Goal: Task Accomplishment & Management: Manage account settings

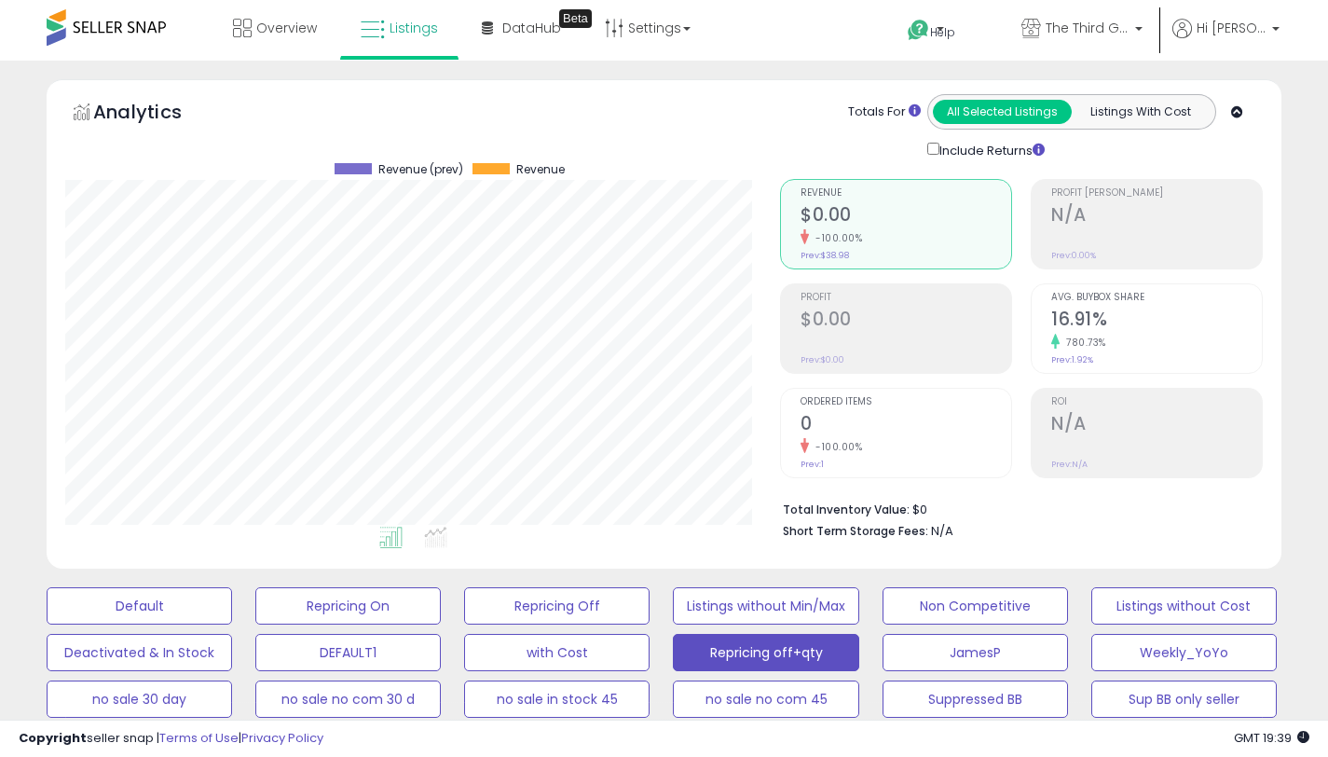
select select "**"
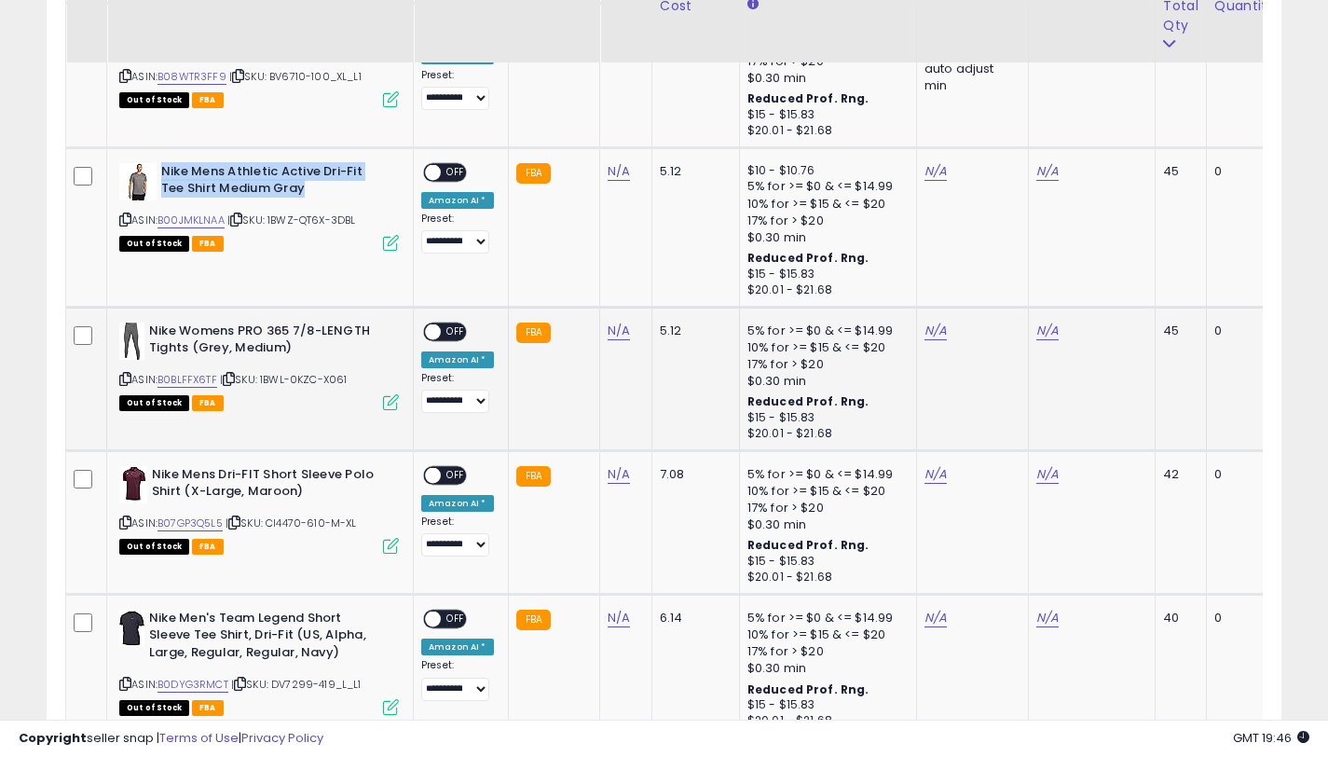
scroll to position [1646, 0]
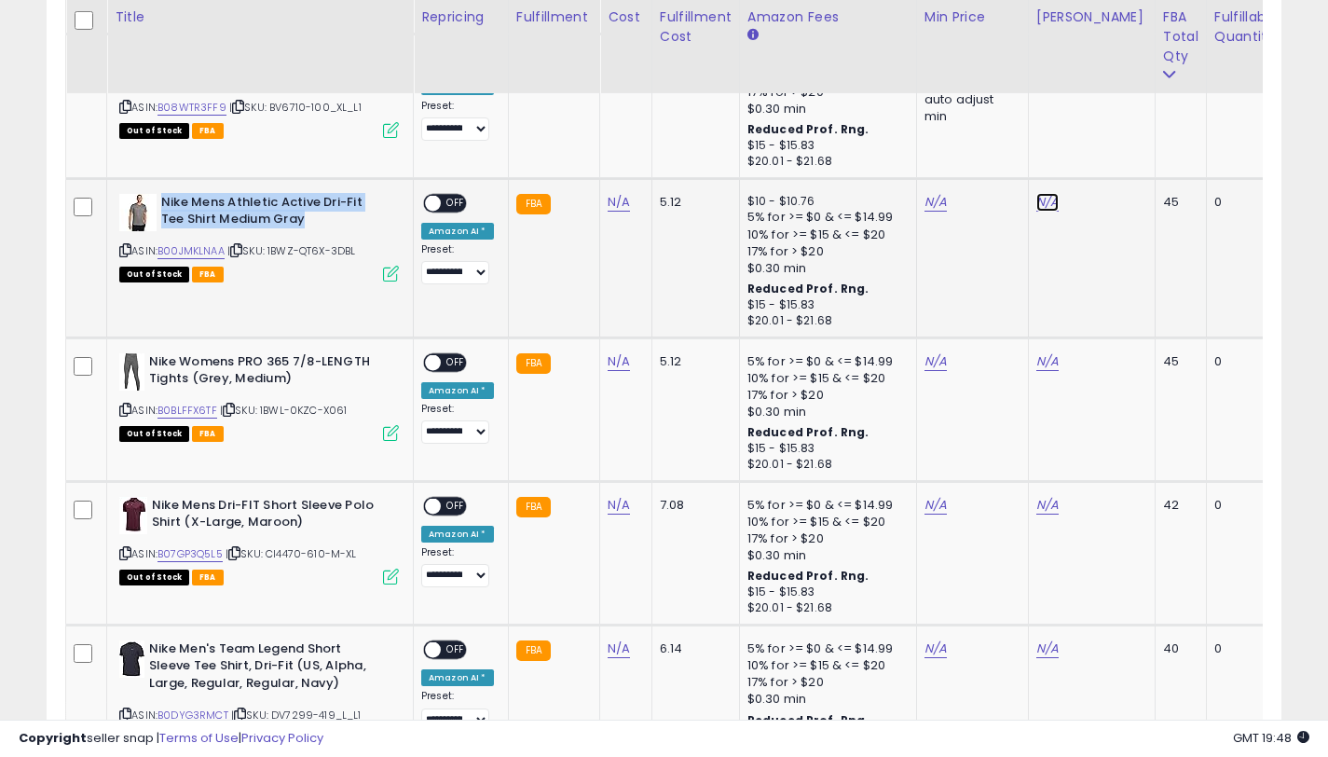
click at [1047, 208] on link "N/A" at bounding box center [1047, 202] width 22 height 19
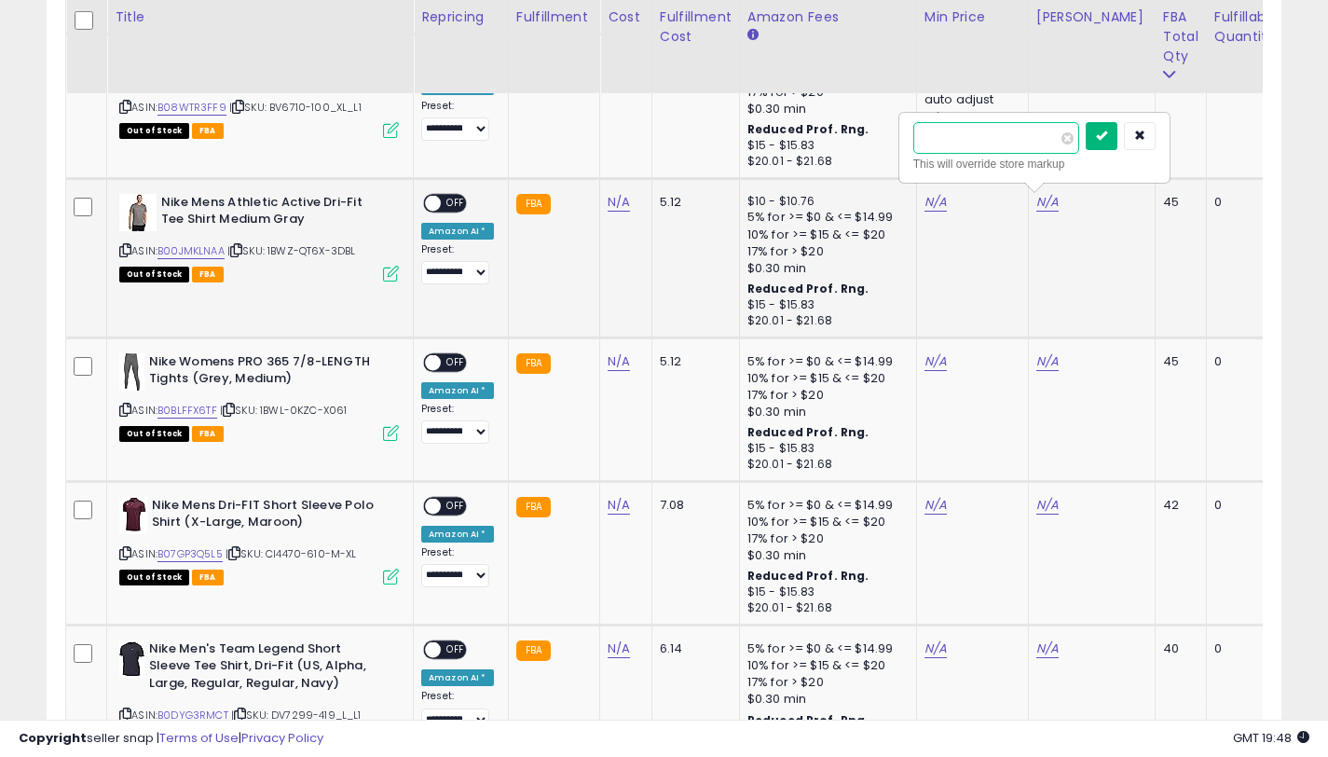
type input "*****"
drag, startPoint x: 1120, startPoint y: 135, endPoint x: 1032, endPoint y: 176, distance: 97.6
click at [1117, 135] on button "submit" at bounding box center [1102, 136] width 32 height 28
click at [929, 200] on link "N/A" at bounding box center [935, 202] width 22 height 19
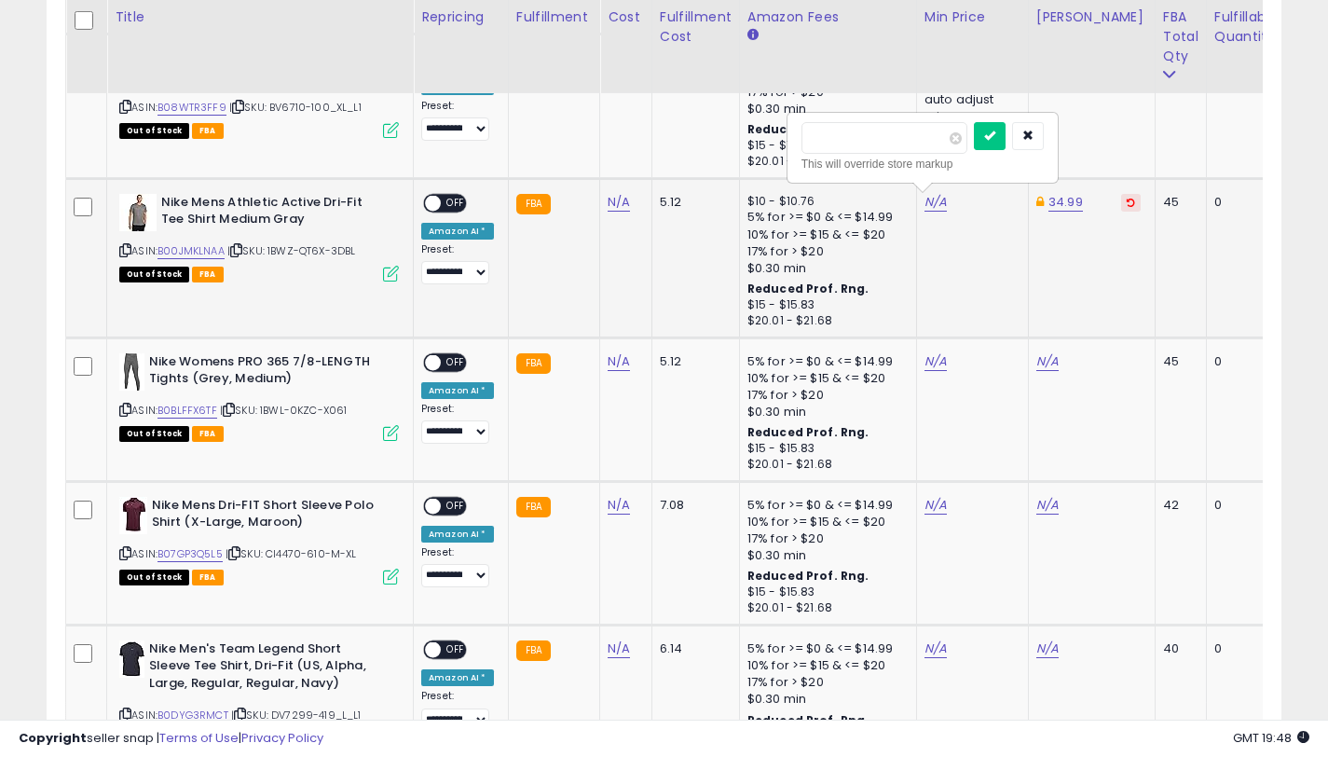
type input "*****"
click at [1001, 146] on button "submit" at bounding box center [990, 136] width 32 height 28
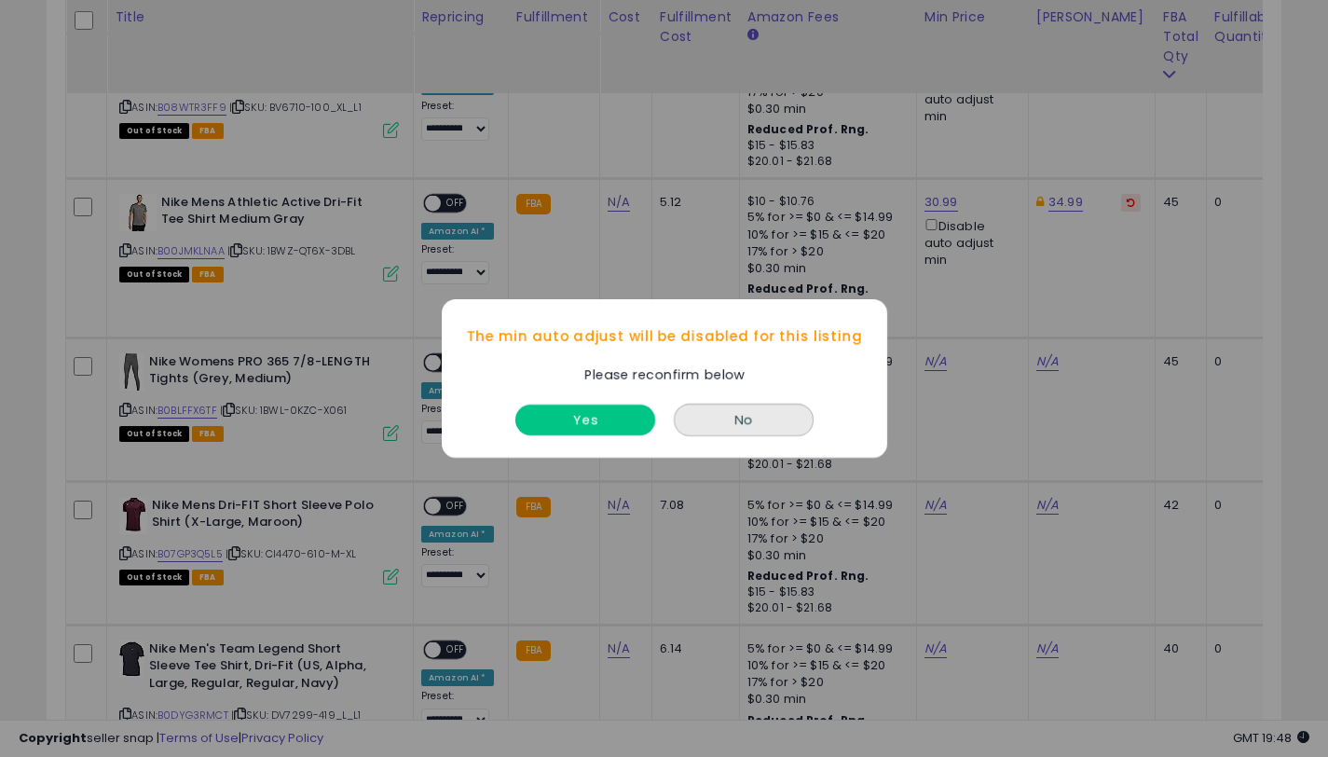
click at [627, 430] on button "Yes" at bounding box center [585, 419] width 140 height 31
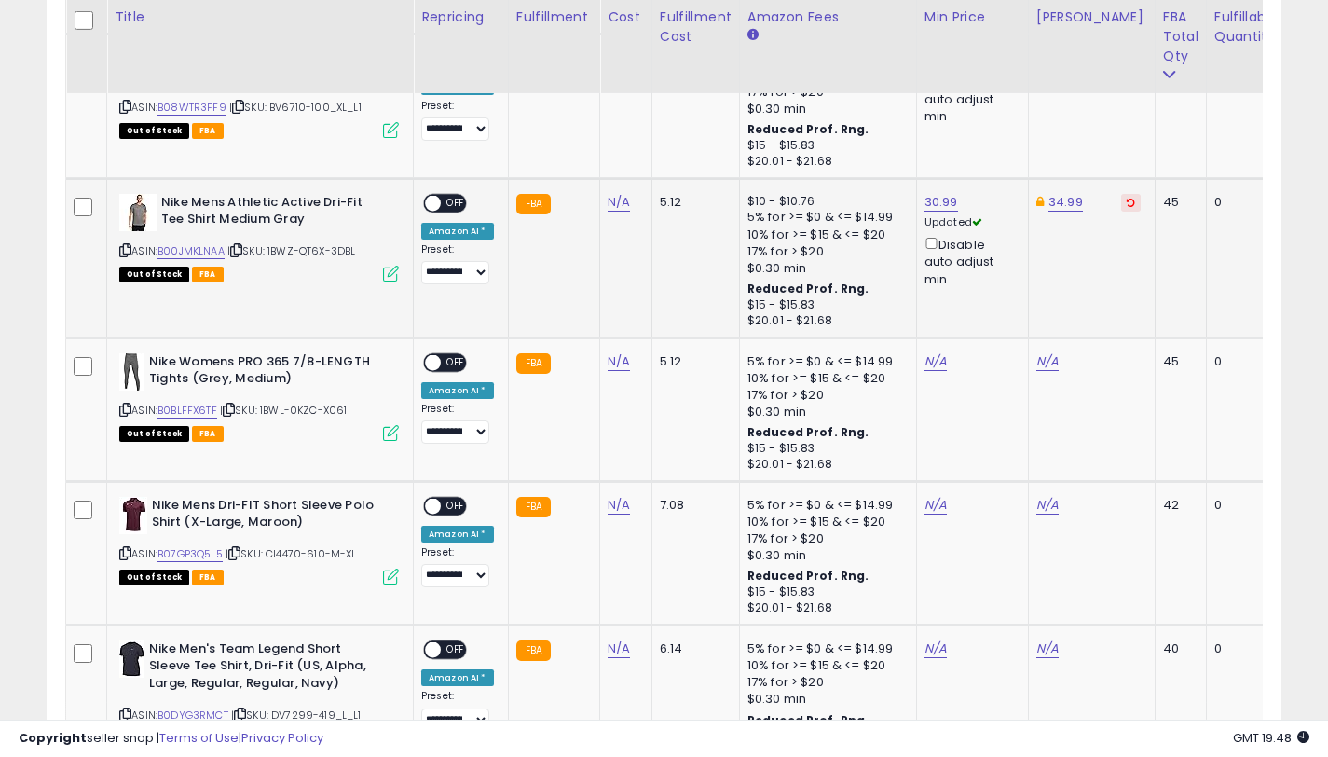
click at [447, 200] on span "OFF" at bounding box center [456, 203] width 30 height 16
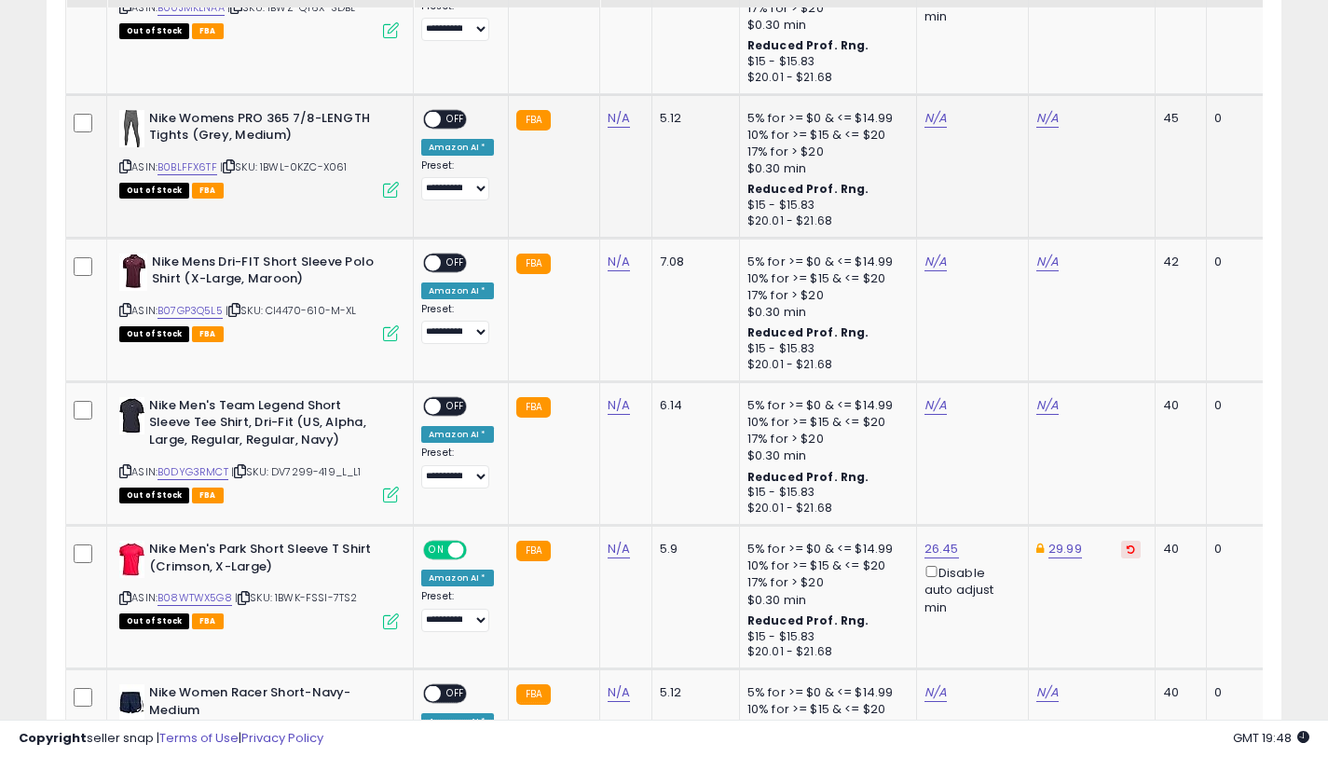
scroll to position [1727, 0]
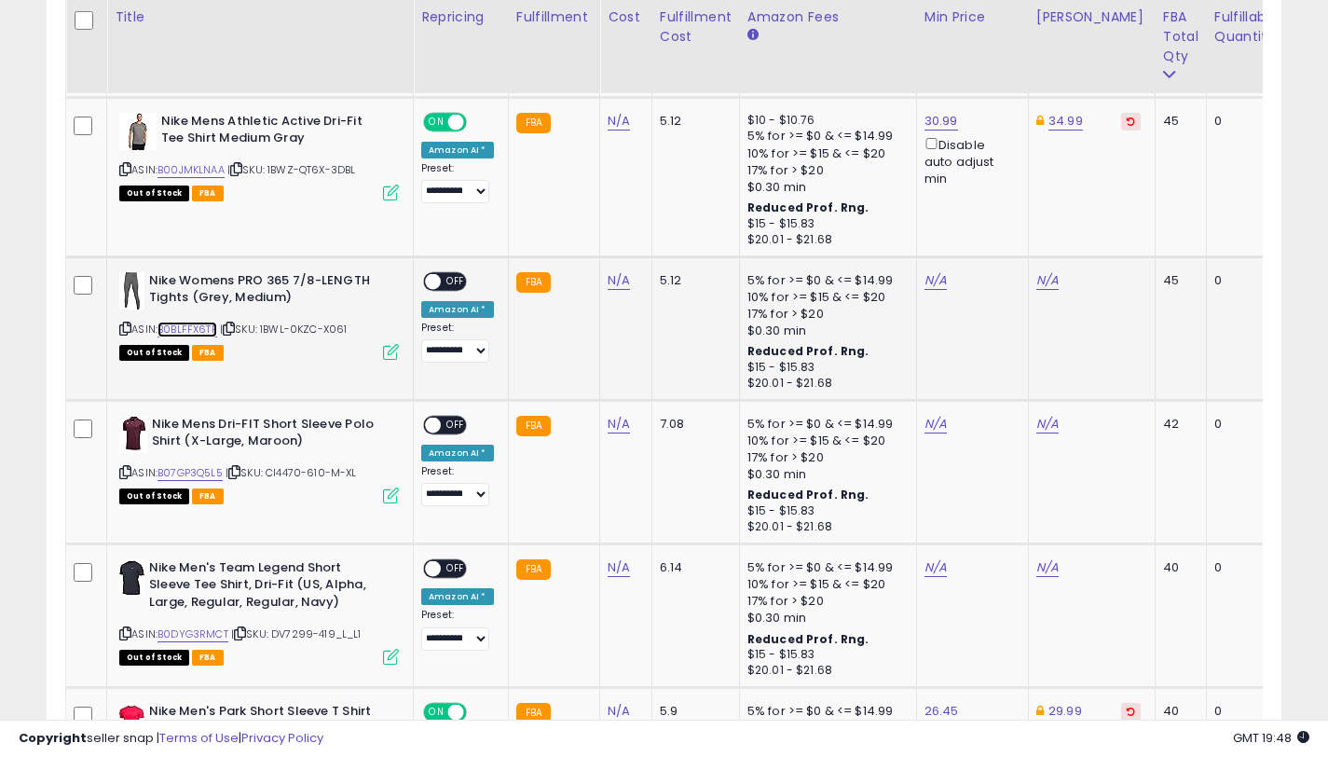
click at [199, 330] on link "B0BLFFX6TF" at bounding box center [187, 330] width 60 height 16
drag, startPoint x: 292, startPoint y: 299, endPoint x: 149, endPoint y: 276, distance: 144.5
click at [149, 276] on b "Nike Womens PRO 365 7/8-LENGTH Tights (Grey, Medium)" at bounding box center [262, 291] width 226 height 39
copy b "Nike Womens PRO 365 7/8-LENGTH Tights (Grey, Medium)"
click at [1045, 280] on link "N/A" at bounding box center [1047, 280] width 22 height 19
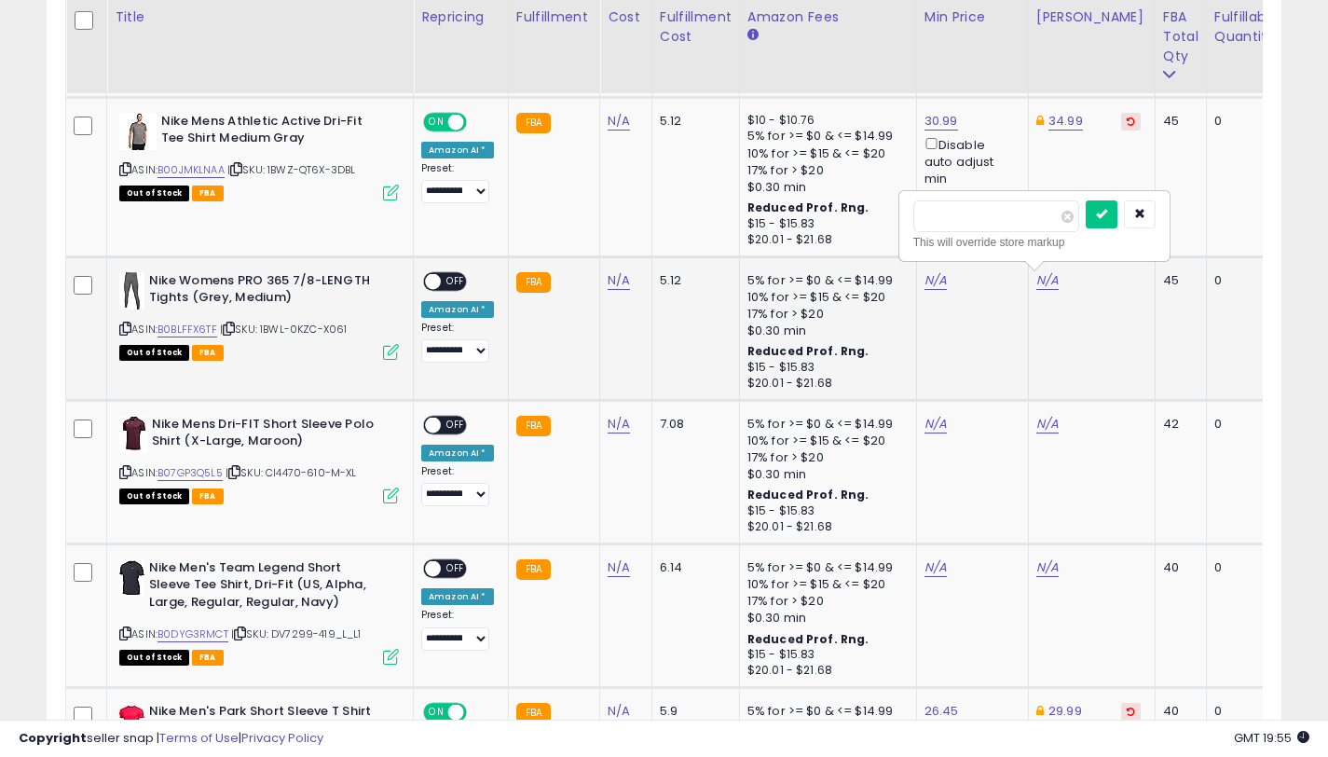
type input "*****"
click at [1101, 221] on button "submit" at bounding box center [1102, 214] width 32 height 28
click at [933, 281] on td "N/A" at bounding box center [972, 328] width 112 height 144
click at [931, 284] on link "N/A" at bounding box center [935, 280] width 22 height 19
type input "*****"
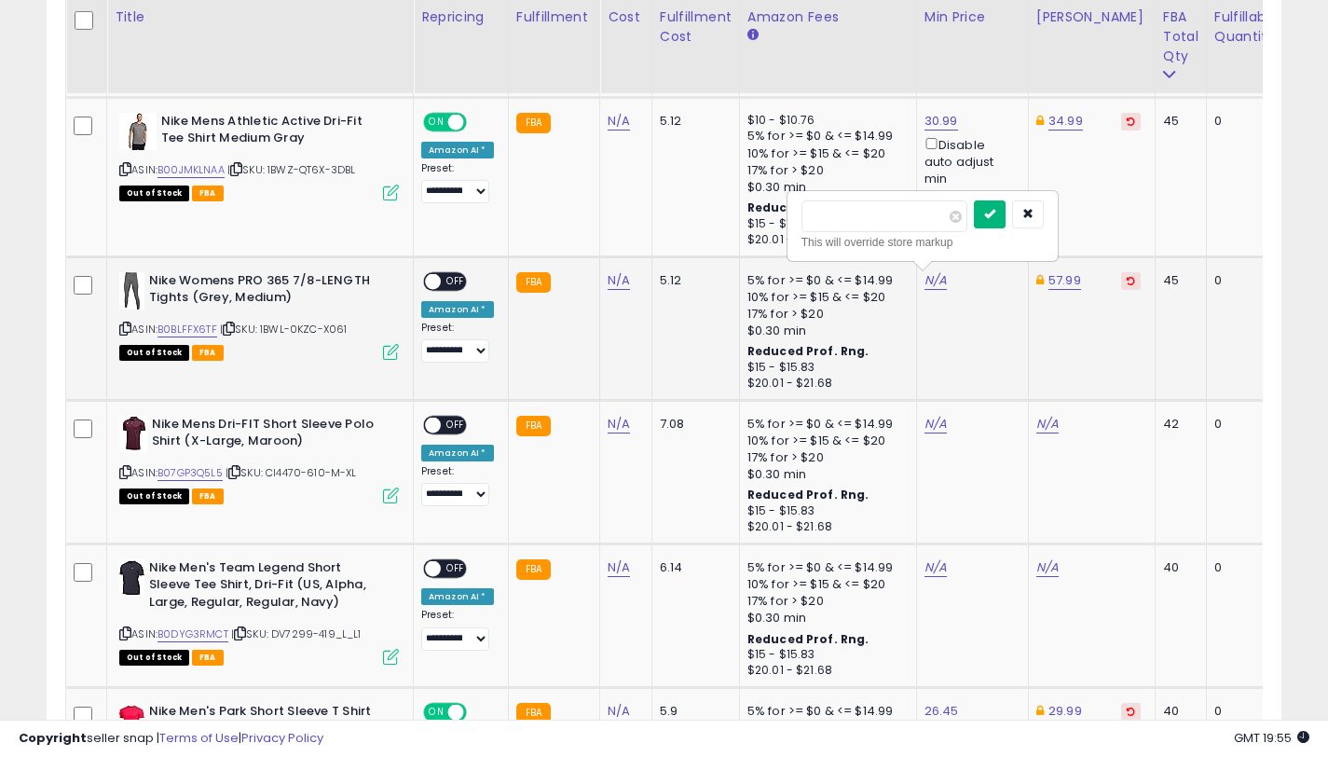
click at [995, 215] on icon "submit" at bounding box center [989, 213] width 11 height 11
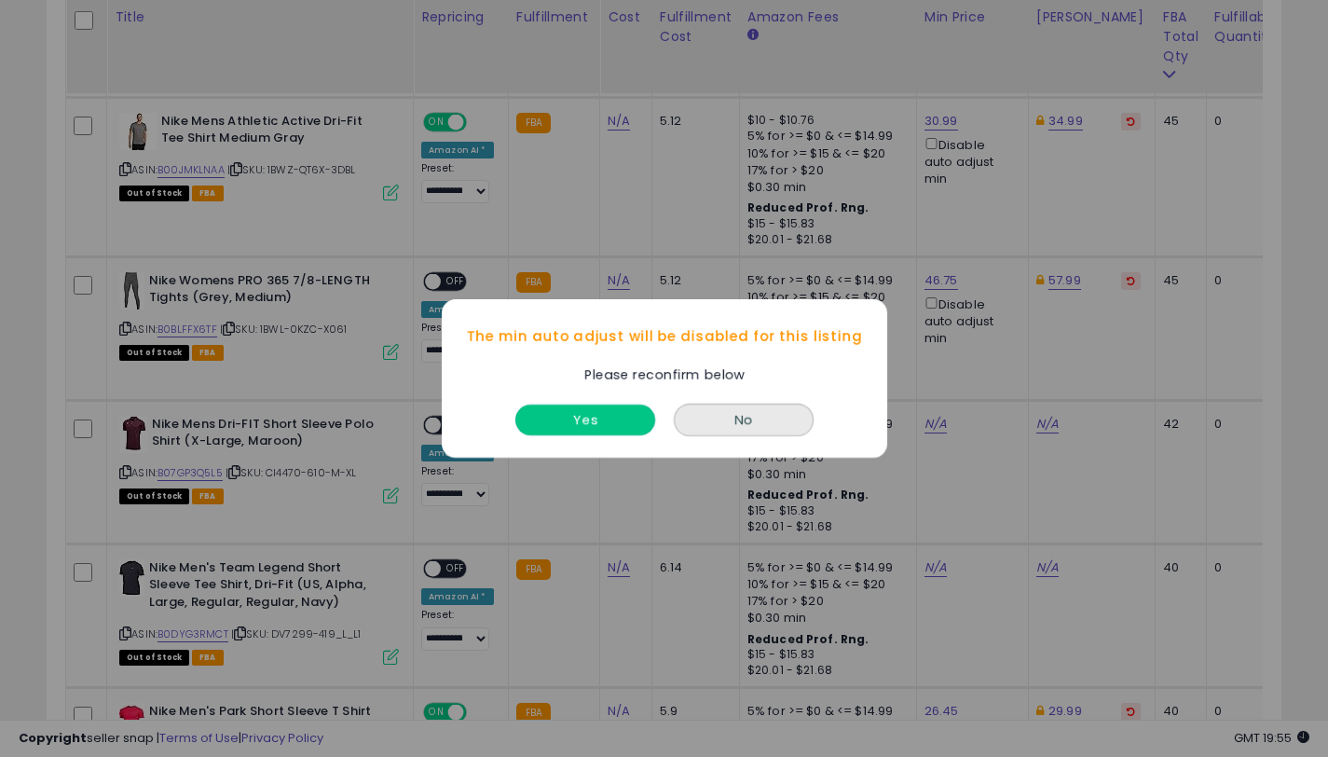
click at [573, 426] on button "Yes" at bounding box center [585, 419] width 140 height 31
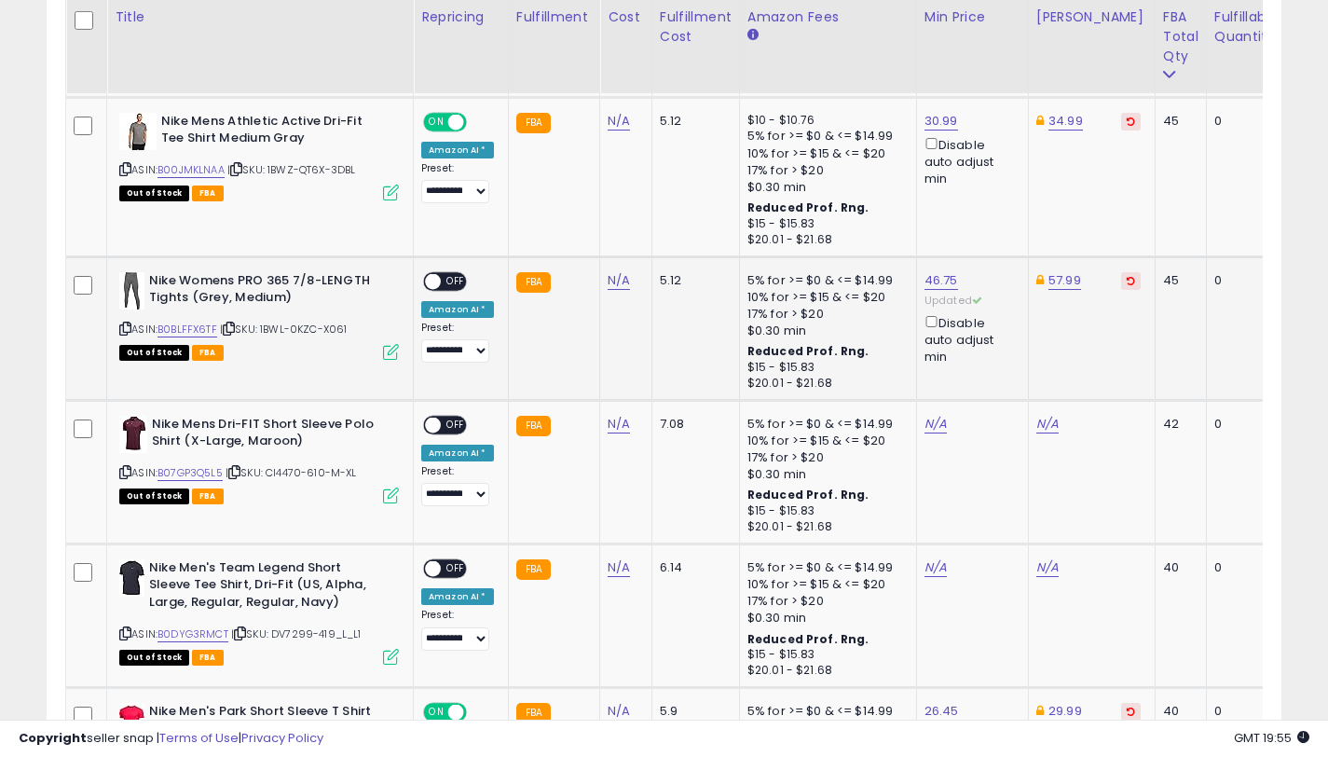
drag, startPoint x: 452, startPoint y: 283, endPoint x: 431, endPoint y: 408, distance: 126.5
click at [451, 283] on span "OFF" at bounding box center [456, 281] width 30 height 16
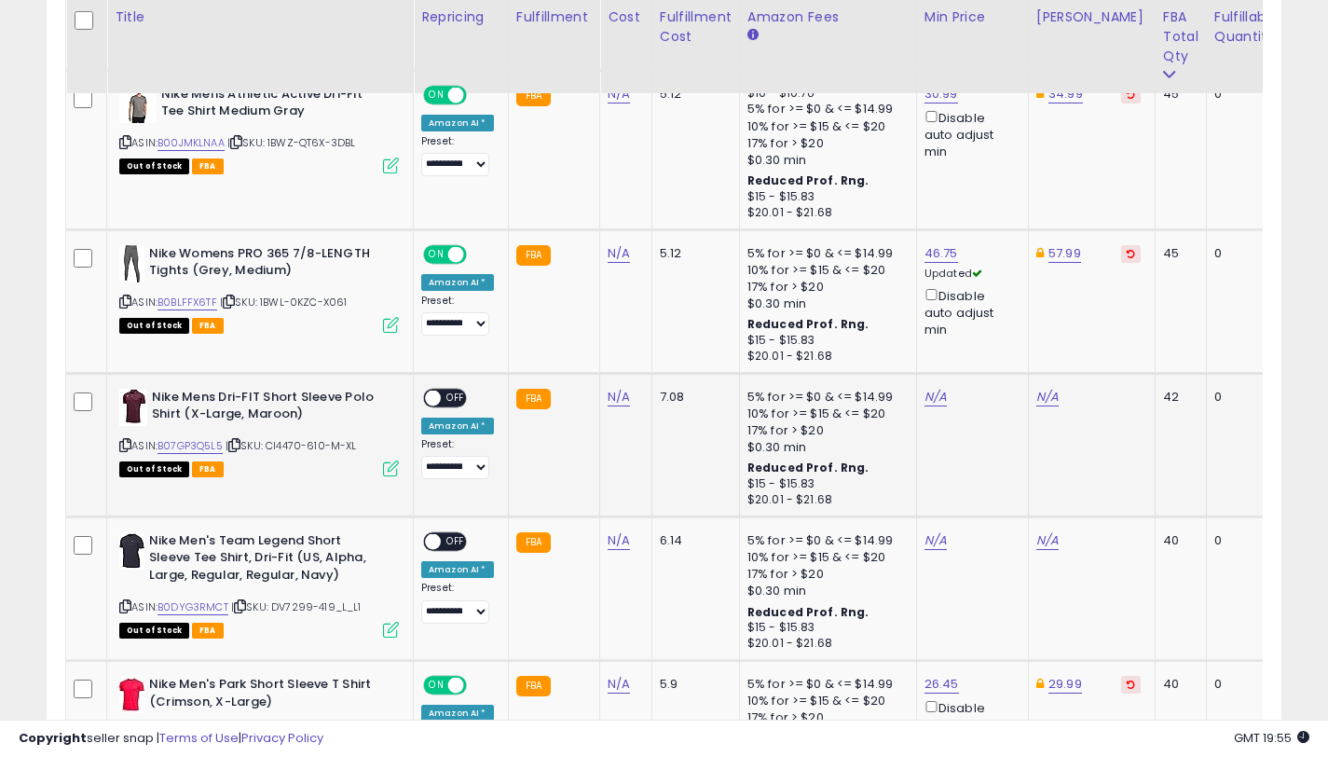
scroll to position [1799, 0]
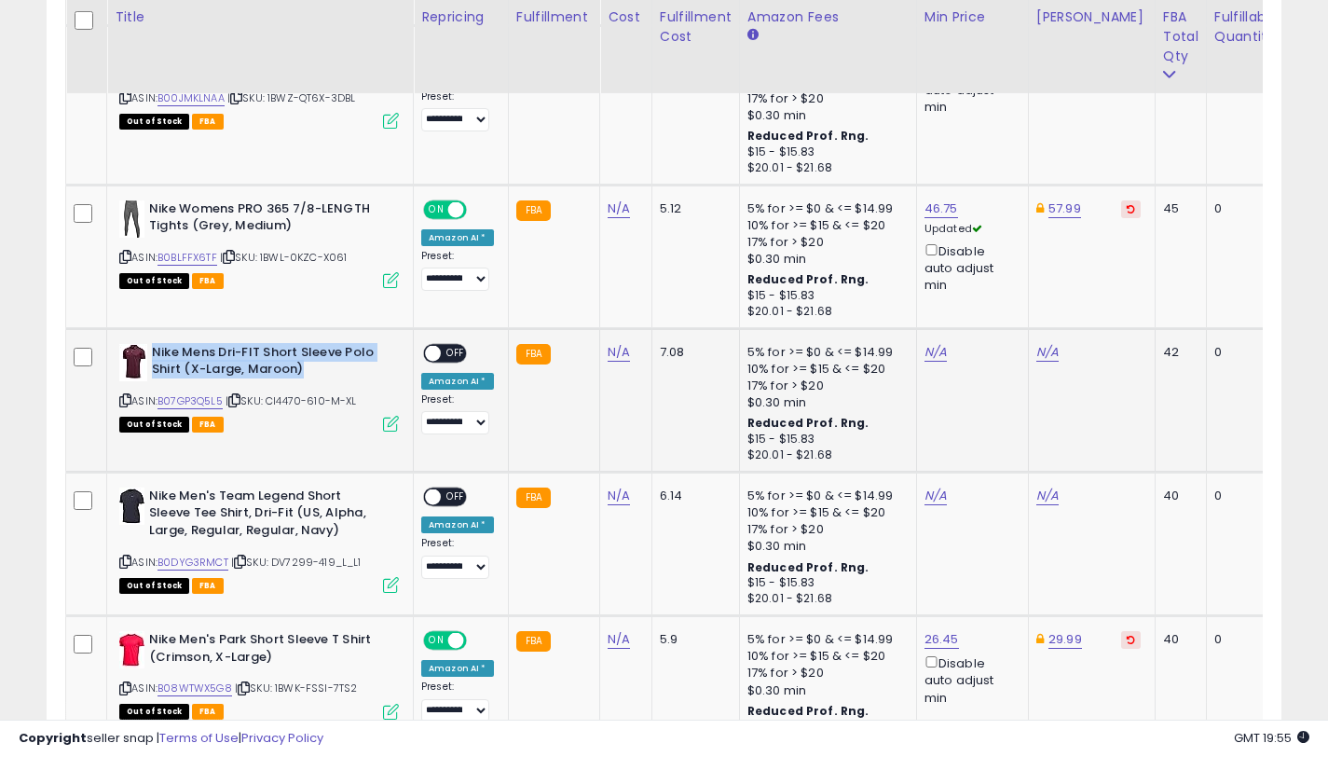
drag, startPoint x: 308, startPoint y: 370, endPoint x: 152, endPoint y: 354, distance: 156.4
click at [152, 354] on b "Nike Mens Dri-FIT Short Sleeve Polo Shirt (X-Large, Maroon)" at bounding box center [265, 363] width 226 height 39
copy b "Nike Mens Dri-FIT Short Sleeve Polo Shirt (X-Large, Maroon)"
click at [223, 401] on link "B07GP3Q5L5" at bounding box center [189, 401] width 65 height 16
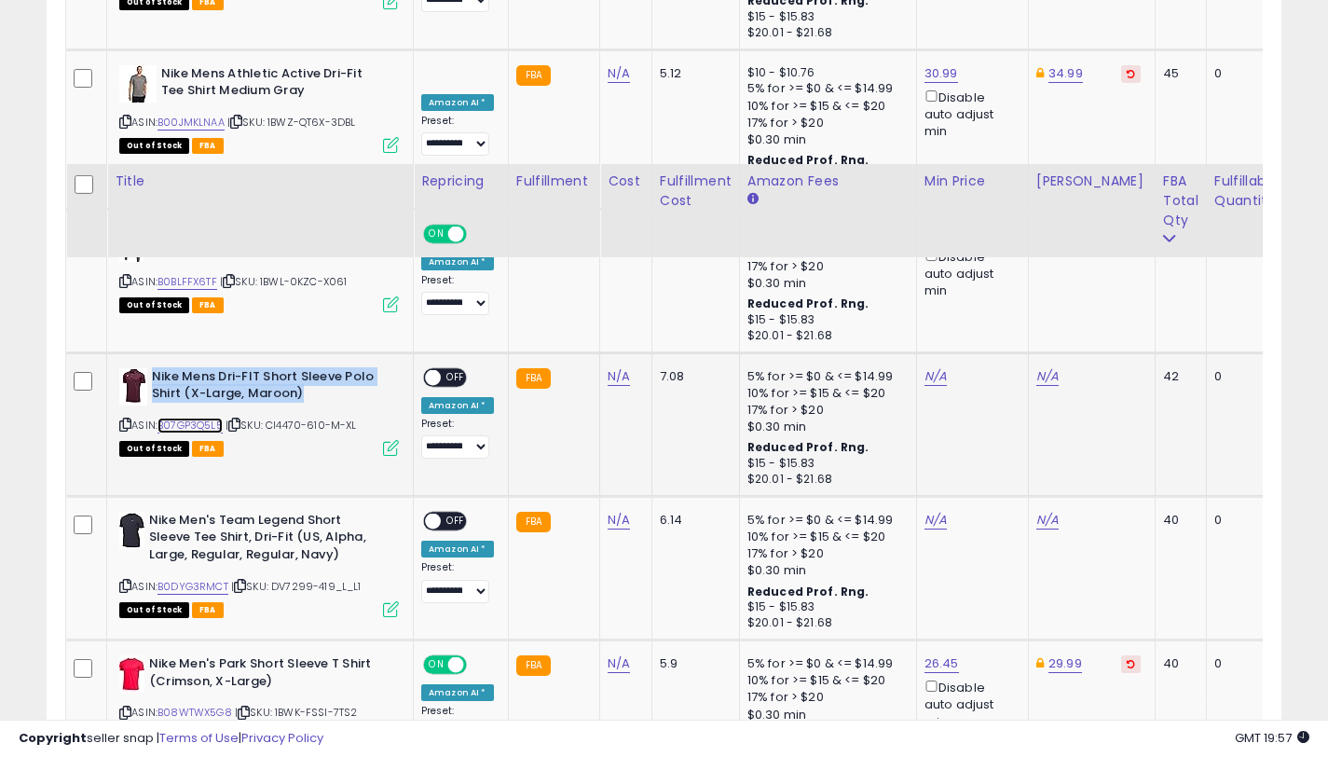
scroll to position [1944, 0]
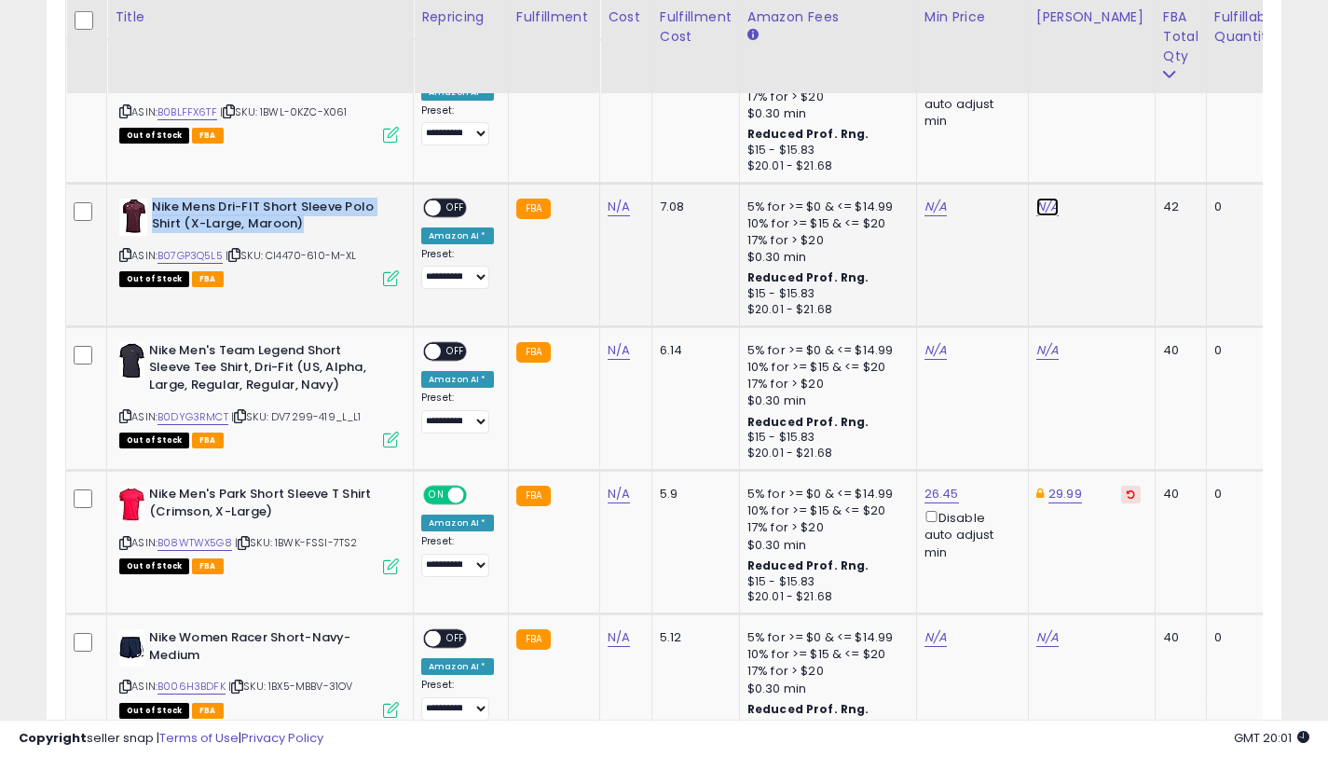
click at [1036, 203] on link "N/A" at bounding box center [1047, 207] width 22 height 19
type input "*****"
click at [1117, 133] on button "submit" at bounding box center [1102, 141] width 32 height 28
click at [928, 211] on link "N/A" at bounding box center [935, 207] width 22 height 19
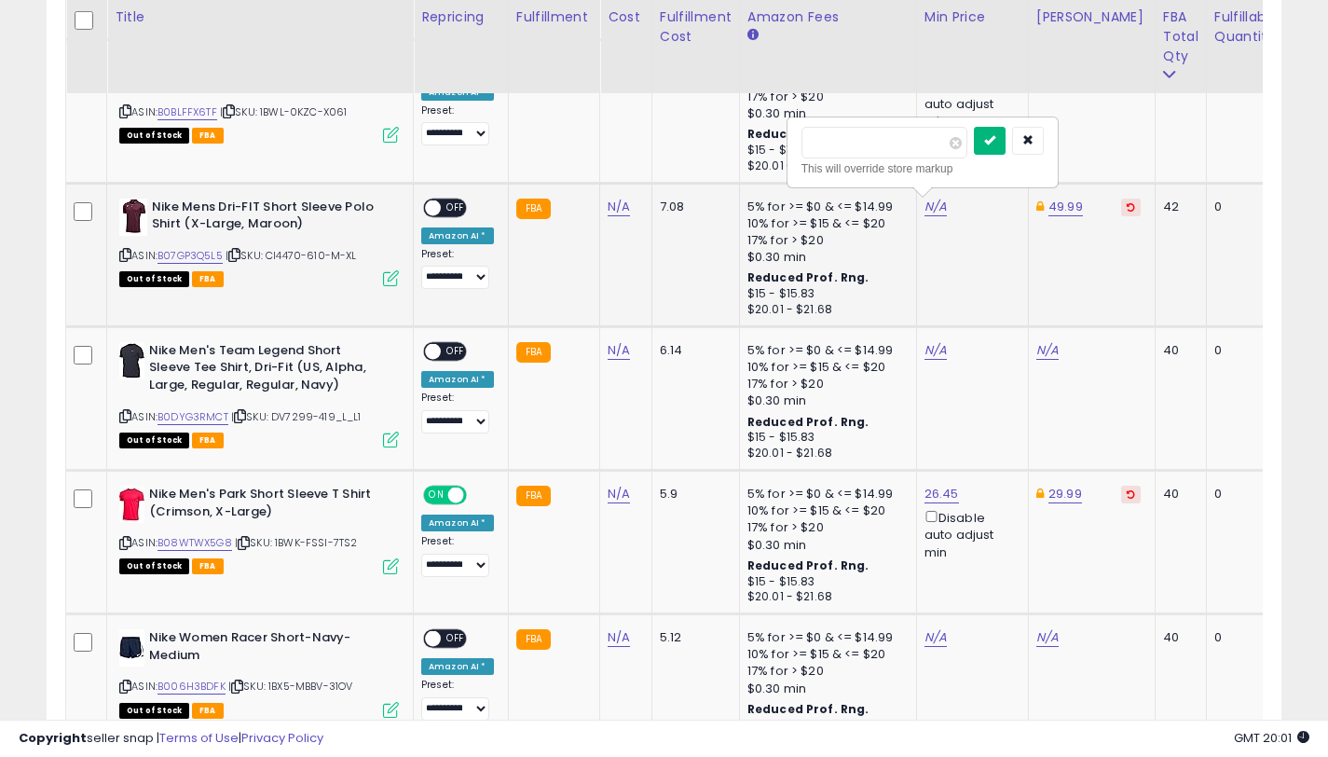
type input "*****"
click at [990, 145] on button "submit" at bounding box center [990, 141] width 32 height 28
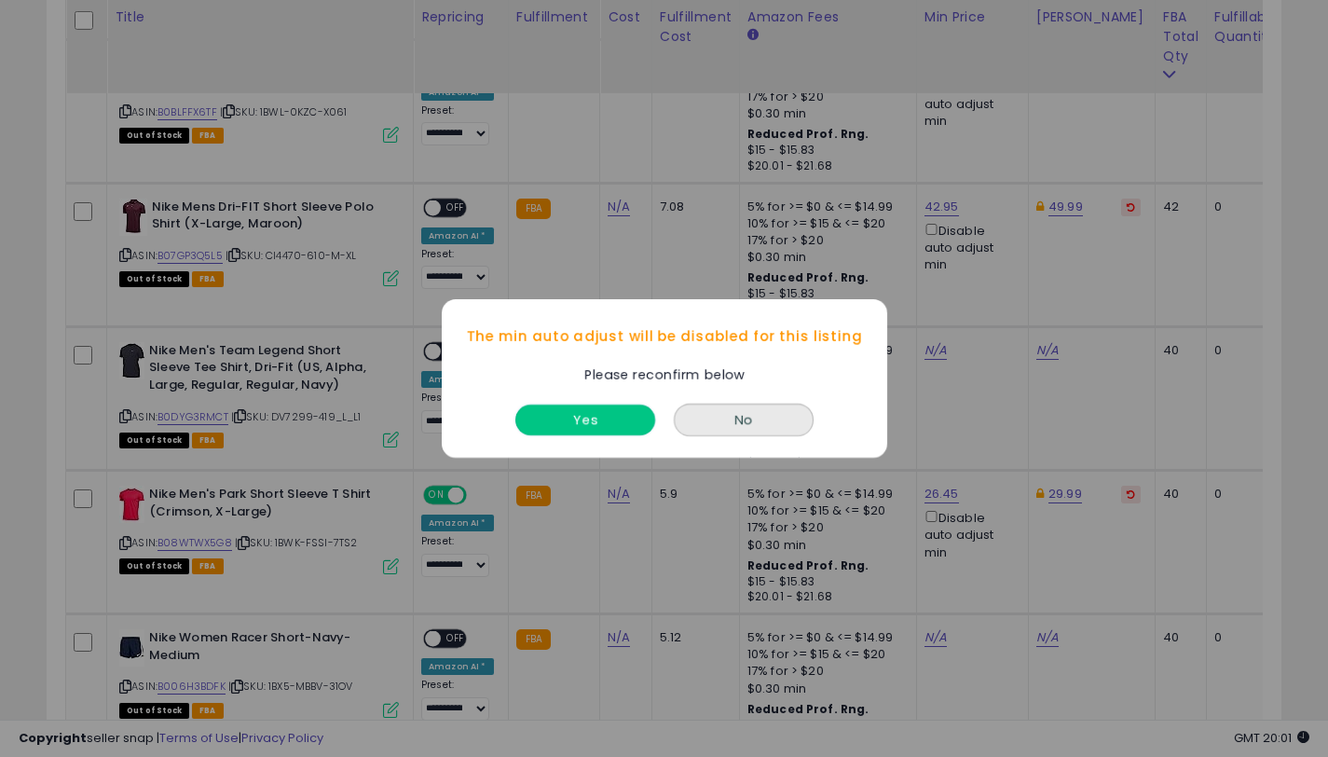
click at [610, 427] on button "Yes" at bounding box center [585, 419] width 140 height 31
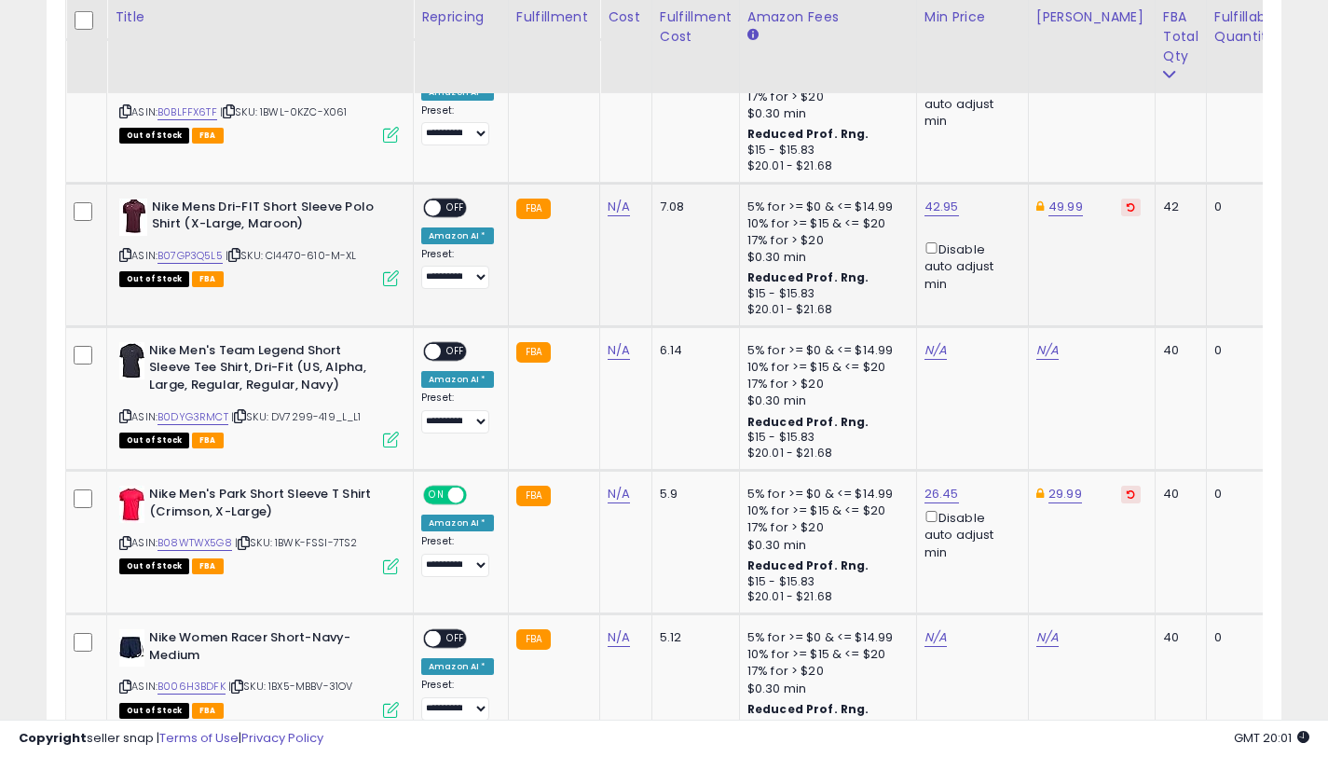
click at [445, 208] on span "OFF" at bounding box center [456, 207] width 30 height 16
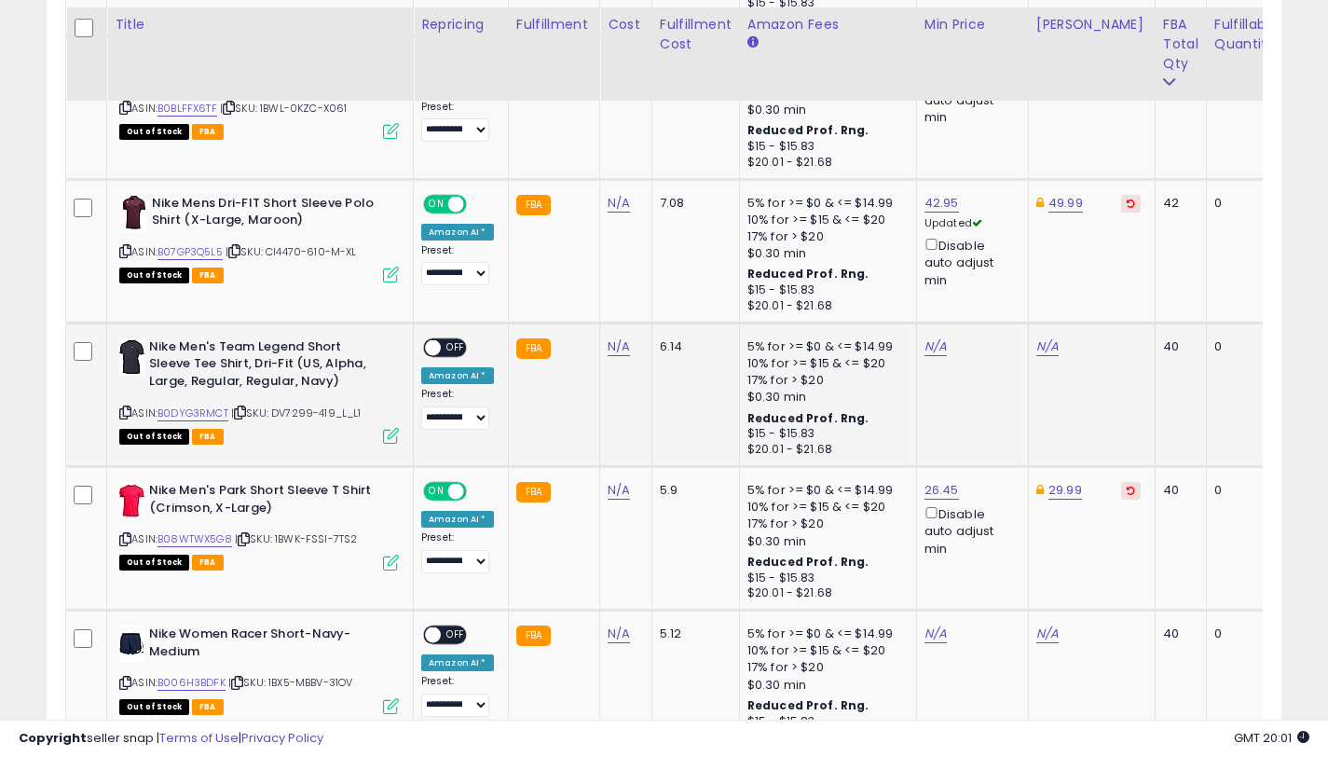
scroll to position [1958, 0]
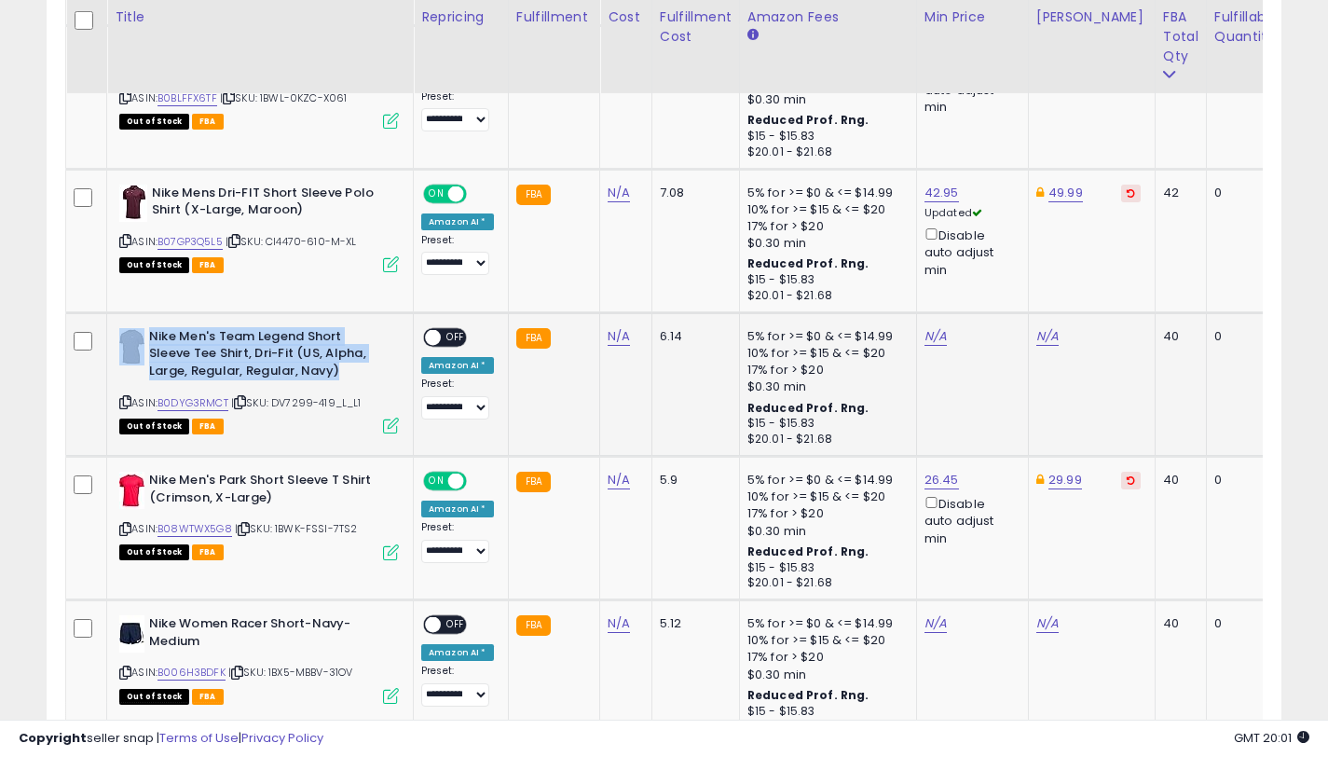
drag, startPoint x: 339, startPoint y: 368, endPoint x: 145, endPoint y: 338, distance: 196.1
click at [145, 338] on div "Nike Men's Team Legend Short Sleeve Tee Shirt, Dri-Fit (US, Alpha, Large, Regul…" at bounding box center [259, 356] width 280 height 57
copy div "Nike Men's Team Legend Short Sleeve Tee Shirt, Dri-Fit (US, Alpha, Large, Regul…"
click at [189, 402] on link "B0DYG3RMCT" at bounding box center [192, 403] width 71 height 16
click at [1036, 336] on link "N/A" at bounding box center [1047, 336] width 22 height 19
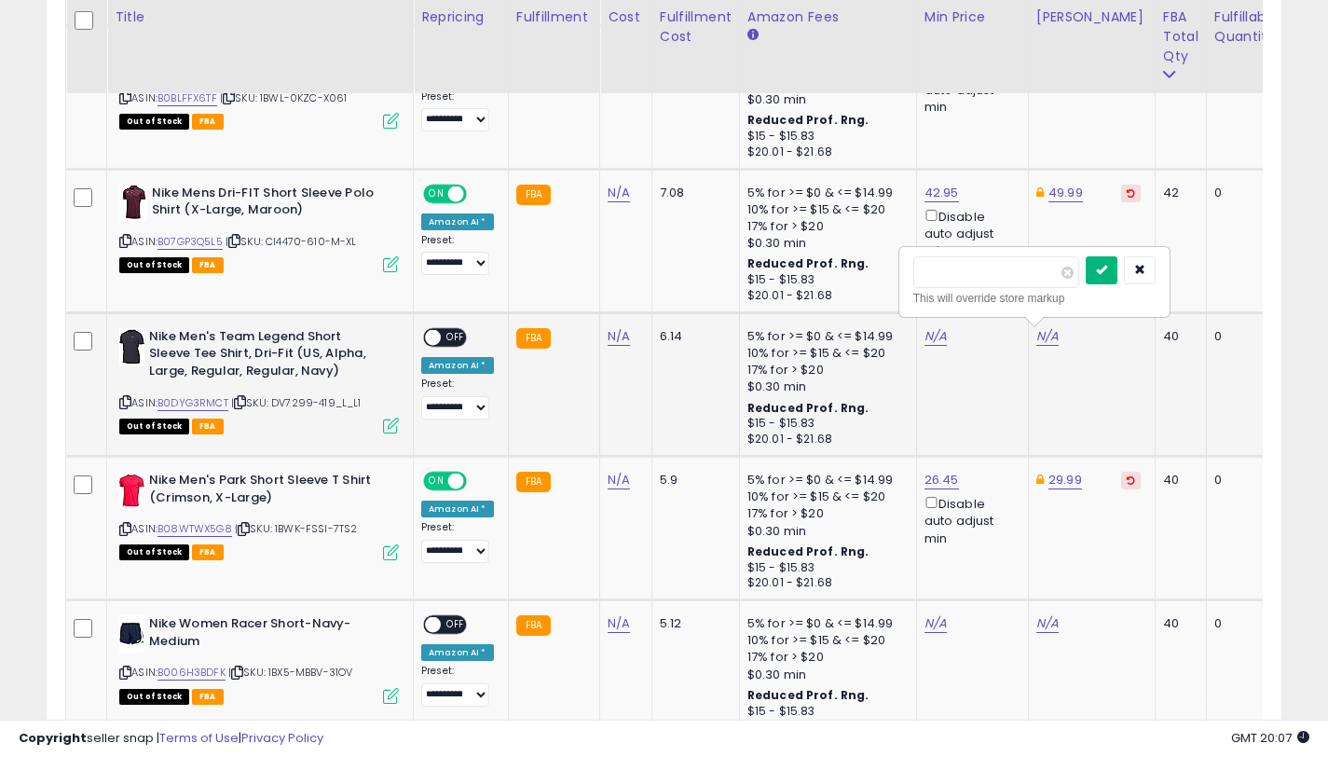
type input "*****"
click at [1117, 273] on button "submit" at bounding box center [1102, 270] width 32 height 28
click at [924, 337] on link "N/A" at bounding box center [935, 336] width 22 height 19
type input "*****"
click at [1003, 280] on button "submit" at bounding box center [990, 270] width 32 height 28
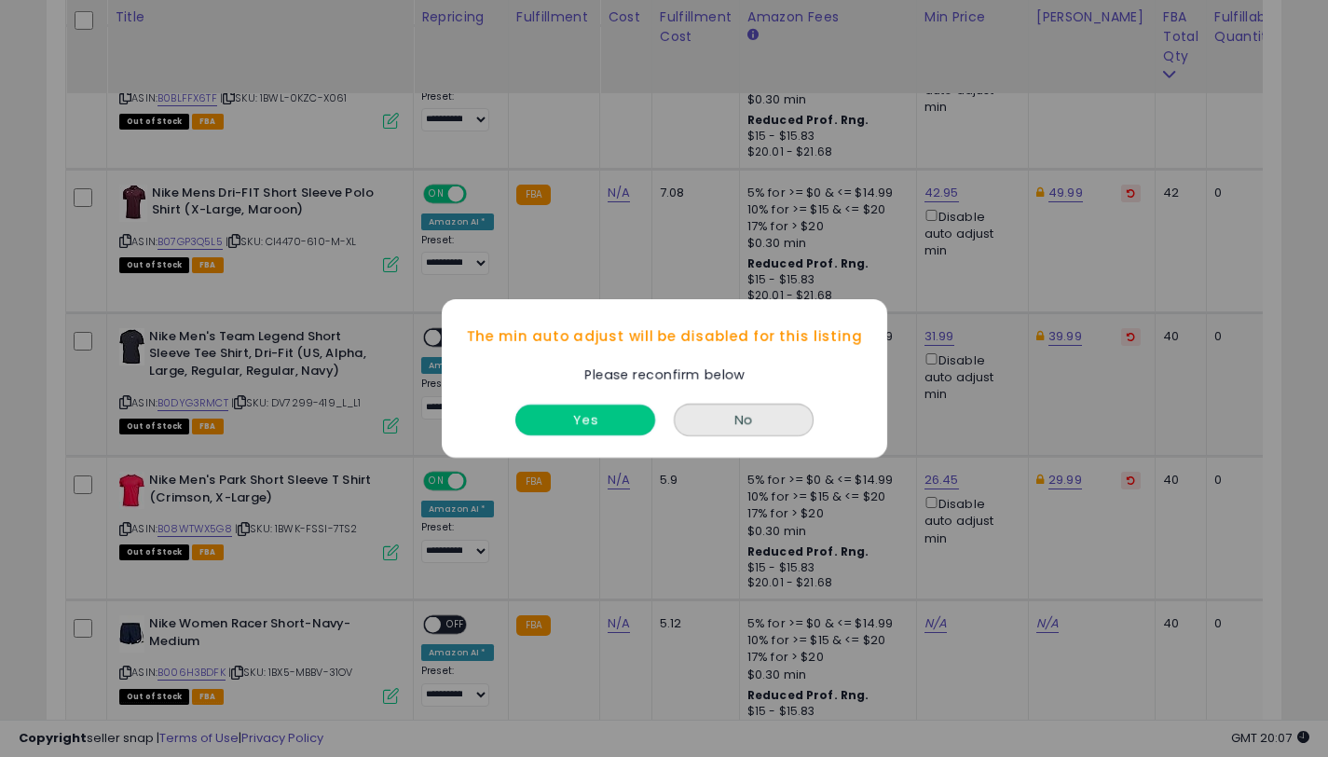
drag, startPoint x: 586, startPoint y: 409, endPoint x: 457, endPoint y: 341, distance: 146.3
click at [586, 410] on button "Yes" at bounding box center [585, 419] width 140 height 31
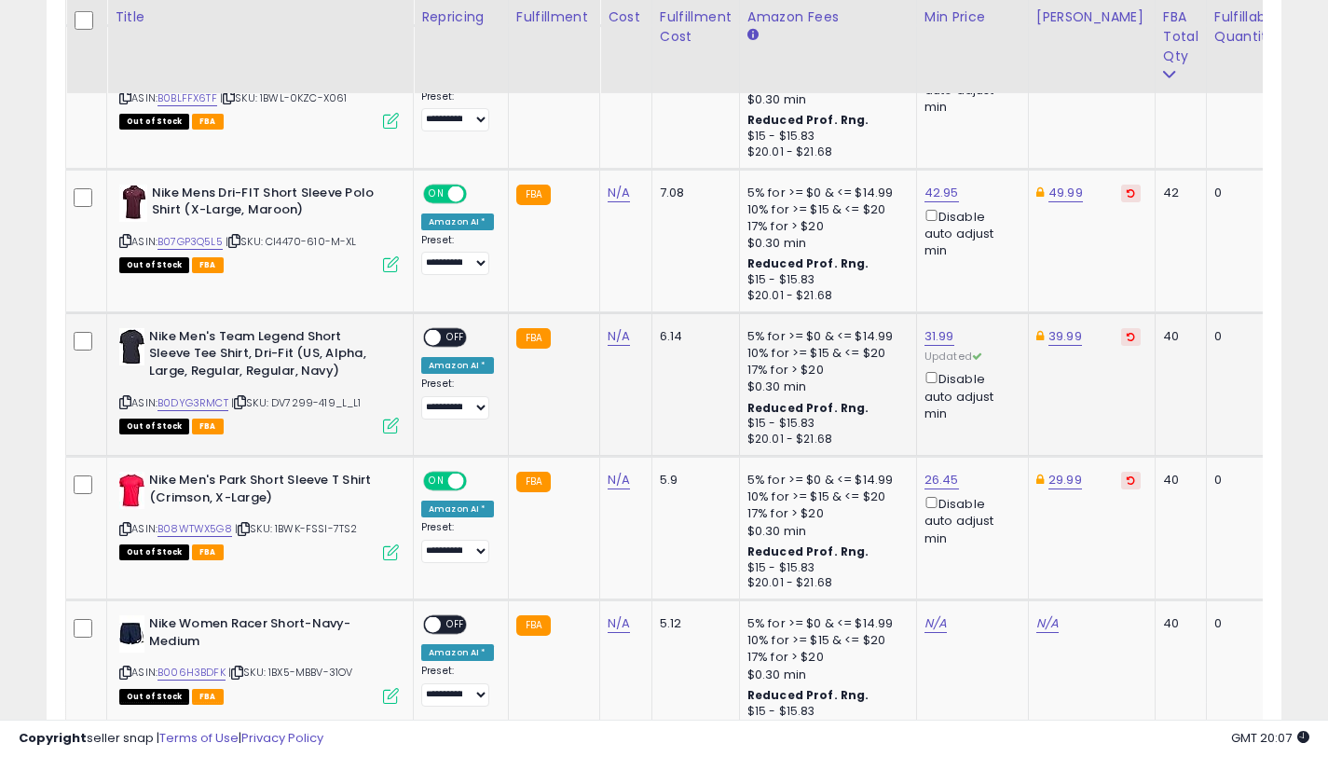
click at [450, 336] on span "OFF" at bounding box center [456, 337] width 30 height 16
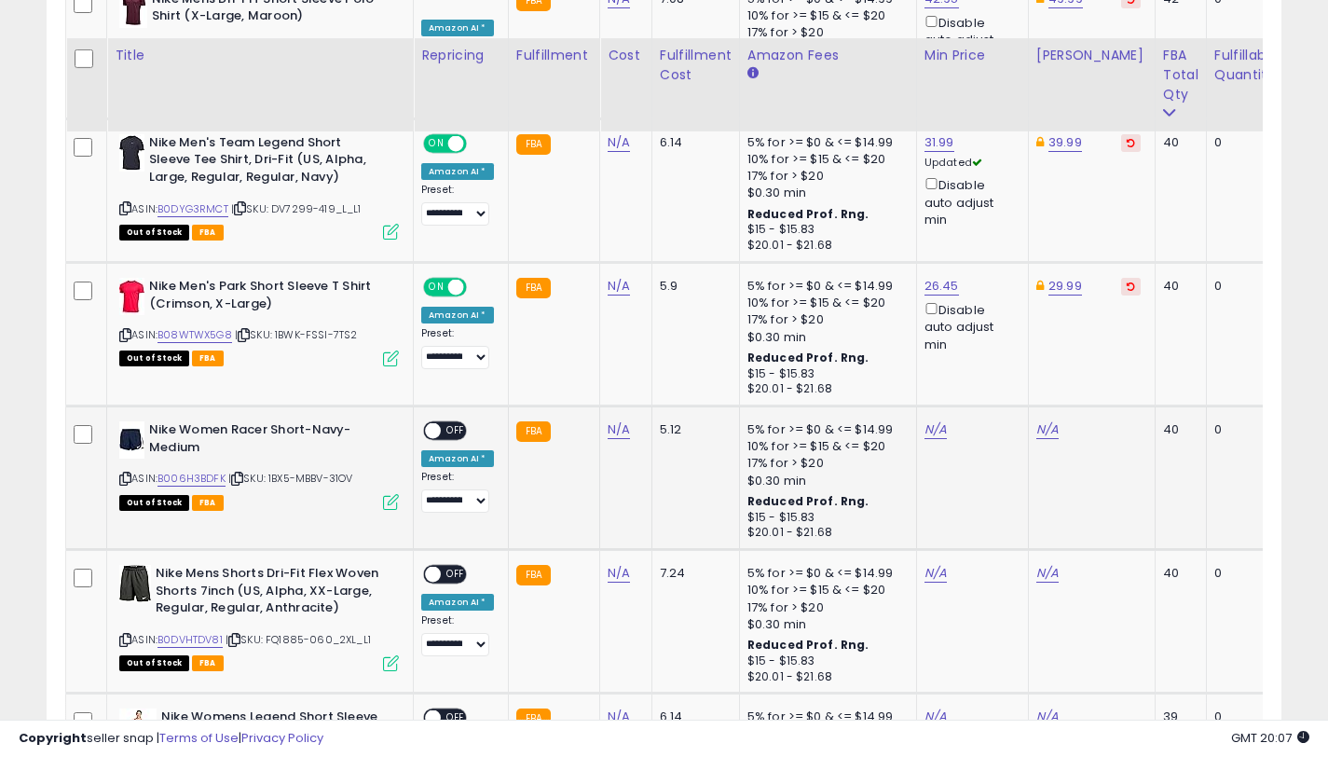
scroll to position [2287, 0]
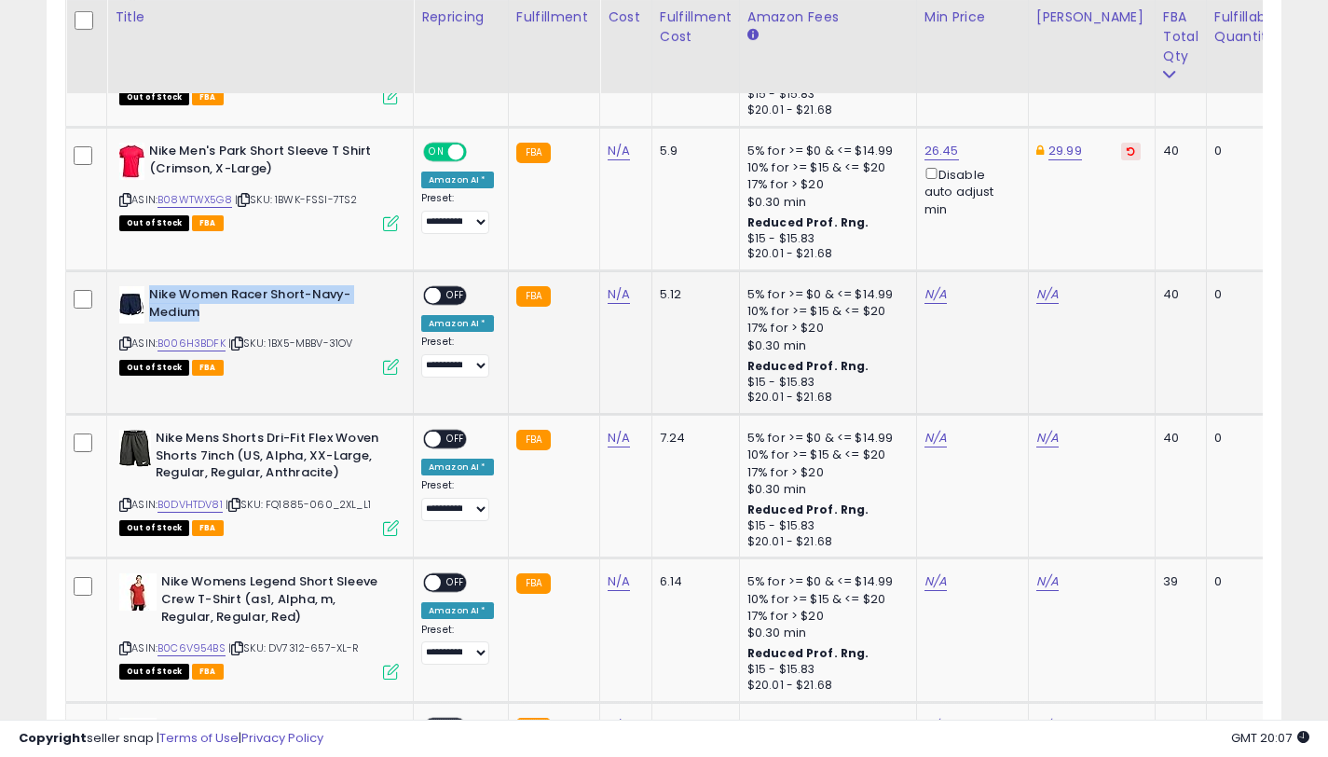
drag, startPoint x: 208, startPoint y: 316, endPoint x: 151, endPoint y: 299, distance: 59.3
click at [151, 299] on b "Nike Women Racer Short-Navy-Medium" at bounding box center [262, 305] width 226 height 39
copy b "Nike Women Racer Short-Navy-Medium"
click at [180, 344] on link "B006H3BDFK" at bounding box center [191, 343] width 68 height 16
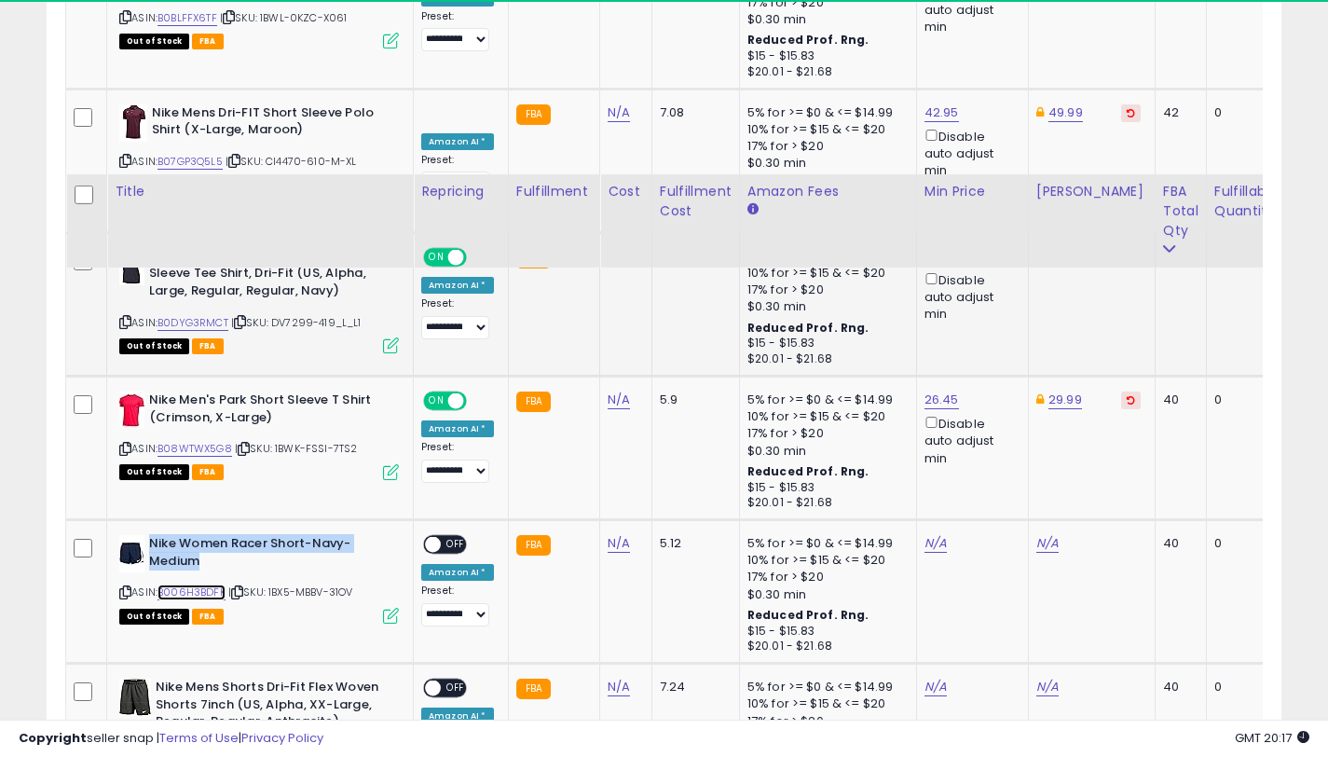
scroll to position [2251, 0]
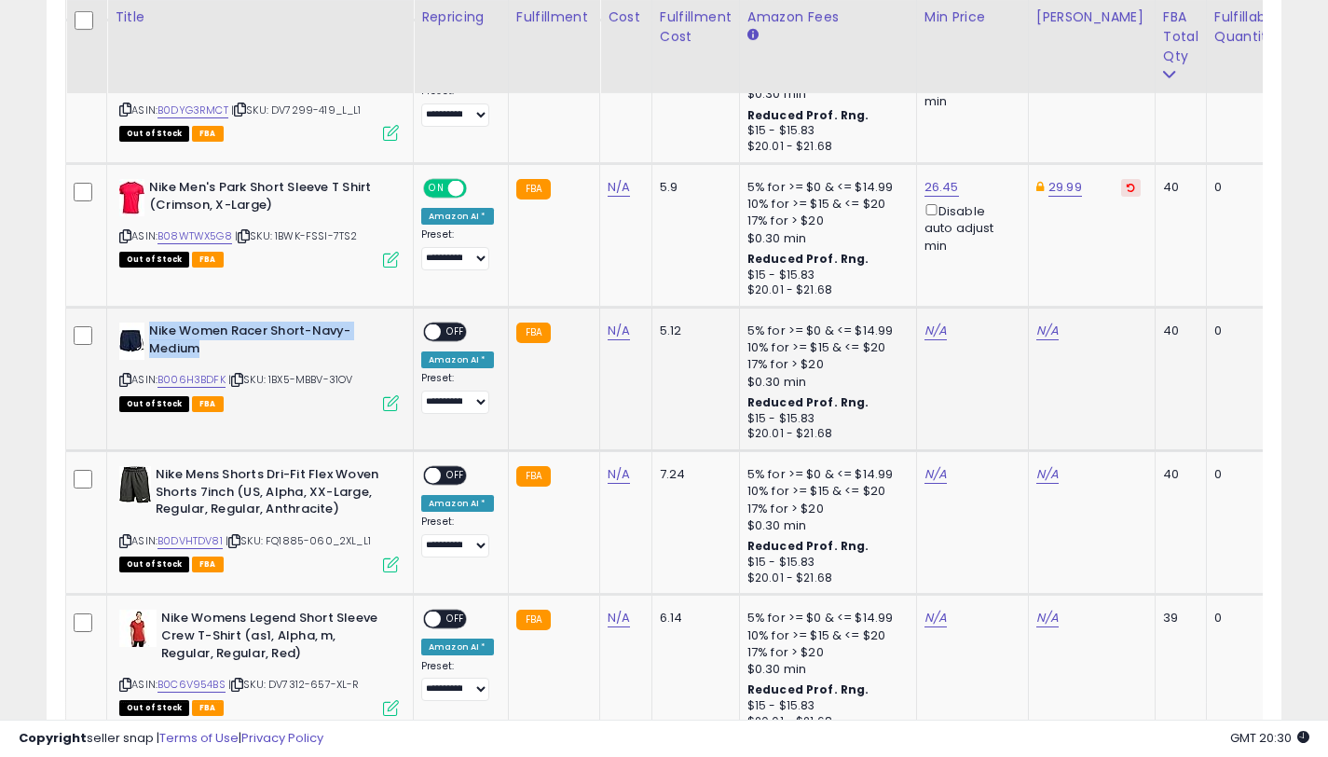
click at [1050, 319] on td "N/A" at bounding box center [1091, 380] width 127 height 144
click at [1049, 327] on link "N/A" at bounding box center [1047, 331] width 22 height 19
type input "*****"
click at [1117, 264] on button "submit" at bounding box center [1102, 265] width 32 height 28
click at [929, 335] on link "N/A" at bounding box center [935, 331] width 22 height 19
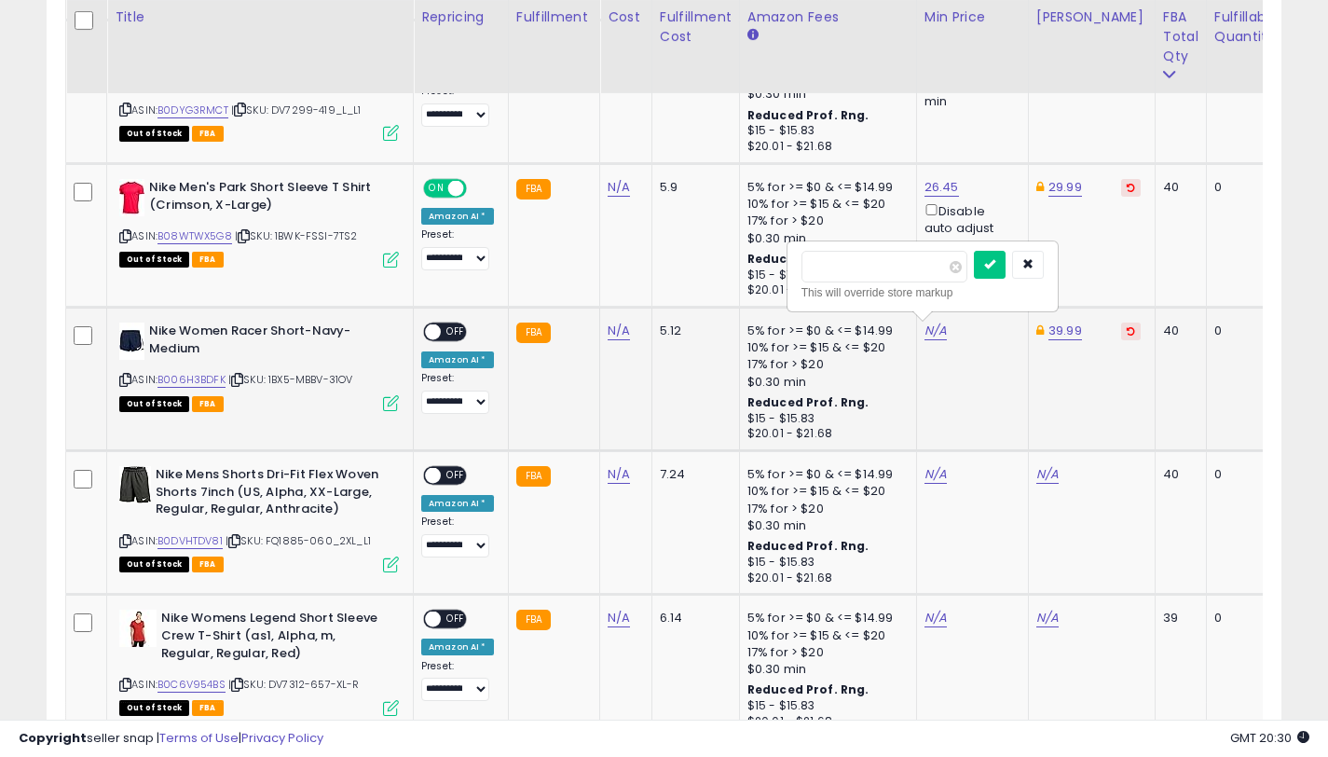
type input "*****"
click at [995, 258] on icon "submit" at bounding box center [989, 263] width 11 height 11
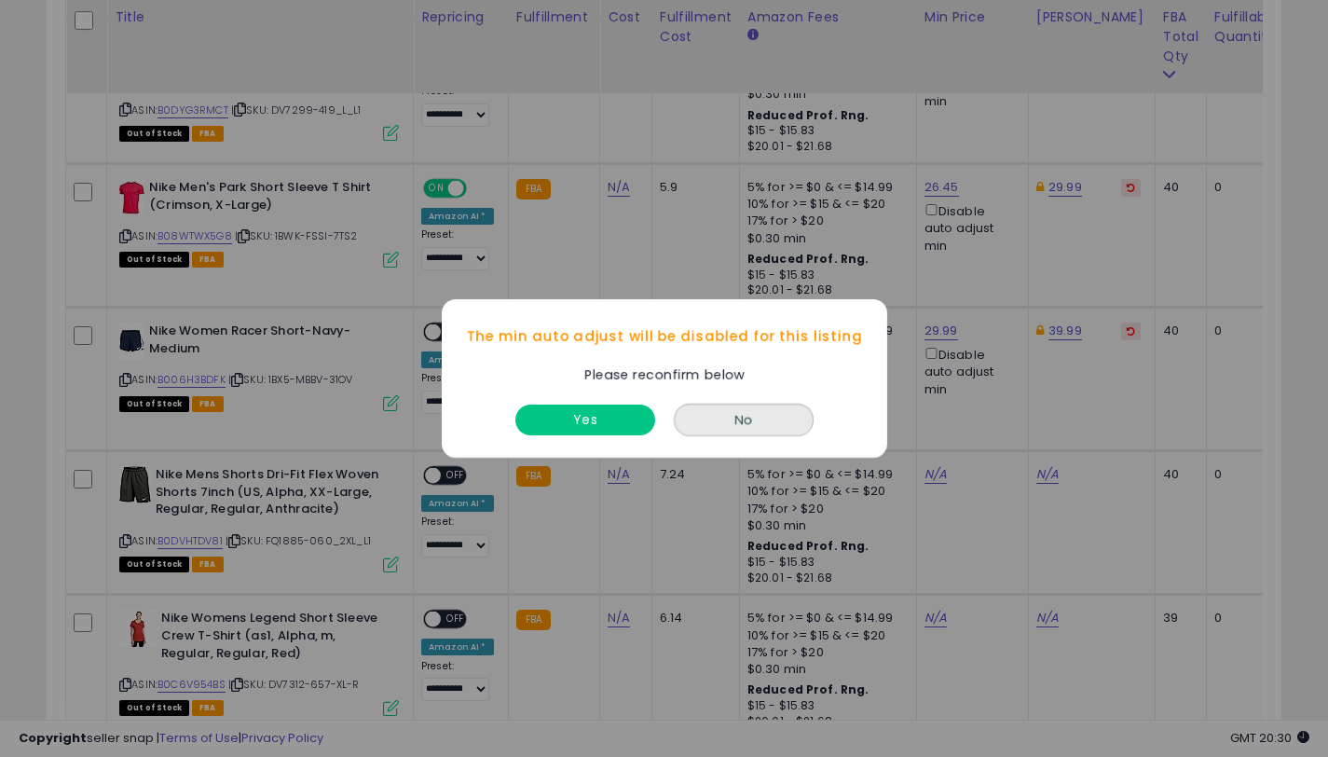
drag, startPoint x: 554, startPoint y: 398, endPoint x: 562, endPoint y: 415, distance: 18.4
click at [561, 411] on div "Yes" at bounding box center [585, 414] width 149 height 49
click at [562, 415] on button "Yes" at bounding box center [585, 419] width 140 height 31
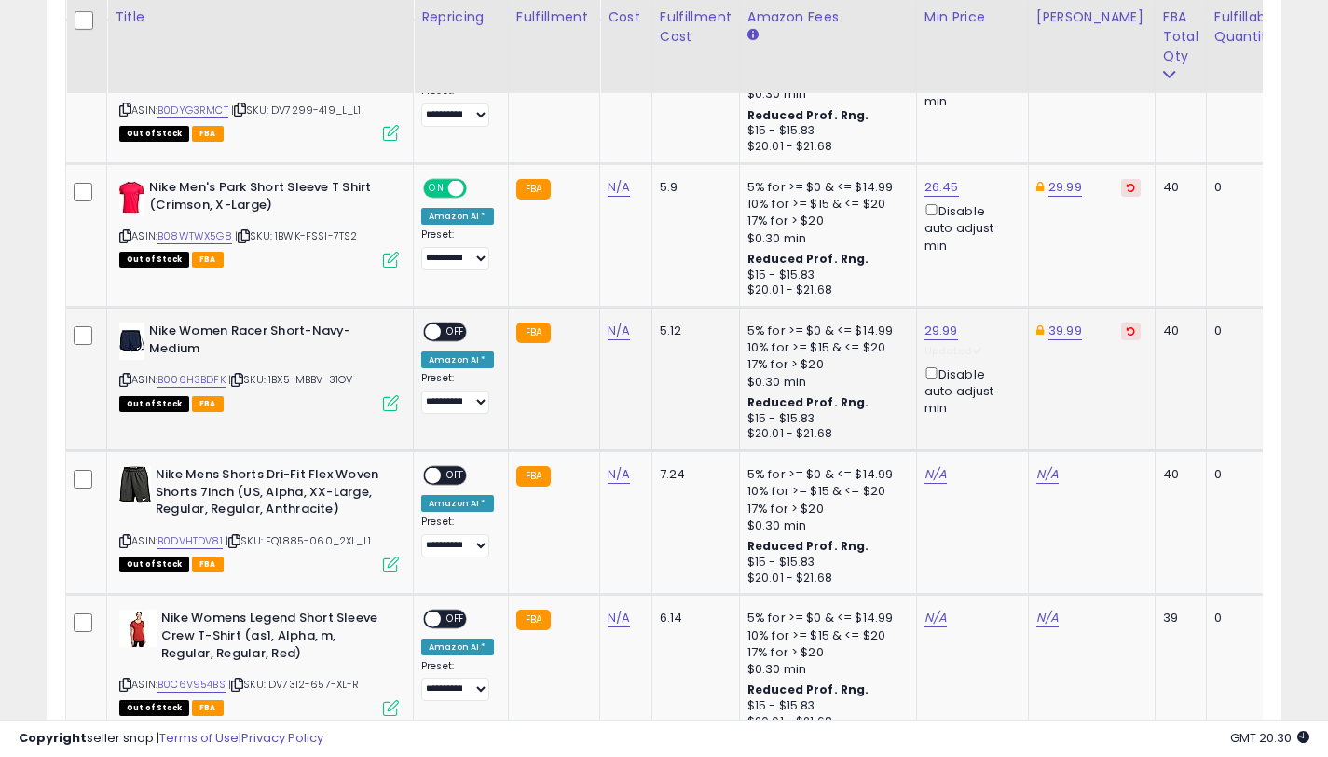
click at [430, 332] on span at bounding box center [433, 332] width 16 height 16
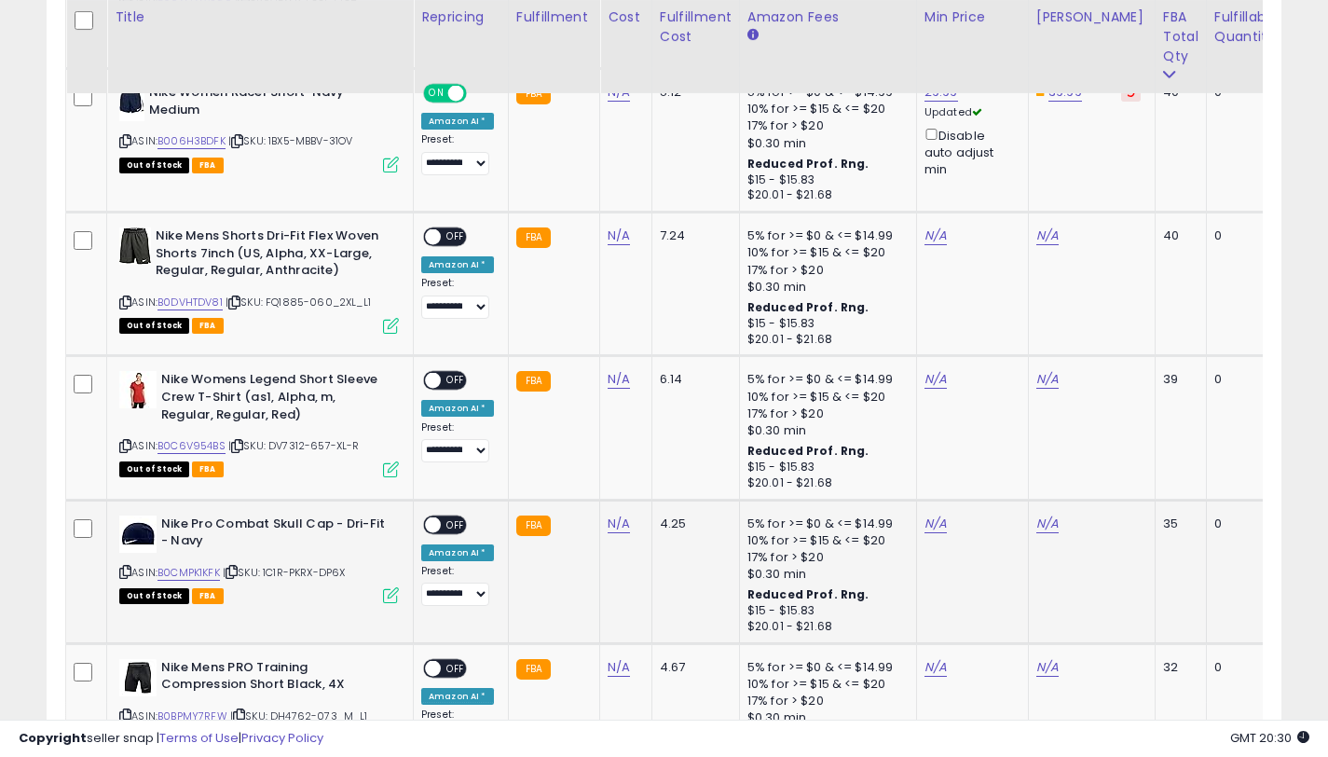
scroll to position [2610, 0]
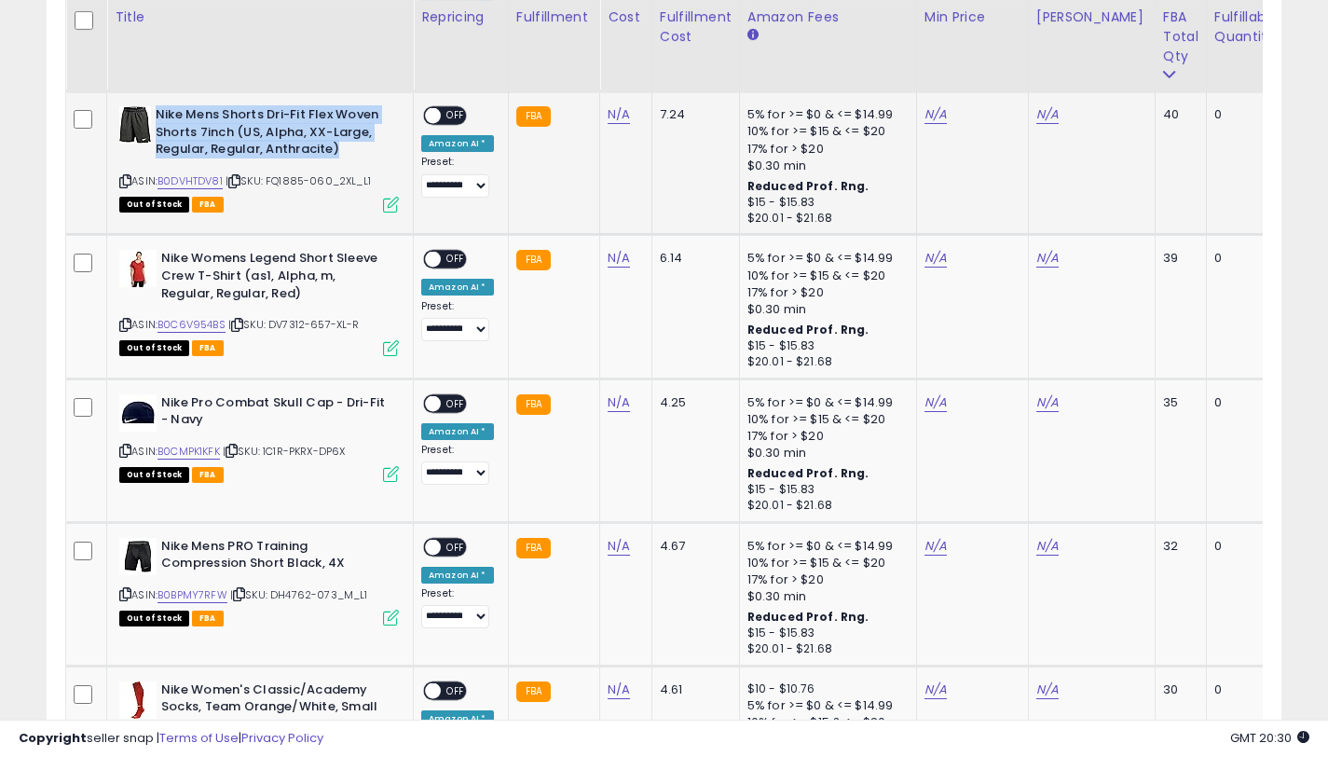
drag, startPoint x: 332, startPoint y: 151, endPoint x: 157, endPoint y: 114, distance: 179.1
click at [157, 114] on b "Nike Mens Shorts Dri-Fit Flex Woven Shorts 7inch (US, Alpha, XX-Large, Regular,…" at bounding box center [269, 134] width 226 height 57
copy b "Nike Mens Shorts Dri-Fit Flex Woven Shorts 7inch (US, Alpha, XX-Large, Regular,…"
click at [192, 179] on link "B0DVHTDV81" at bounding box center [189, 181] width 65 height 16
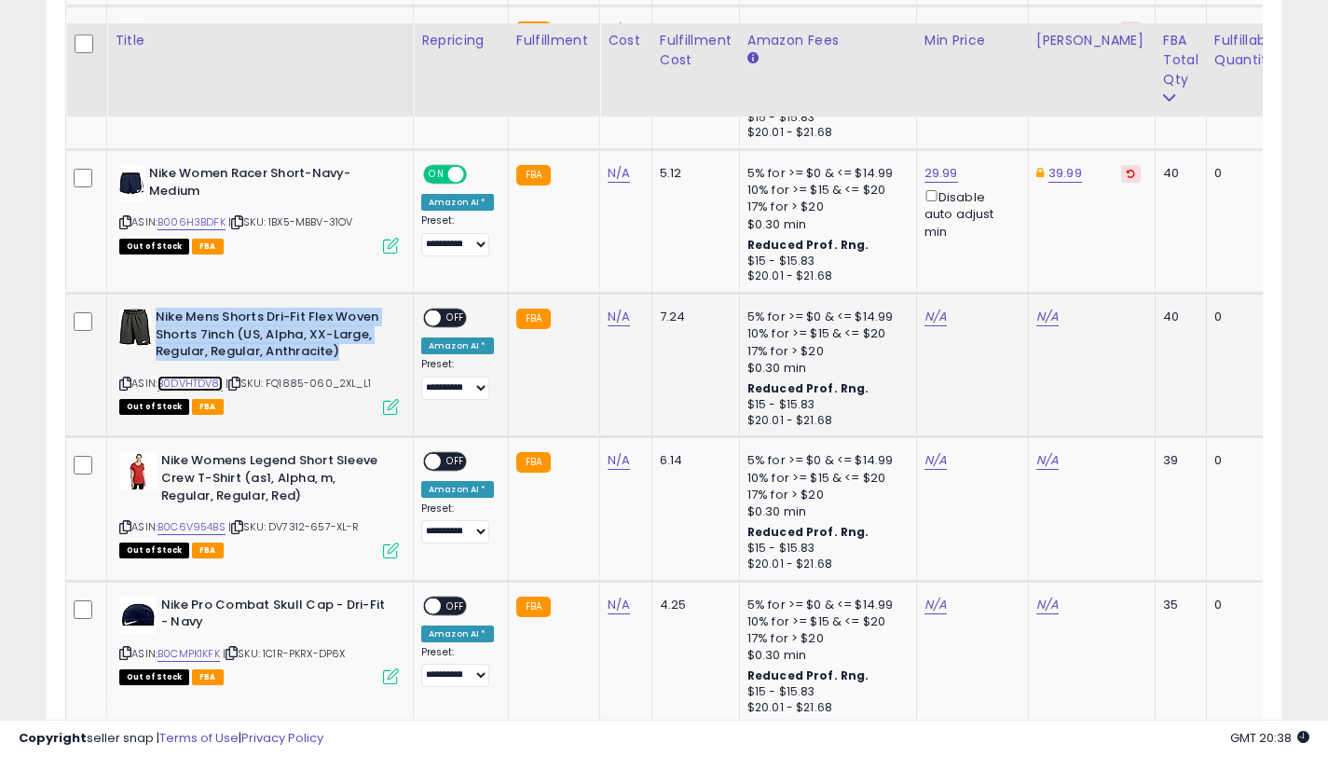
scroll to position [2431, 0]
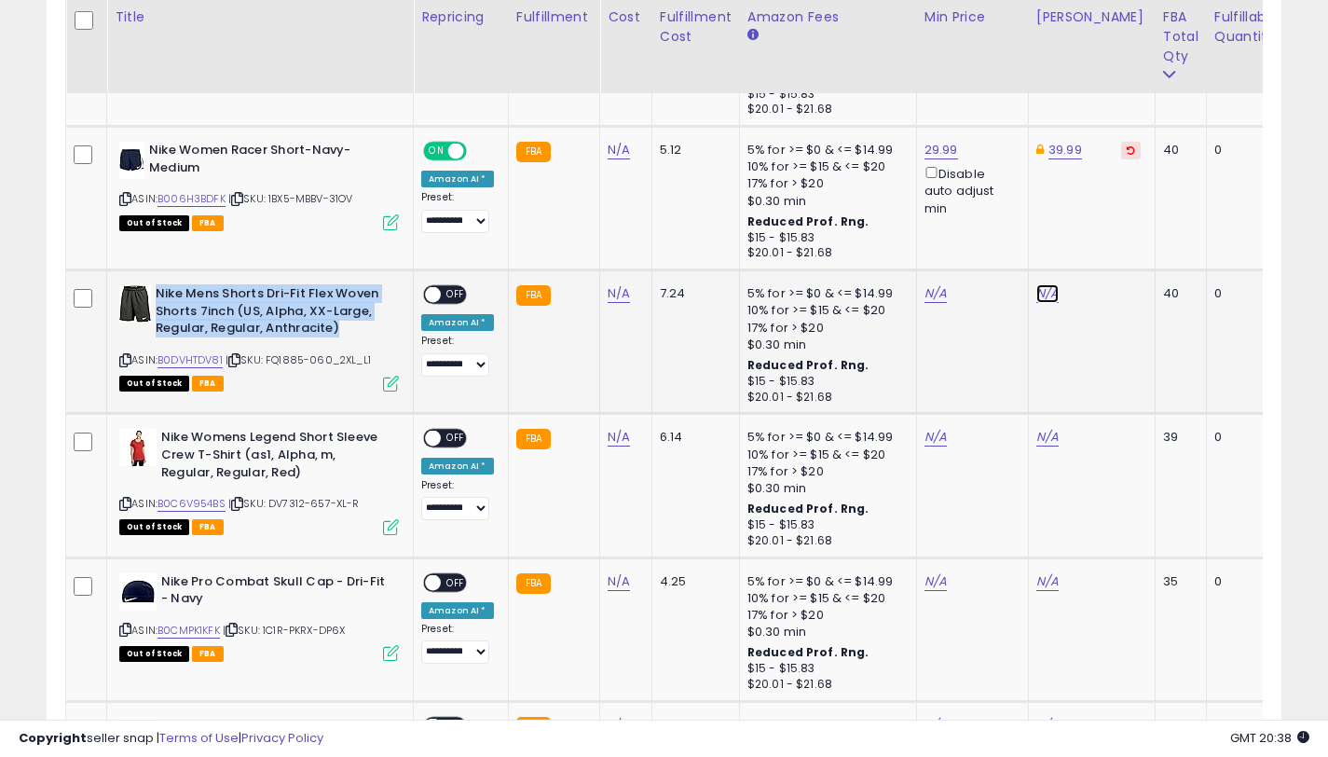
click at [1044, 294] on link "N/A" at bounding box center [1047, 293] width 22 height 19
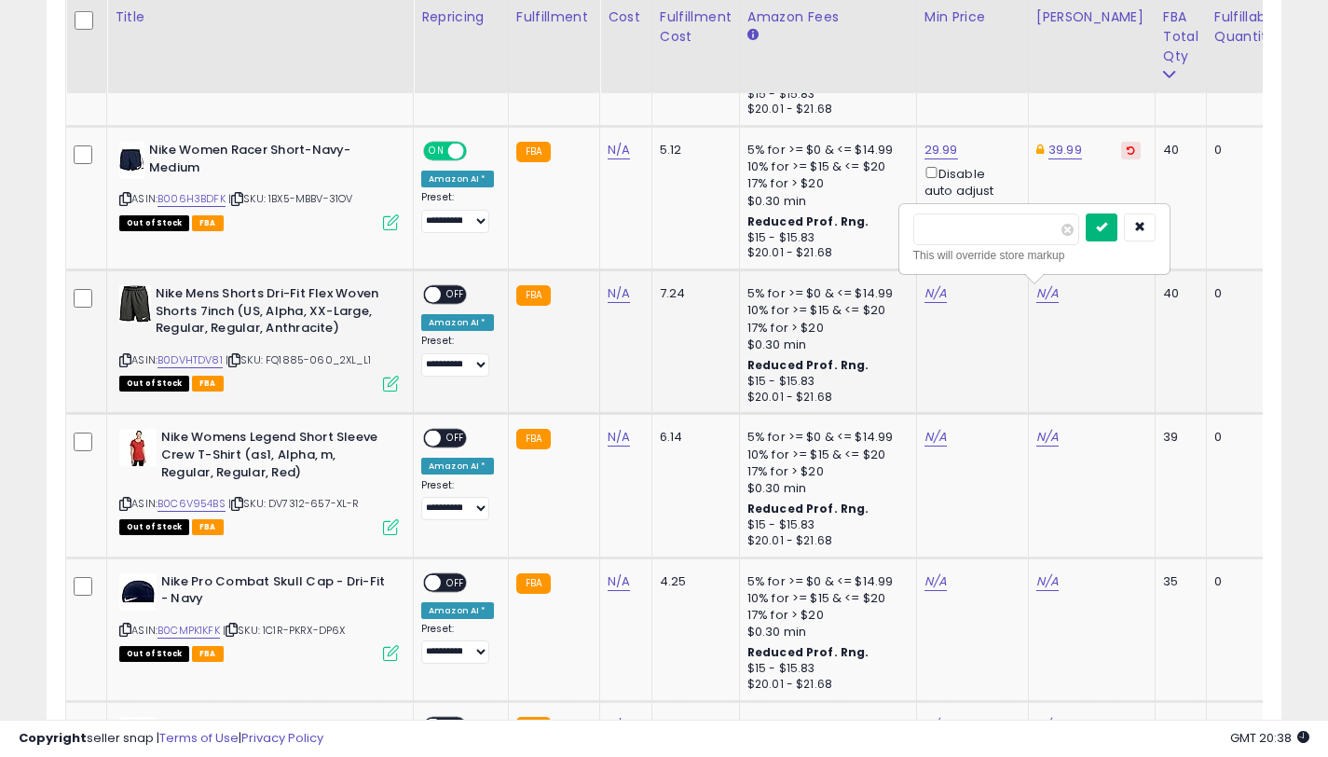
type input "*****"
click at [1112, 232] on button "submit" at bounding box center [1102, 227] width 32 height 28
click at [931, 290] on link "N/A" at bounding box center [935, 293] width 22 height 19
type input "*****"
click at [991, 226] on button "submit" at bounding box center [990, 227] width 32 height 28
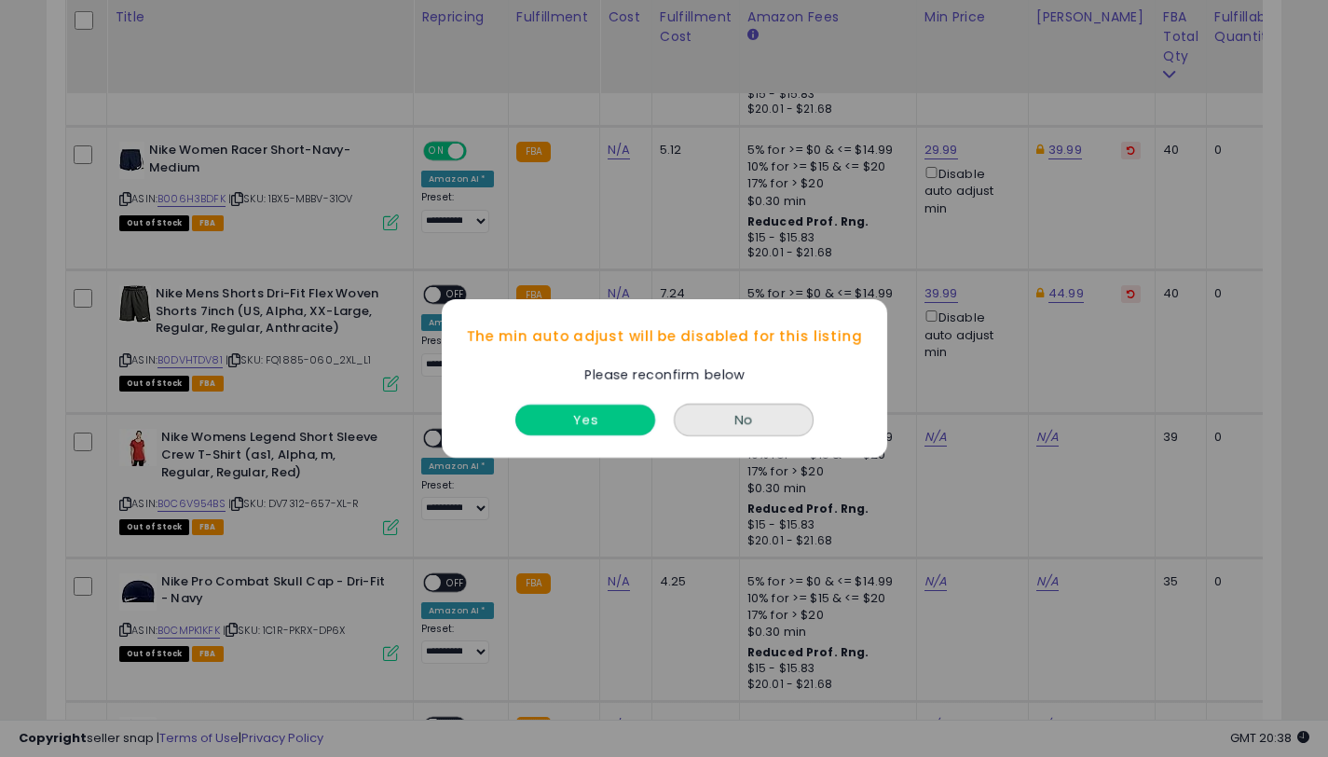
click at [584, 413] on button "Yes" at bounding box center [585, 419] width 140 height 31
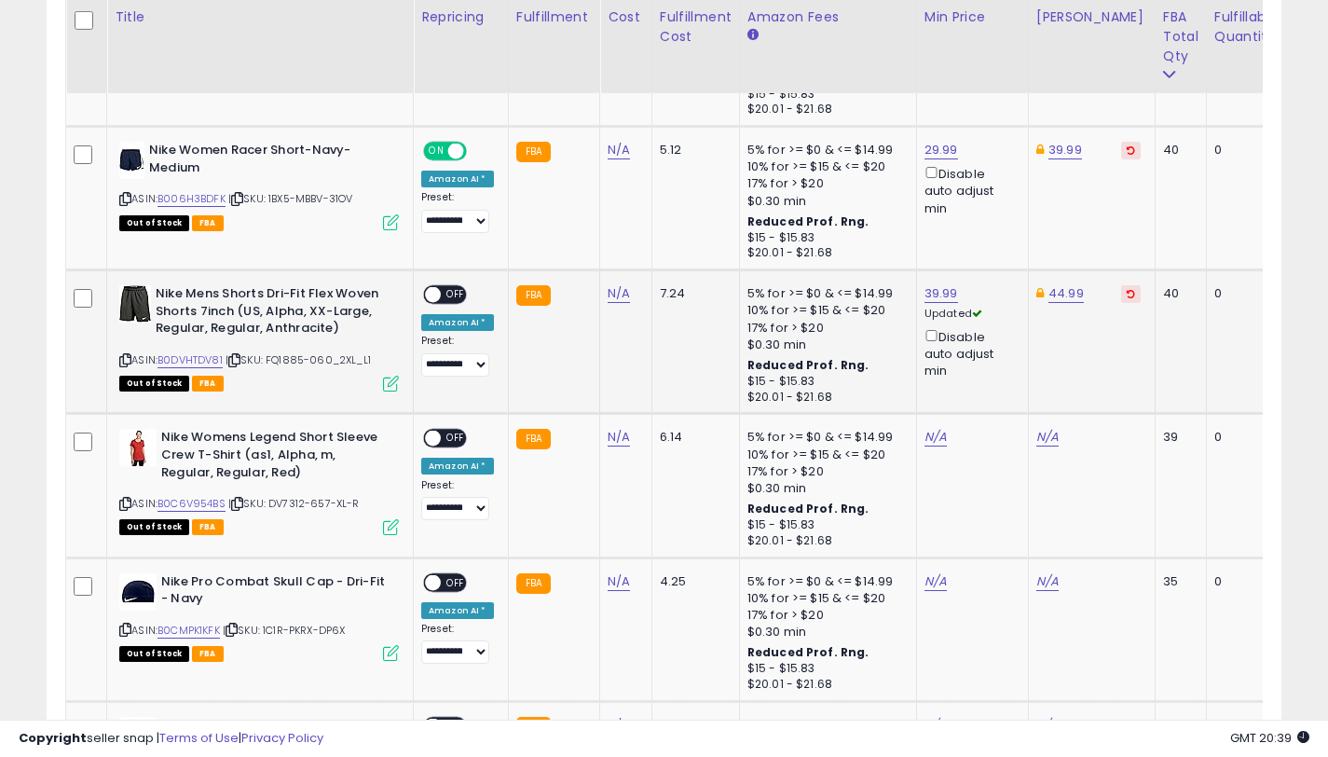
click at [450, 298] on span "OFF" at bounding box center [456, 295] width 30 height 16
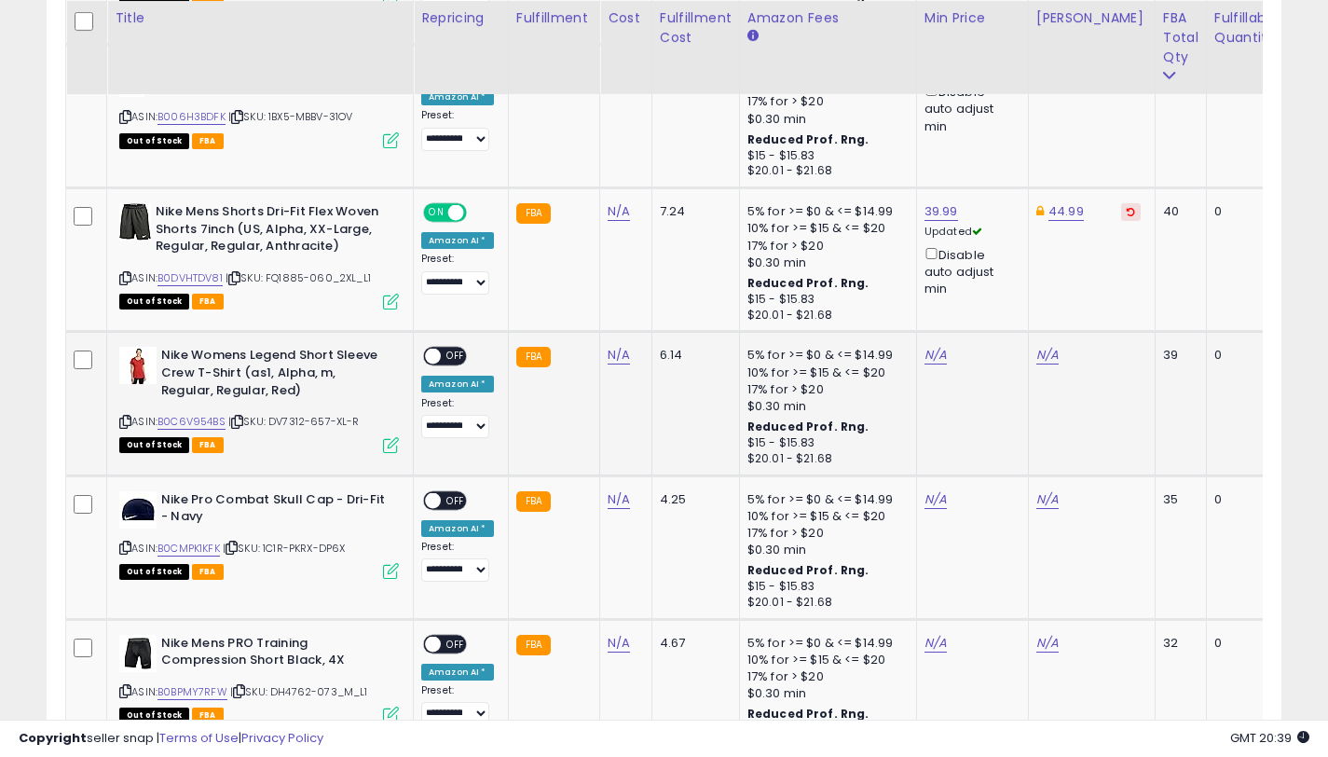
scroll to position [2514, 0]
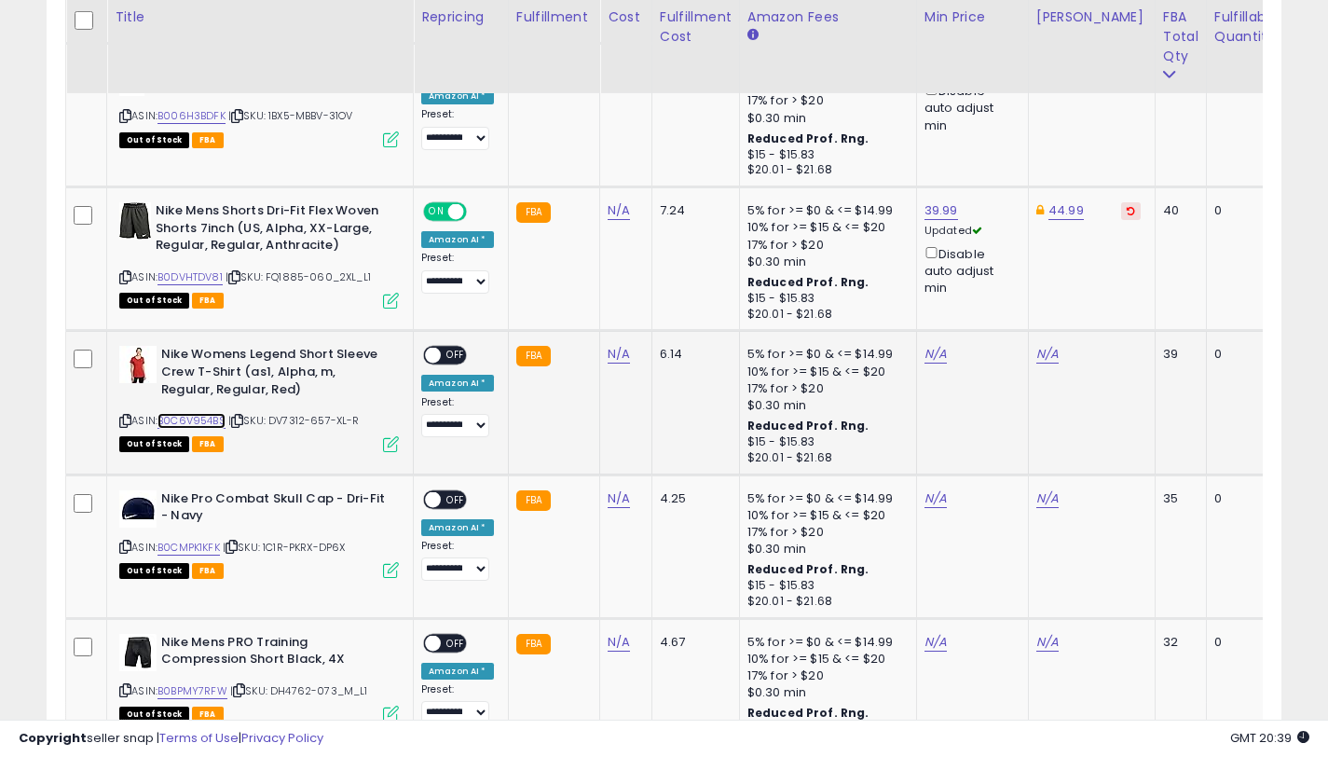
click at [196, 419] on link "B0C6V954BS" at bounding box center [191, 421] width 68 height 16
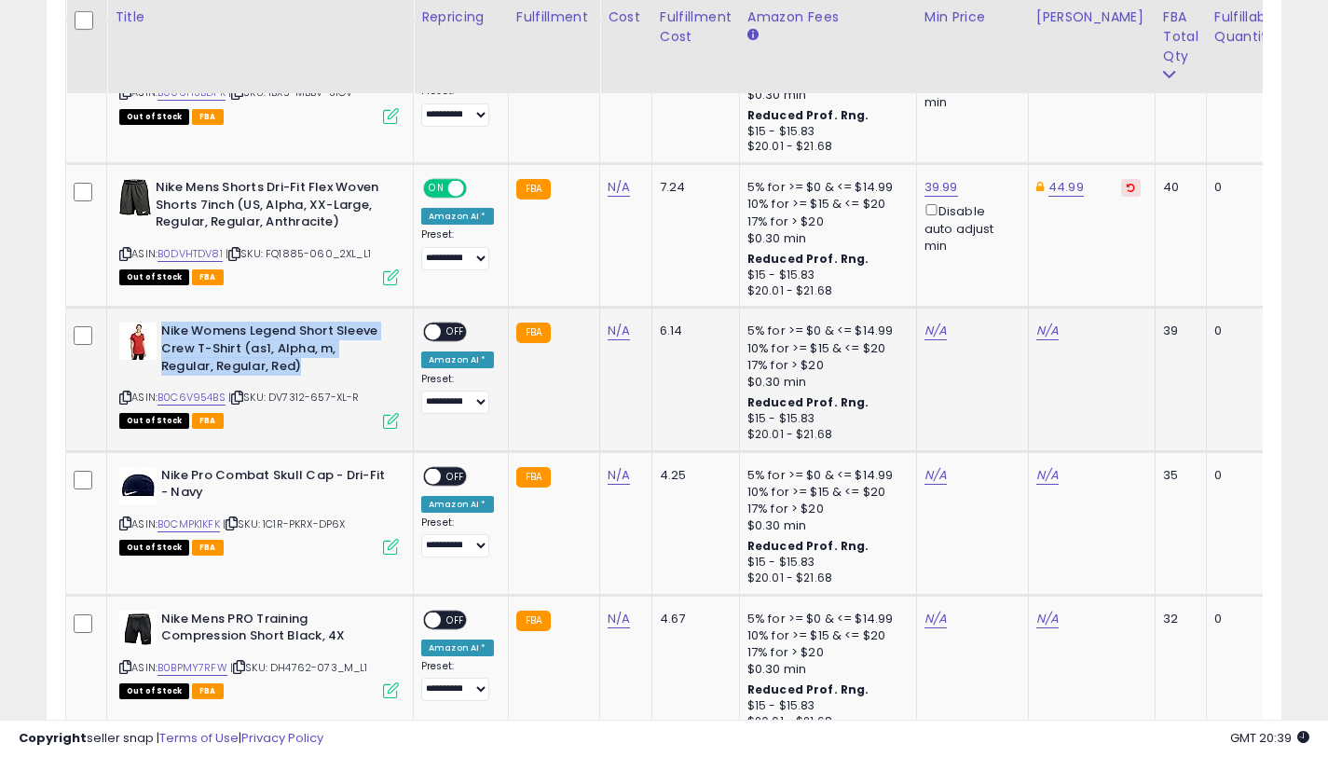
drag, startPoint x: 303, startPoint y: 365, endPoint x: 164, endPoint y: 334, distance: 142.4
click at [164, 334] on b "Nike Womens Legend Short Sleeve Crew T-Shirt (as1, Alpha, m, Regular, Regular, …" at bounding box center [274, 350] width 226 height 57
copy b "Nike Womens Legend Short Sleeve Crew T-Shirt (as1, Alpha, m, Regular, Regular, …"
click at [1042, 323] on link "N/A" at bounding box center [1047, 331] width 22 height 19
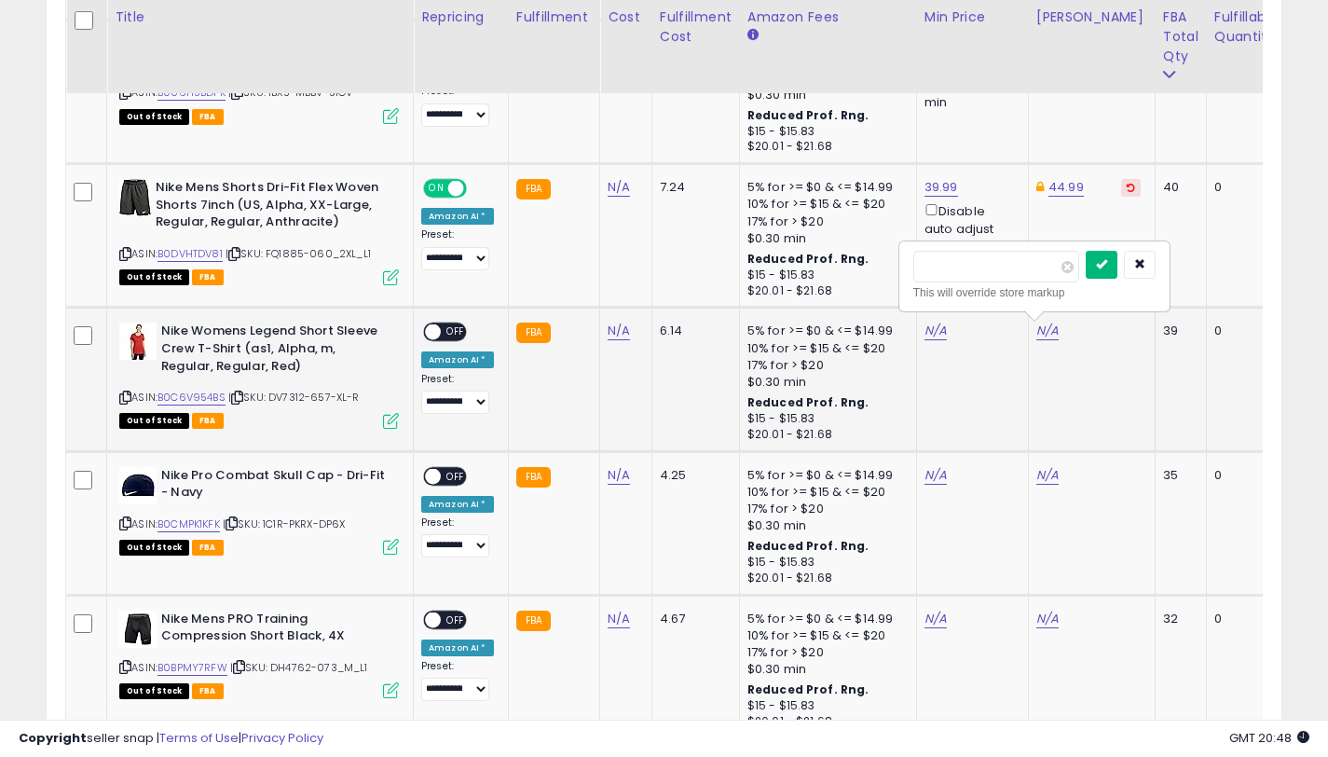
type input "*****"
click at [1112, 271] on button "submit" at bounding box center [1102, 265] width 32 height 28
click at [934, 333] on link "N/A" at bounding box center [935, 331] width 22 height 19
type input "*****"
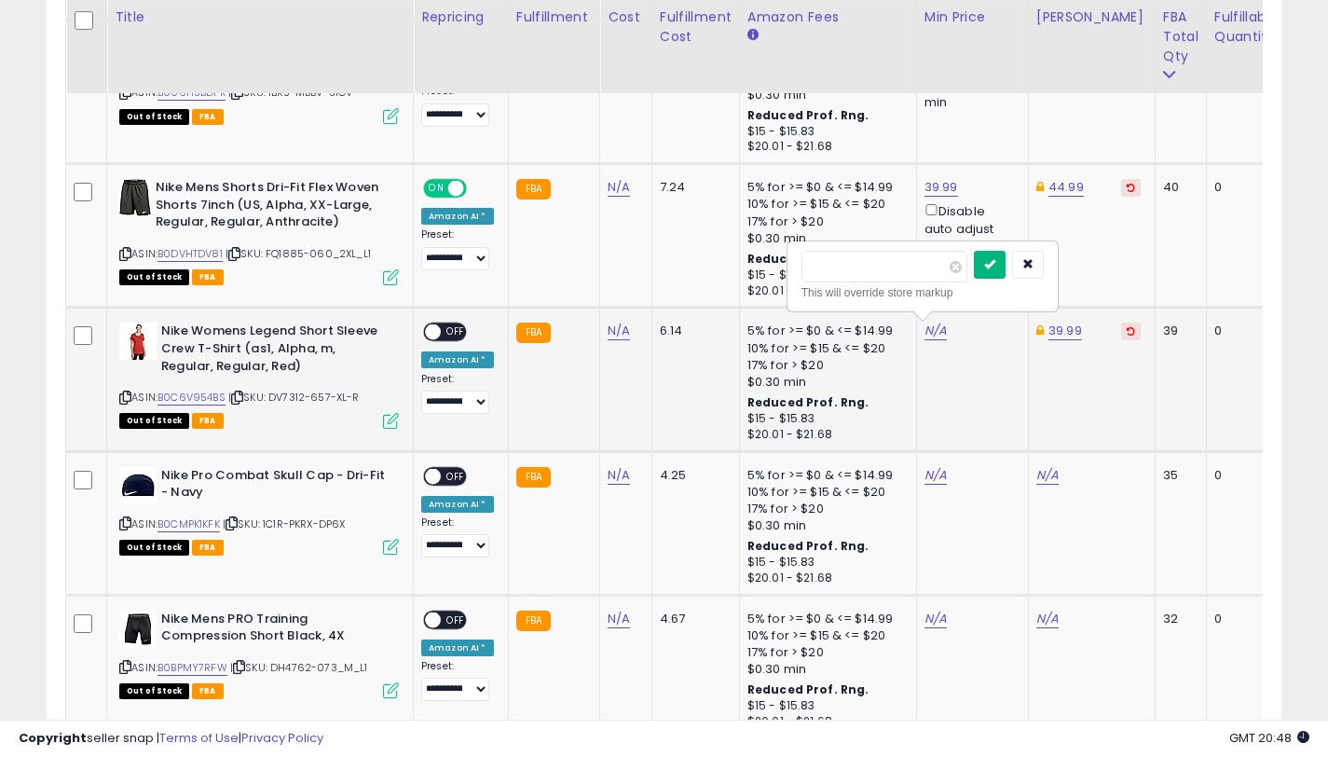
drag, startPoint x: 999, startPoint y: 264, endPoint x: 1008, endPoint y: 349, distance: 86.2
click at [995, 264] on icon "submit" at bounding box center [989, 263] width 11 height 11
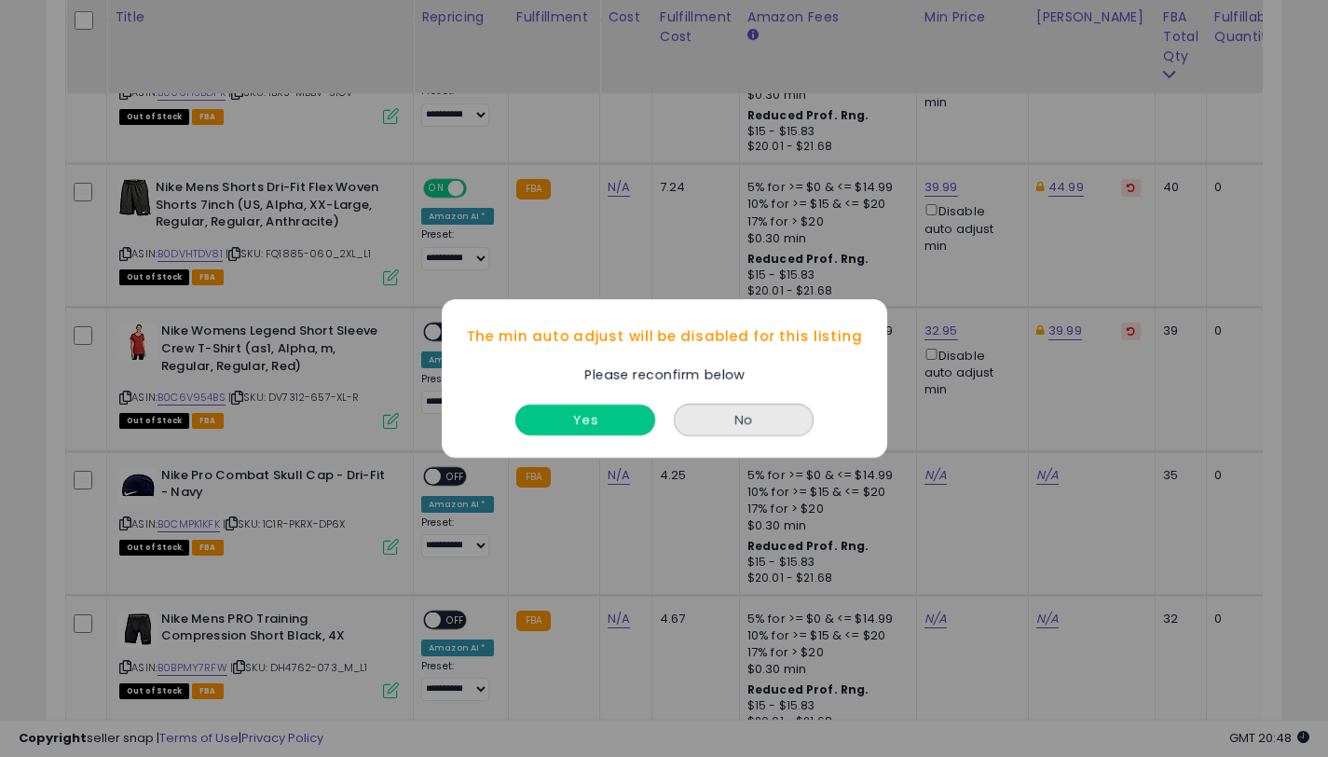
click at [605, 415] on button "Yes" at bounding box center [585, 419] width 140 height 31
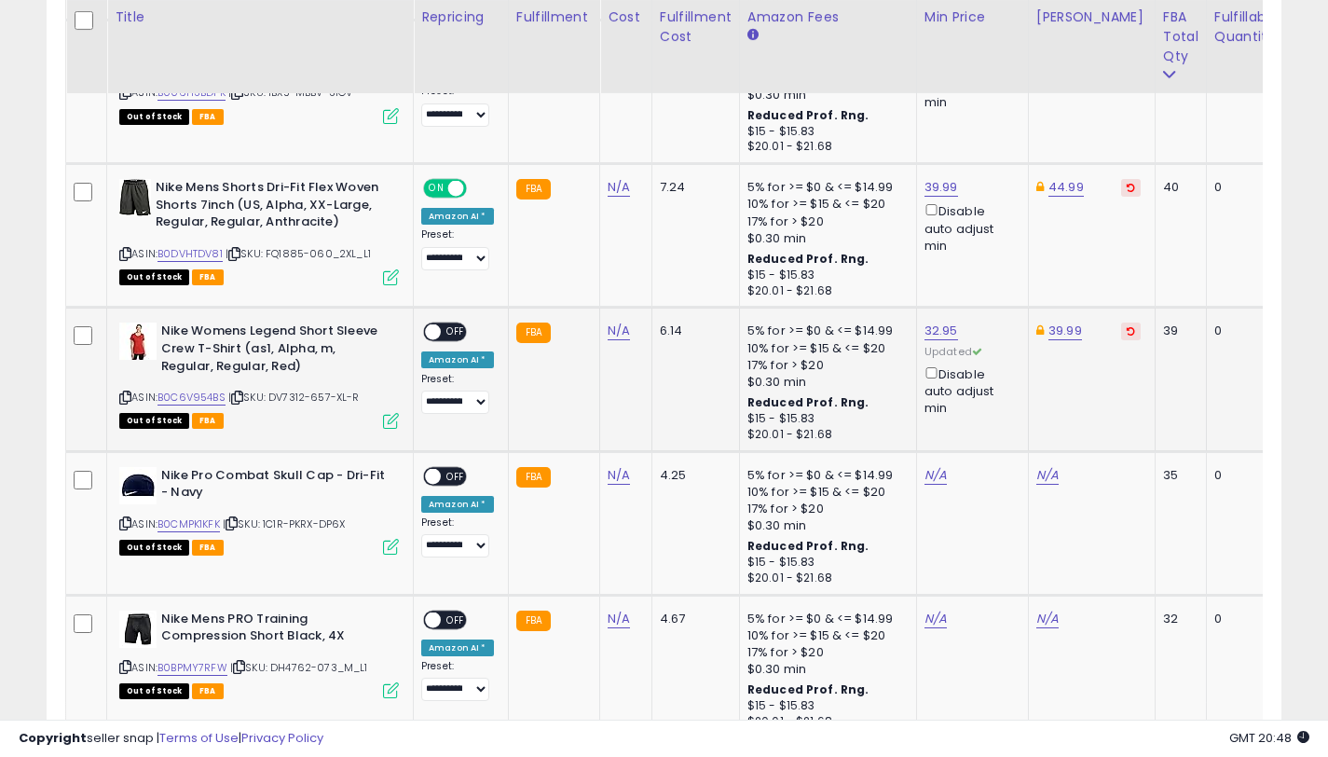
click at [445, 336] on span "OFF" at bounding box center [456, 332] width 30 height 16
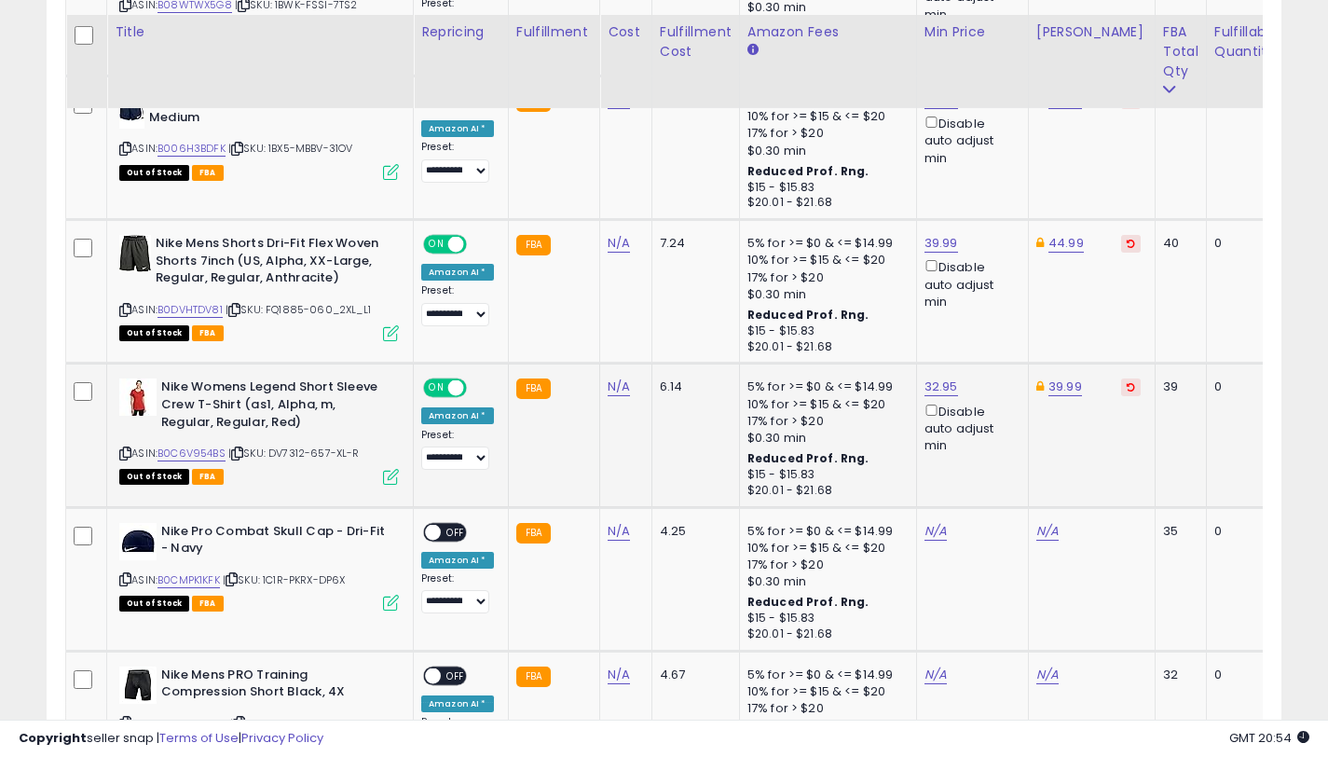
scroll to position [2648, 0]
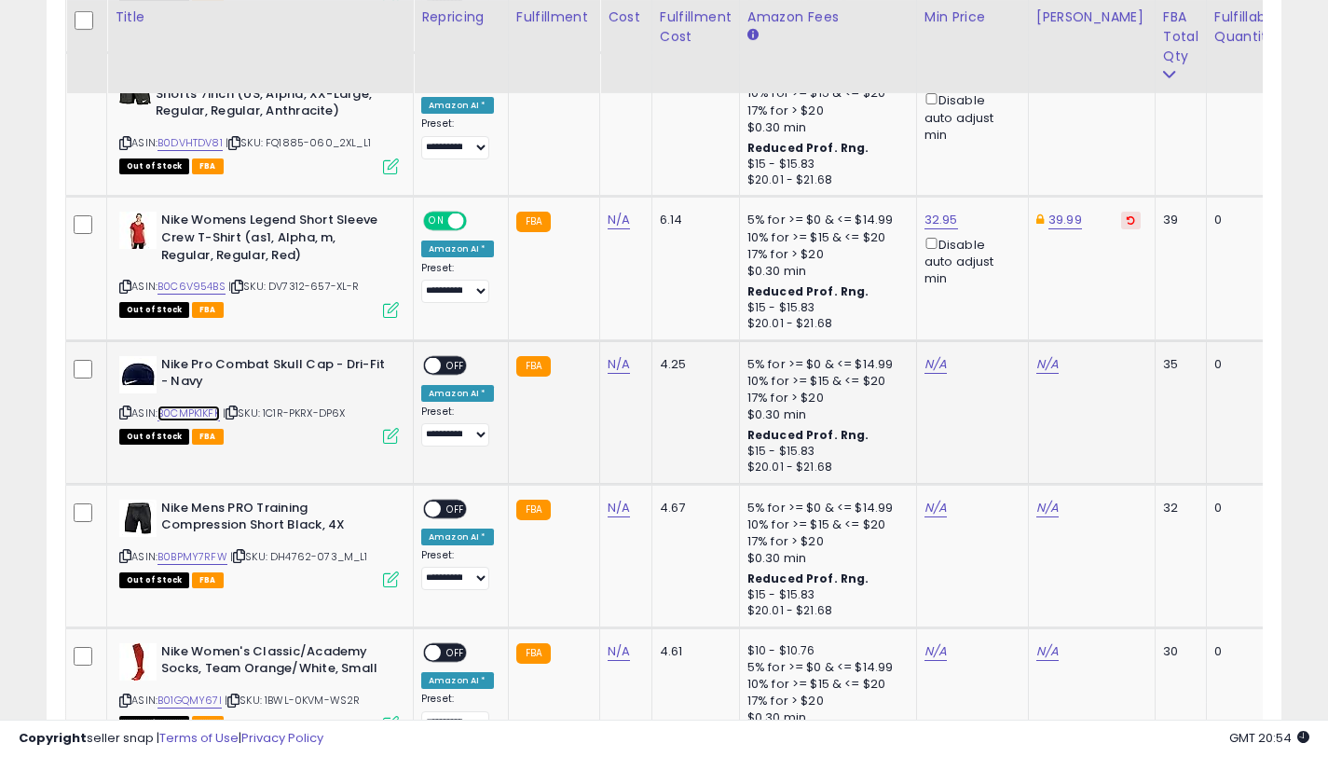
click at [198, 409] on link "B0CMPK1KFK" at bounding box center [188, 413] width 62 height 16
drag, startPoint x: 216, startPoint y: 384, endPoint x: 160, endPoint y: 363, distance: 59.9
click at [161, 363] on b "Nike Pro Combat Skull Cap - Dri-Fit - Navy" at bounding box center [274, 375] width 226 height 39
copy div "Nike Pro Combat Skull Cap - Dri-Fit - Navy"
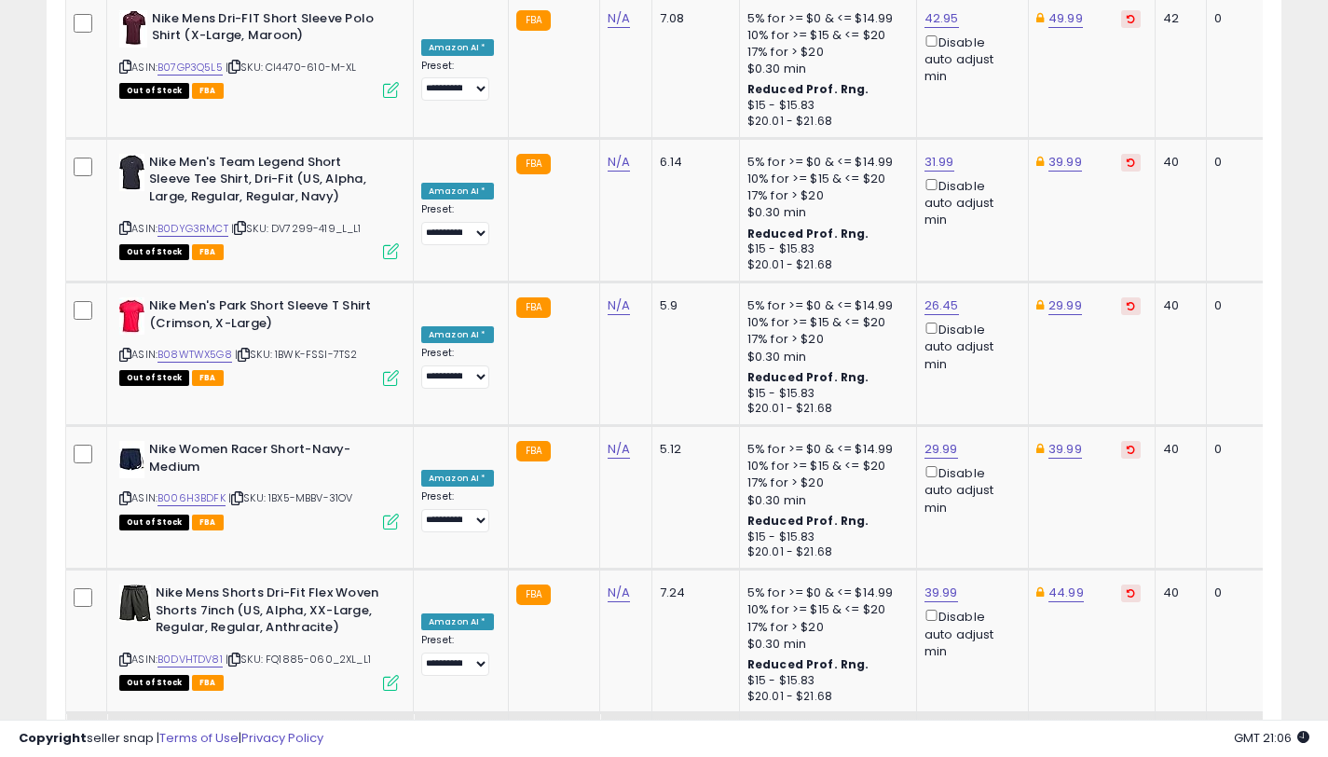
scroll to position [2880, 0]
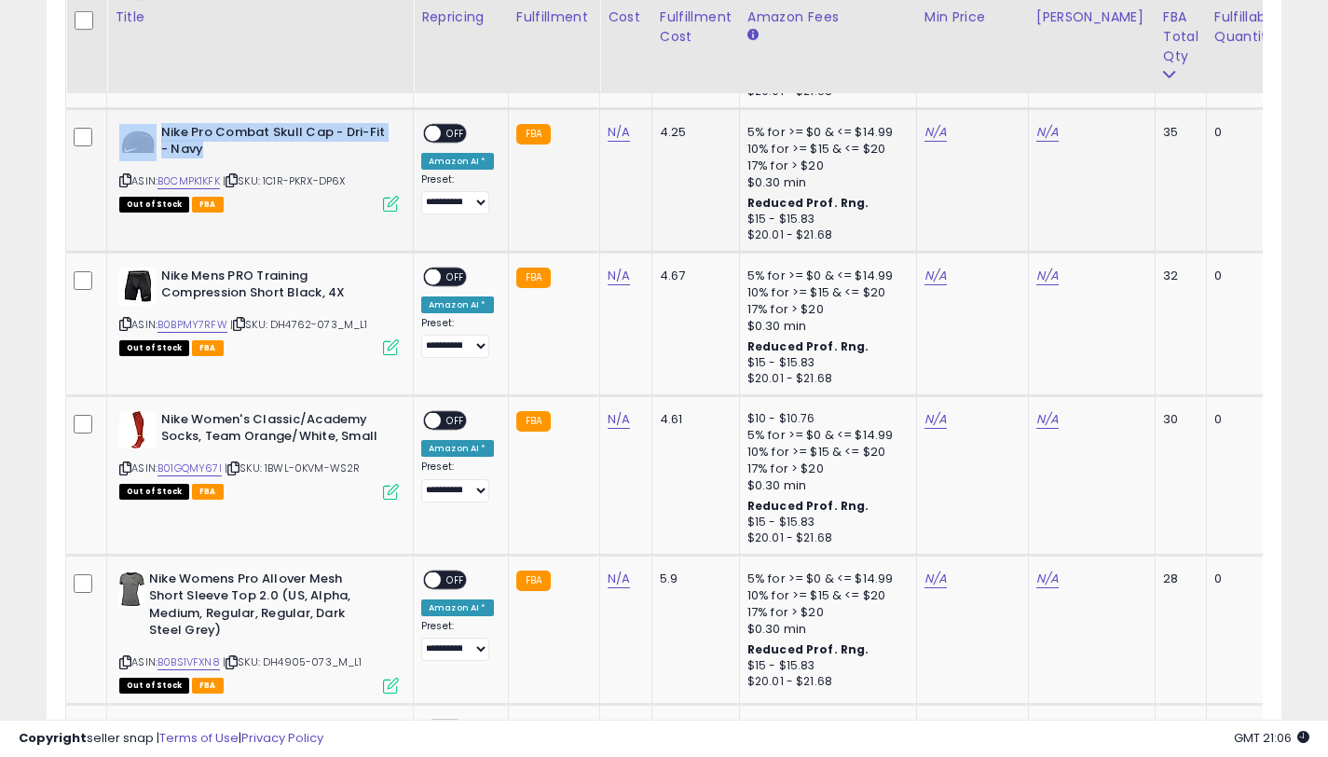
click at [210, 147] on b "Nike Pro Combat Skull Cap - Dri-Fit - Navy" at bounding box center [274, 143] width 226 height 39
drag, startPoint x: 176, startPoint y: 136, endPoint x: 159, endPoint y: 122, distance: 21.8
click at [159, 124] on div "Nike Pro Combat Skull Cap - Dri-Fit - Navy" at bounding box center [259, 143] width 280 height 39
copy b "Nike Pro Combat Skull Cap - Dri-Fit - Navy"
click at [1042, 134] on link "N/A" at bounding box center [1047, 132] width 22 height 19
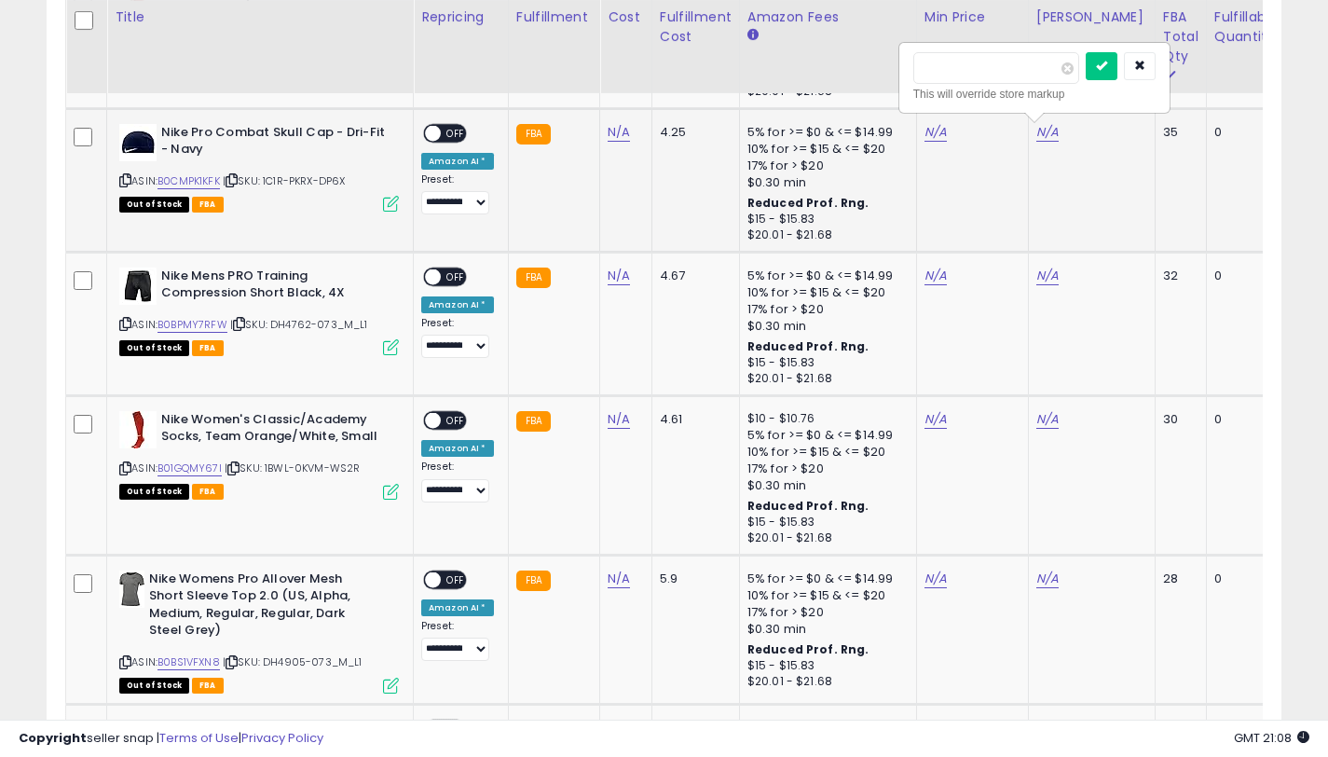
type input "*****"
click at [1107, 63] on icon "submit" at bounding box center [1101, 65] width 11 height 11
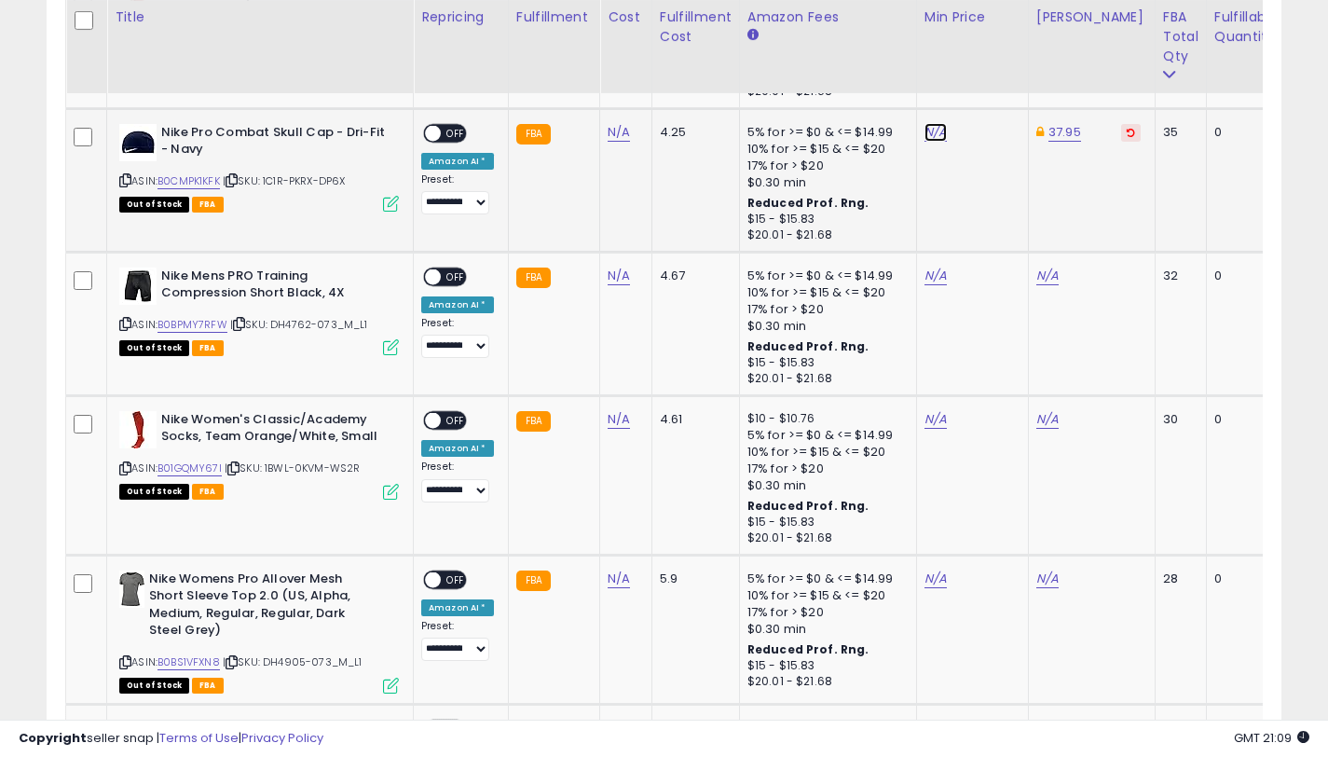
click at [924, 138] on link "N/A" at bounding box center [935, 132] width 22 height 19
type input "*****"
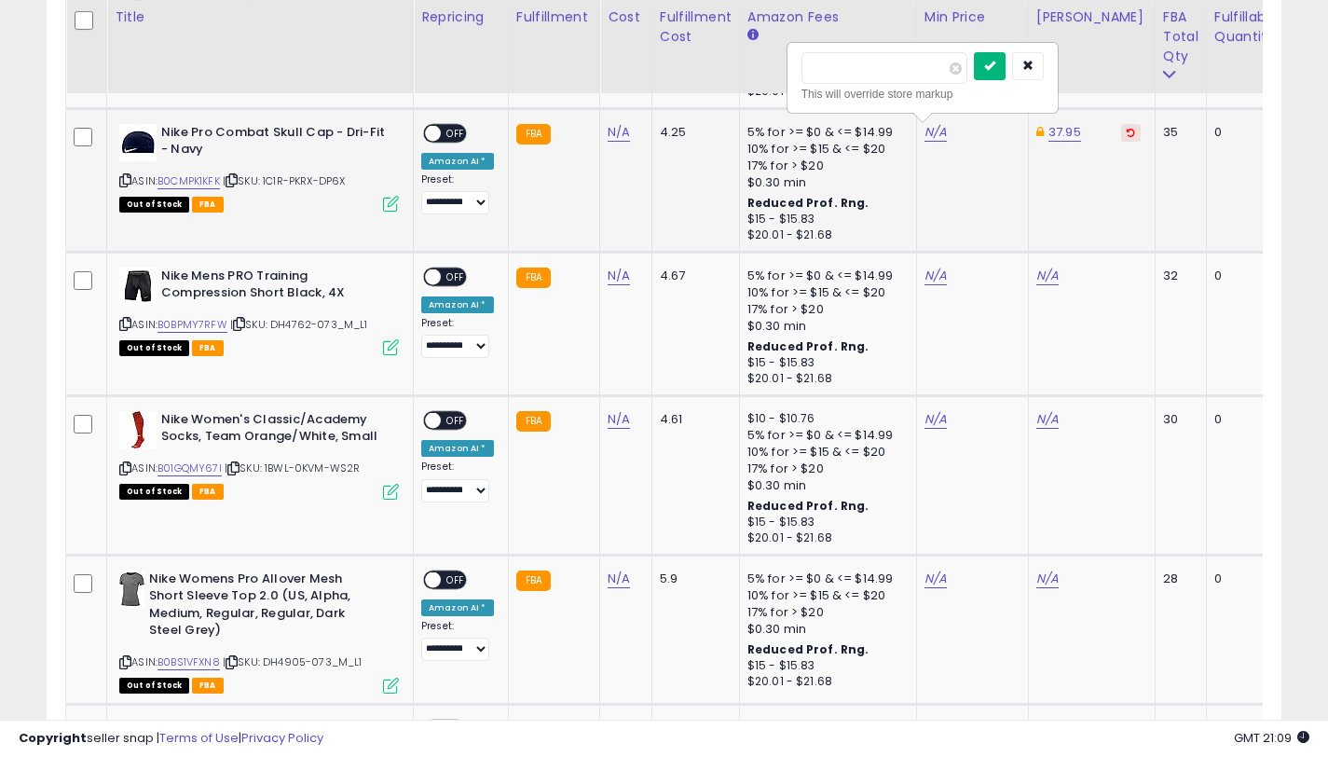
click at [995, 62] on icon "submit" at bounding box center [989, 65] width 11 height 11
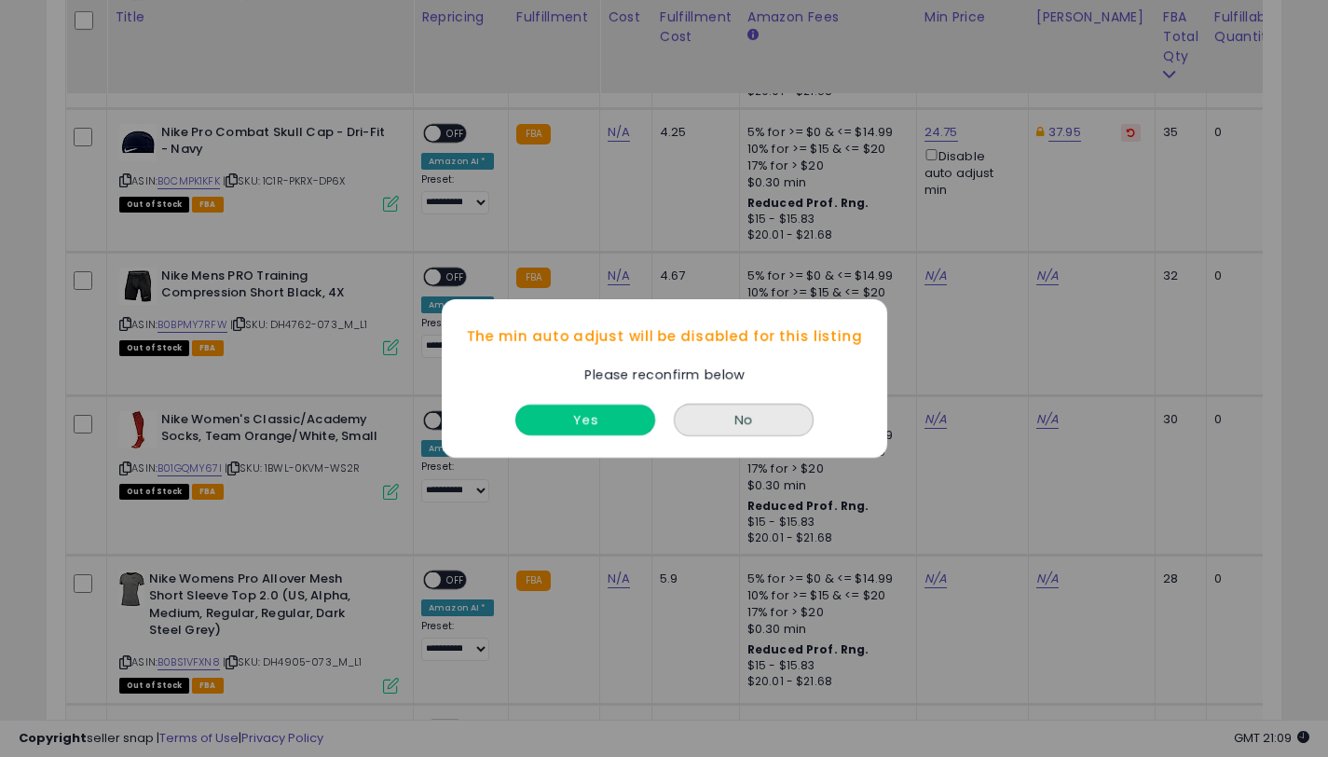
click at [600, 409] on button "Yes" at bounding box center [585, 419] width 140 height 31
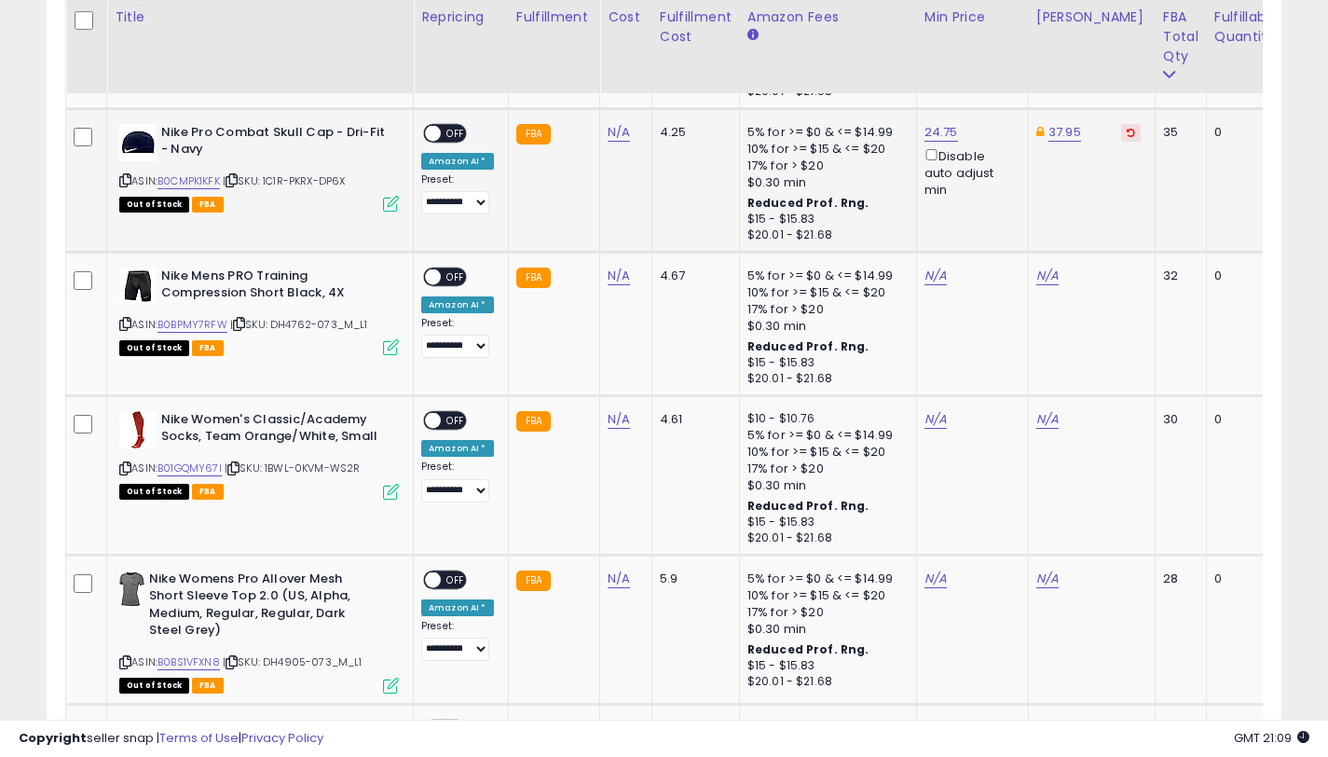
click at [446, 135] on span "OFF" at bounding box center [456, 133] width 30 height 16
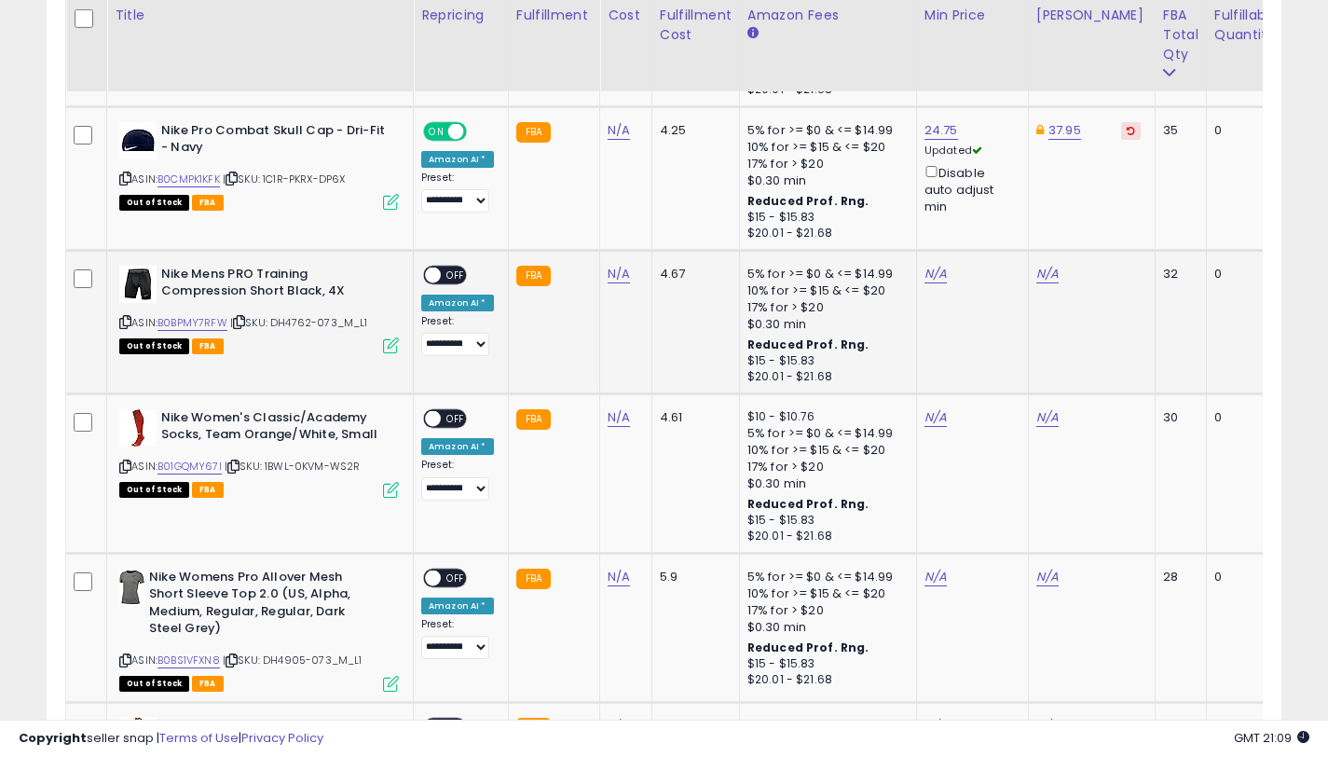
scroll to position [2910, 0]
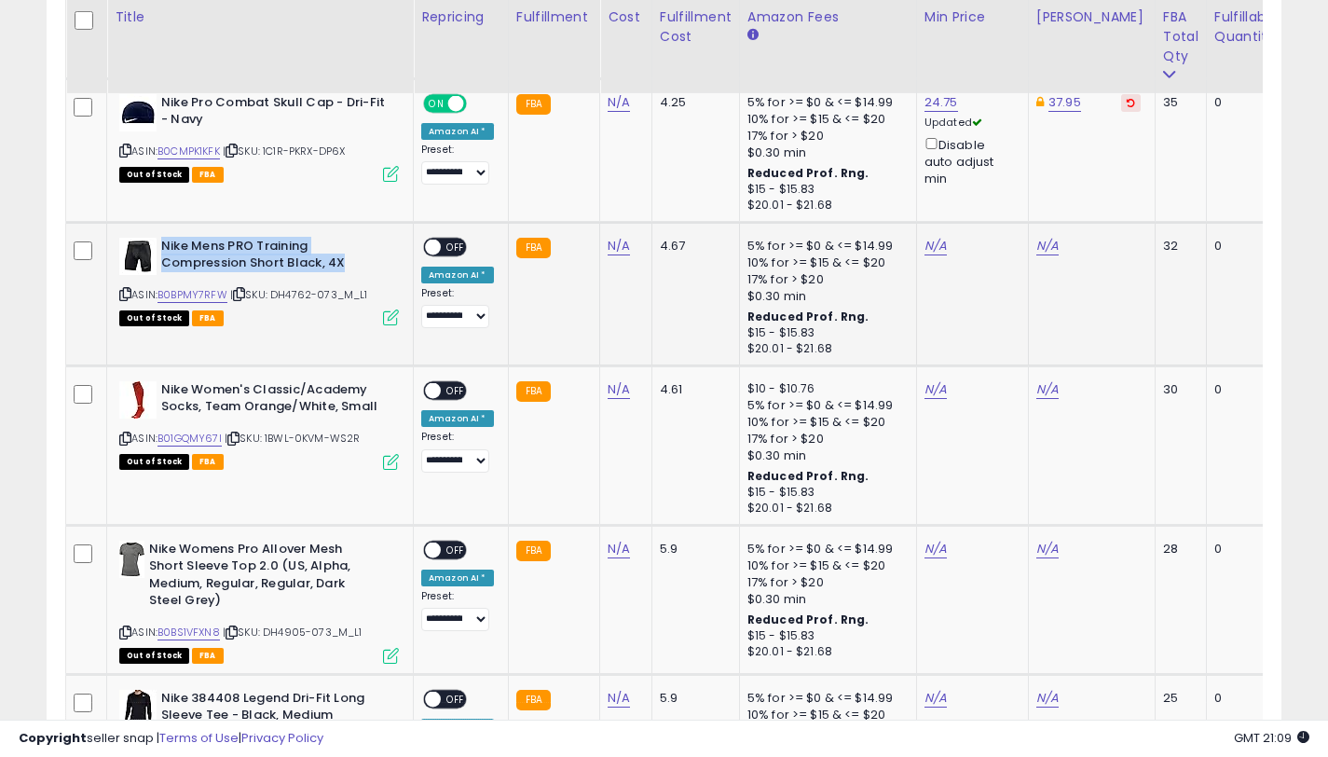
drag, startPoint x: 348, startPoint y: 259, endPoint x: 162, endPoint y: 246, distance: 185.9
click at [163, 245] on b "Nike Mens PRO Training Compression Short Black, 4X" at bounding box center [274, 257] width 226 height 39
copy b "Nike Mens PRO Training Compression Short Black, 4X"
click at [209, 297] on link "B0BPMY7RFW" at bounding box center [192, 295] width 70 height 16
click at [126, 298] on icon at bounding box center [125, 294] width 12 height 10
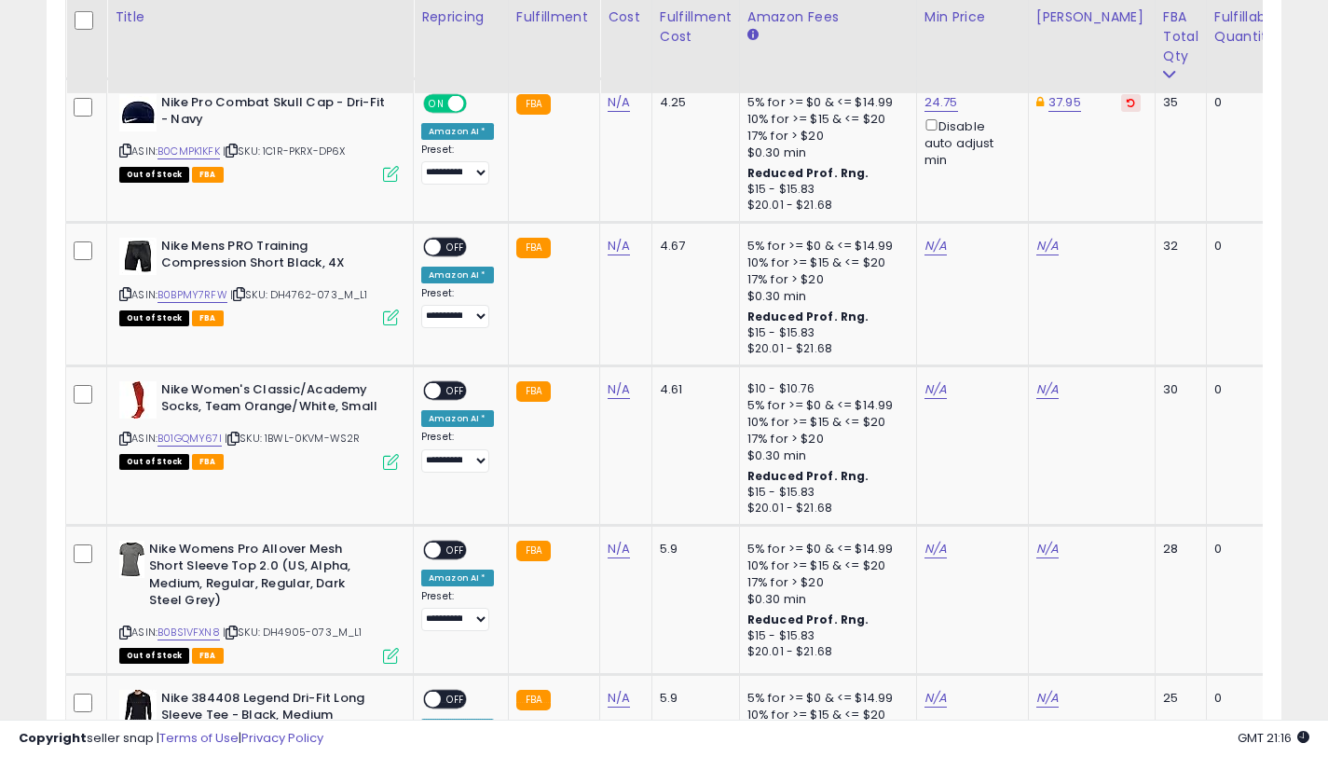
click at [122, 294] on icon at bounding box center [125, 294] width 12 height 10
click at [130, 294] on div "ASIN: B0BPMY7RFW | SKU: DH4762-073_M_L1 Out of Stock FBA" at bounding box center [259, 281] width 280 height 87
click at [126, 292] on icon at bounding box center [125, 294] width 12 height 10
click at [1036, 243] on link "N/A" at bounding box center [1047, 246] width 22 height 19
type input "*****"
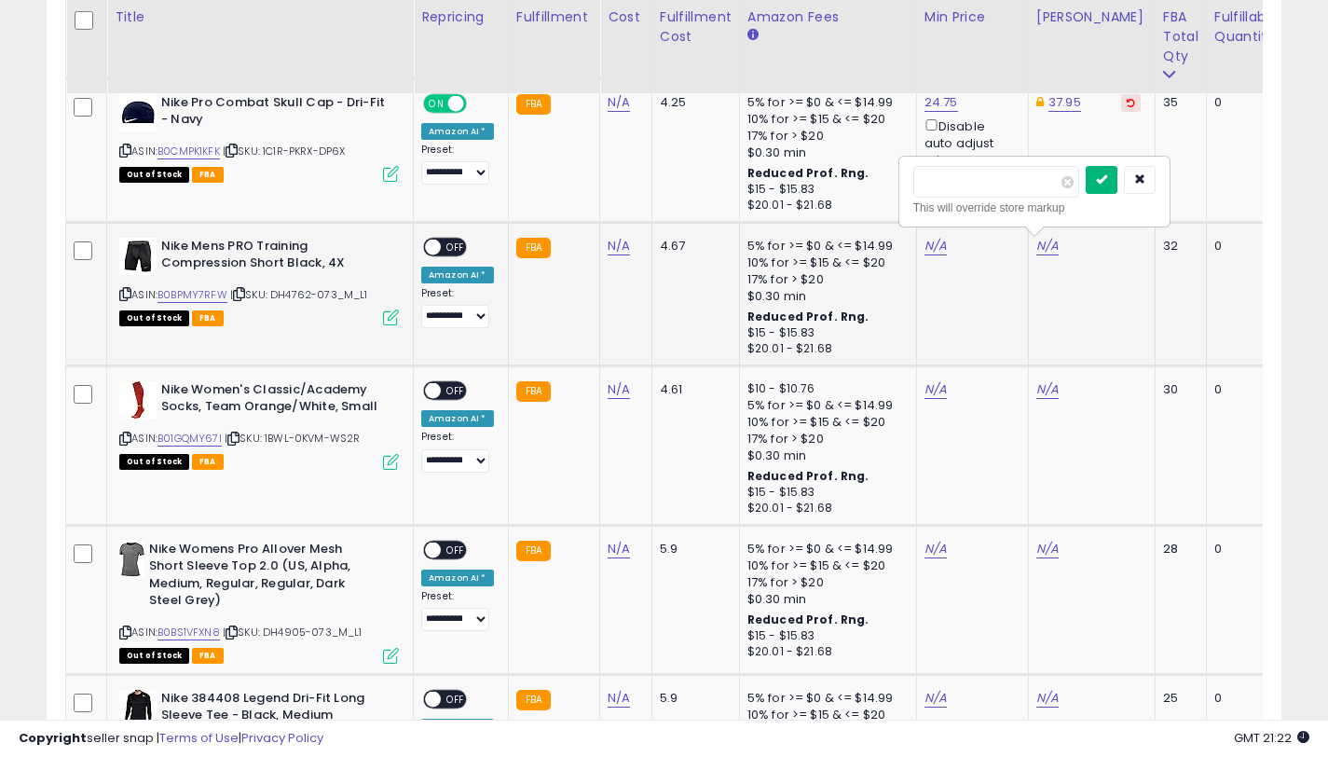
drag, startPoint x: 1113, startPoint y: 173, endPoint x: 937, endPoint y: 259, distance: 195.9
click at [1107, 173] on icon "submit" at bounding box center [1101, 178] width 11 height 11
click at [926, 246] on td "N/A" at bounding box center [972, 294] width 112 height 144
click at [926, 249] on link "N/A" at bounding box center [935, 246] width 22 height 19
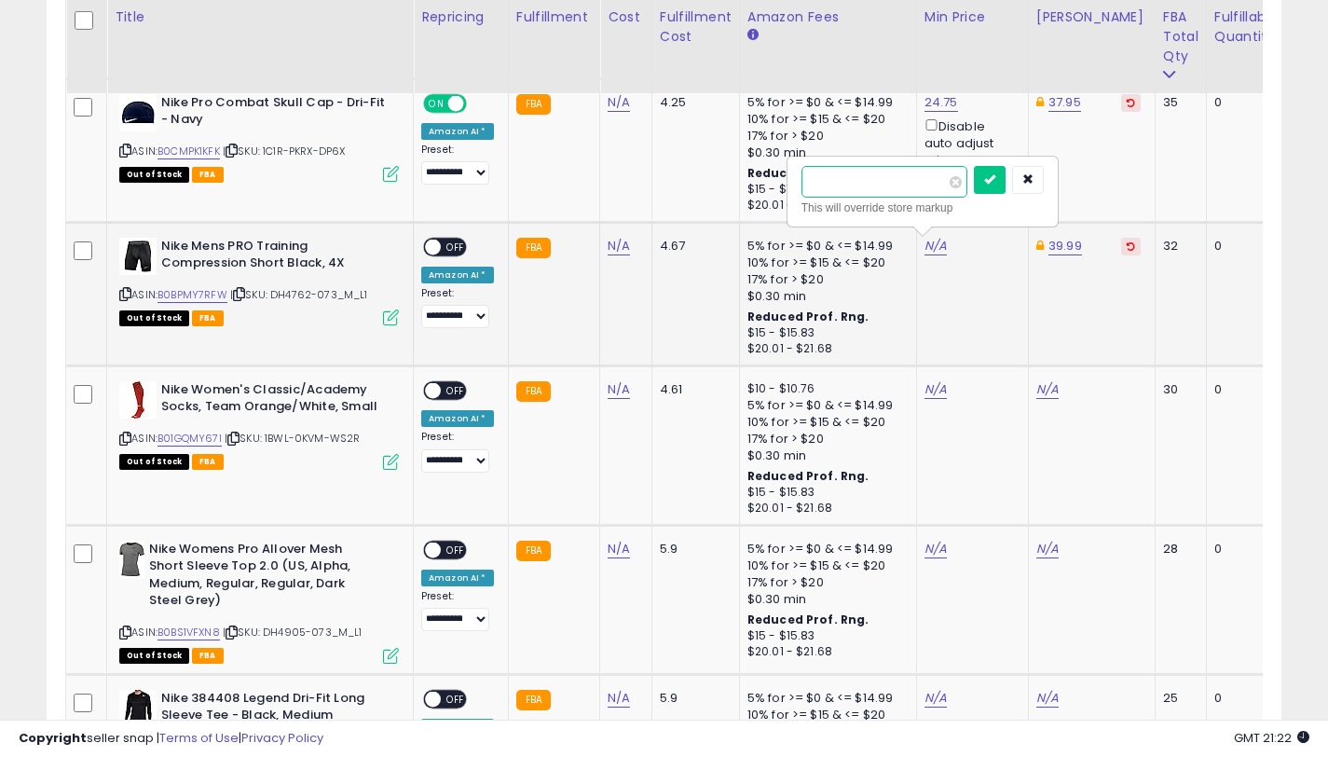
type input "*****"
click at [995, 175] on icon "submit" at bounding box center [989, 178] width 11 height 11
click at [433, 248] on span at bounding box center [433, 247] width 16 height 16
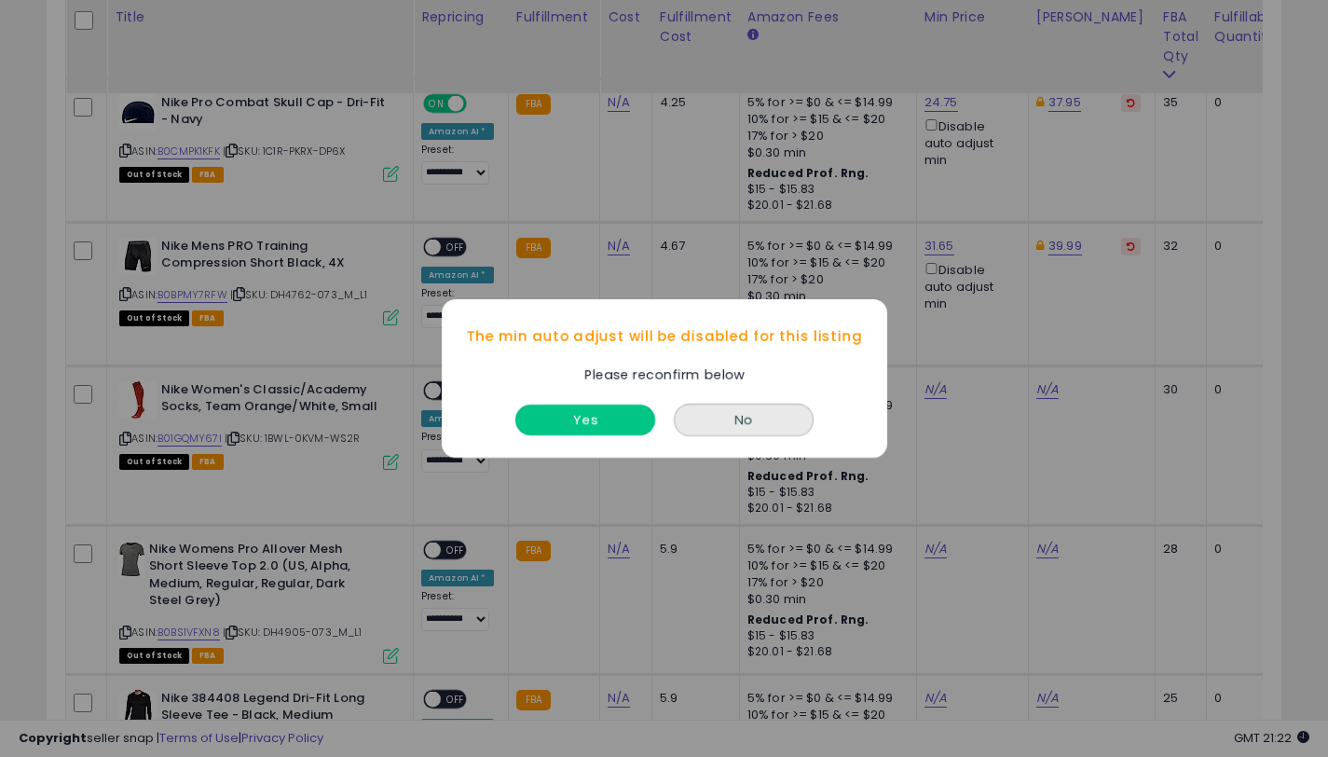
click at [618, 416] on button "Yes" at bounding box center [585, 419] width 140 height 31
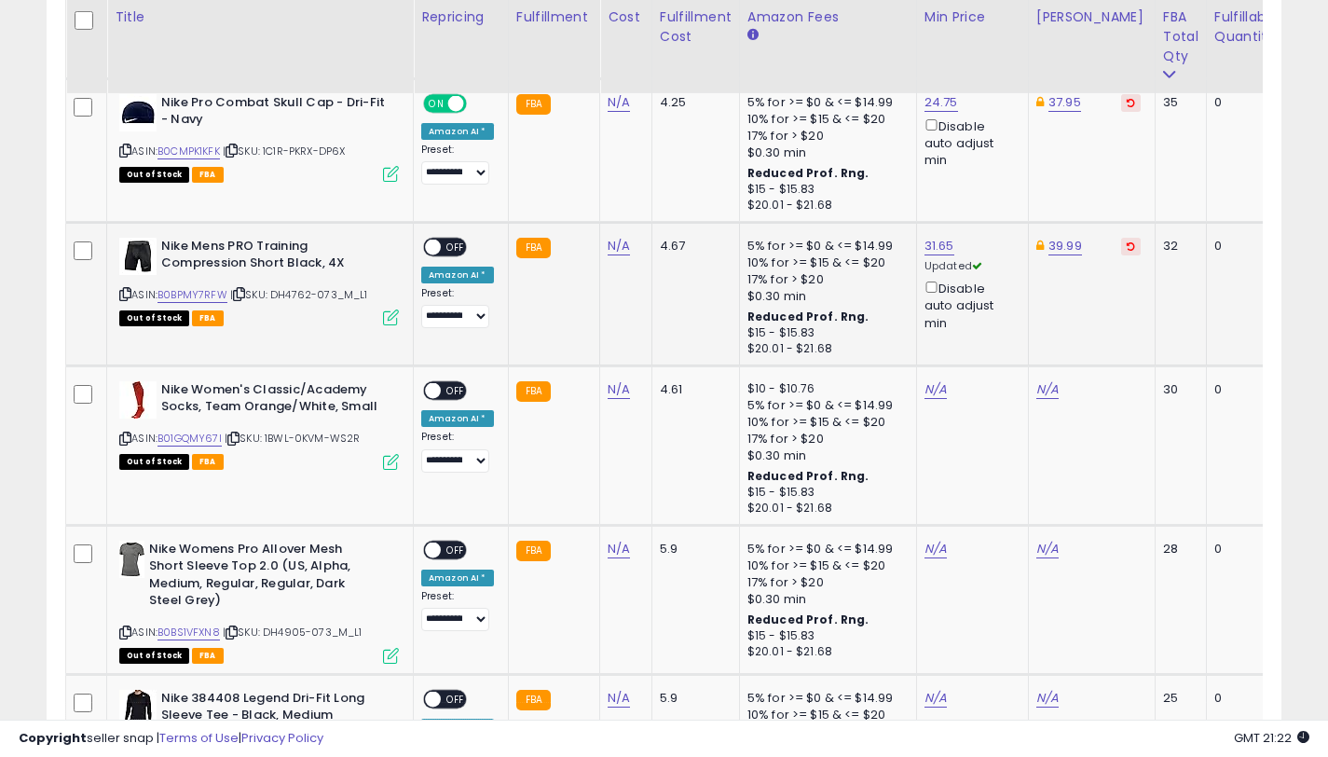
click at [450, 247] on span "OFF" at bounding box center [456, 247] width 30 height 16
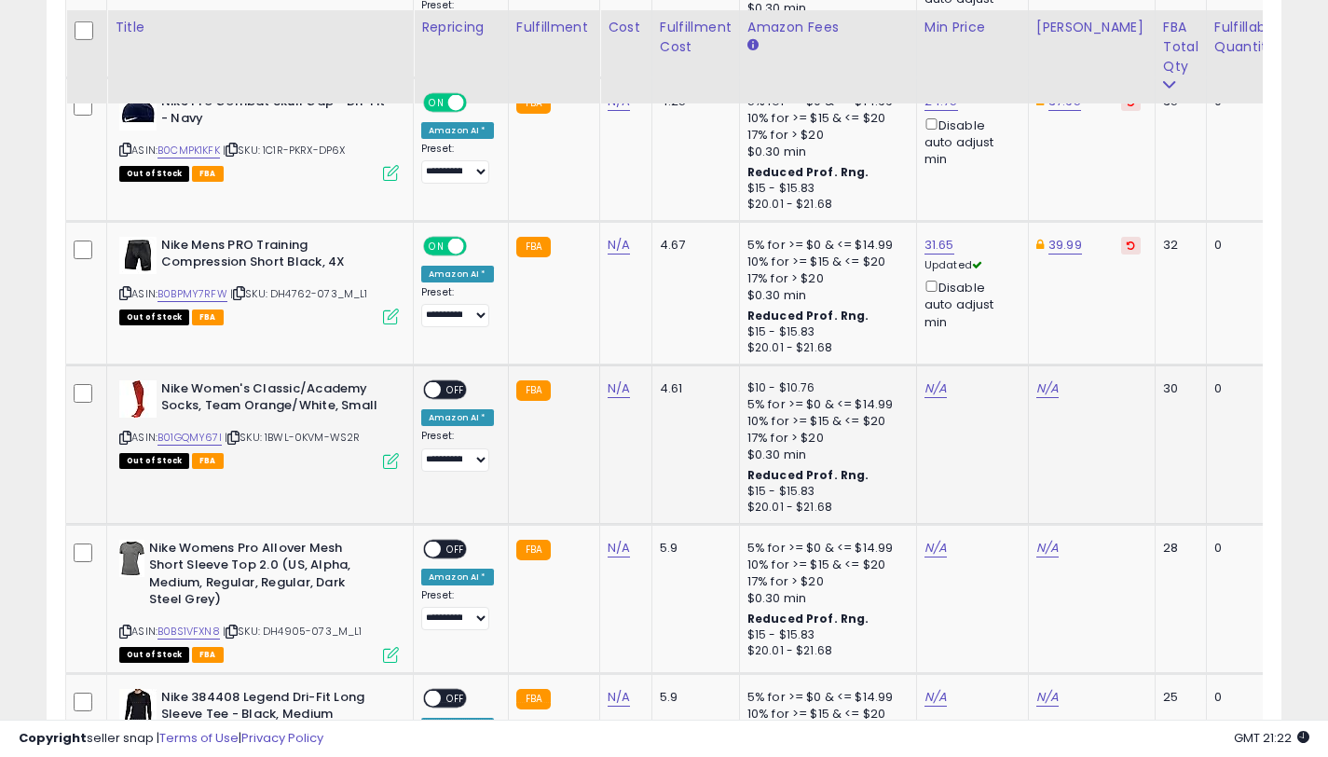
scroll to position [2940, 0]
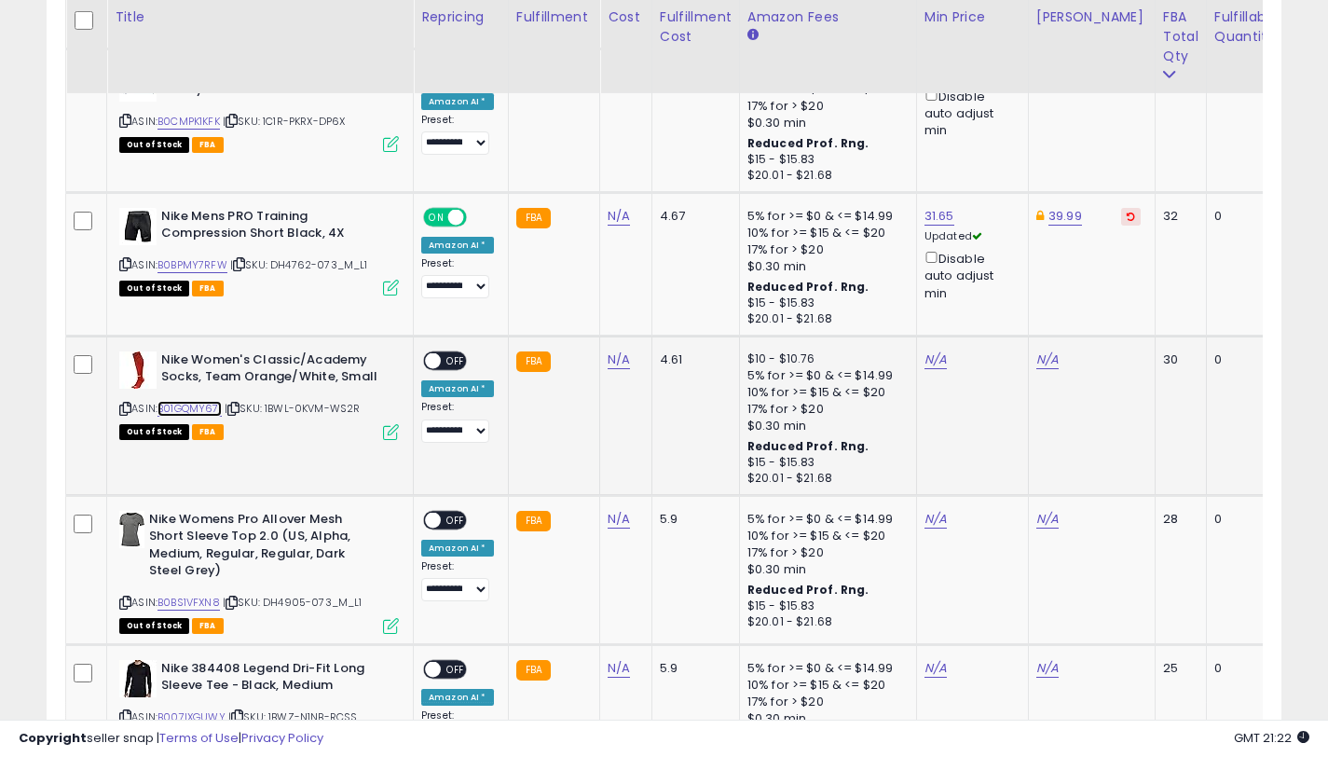
click at [181, 405] on link "B01GQMY67I" at bounding box center [189, 409] width 64 height 16
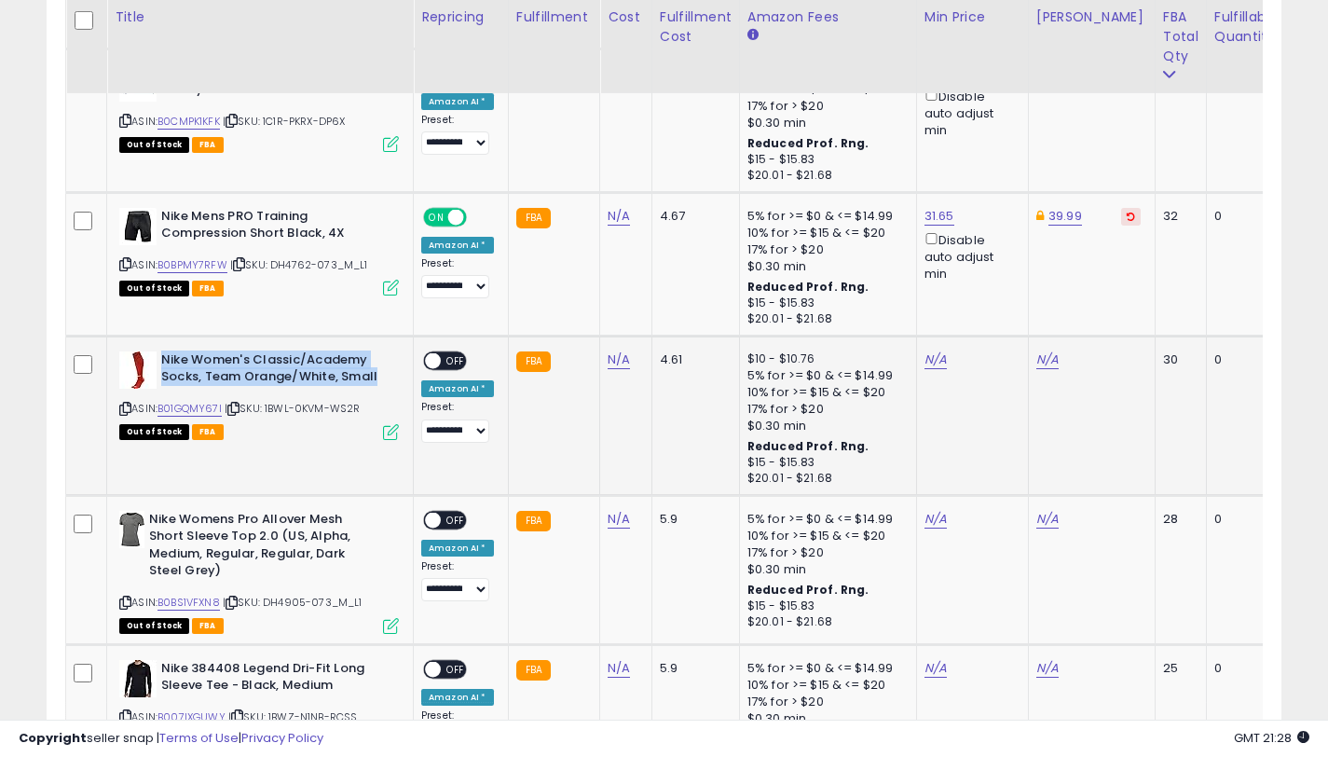
drag, startPoint x: 376, startPoint y: 374, endPoint x: 163, endPoint y: 352, distance: 213.5
click at [163, 353] on b "Nike Women's Classic/Academy Socks, Team Orange/White, Small" at bounding box center [274, 370] width 226 height 39
copy b "Nike Women's Classic/Academy Socks, Team Orange/White, Small"
click at [1040, 365] on link "N/A" at bounding box center [1047, 359] width 22 height 19
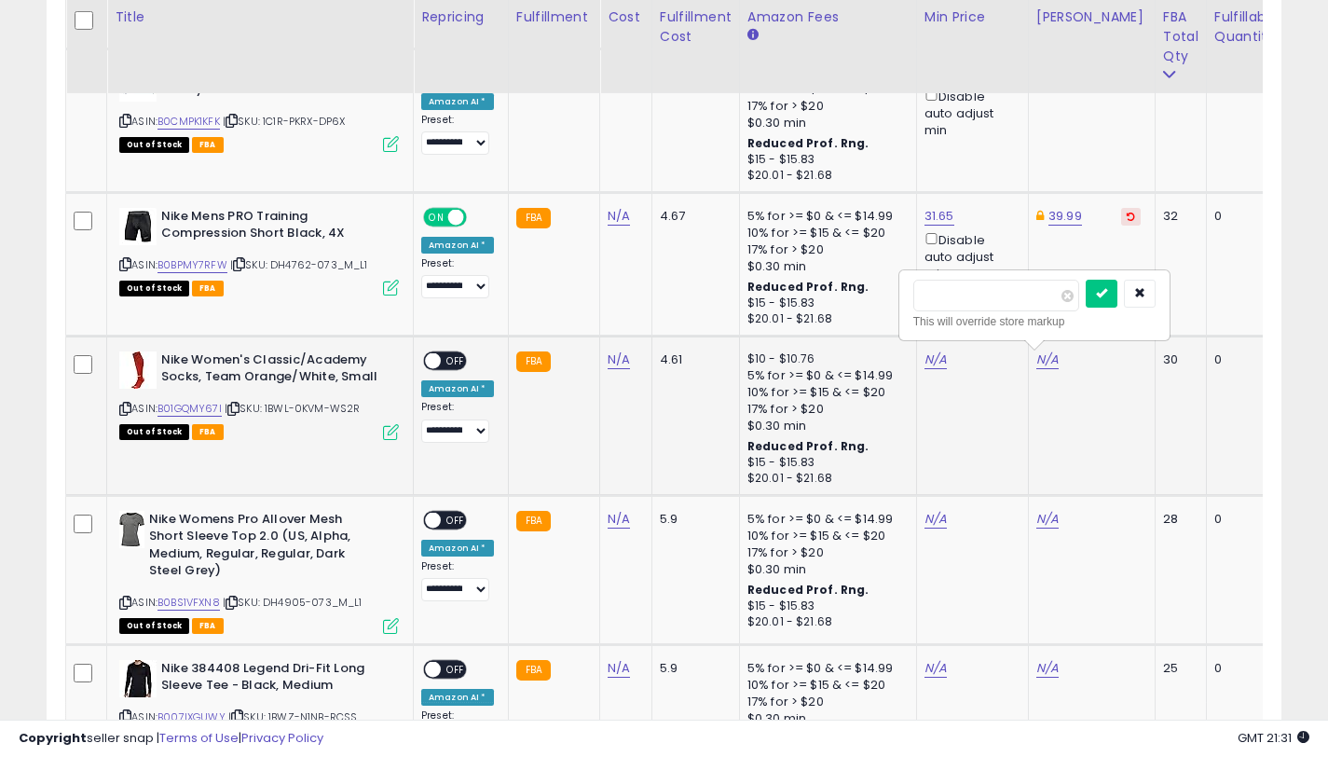
type input "*****"
click at [1110, 300] on button "submit" at bounding box center [1102, 294] width 32 height 28
click at [926, 363] on link "N/A" at bounding box center [935, 359] width 22 height 19
type input "*****"
click at [995, 291] on icon "submit" at bounding box center [989, 292] width 11 height 11
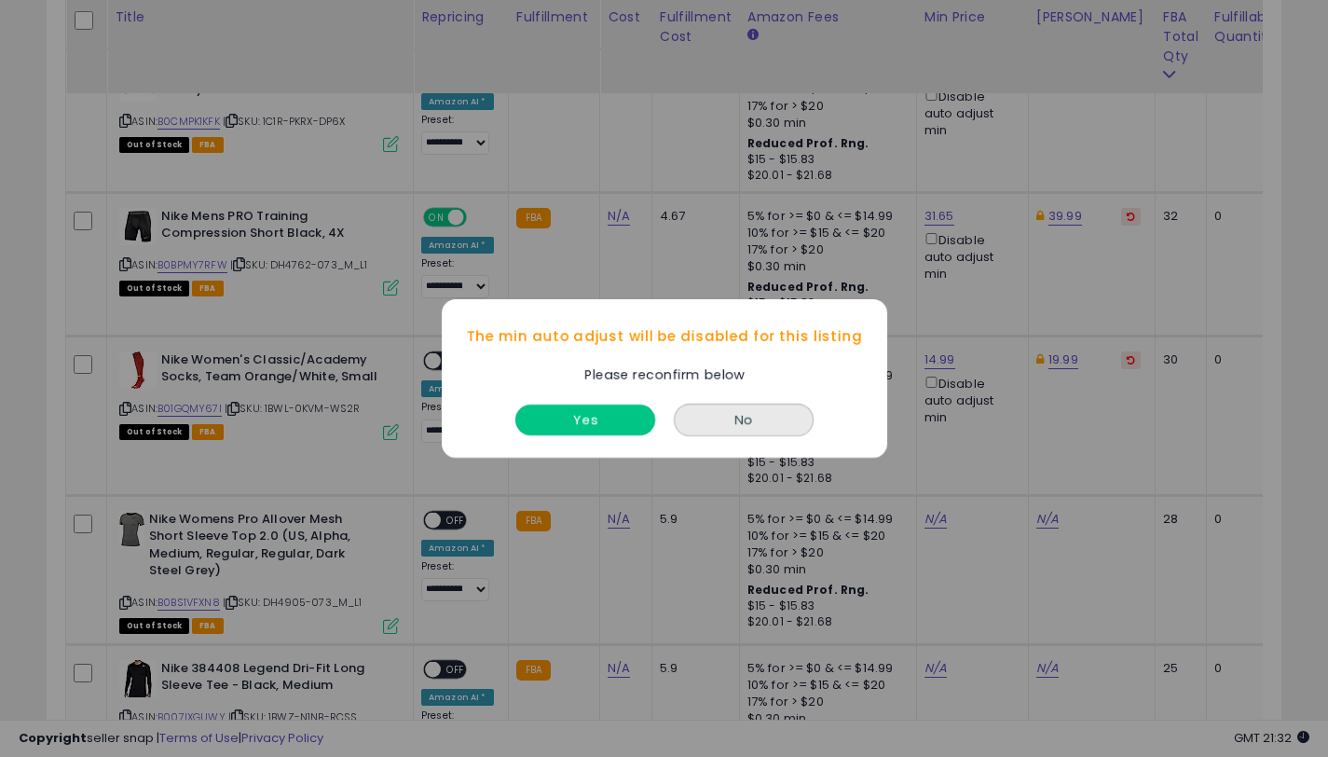
click at [594, 424] on button "Yes" at bounding box center [585, 419] width 140 height 31
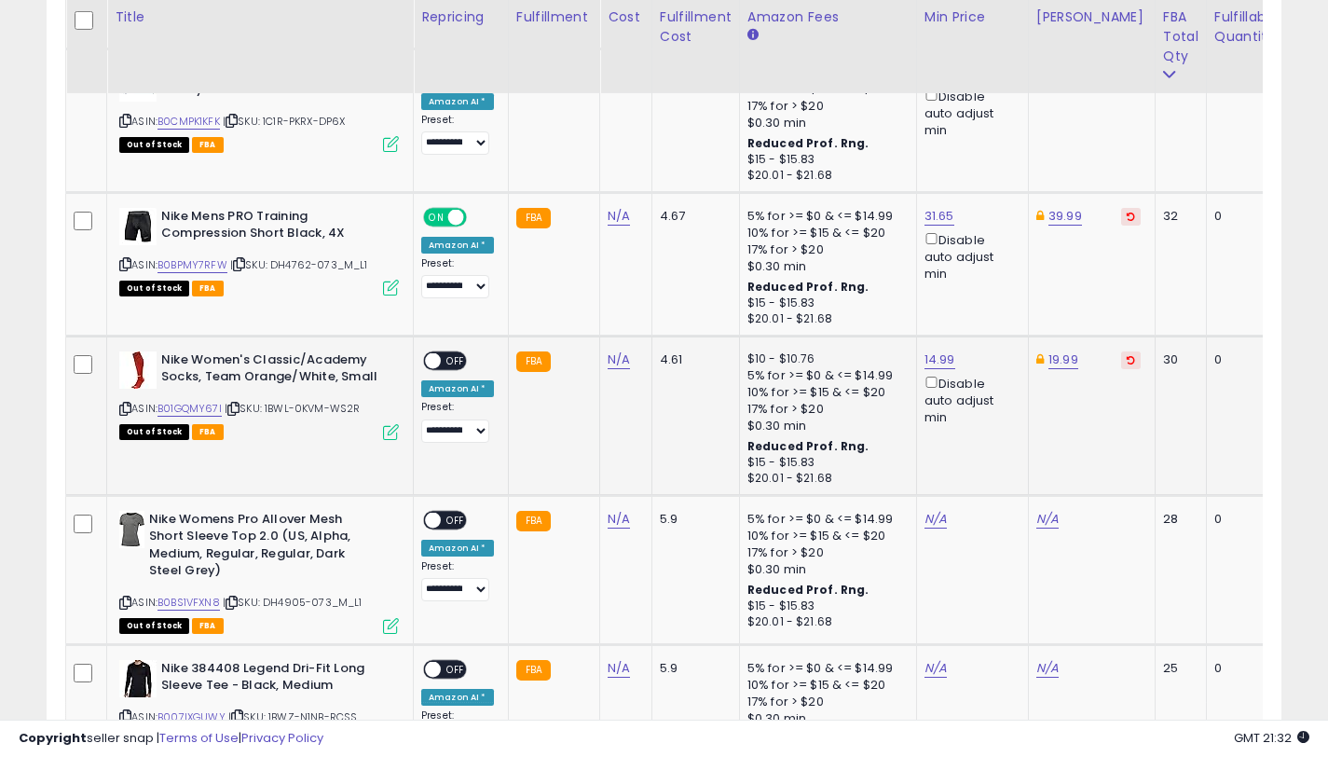
click at [439, 360] on span at bounding box center [433, 360] width 16 height 16
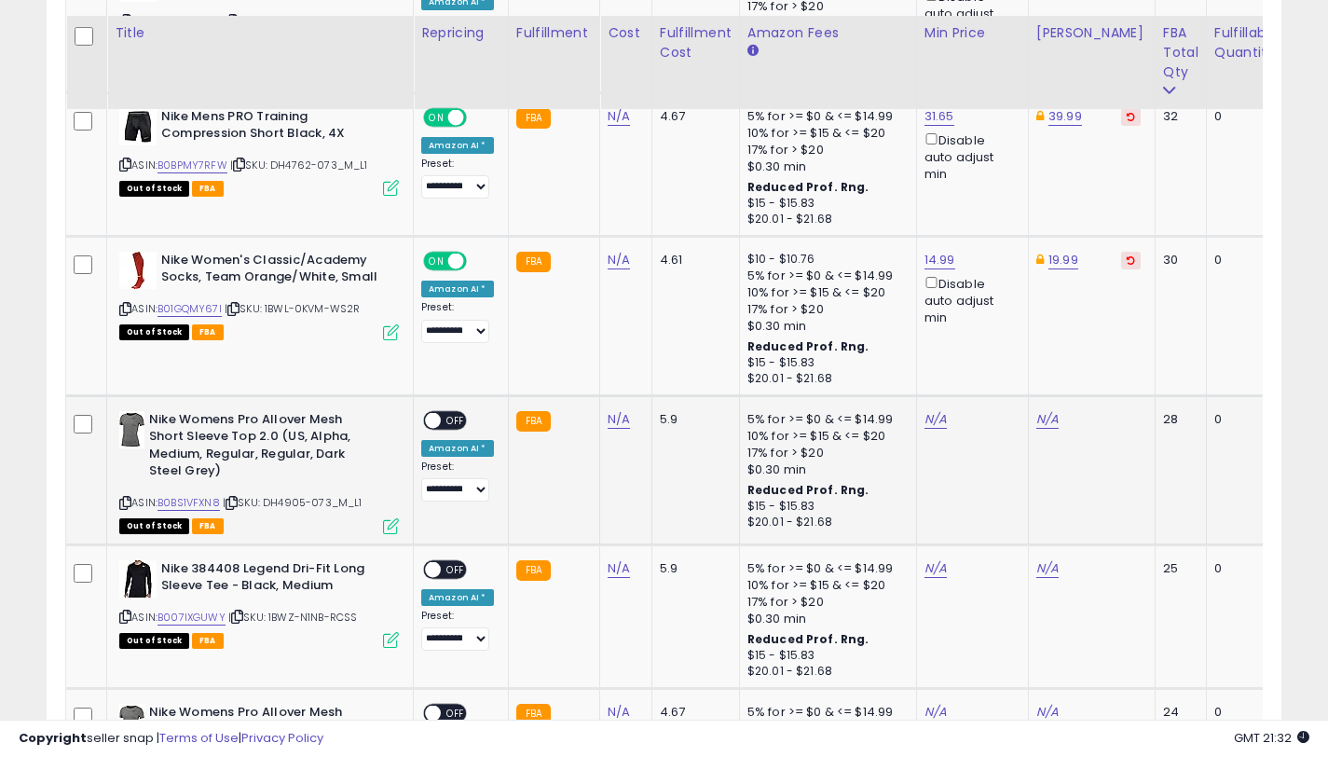
scroll to position [3056, 0]
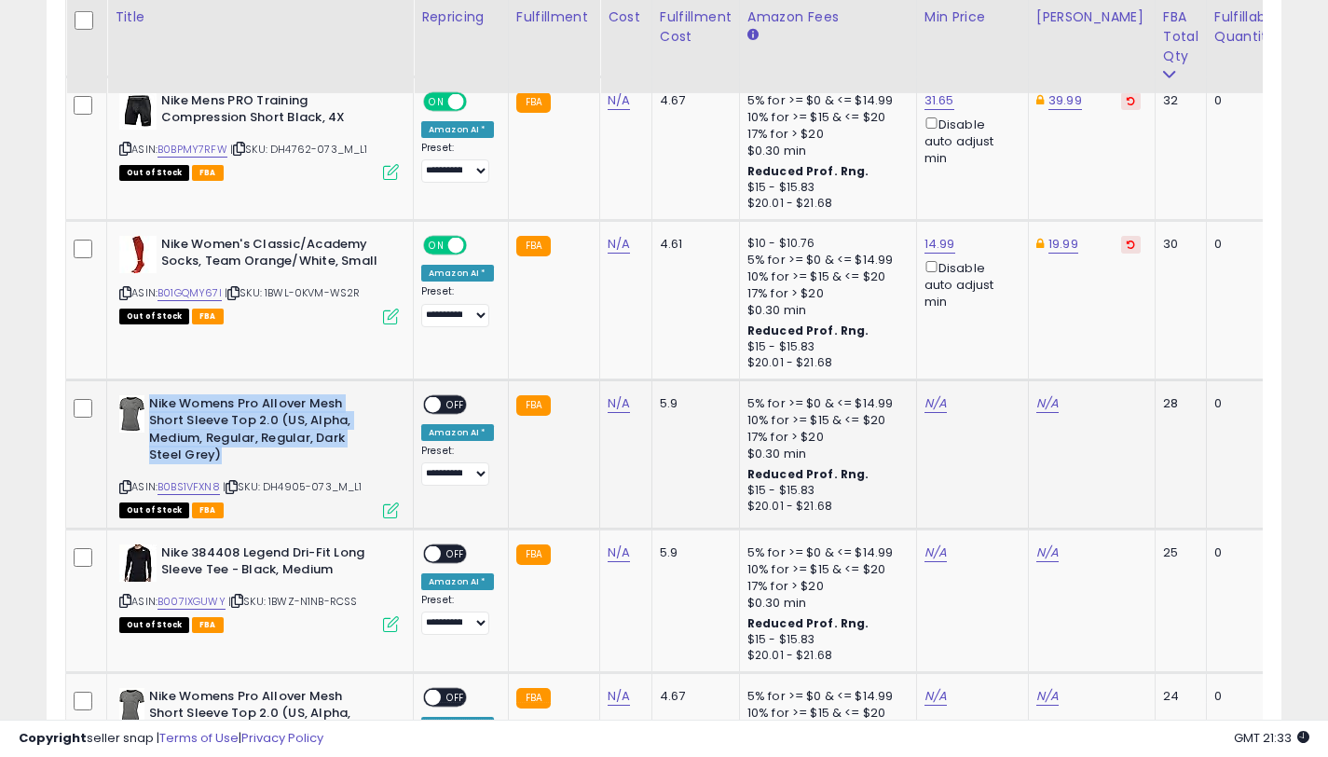
drag, startPoint x: 225, startPoint y: 454, endPoint x: 152, endPoint y: 407, distance: 86.3
click at [152, 407] on b "Nike Womens Pro Allover Mesh Short Sleeve Top 2.0 (US, Alpha, Medium, Regular, …" at bounding box center [262, 432] width 226 height 74
click at [256, 465] on b "Nike Womens Pro Allover Mesh Short Sleeve Top 2.0 (US, Alpha, Medium, Regular, …" at bounding box center [262, 432] width 226 height 74
drag, startPoint x: 237, startPoint y: 459, endPoint x: 148, endPoint y: 403, distance: 105.2
click at [149, 403] on b "Nike Womens Pro Allover Mesh Short Sleeve Top 2.0 (US, Alpha, Medium, Regular, …" at bounding box center [262, 432] width 226 height 74
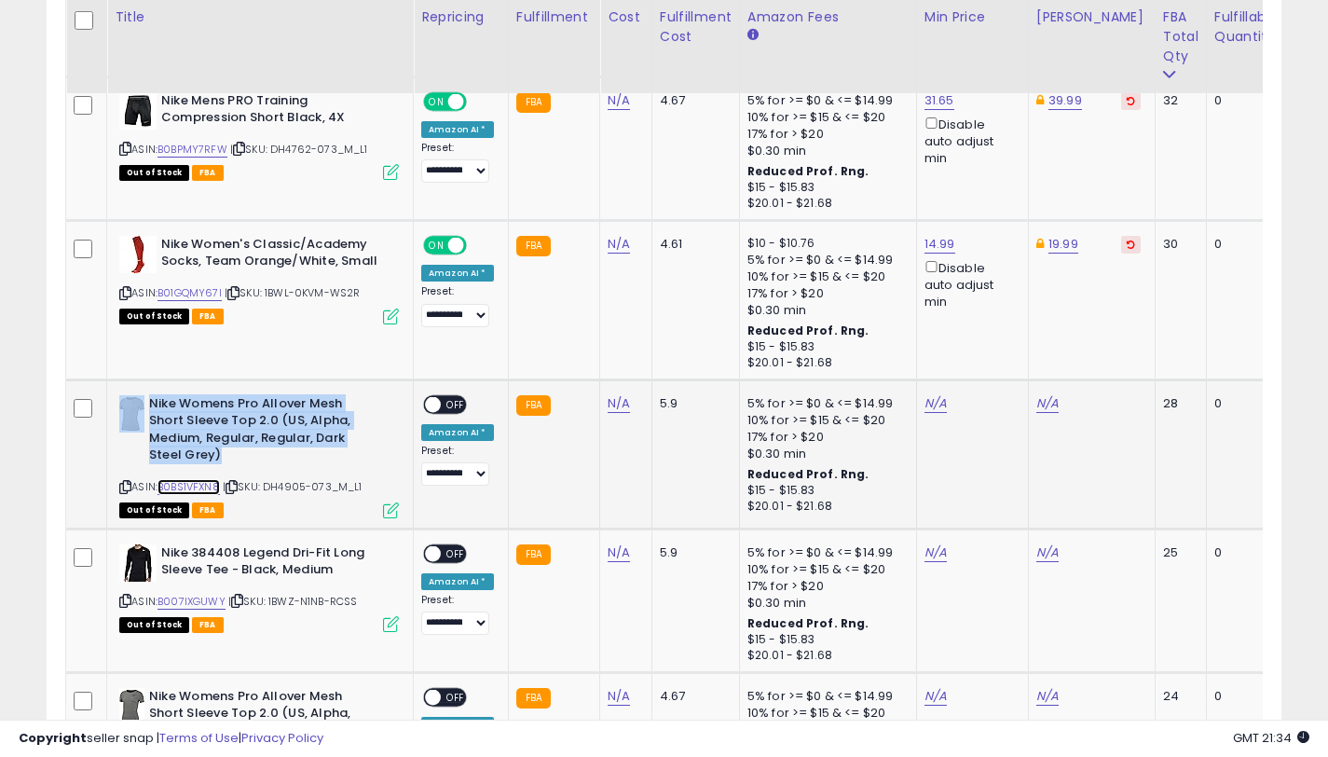
click at [202, 488] on link "B0BS1VFXN8" at bounding box center [188, 487] width 62 height 16
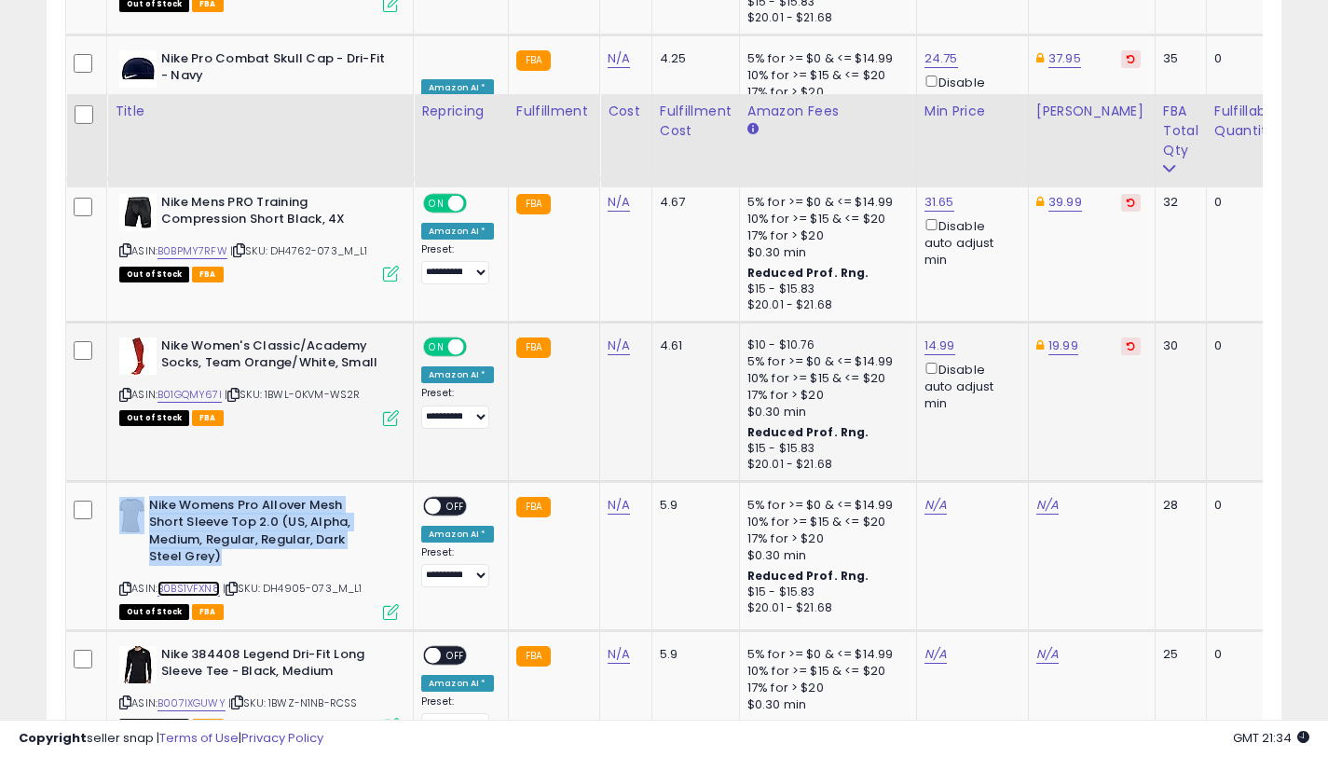
scroll to position [3072, 0]
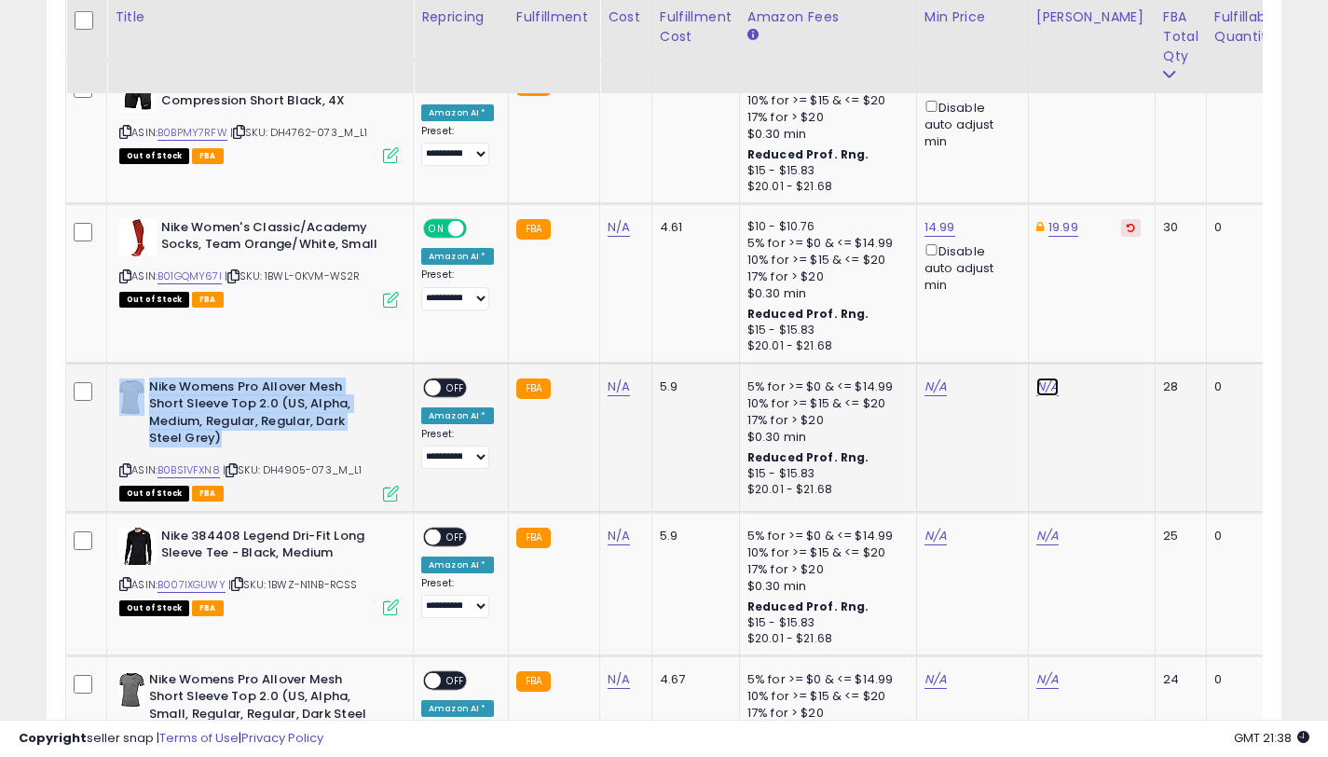
drag, startPoint x: 1033, startPoint y: 383, endPoint x: 1033, endPoint y: 395, distance: 12.2
click at [1036, 383] on link "N/A" at bounding box center [1047, 386] width 22 height 19
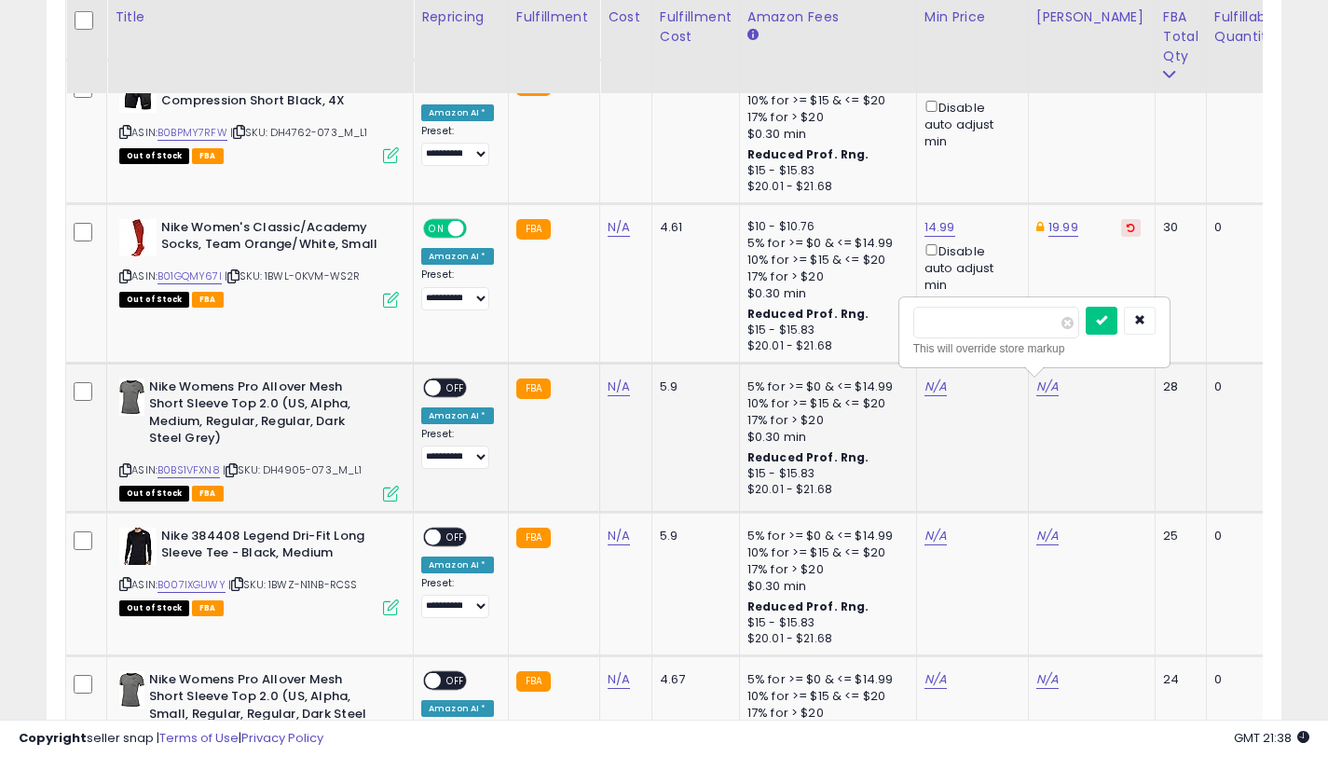
type input "*"
type input "*****"
click at [1117, 318] on button "submit" at bounding box center [1102, 321] width 32 height 28
click at [928, 385] on link "N/A" at bounding box center [935, 386] width 22 height 19
type input "*****"
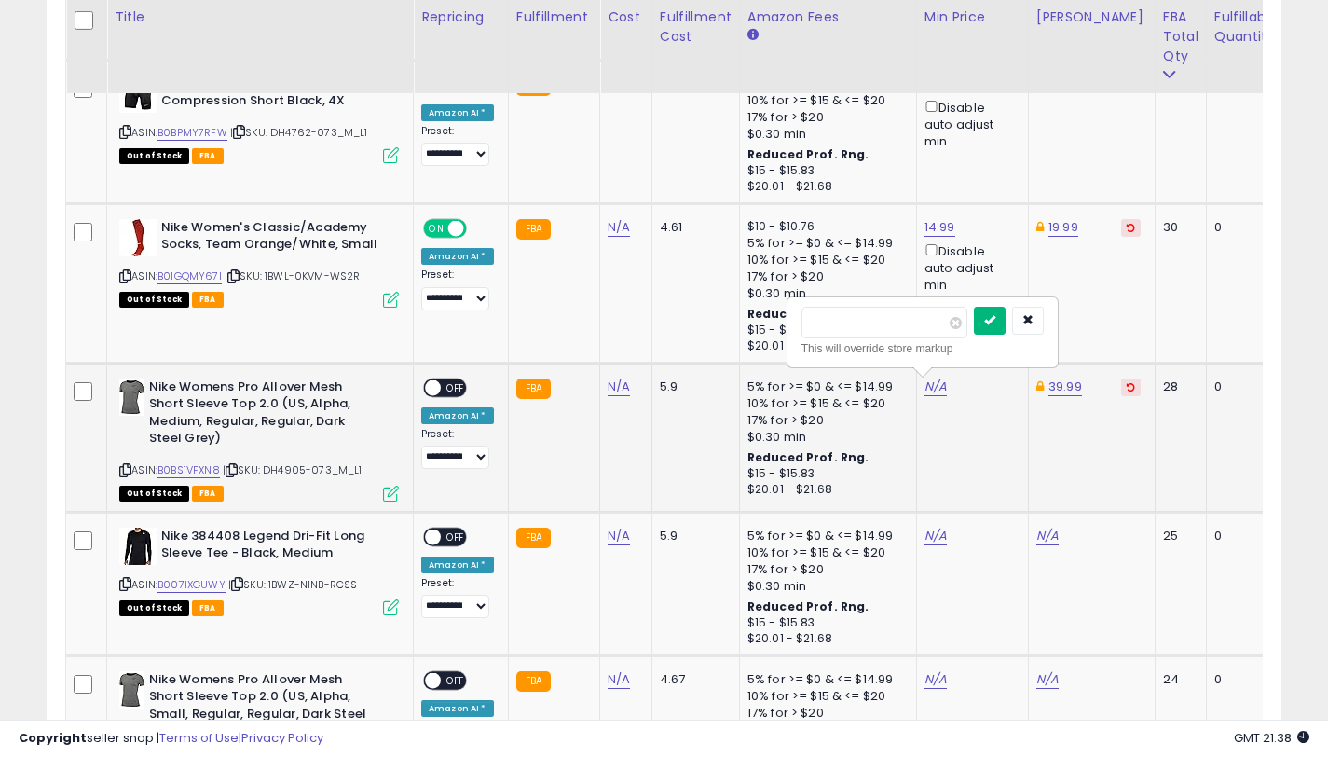
click at [990, 328] on button "submit" at bounding box center [990, 321] width 32 height 28
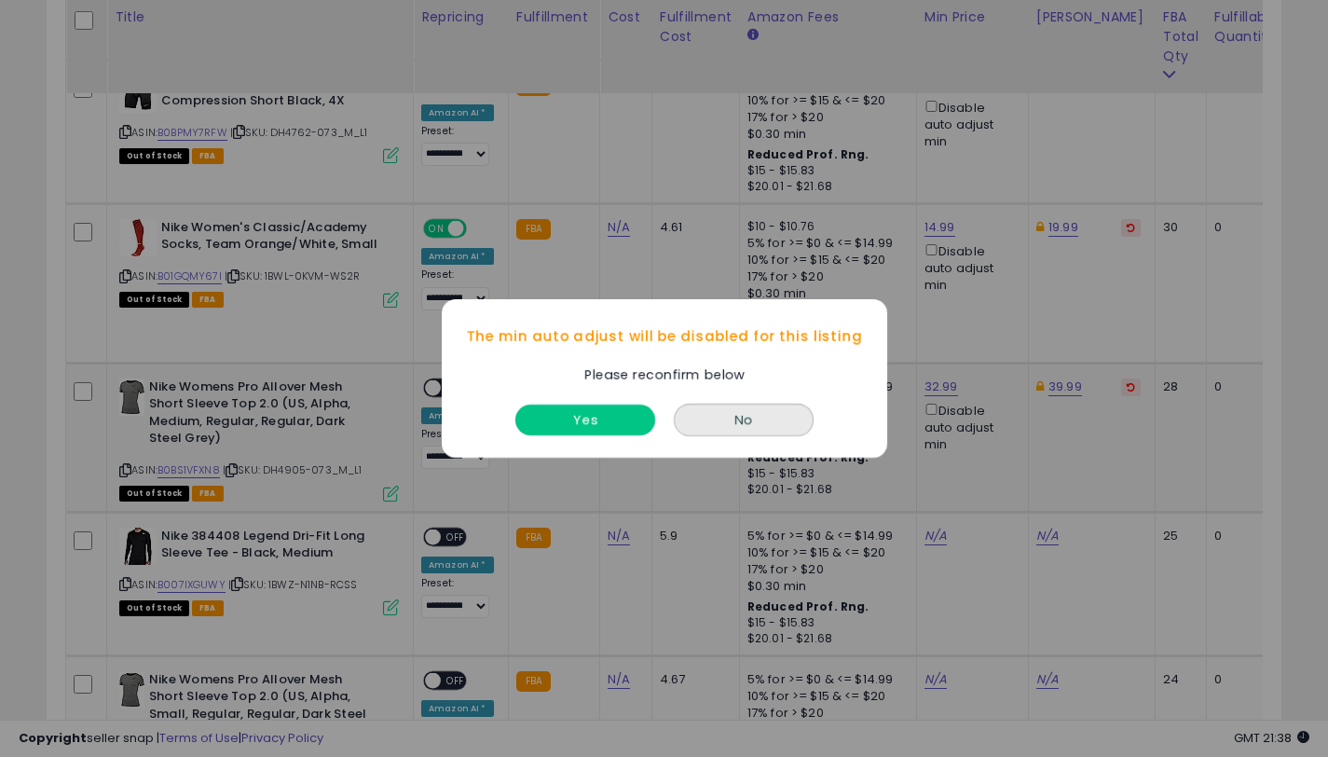
click at [597, 418] on button "Yes" at bounding box center [585, 419] width 140 height 31
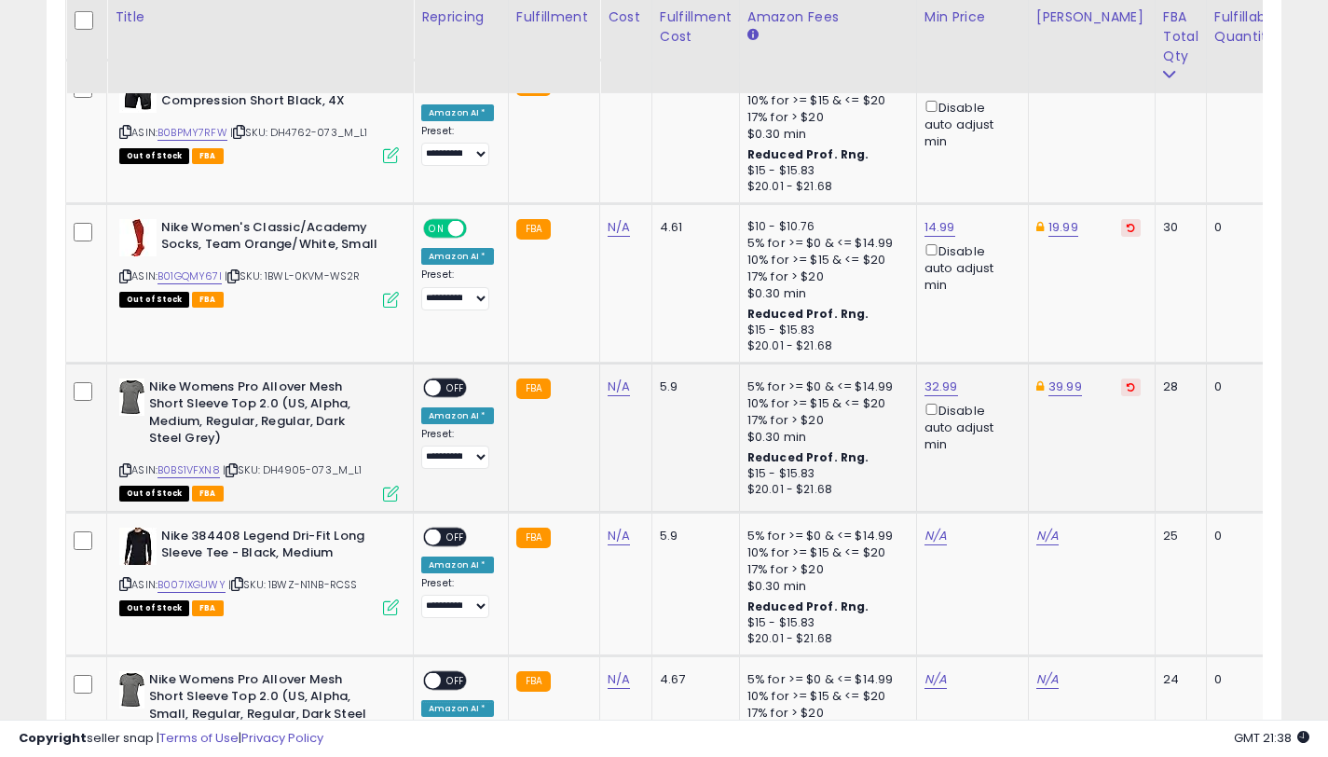
click at [432, 389] on span at bounding box center [433, 387] width 16 height 16
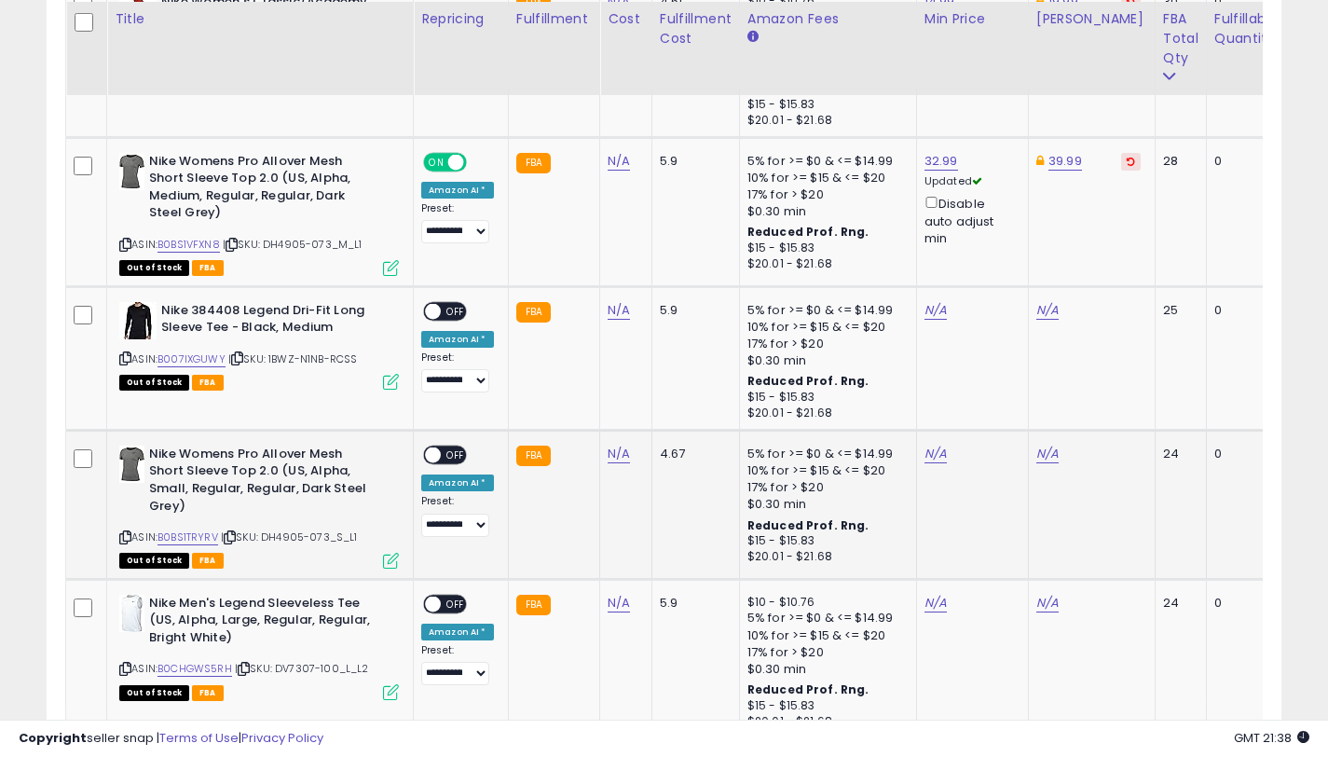
scroll to position [3340, 0]
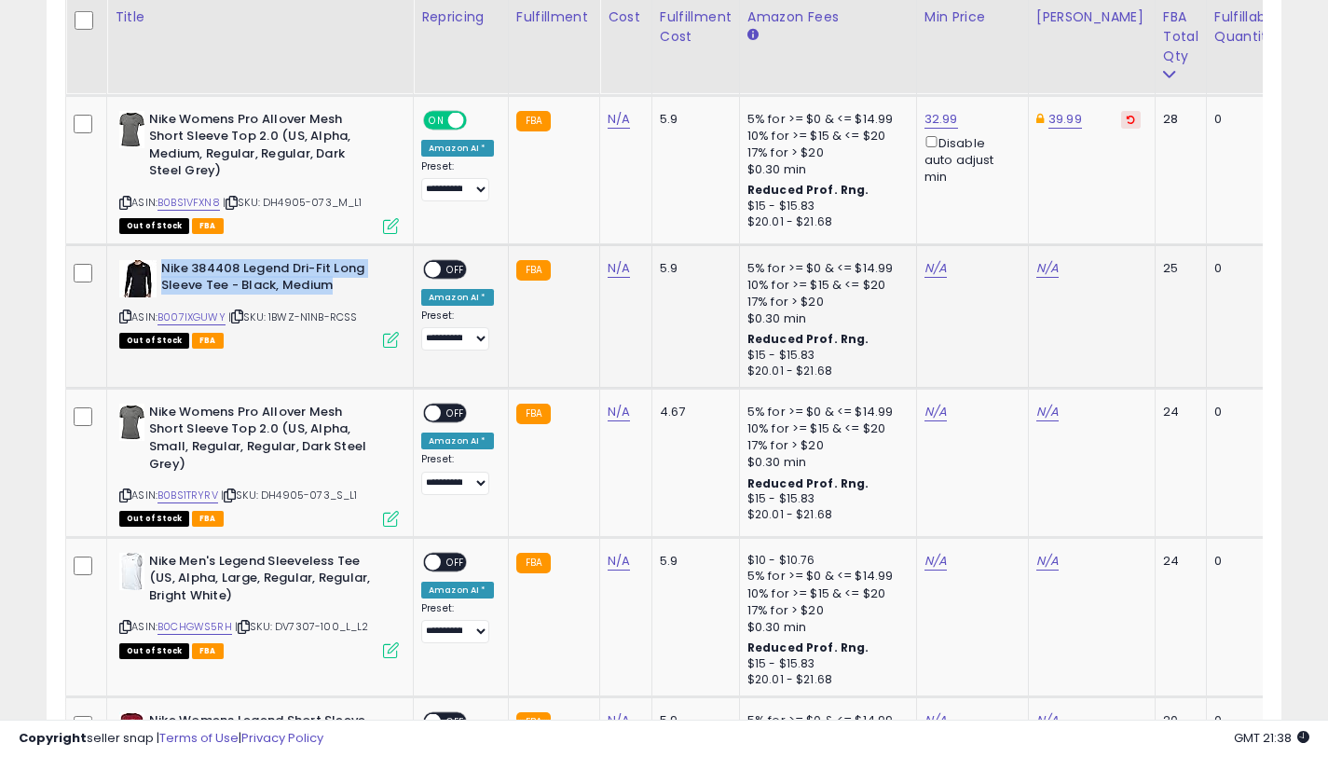
drag, startPoint x: 345, startPoint y: 287, endPoint x: 161, endPoint y: 264, distance: 185.1
click at [161, 264] on b "Nike 384408 Legend Dri-Fit Long Sleeve Tee - Black, Medium" at bounding box center [274, 279] width 226 height 39
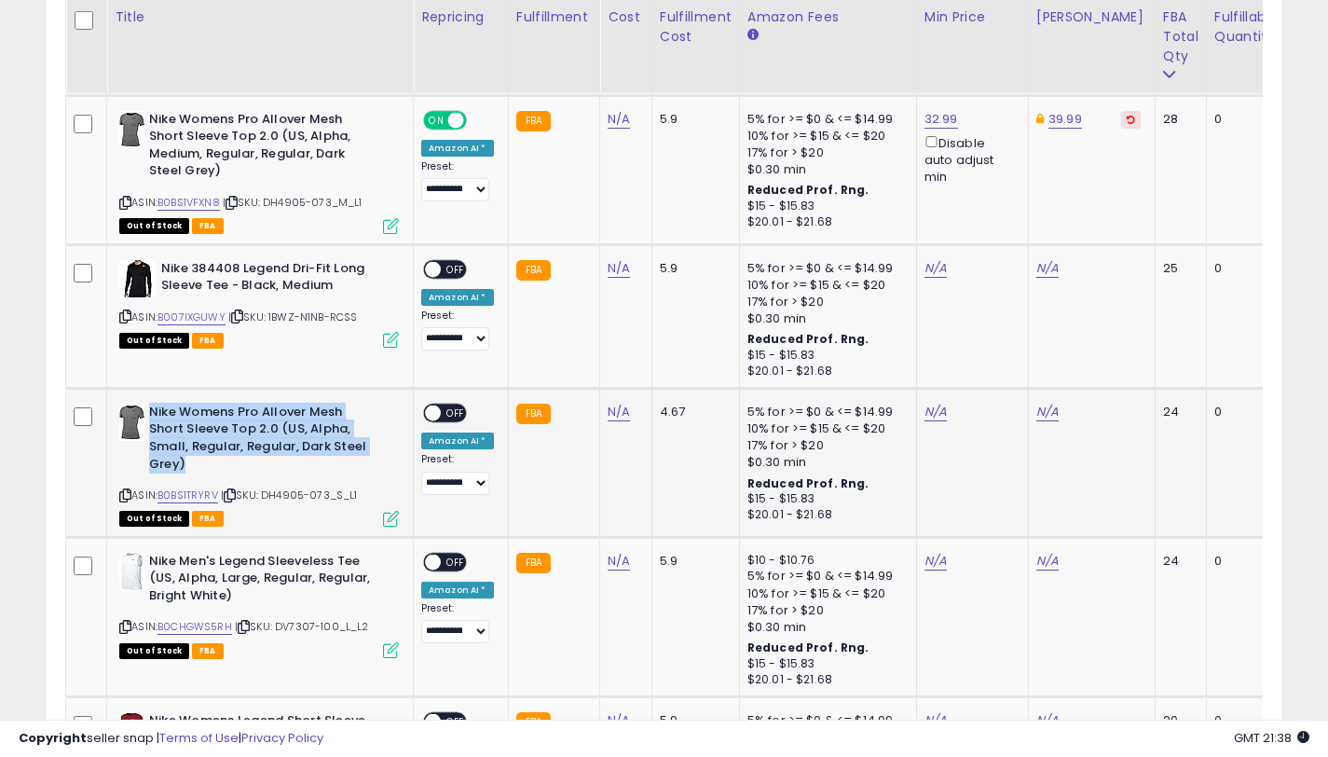
drag, startPoint x: 192, startPoint y: 465, endPoint x: 152, endPoint y: 410, distance: 68.0
click at [152, 410] on b "Nike Womens Pro Allover Mesh Short Sleeve Top 2.0 (US, Alpha, Small, Regular, R…" at bounding box center [262, 441] width 226 height 74
drag, startPoint x: 189, startPoint y: 495, endPoint x: 204, endPoint y: 4, distance: 491.3
click at [189, 495] on link "B0BS1TRYRV" at bounding box center [187, 495] width 61 height 16
click at [1037, 414] on link "N/A" at bounding box center [1047, 412] width 22 height 19
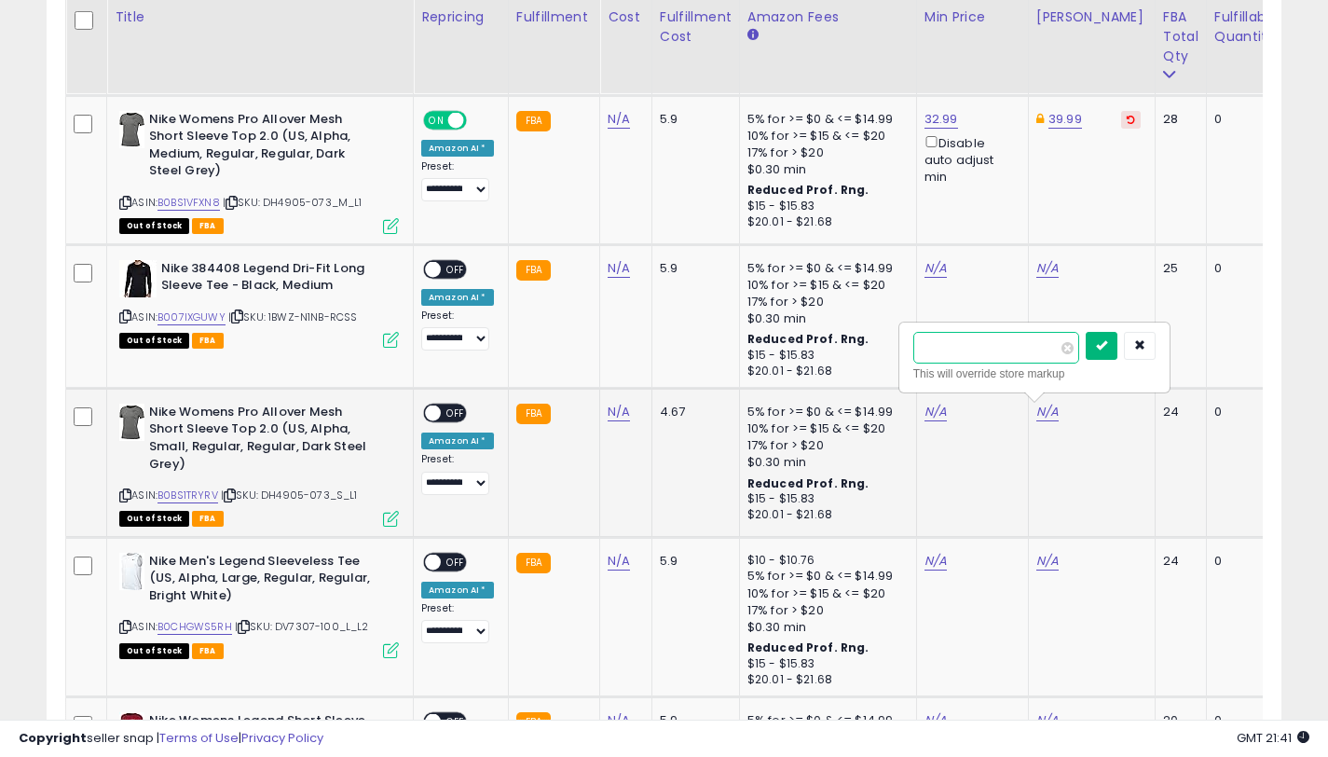
type input "*****"
click at [1117, 351] on button "submit" at bounding box center [1102, 346] width 32 height 28
click at [924, 413] on link "N/A" at bounding box center [935, 412] width 22 height 19
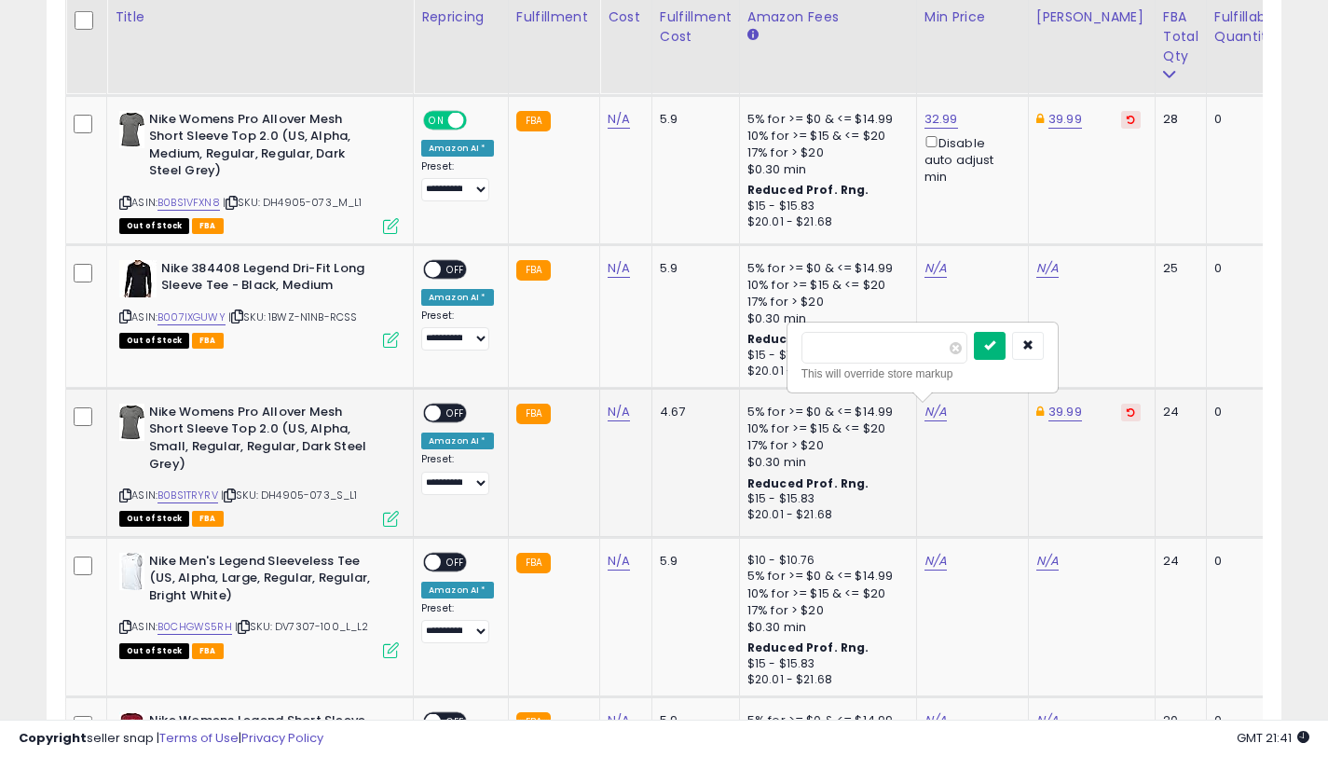
type input "*****"
click at [991, 352] on button "submit" at bounding box center [990, 346] width 32 height 28
click at [924, 427] on div "Disable auto adjust min" at bounding box center [968, 452] width 89 height 54
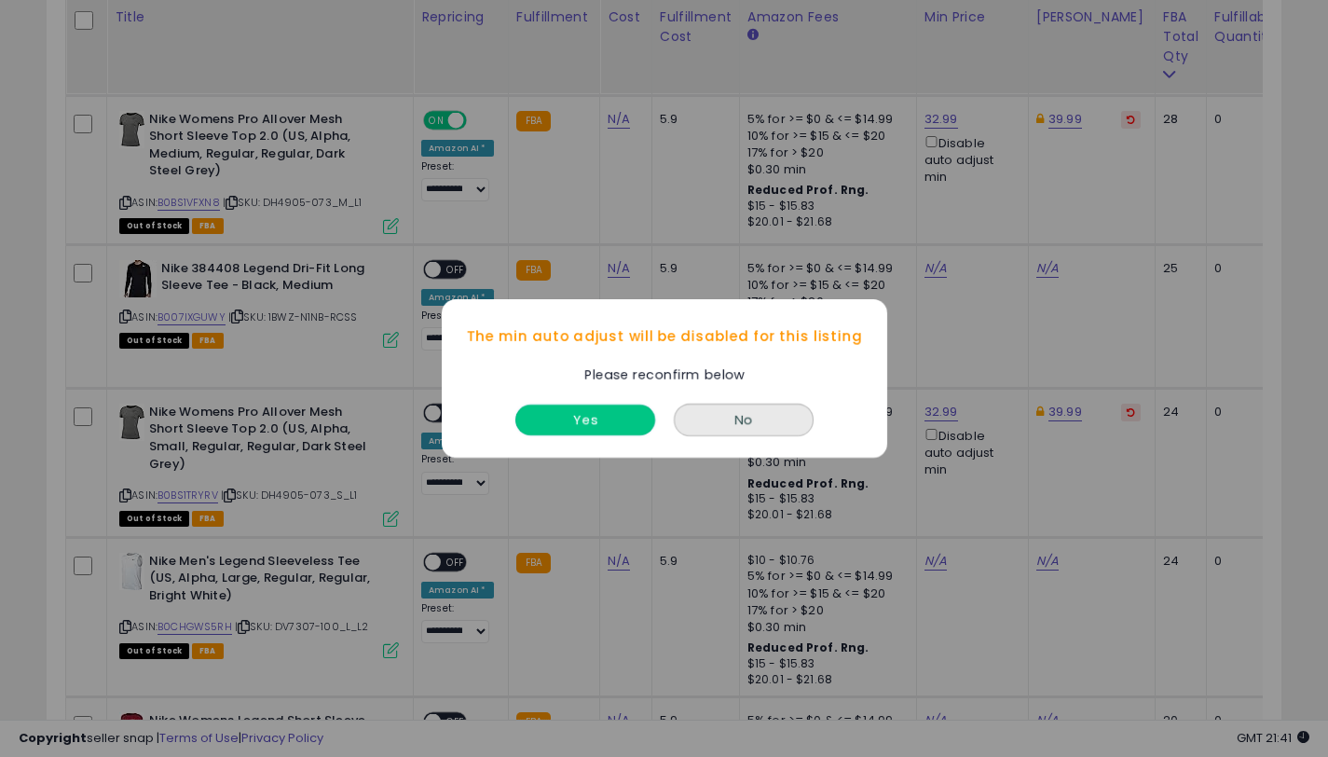
click at [567, 423] on button "Yes" at bounding box center [585, 419] width 140 height 31
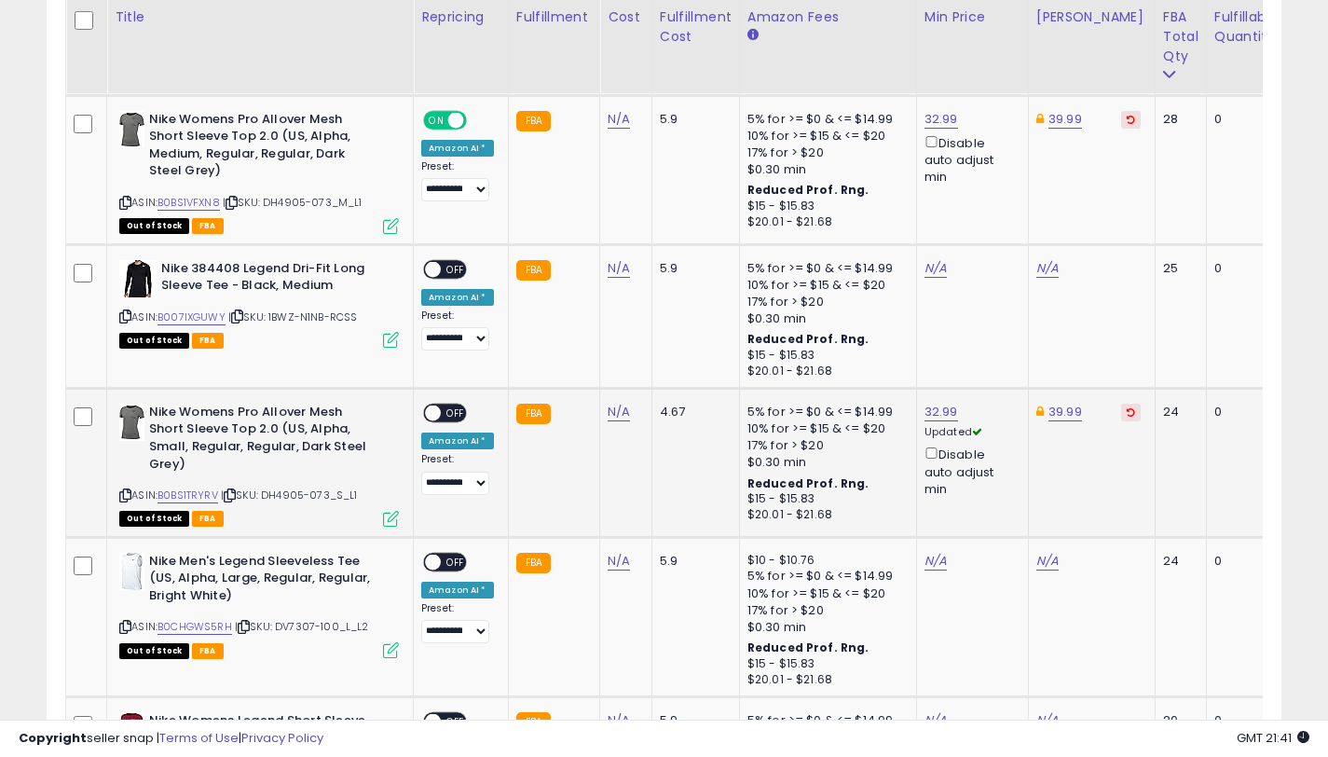
click at [450, 412] on span "OFF" at bounding box center [456, 412] width 30 height 16
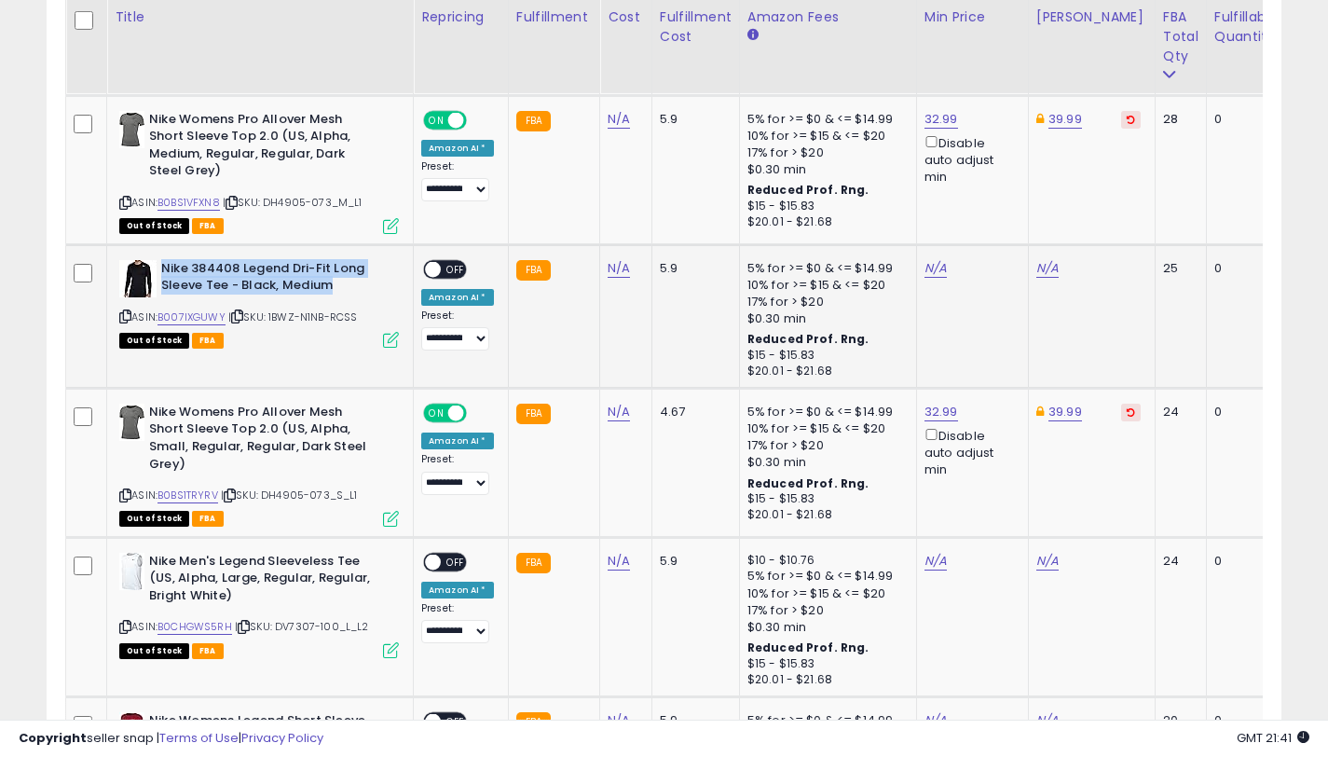
drag, startPoint x: 339, startPoint y: 288, endPoint x: 162, endPoint y: 264, distance: 178.7
click at [162, 264] on b "Nike 384408 Legend Dri-Fit Long Sleeve Tee - Black, Medium" at bounding box center [274, 279] width 226 height 39
click at [193, 320] on link "B007IXGUWY" at bounding box center [191, 317] width 68 height 16
click at [1048, 272] on link "N/A" at bounding box center [1047, 268] width 22 height 19
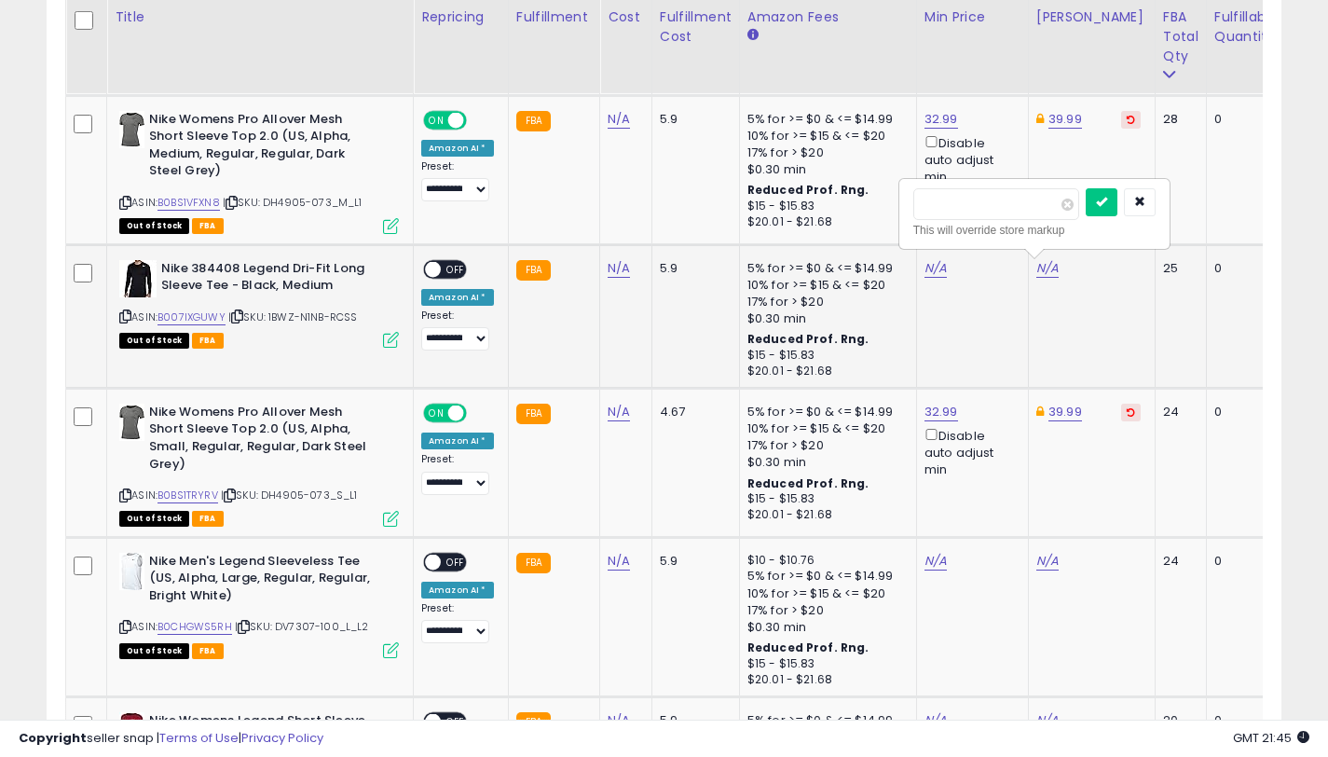
type input "*****"
click at [1129, 205] on div at bounding box center [1121, 204] width 70 height 33
click at [1117, 205] on button "submit" at bounding box center [1102, 202] width 32 height 28
click at [0, 0] on div at bounding box center [0, 0] width 0 height 0
click at [934, 270] on link "N/A" at bounding box center [935, 268] width 22 height 19
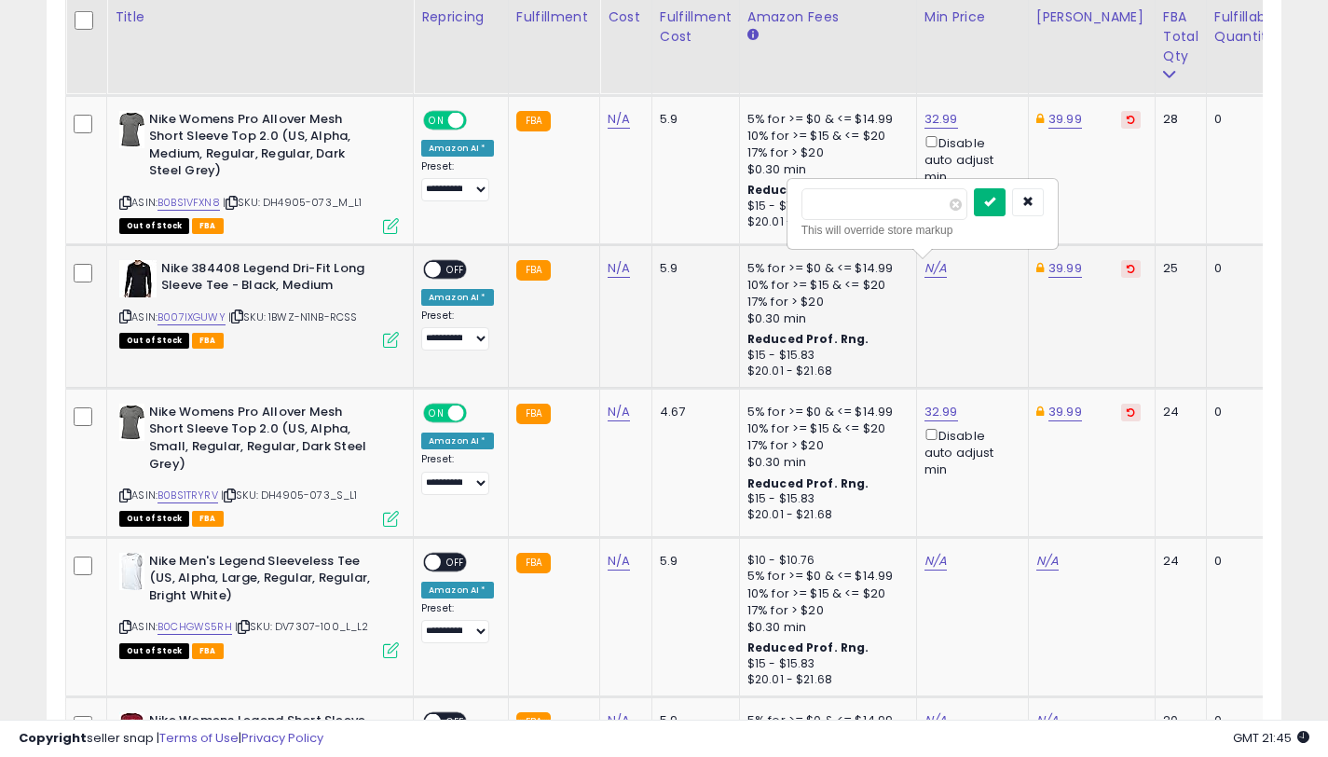
type input "*****"
click at [996, 212] on button "submit" at bounding box center [990, 202] width 32 height 28
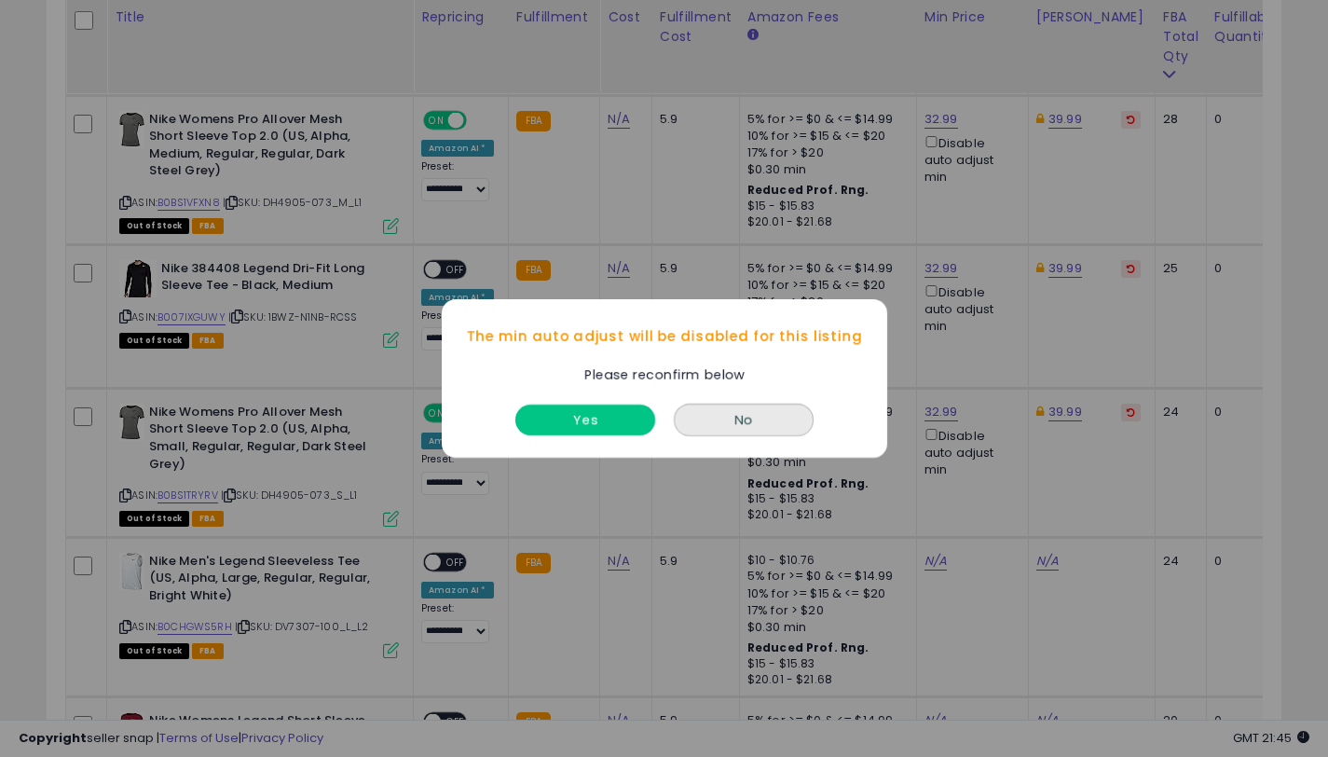
click at [599, 409] on button "Yes" at bounding box center [585, 419] width 140 height 31
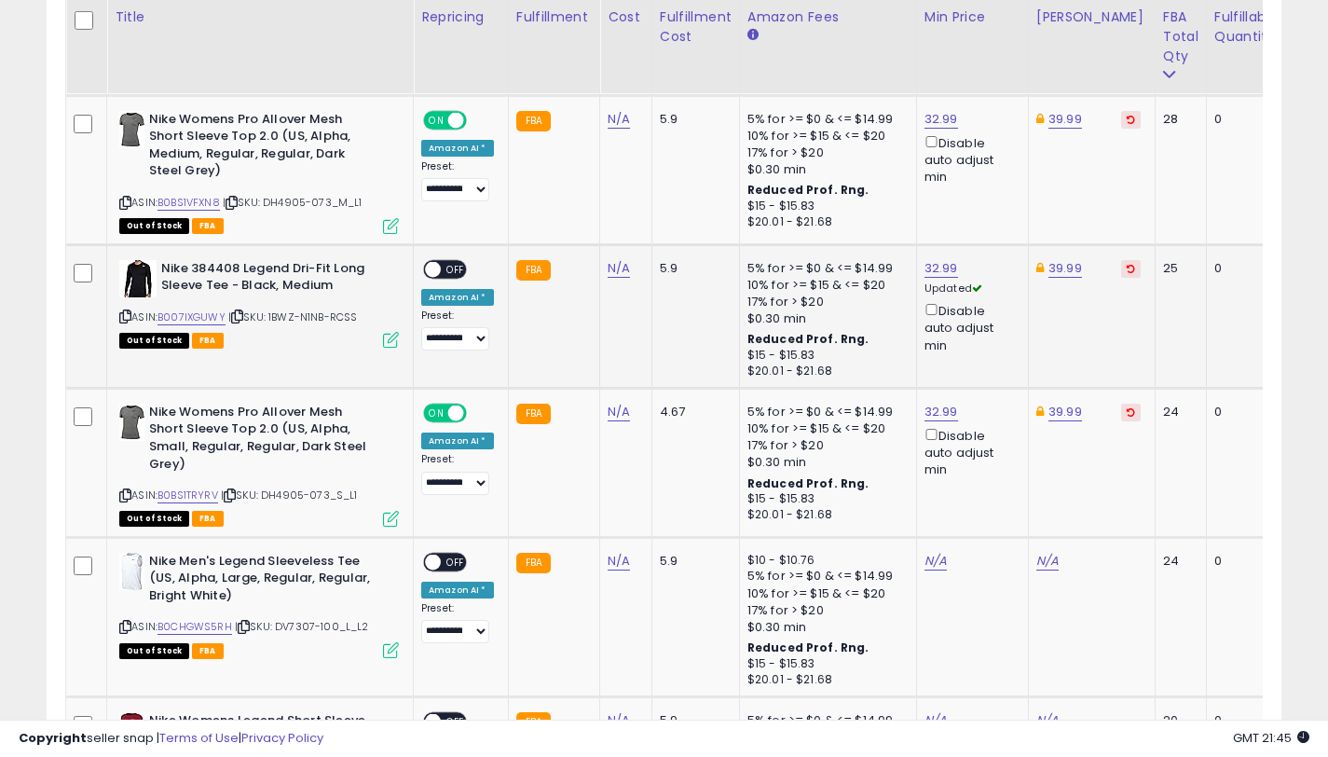
click at [446, 276] on div "ON OFF" at bounding box center [425, 269] width 44 height 16
click at [442, 269] on span "OFF" at bounding box center [456, 269] width 30 height 16
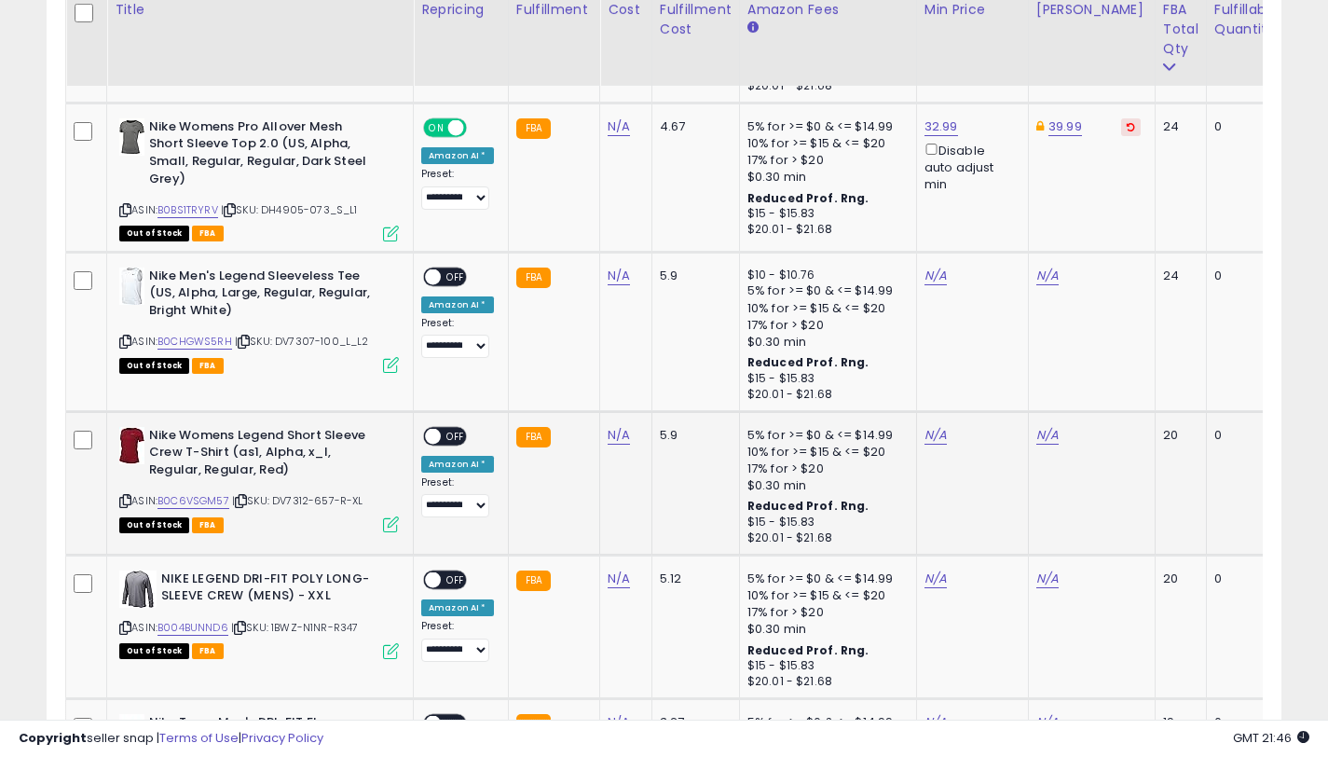
scroll to position [3627, 0]
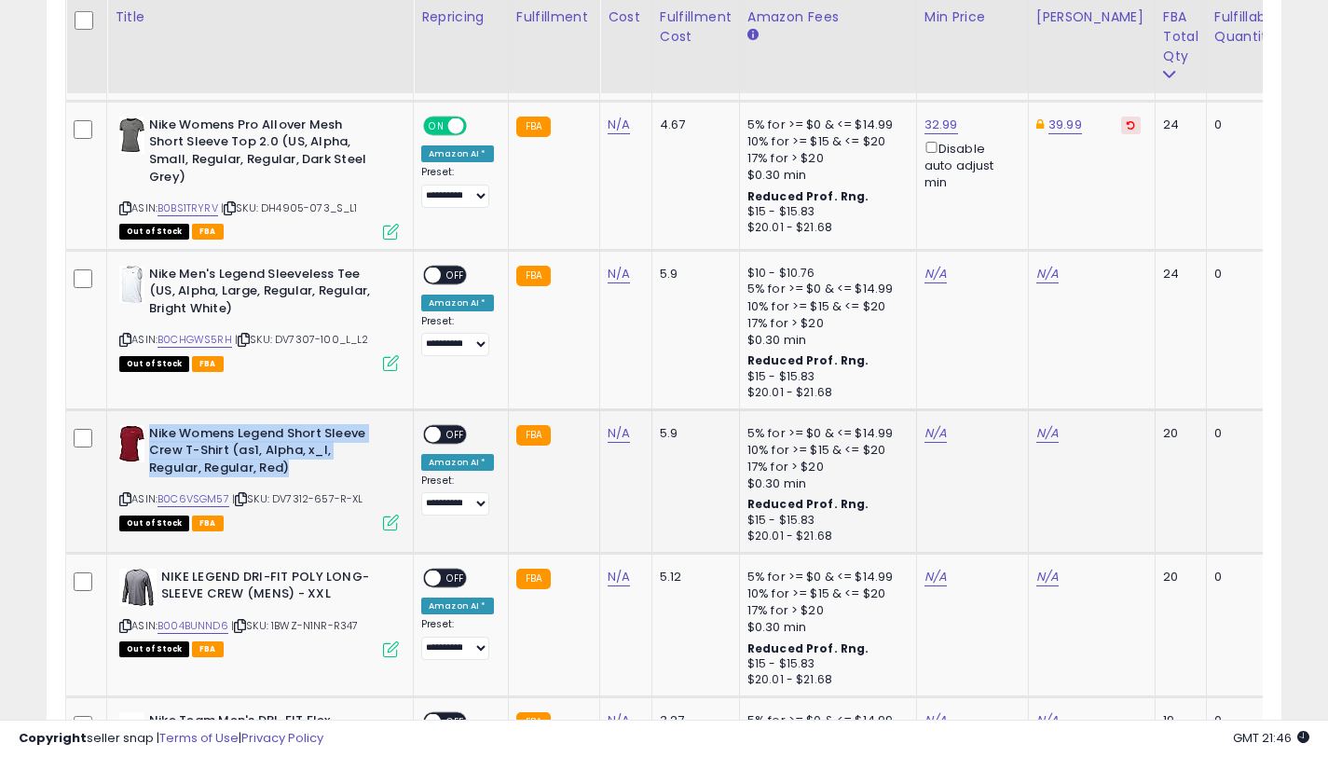
drag, startPoint x: 297, startPoint y: 469, endPoint x: 171, endPoint y: 482, distance: 127.4
click at [151, 431] on b "Nike Womens Legend Short Sleeve Crew T-Shirt (as1, Alpha, x_l, Regular, Regular…" at bounding box center [262, 453] width 226 height 57
click at [173, 500] on link "B0C6VSGM57" at bounding box center [193, 499] width 72 height 16
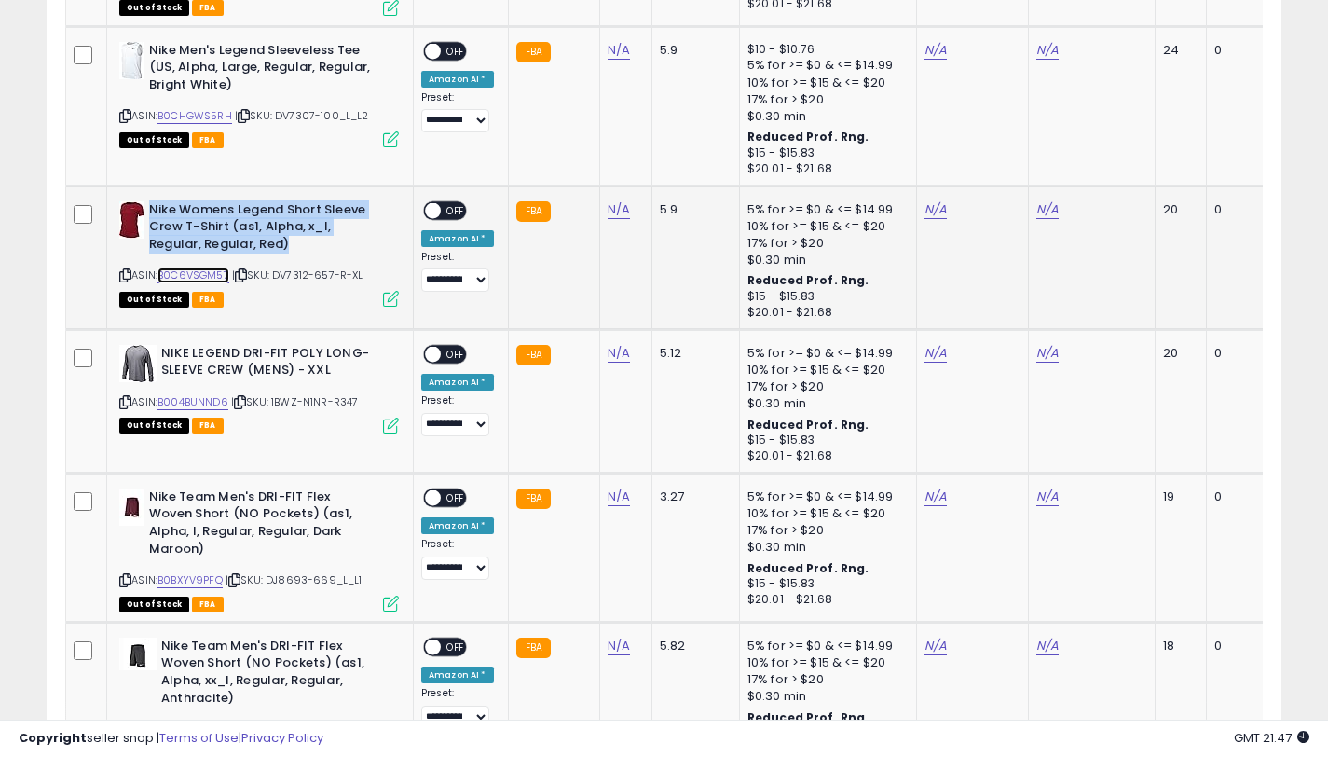
scroll to position [3618, 0]
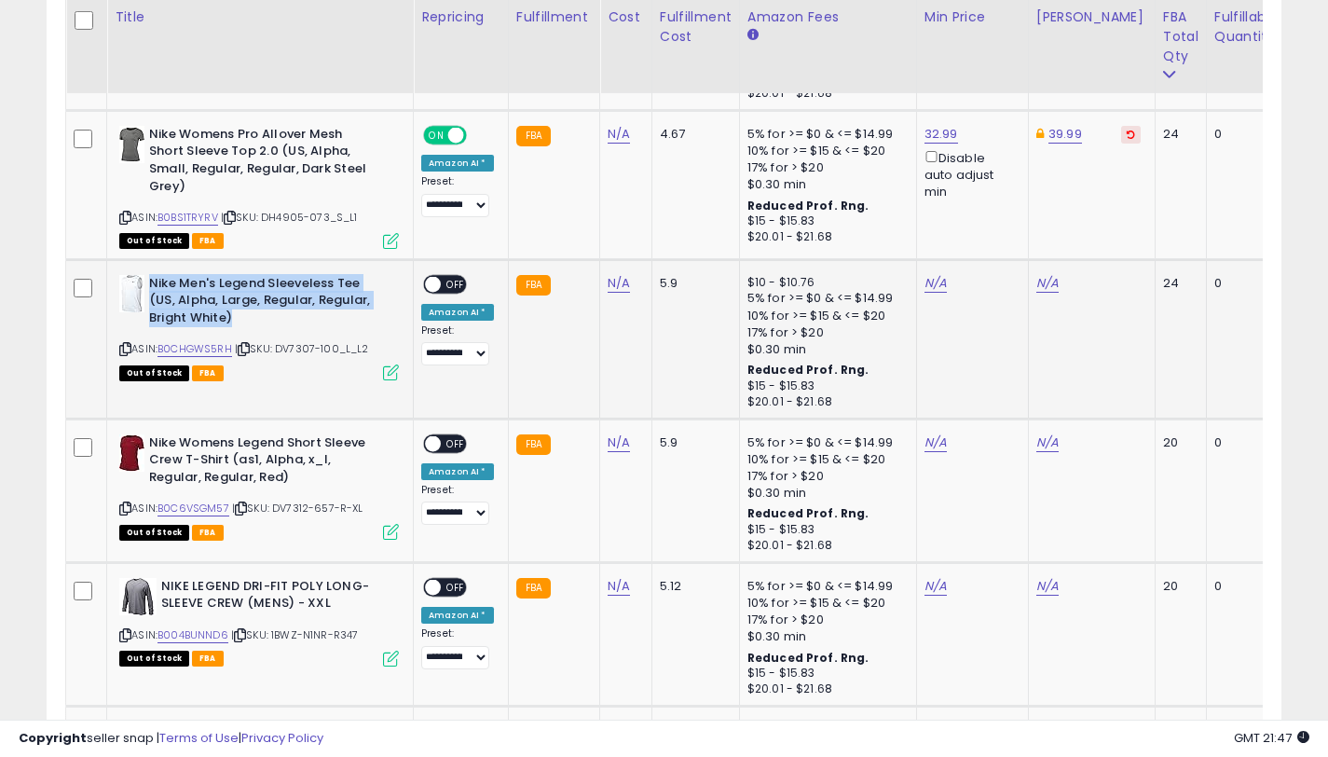
drag, startPoint x: 233, startPoint y: 317, endPoint x: 150, endPoint y: 284, distance: 89.1
click at [150, 284] on b "Nike Men's Legend Sleeveless Tee (US, Alpha, Large, Regular, Regular, Bright Wh…" at bounding box center [262, 303] width 226 height 57
click at [328, 477] on b "Nike Womens Legend Short Sleeve Crew T-Shirt (as1, Alpha, x_l, Regular, Regular…" at bounding box center [262, 462] width 226 height 57
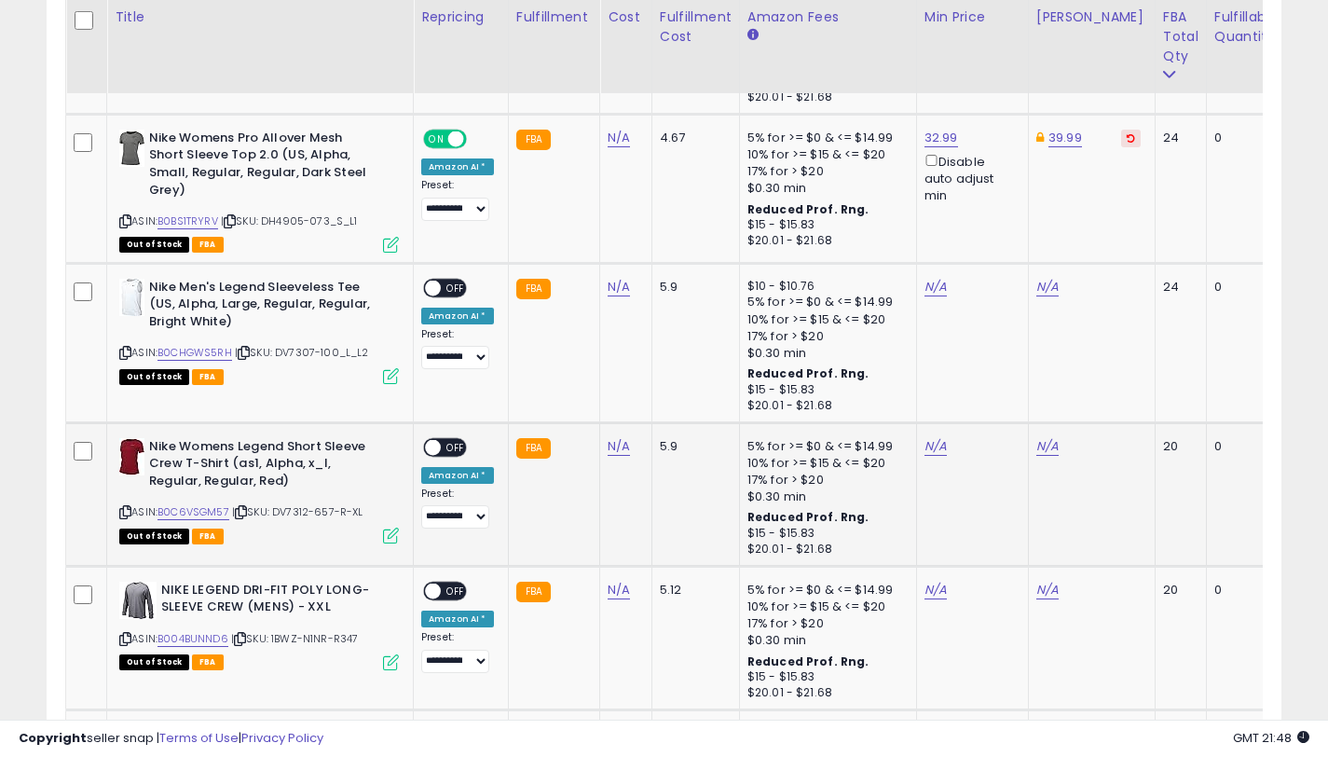
click at [123, 512] on icon at bounding box center [125, 512] width 12 height 10
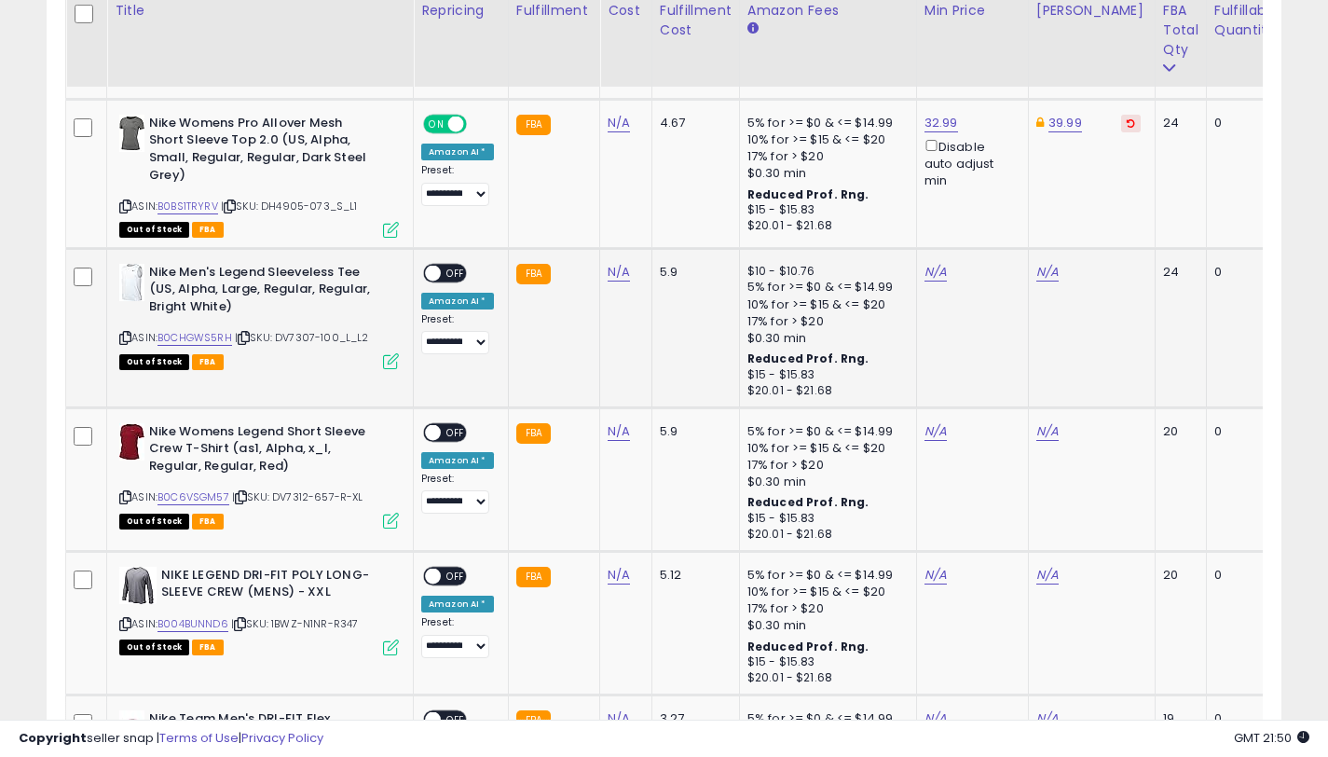
scroll to position [3660, 0]
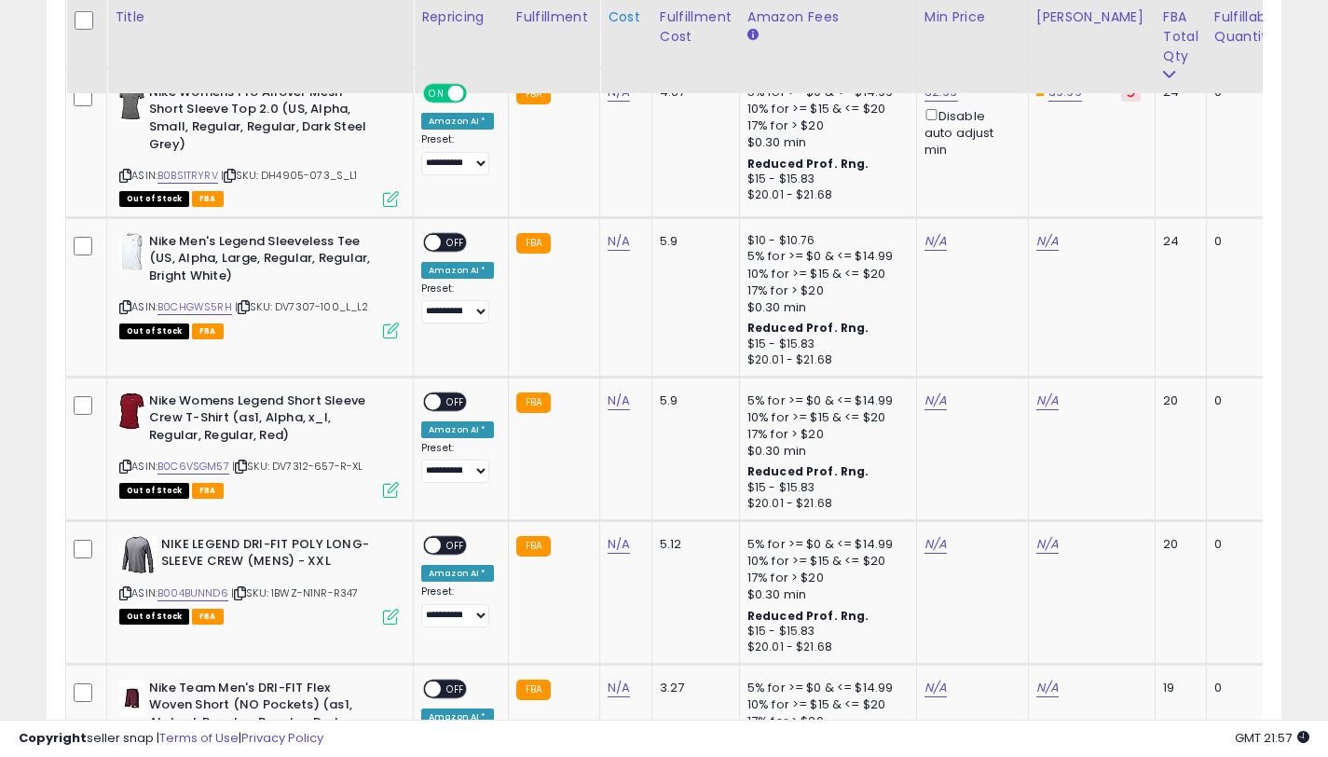
click at [123, 468] on icon at bounding box center [125, 466] width 12 height 10
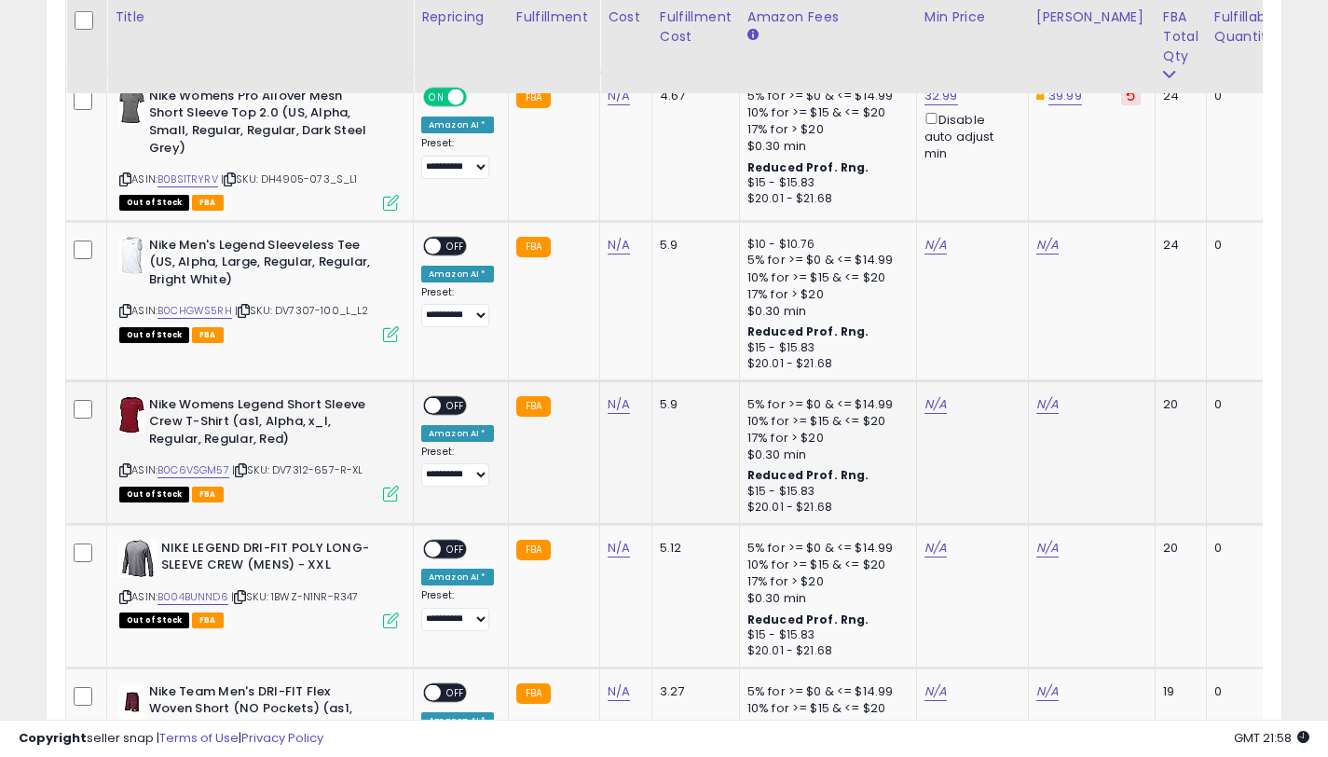
click at [1060, 408] on div "N/A" at bounding box center [1088, 404] width 104 height 17
click at [1040, 406] on link "N/A" at bounding box center [1047, 404] width 22 height 19
click at [936, 341] on input "*****" at bounding box center [996, 340] width 166 height 32
drag, startPoint x: 939, startPoint y: 343, endPoint x: 1006, endPoint y: 418, distance: 100.4
click at [939, 343] on input "*****" at bounding box center [996, 340] width 166 height 32
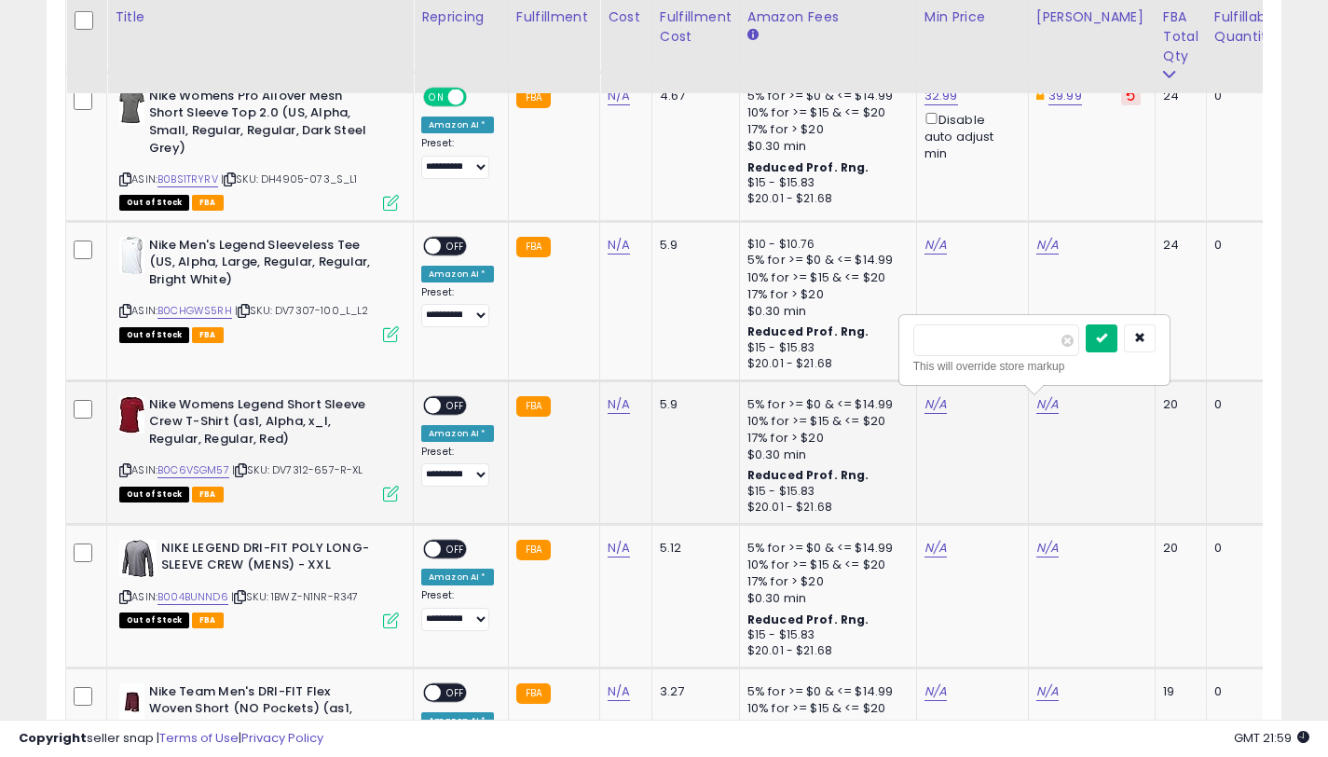
type input "*****"
click at [1107, 345] on button "submit" at bounding box center [1102, 338] width 32 height 28
click at [928, 407] on td "N/A" at bounding box center [972, 452] width 112 height 144
click at [928, 407] on link "N/A" at bounding box center [935, 404] width 22 height 19
type input "*****"
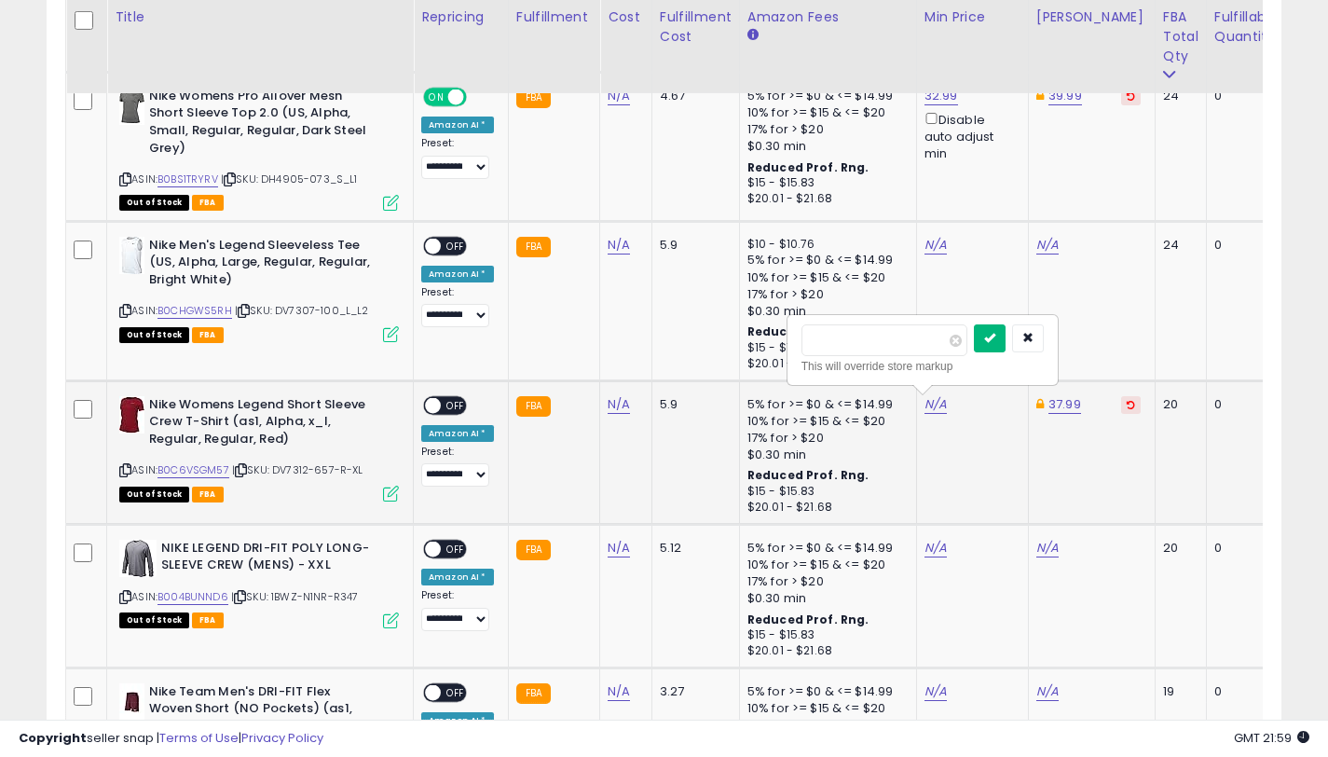
click at [1006, 344] on button "submit" at bounding box center [990, 338] width 32 height 28
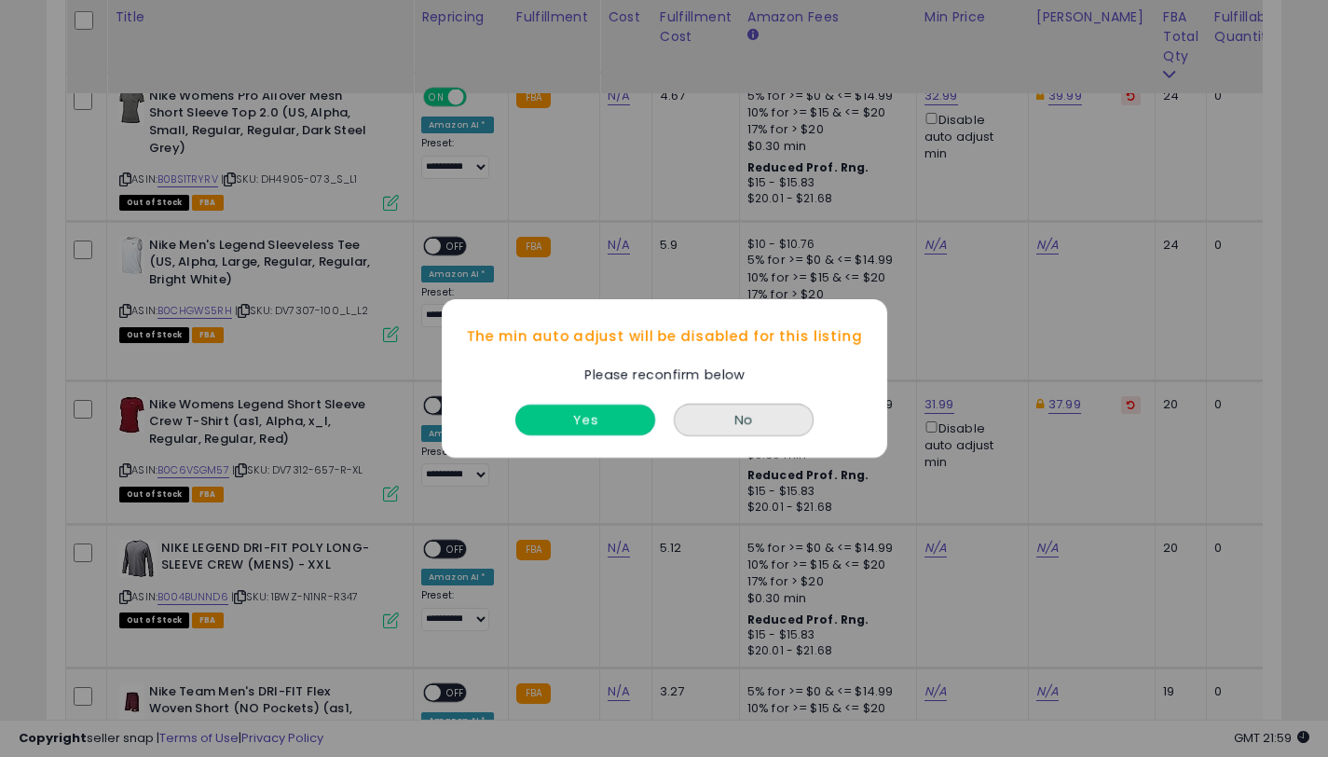
click at [607, 426] on button "Yes" at bounding box center [585, 419] width 140 height 31
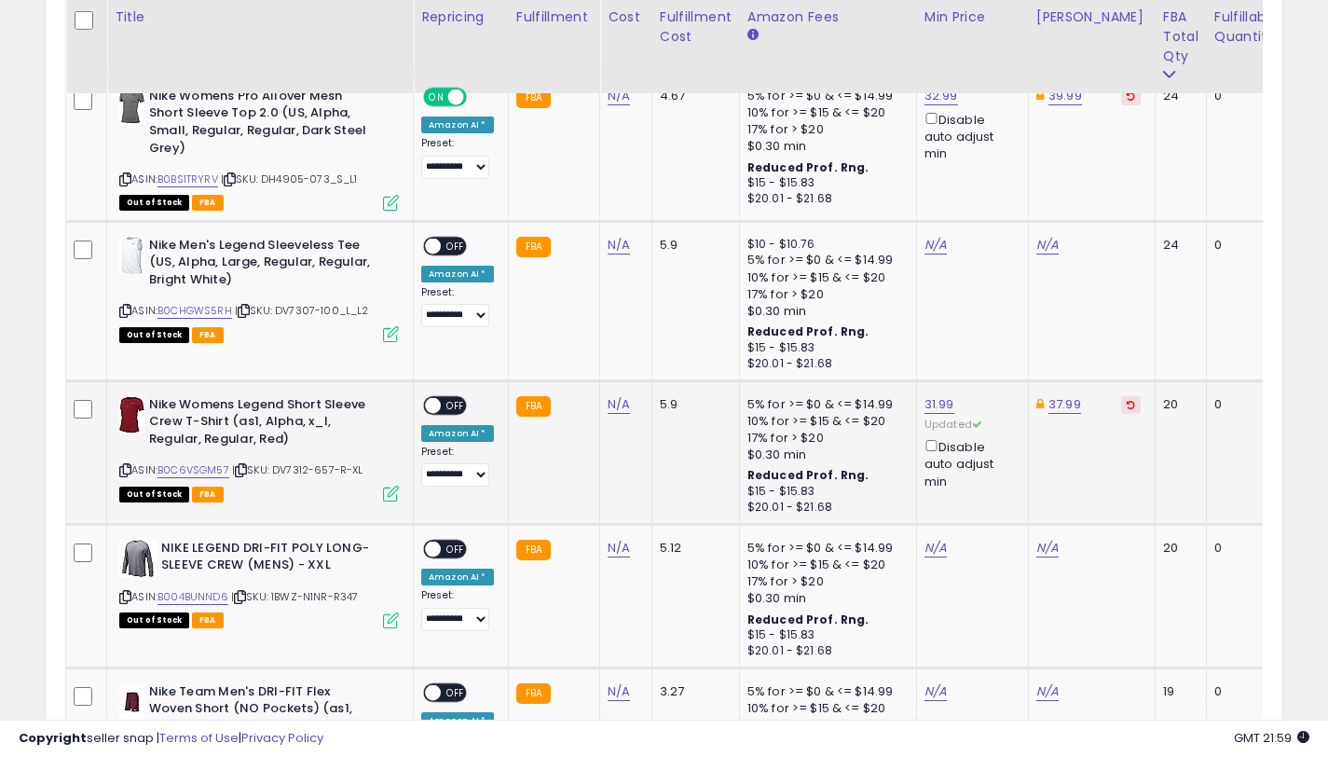
click at [443, 407] on span "OFF" at bounding box center [456, 405] width 30 height 16
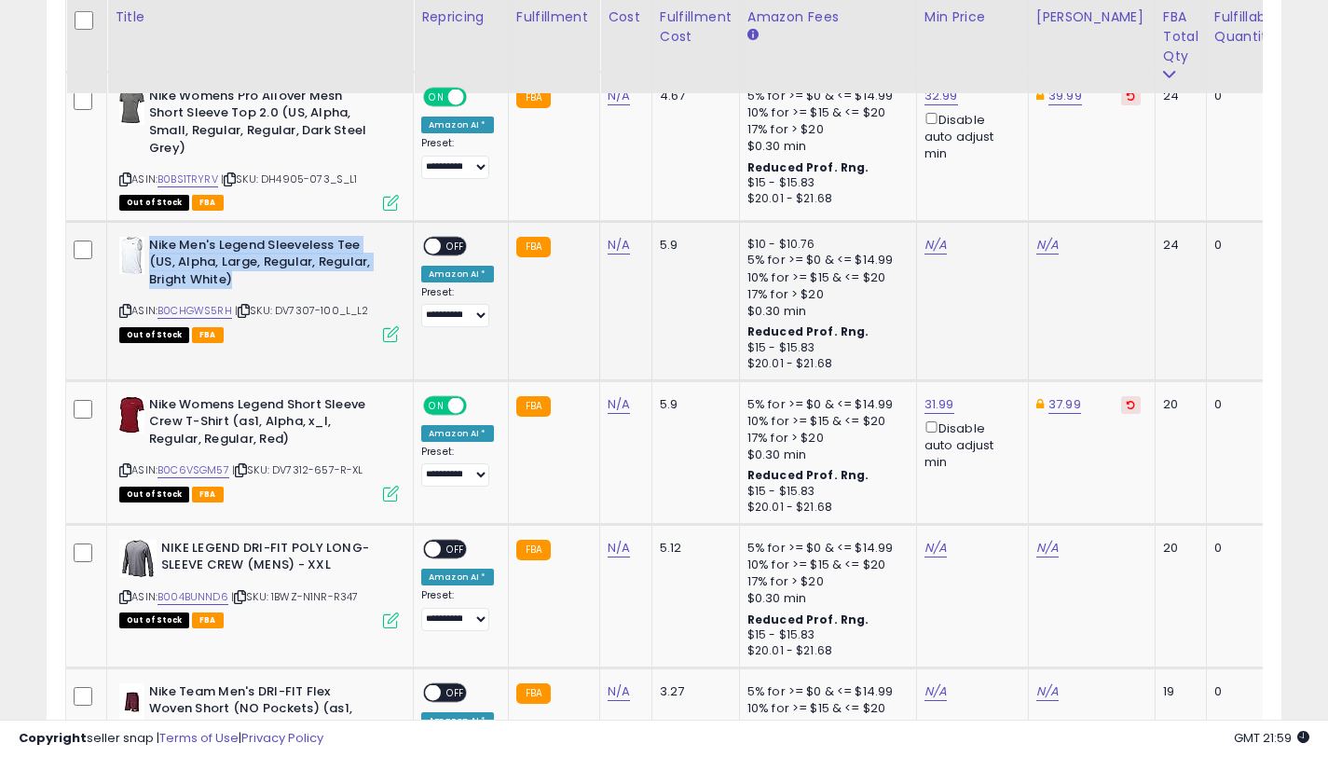
drag, startPoint x: 239, startPoint y: 274, endPoint x: 152, endPoint y: 250, distance: 90.0
click at [152, 250] on b "Nike Men's Legend Sleeveless Tee (US, Alpha, Large, Regular, Regular, Bright Wh…" at bounding box center [262, 265] width 226 height 57
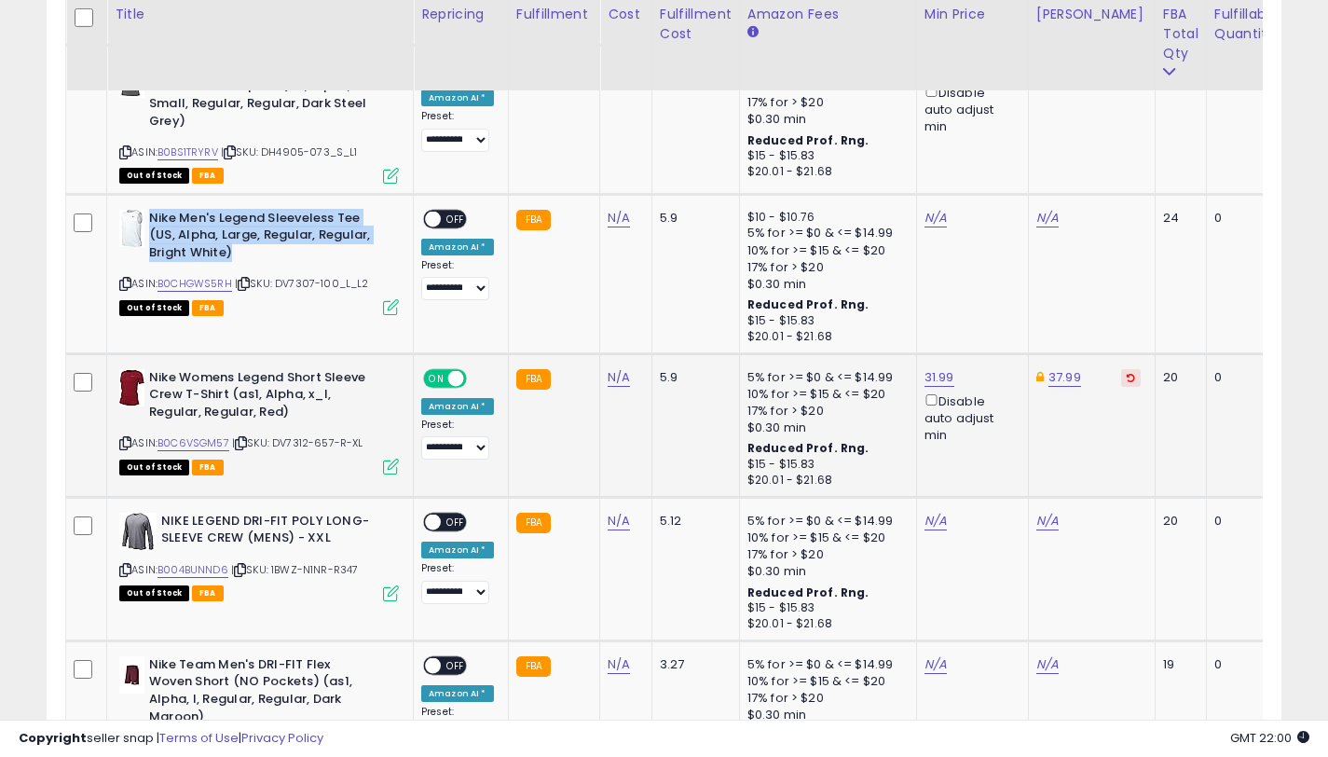
scroll to position [3679, 0]
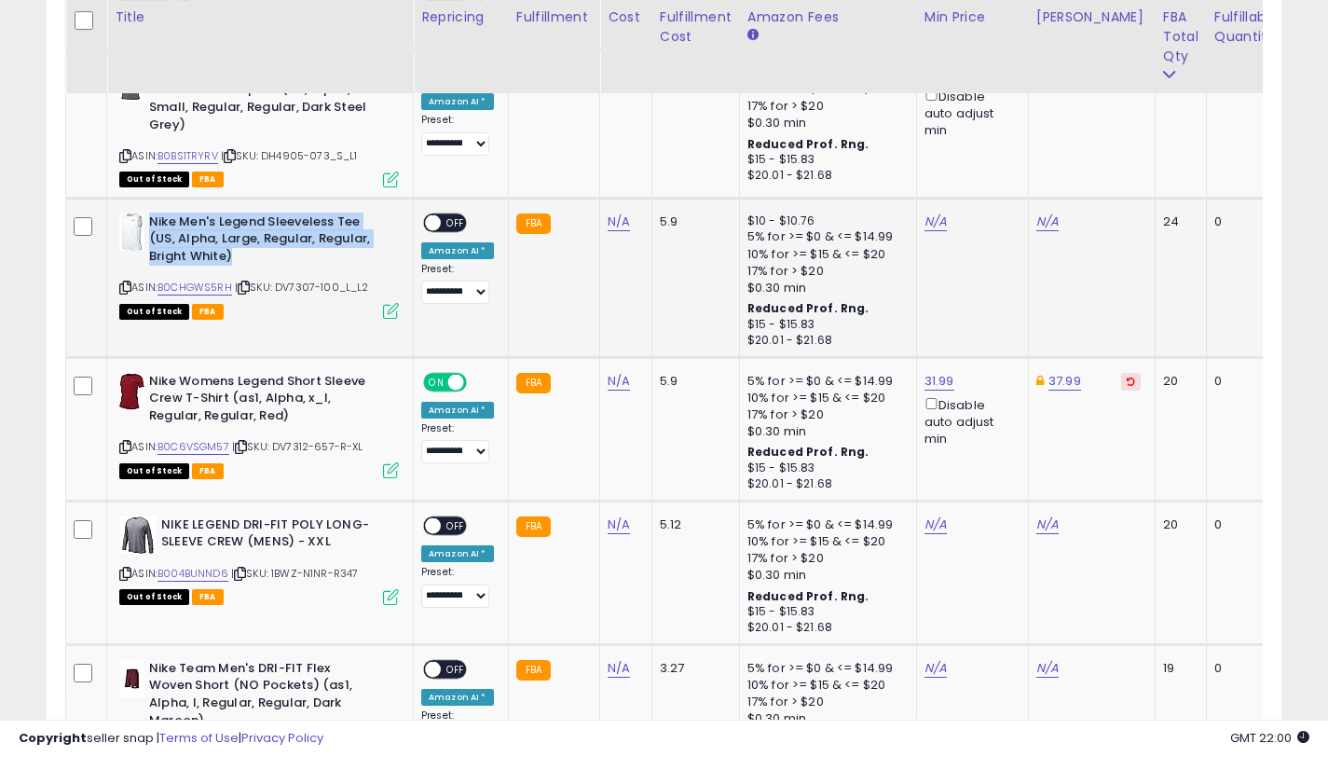
click at [253, 256] on b "Nike Men's Legend Sleeveless Tee (US, Alpha, Large, Regular, Regular, Bright Wh…" at bounding box center [262, 241] width 226 height 57
drag, startPoint x: 236, startPoint y: 253, endPoint x: 149, endPoint y: 222, distance: 92.3
click at [149, 222] on b "Nike Men's Legend Sleeveless Tee (US, Alpha, Large, Regular, Regular, Bright Wh…" at bounding box center [262, 241] width 226 height 57
click at [219, 284] on link "B0CHGWS5RH" at bounding box center [194, 288] width 75 height 16
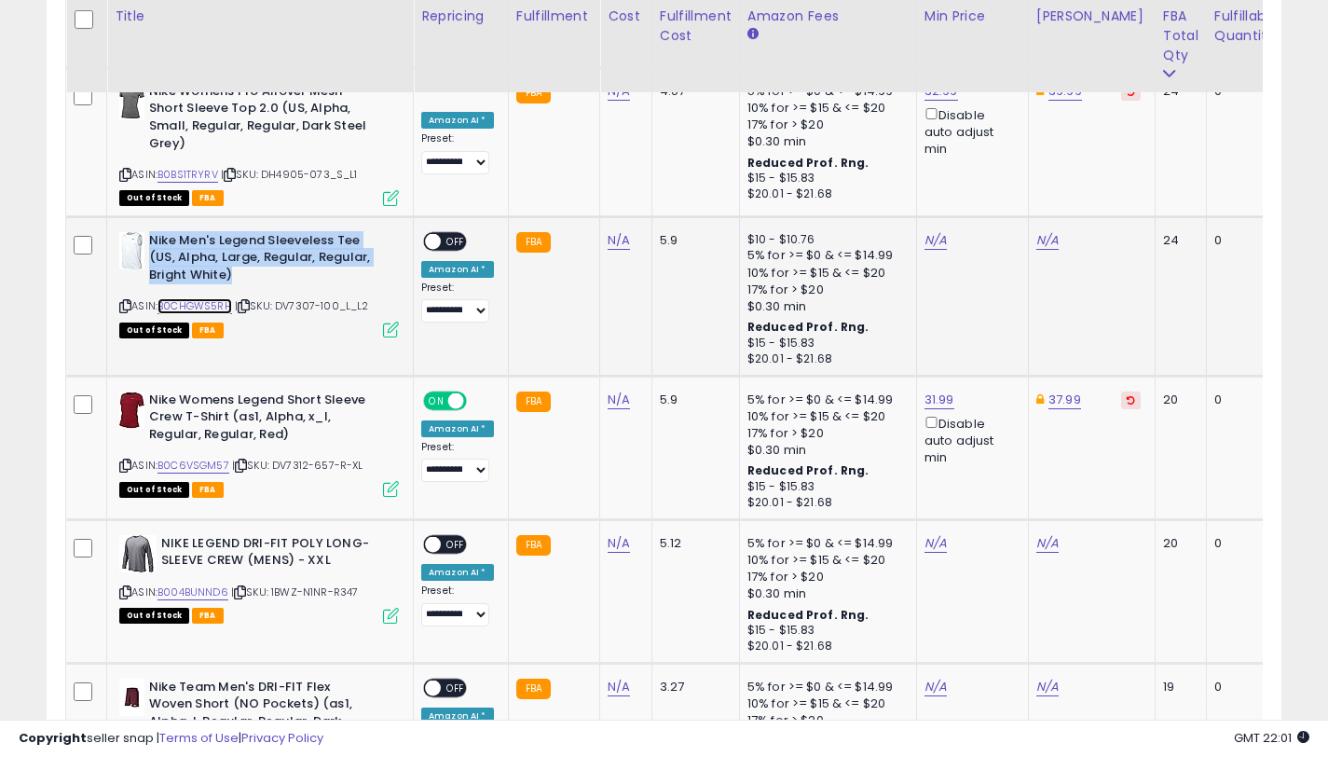
scroll to position [3623, 0]
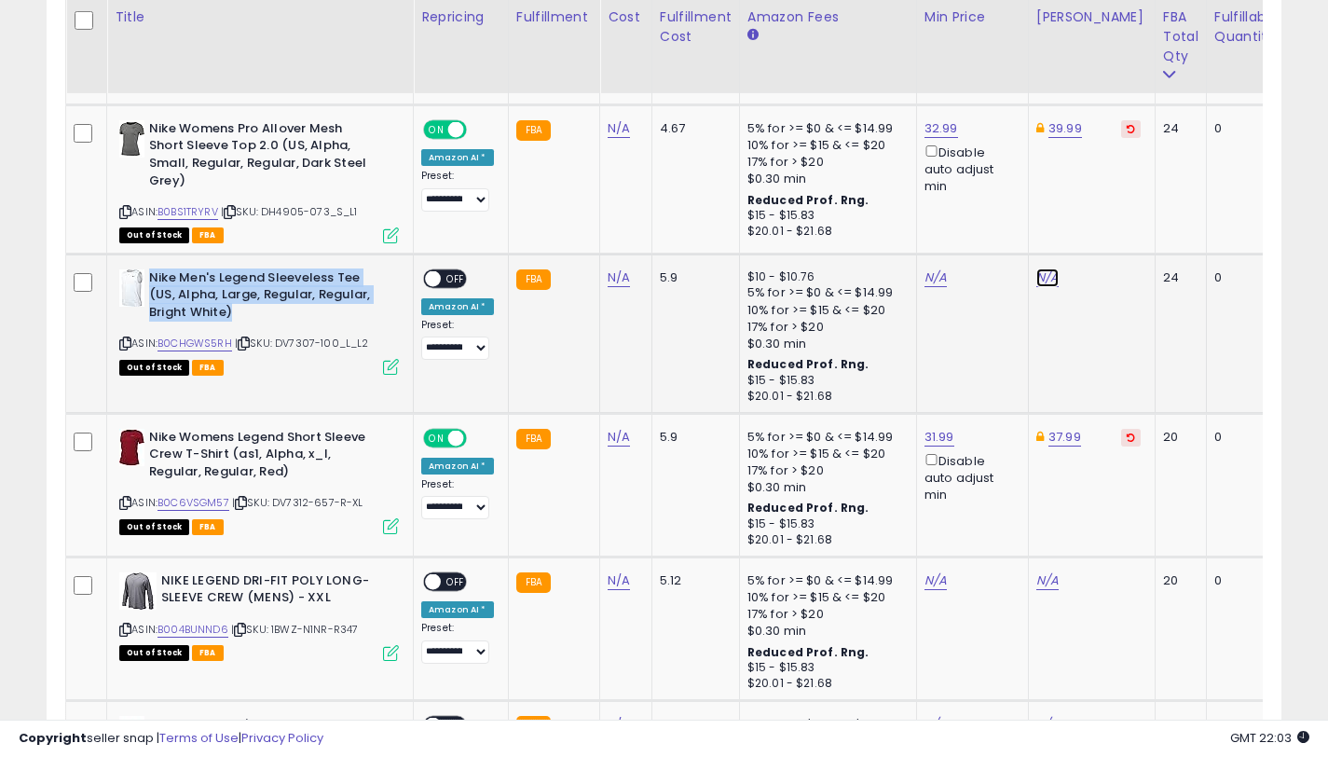
click at [1042, 269] on link "N/A" at bounding box center [1047, 277] width 22 height 19
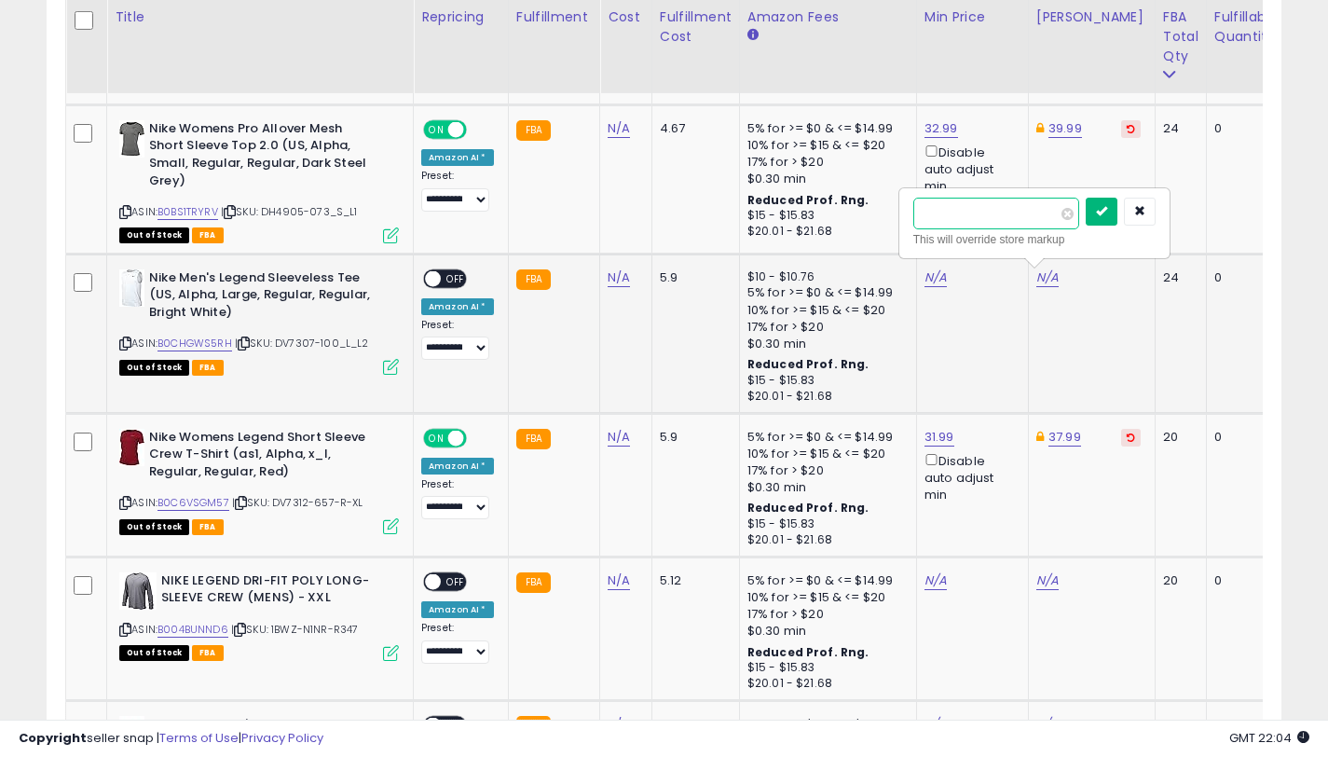
type input "*****"
click at [1099, 214] on button "submit" at bounding box center [1102, 212] width 32 height 28
click at [931, 279] on link "N/A" at bounding box center [935, 277] width 22 height 19
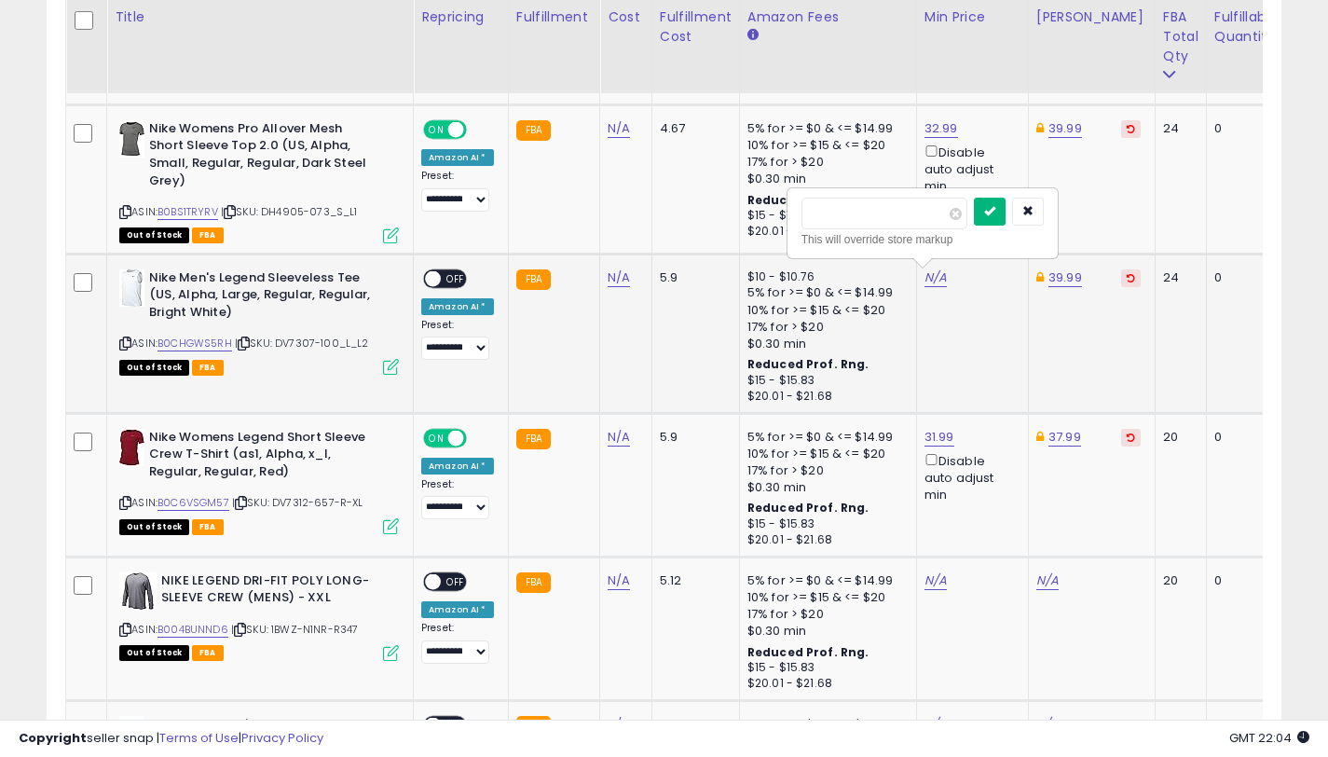
type input "*****"
drag, startPoint x: 991, startPoint y: 201, endPoint x: 945, endPoint y: 277, distance: 88.2
click at [991, 201] on button "submit" at bounding box center [990, 212] width 32 height 28
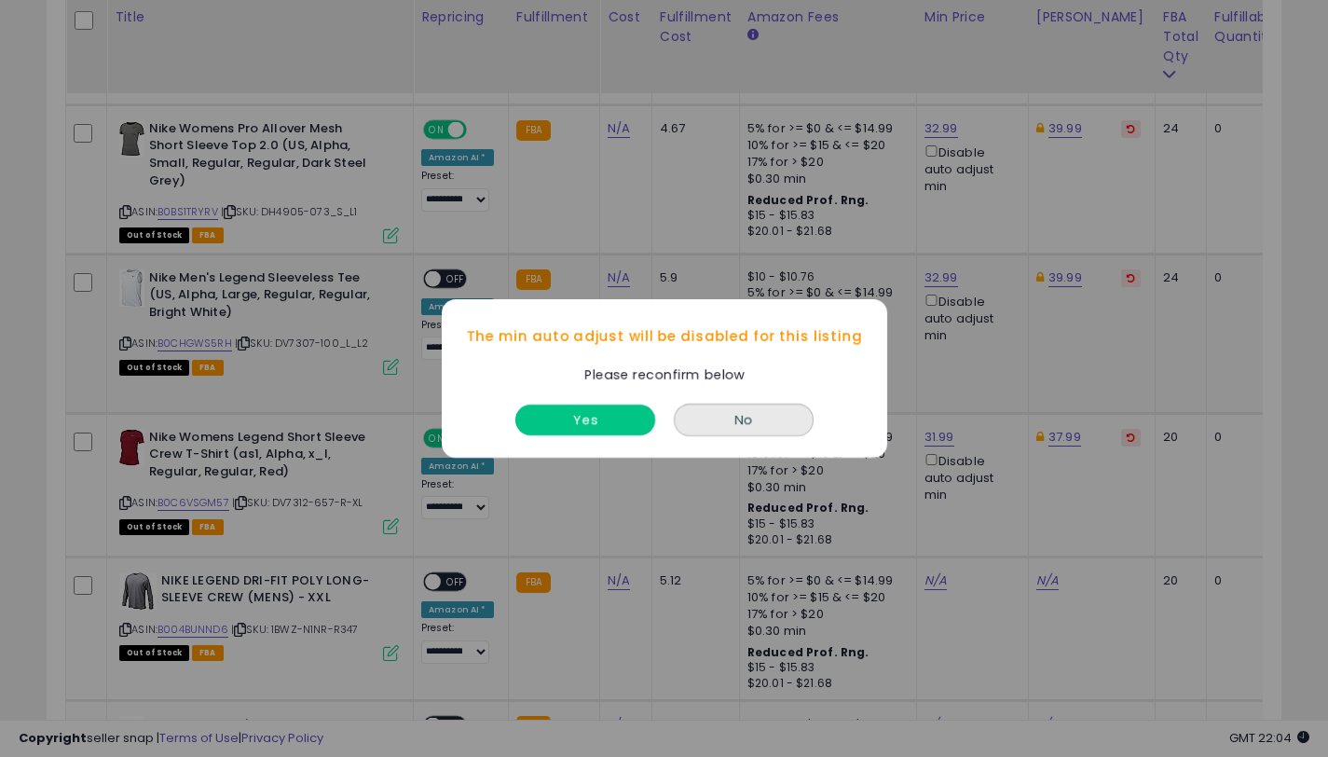
drag, startPoint x: 595, startPoint y: 422, endPoint x: 436, endPoint y: 269, distance: 220.8
click at [595, 422] on button "Yes" at bounding box center [585, 419] width 140 height 31
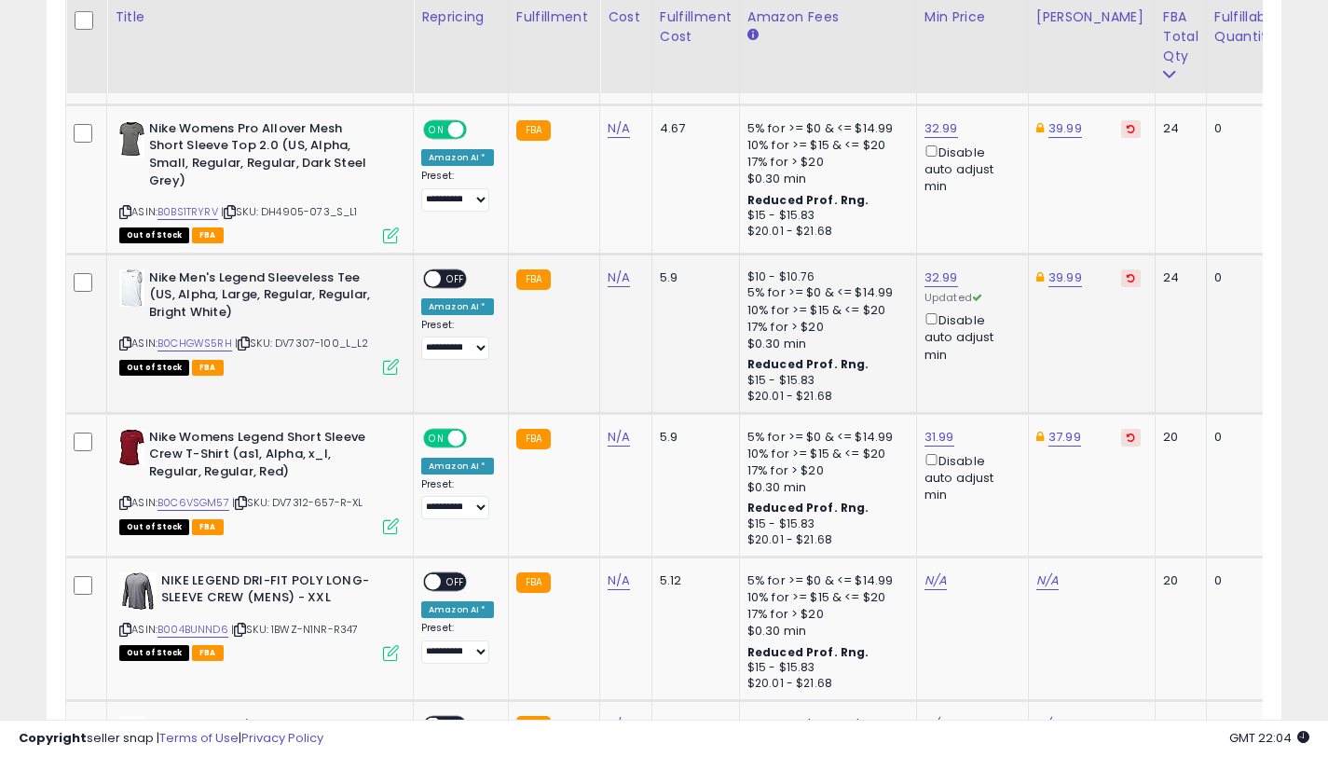
click at [439, 272] on div "ON OFF" at bounding box center [425, 278] width 44 height 16
click at [450, 280] on span "OFF" at bounding box center [456, 278] width 30 height 16
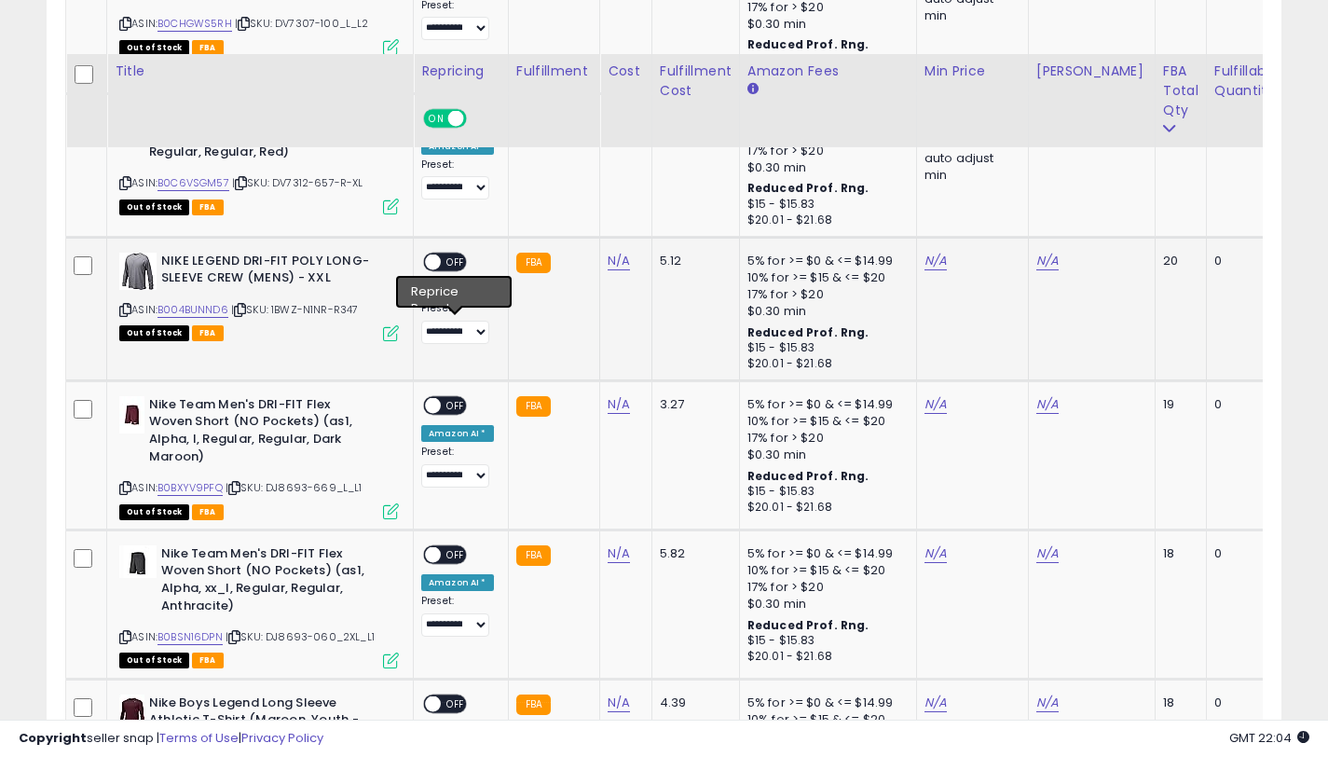
scroll to position [3999, 0]
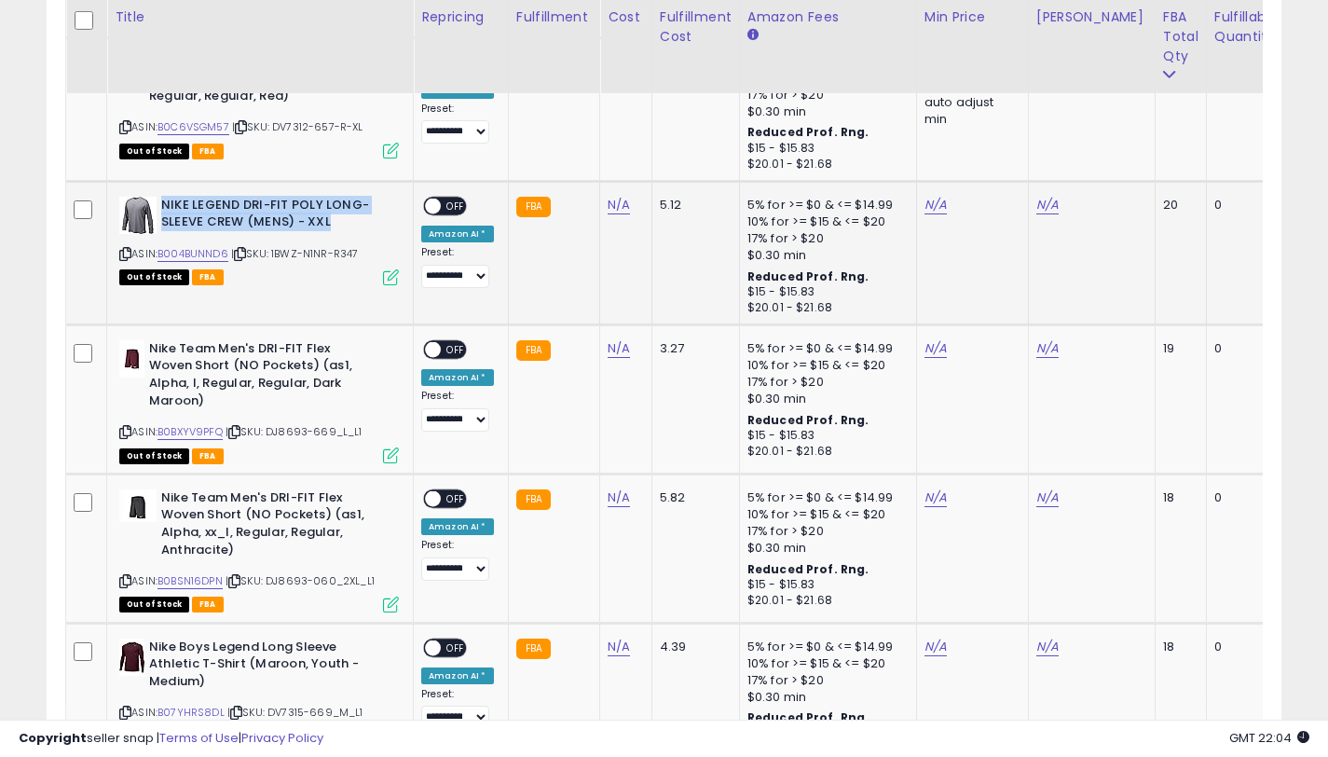
drag, startPoint x: 324, startPoint y: 218, endPoint x: 162, endPoint y: 199, distance: 163.2
click at [162, 199] on b "NIKE LEGEND DRI-FIT POLY LONG-SLEEVE CREW (MENS) - XXL" at bounding box center [274, 216] width 226 height 39
click at [216, 256] on link "B004BUNND6" at bounding box center [192, 254] width 71 height 16
click at [1042, 208] on link "N/A" at bounding box center [1047, 205] width 22 height 19
type input "*****"
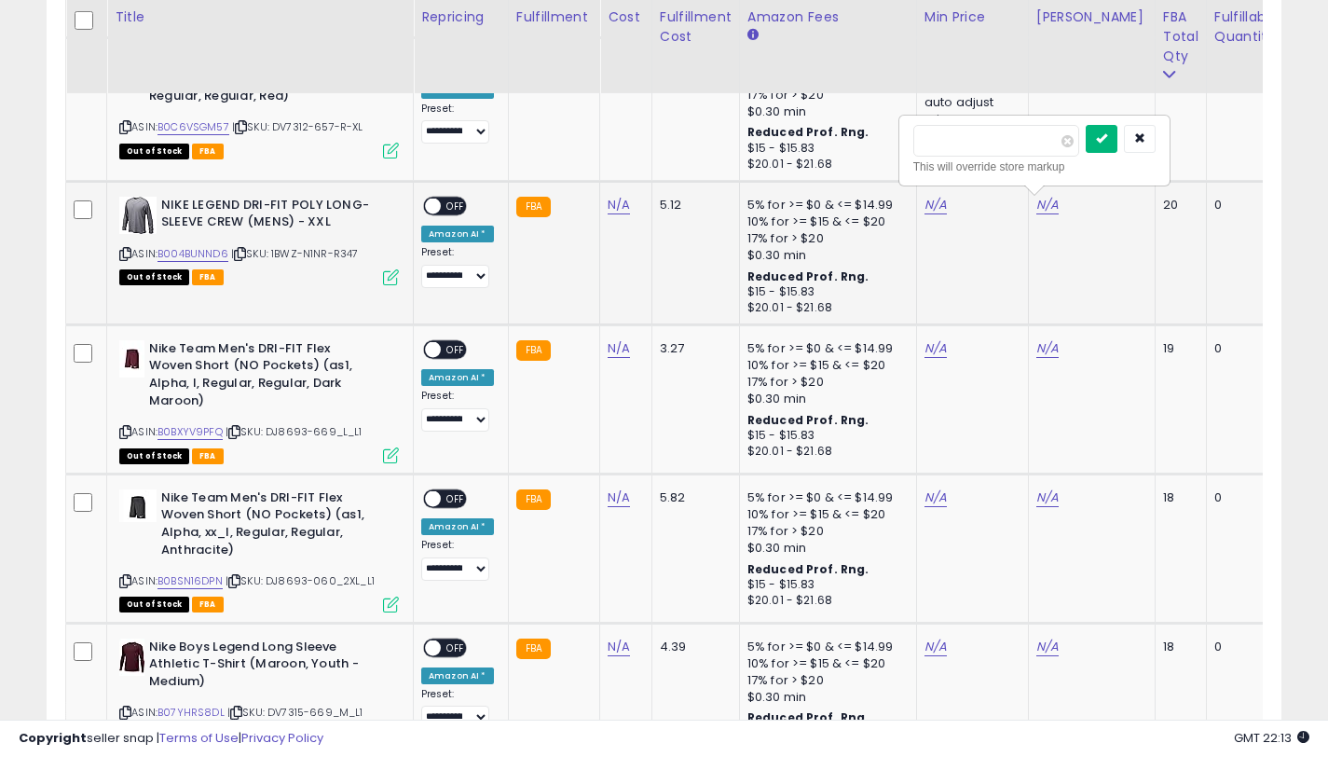
drag, startPoint x: 1106, startPoint y: 148, endPoint x: 953, endPoint y: 197, distance: 160.3
click at [1106, 149] on button "submit" at bounding box center [1102, 139] width 32 height 28
click at [934, 205] on link "N/A" at bounding box center [935, 205] width 22 height 19
type input "*****"
click at [1001, 144] on button "submit" at bounding box center [990, 139] width 32 height 28
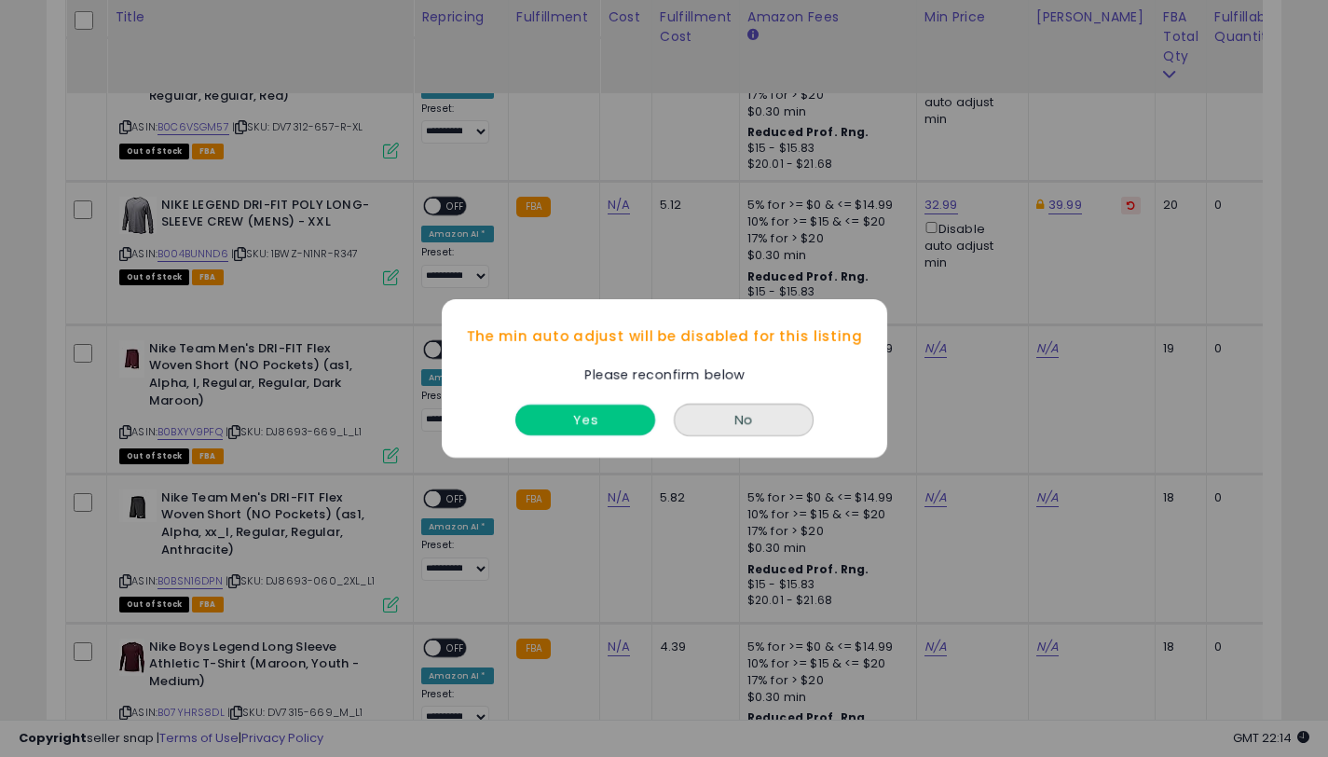
click at [613, 410] on button "Yes" at bounding box center [585, 419] width 140 height 31
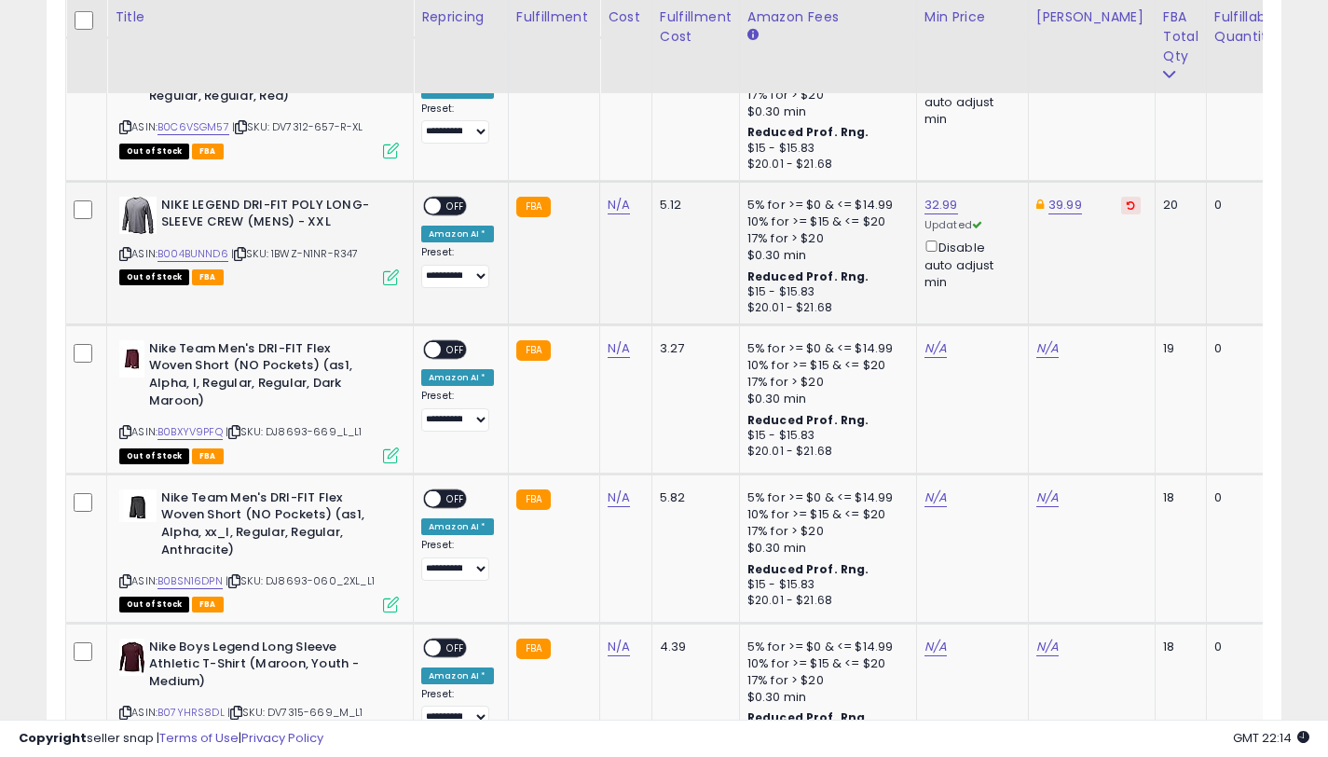
click at [436, 200] on span at bounding box center [433, 206] width 16 height 16
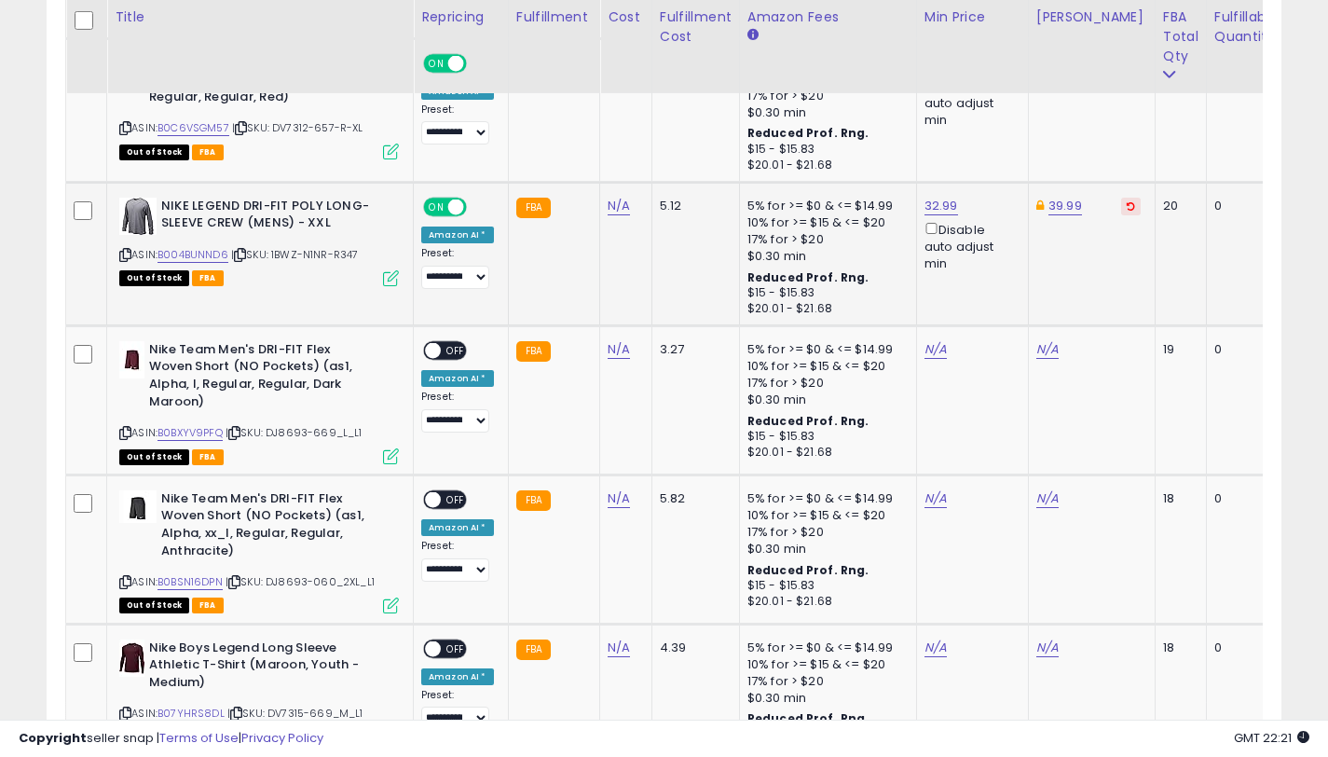
scroll to position [4015, 0]
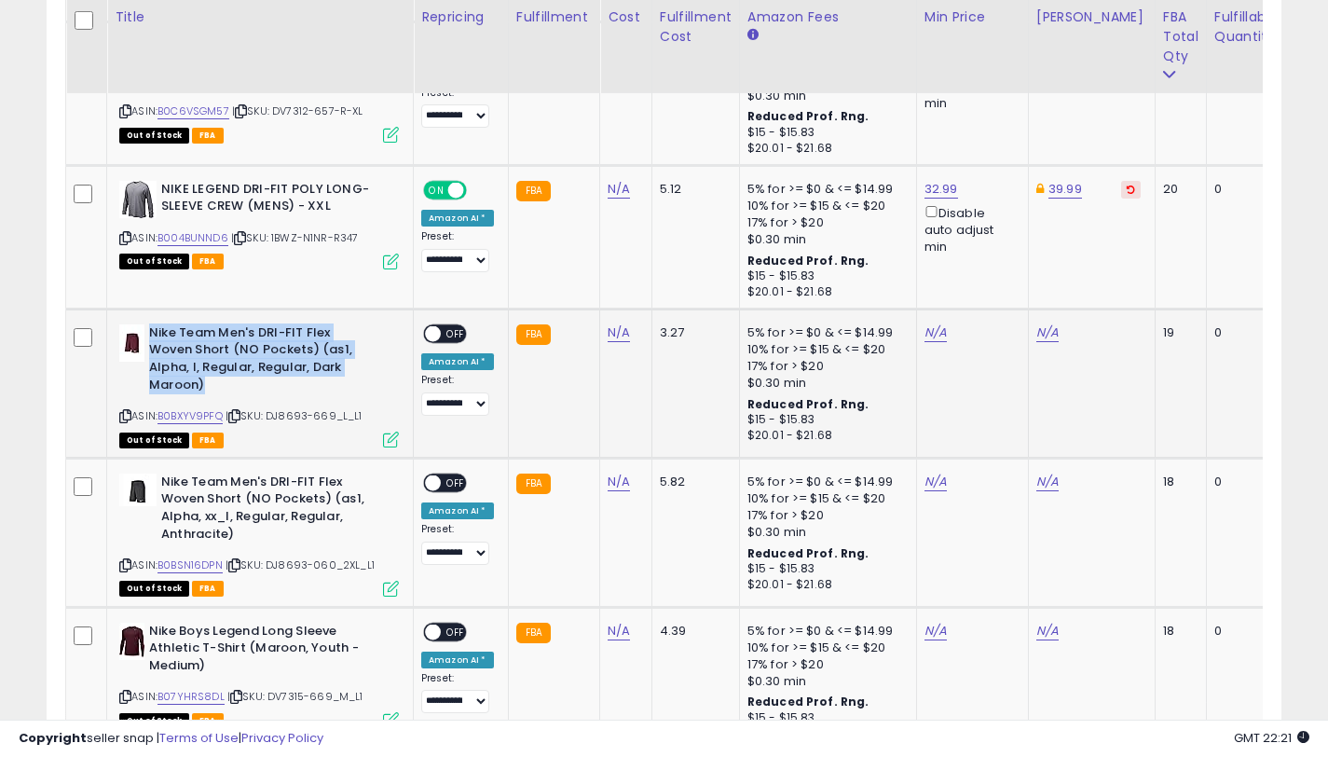
drag, startPoint x: 211, startPoint y: 381, endPoint x: 150, endPoint y: 333, distance: 77.6
click at [150, 333] on b "Nike Team Men's DRI-FIT Flex Woven Short (NO Pockets) (as1, Alpha, l, Regular, …" at bounding box center [262, 361] width 226 height 74
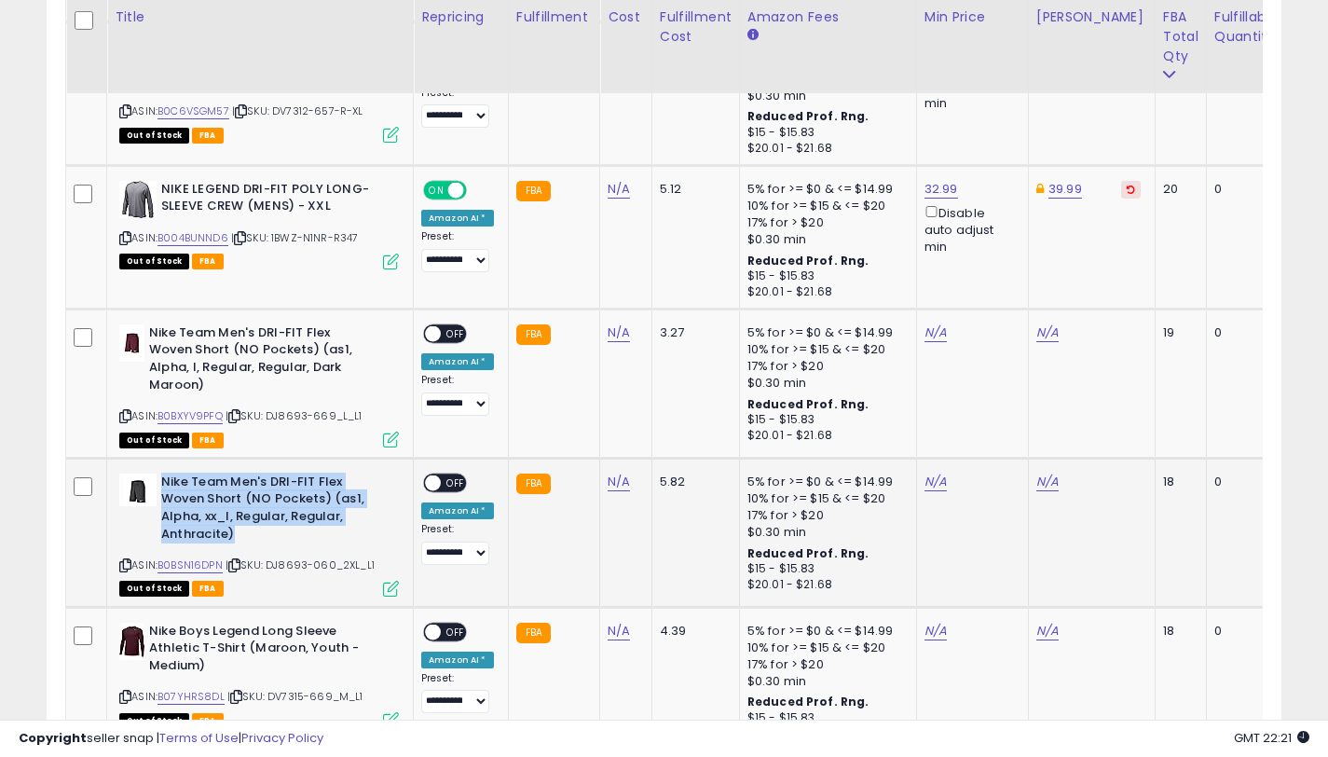
drag, startPoint x: 242, startPoint y: 532, endPoint x: 162, endPoint y: 478, distance: 96.7
click at [162, 478] on b "Nike Team Men's DRI-FIT Flex Woven Short (NO Pockets) (as1, Alpha, xx_l, Regula…" at bounding box center [274, 510] width 226 height 74
click at [219, 419] on link "B0BXYV9PFQ" at bounding box center [189, 416] width 65 height 16
click at [1042, 330] on link "N/A" at bounding box center [1047, 332] width 22 height 19
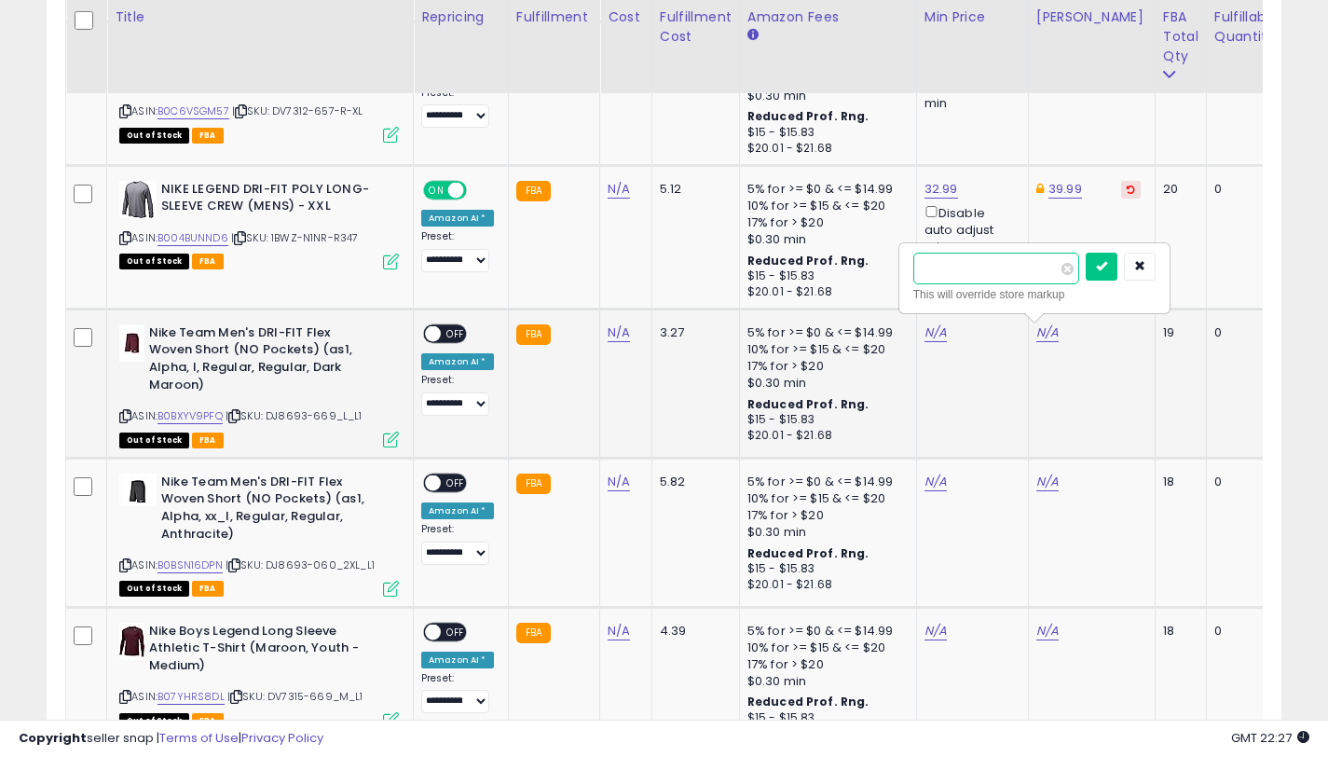
type input "*"
type input "*****"
click at [1105, 271] on icon "submit" at bounding box center [1101, 265] width 11 height 11
click at [935, 337] on link "N/A" at bounding box center [935, 332] width 22 height 19
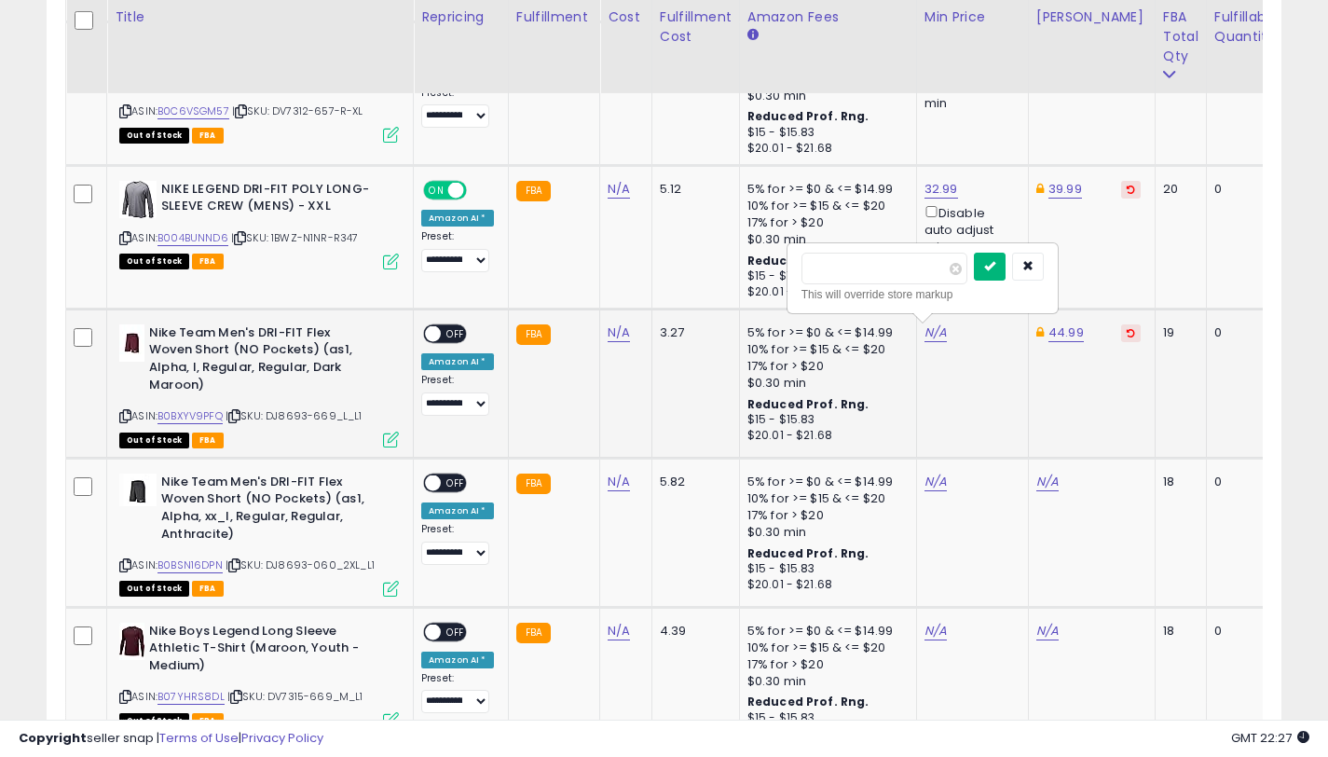
type input "*****"
click at [995, 265] on icon "submit" at bounding box center [989, 265] width 11 height 11
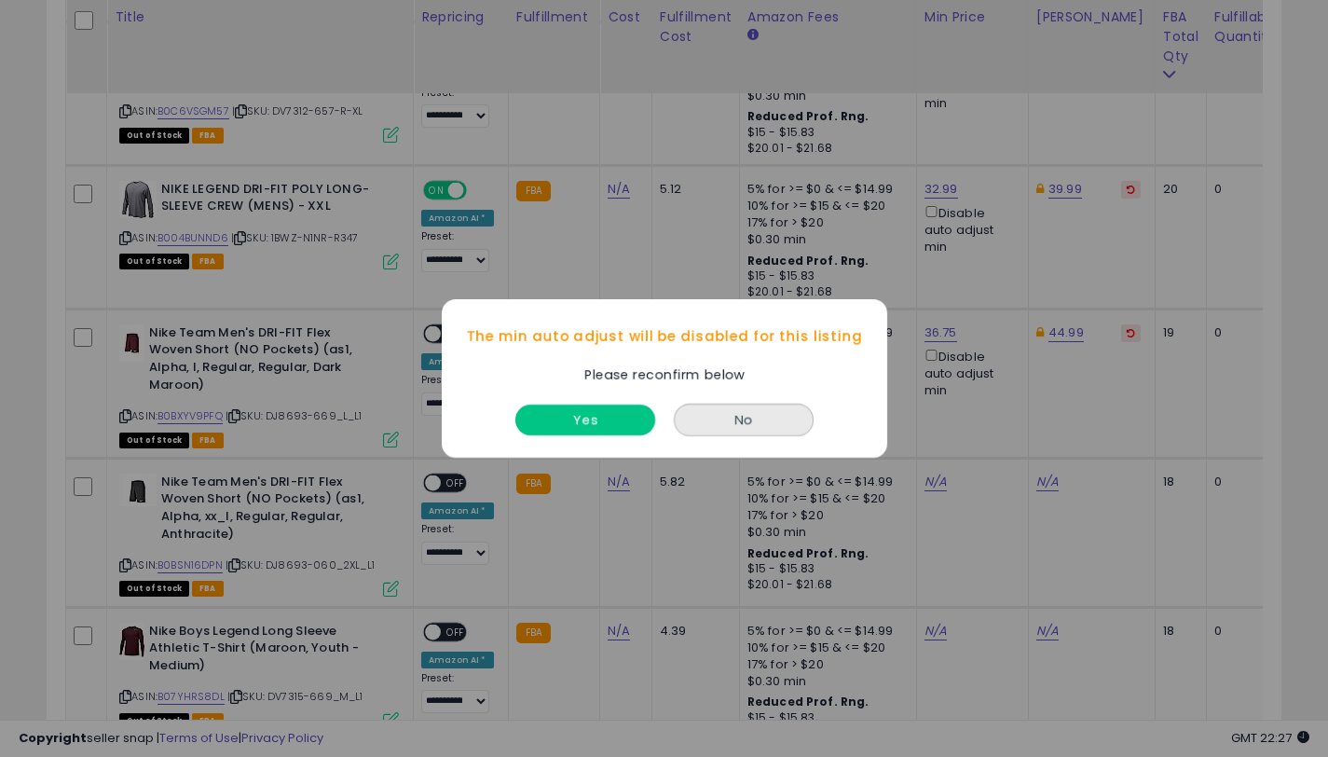
click at [602, 413] on button "Yes" at bounding box center [585, 419] width 140 height 31
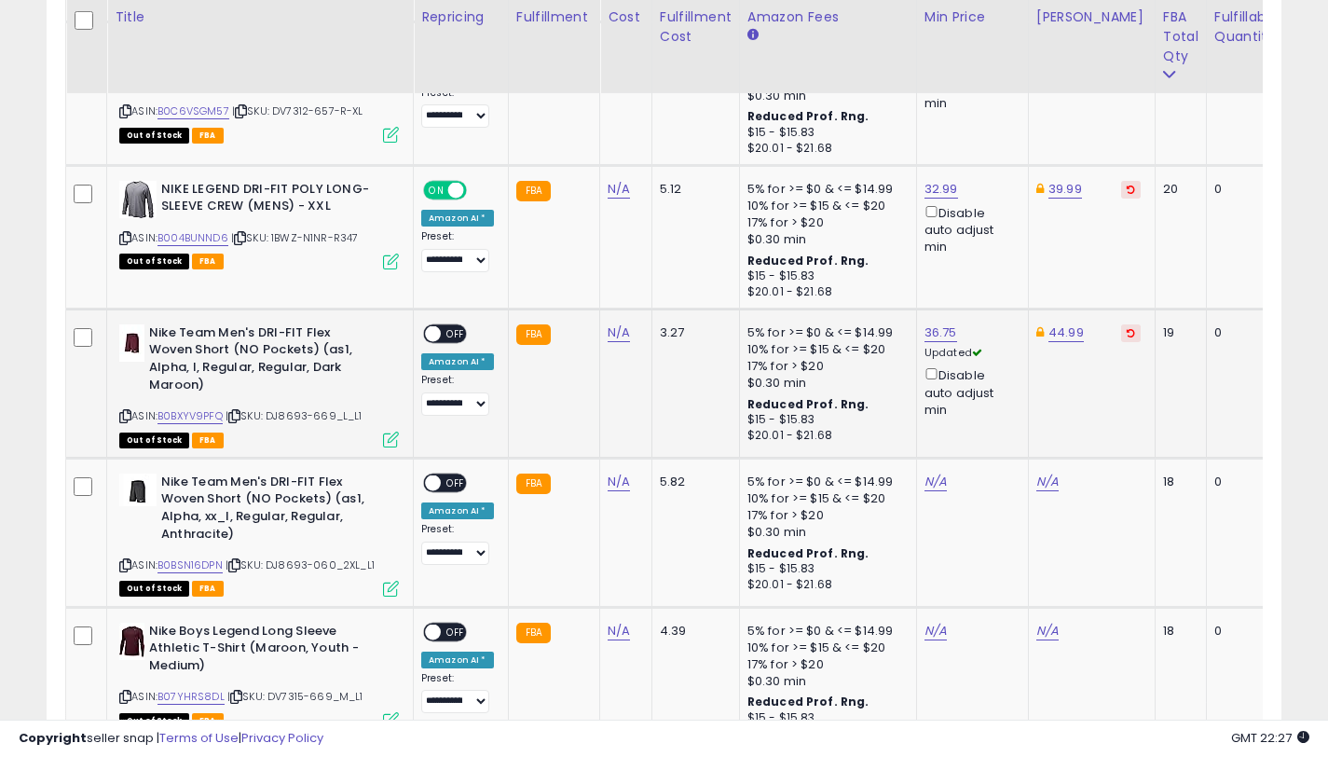
click at [441, 332] on span "OFF" at bounding box center [456, 334] width 30 height 16
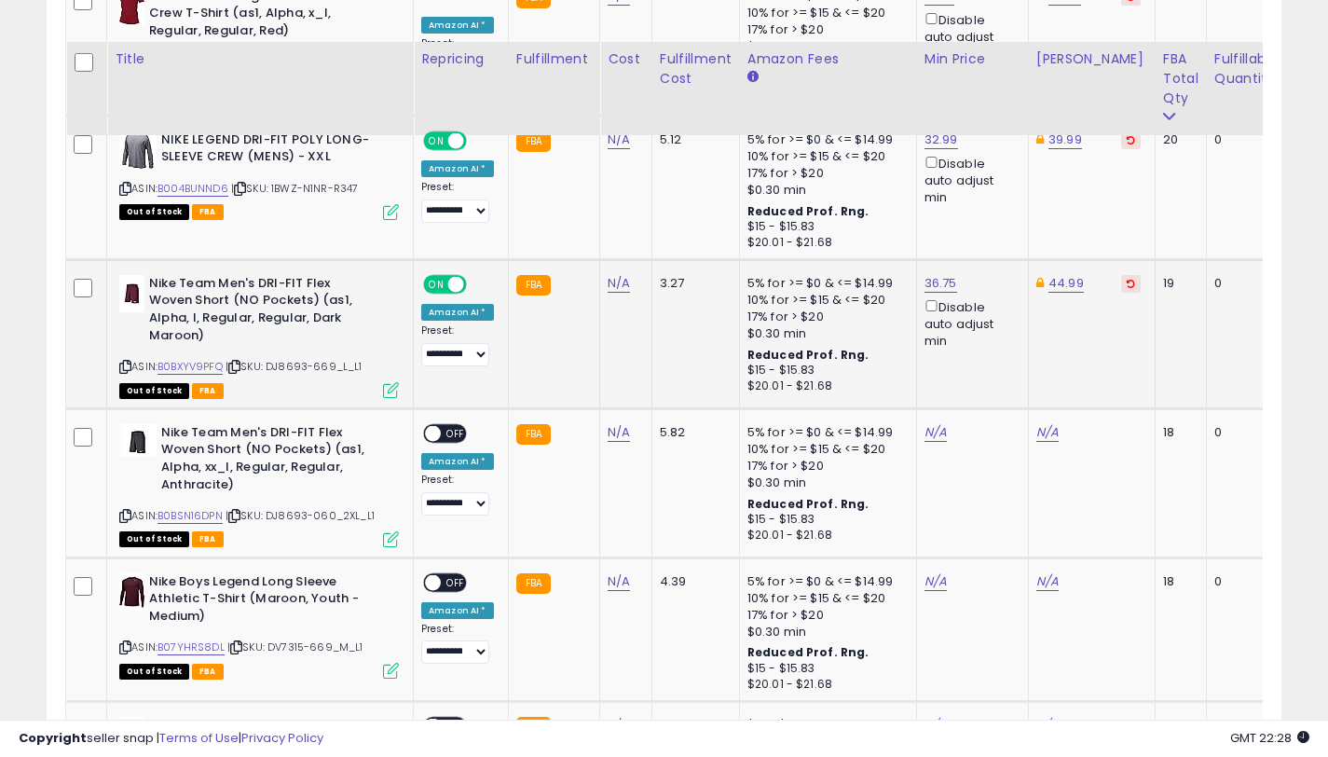
scroll to position [4108, 0]
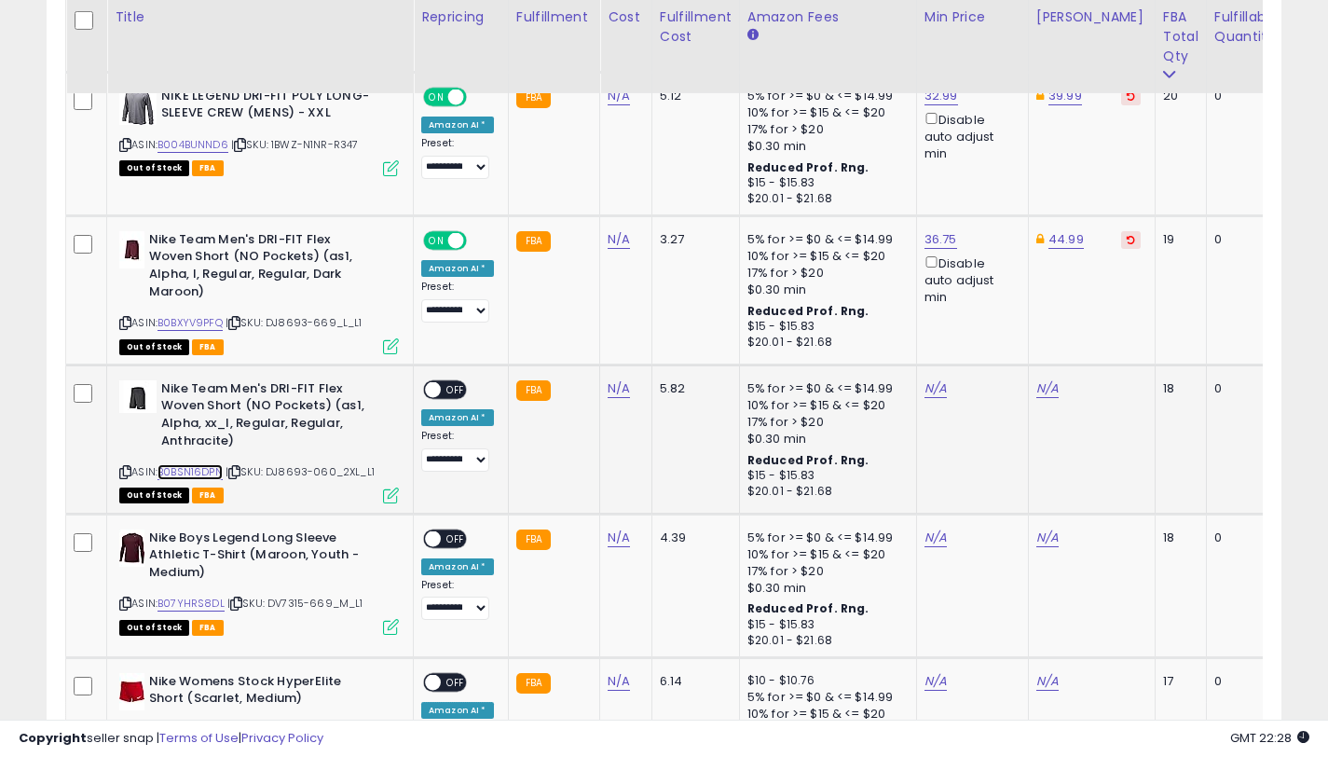
click at [193, 469] on link "B0BSN16DPN" at bounding box center [189, 472] width 65 height 16
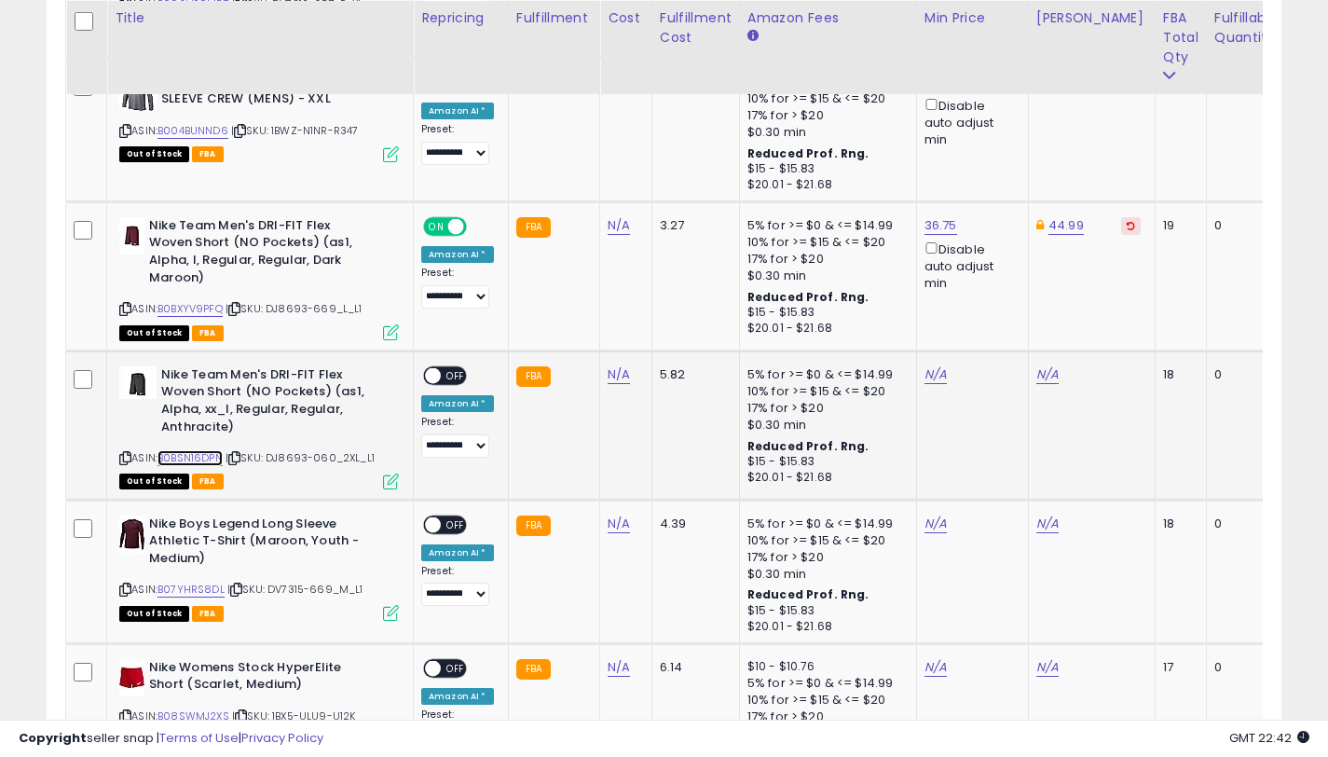
scroll to position [4123, 0]
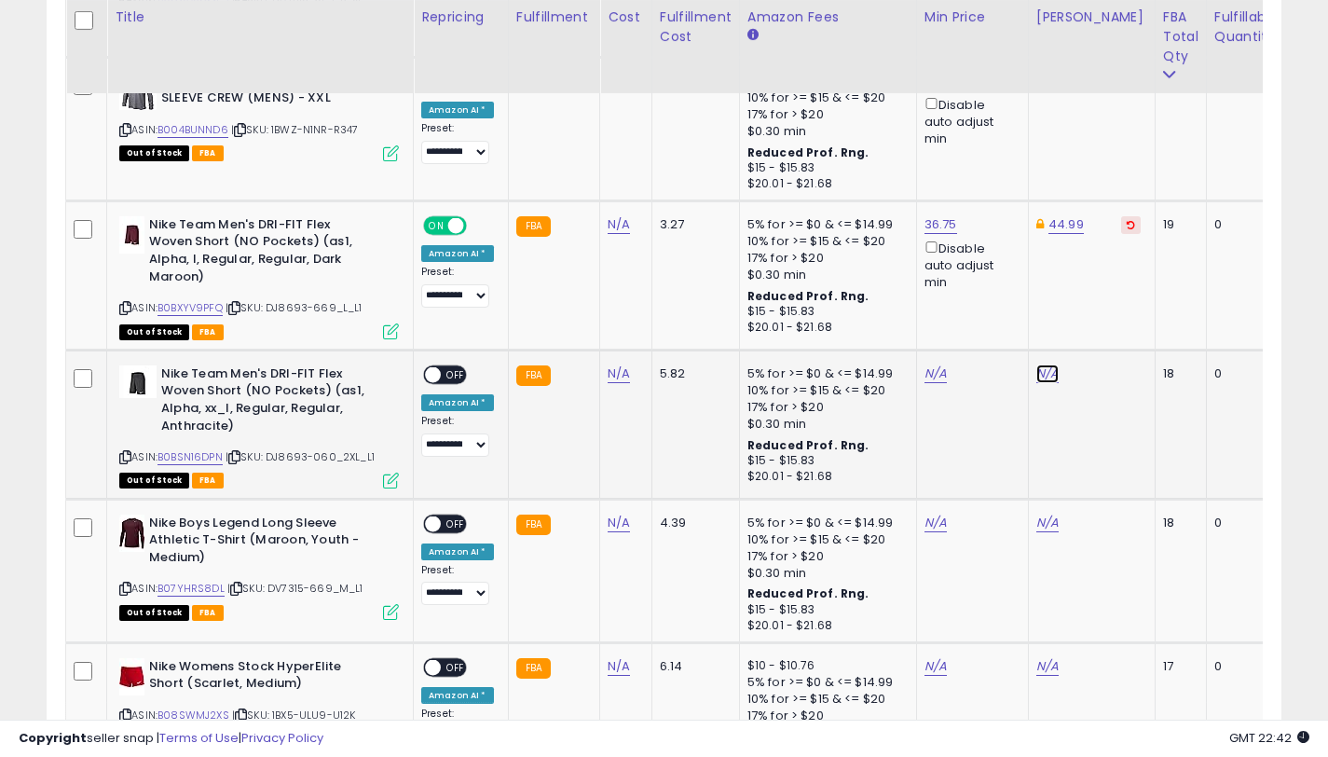
click at [1042, 376] on link "N/A" at bounding box center [1047, 373] width 22 height 19
type input "*****"
click at [1117, 320] on button "submit" at bounding box center [1102, 308] width 32 height 28
click at [931, 374] on link "N/A" at bounding box center [935, 373] width 22 height 19
type input "*****"
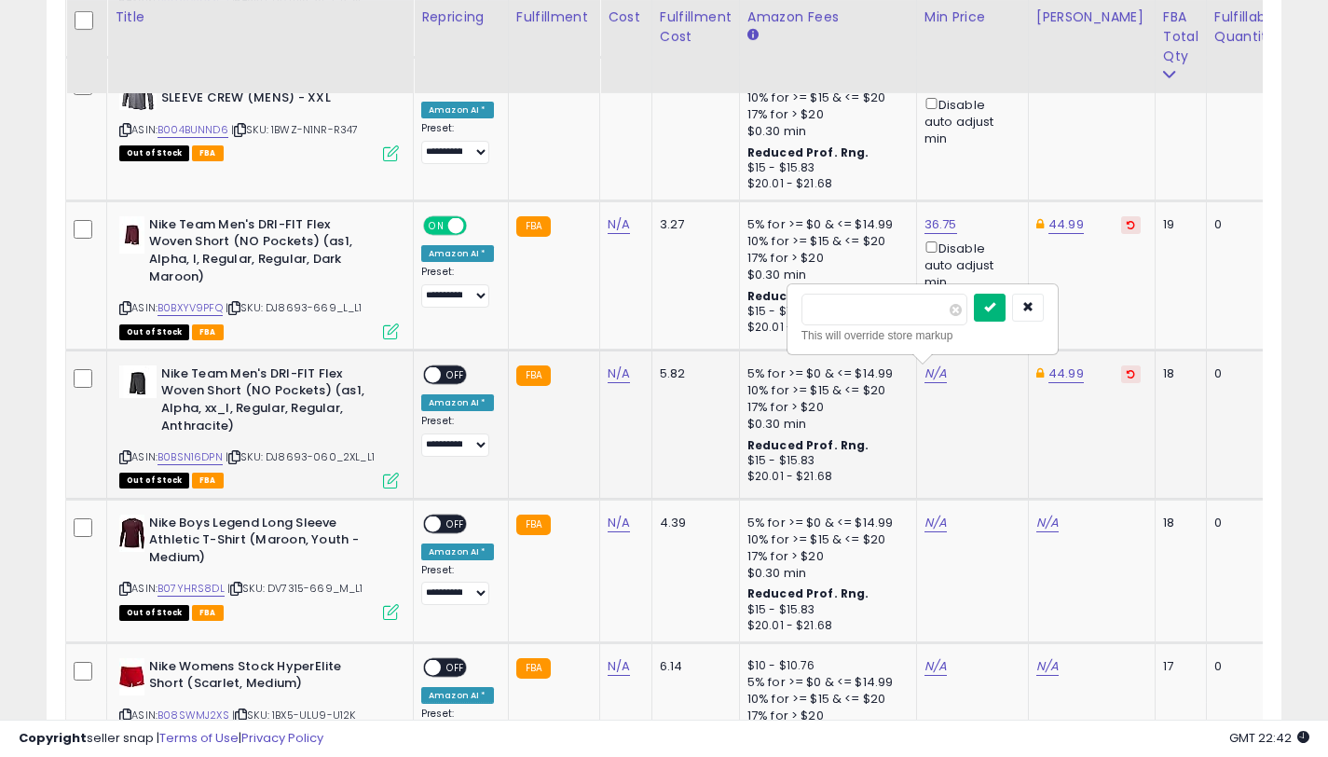
click at [995, 307] on icon "submit" at bounding box center [989, 306] width 11 height 11
click at [924, 402] on div "Disable auto adjust min" at bounding box center [968, 414] width 89 height 54
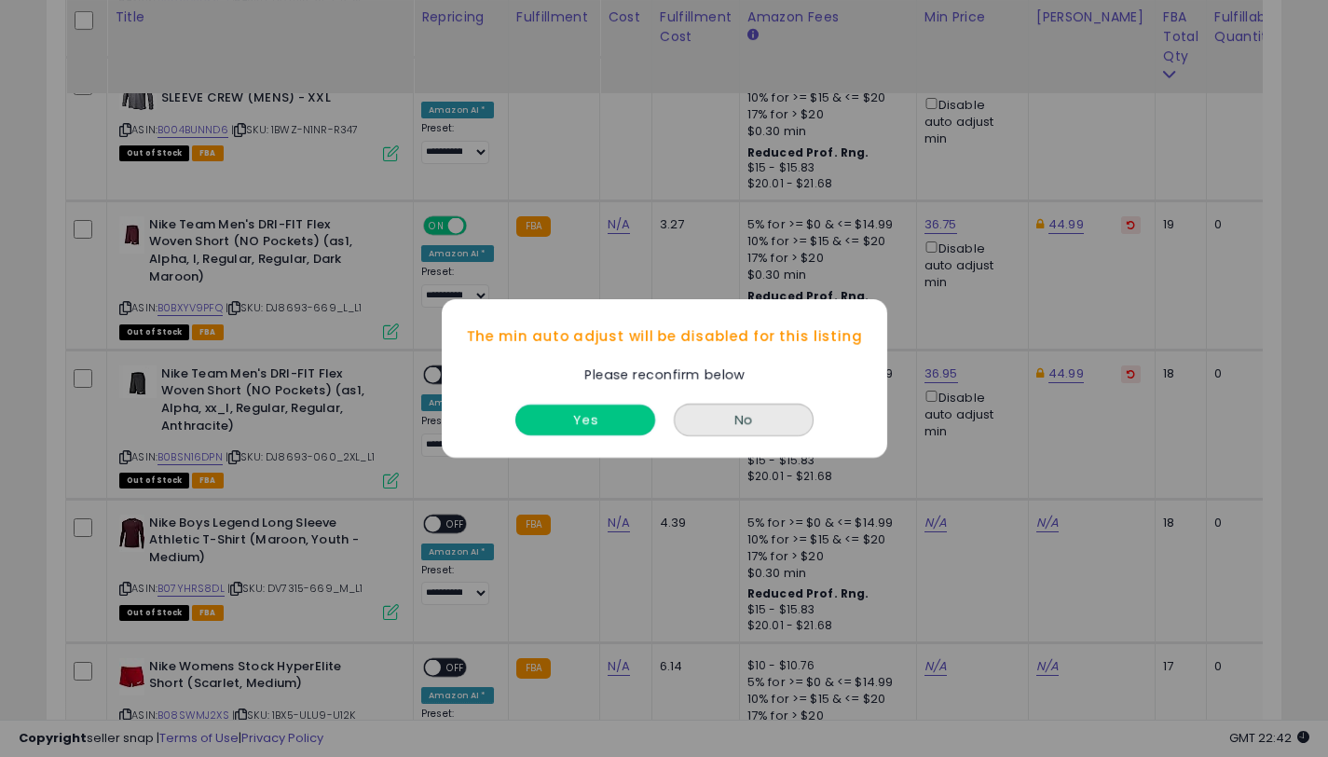
click at [626, 424] on button "Yes" at bounding box center [585, 419] width 140 height 31
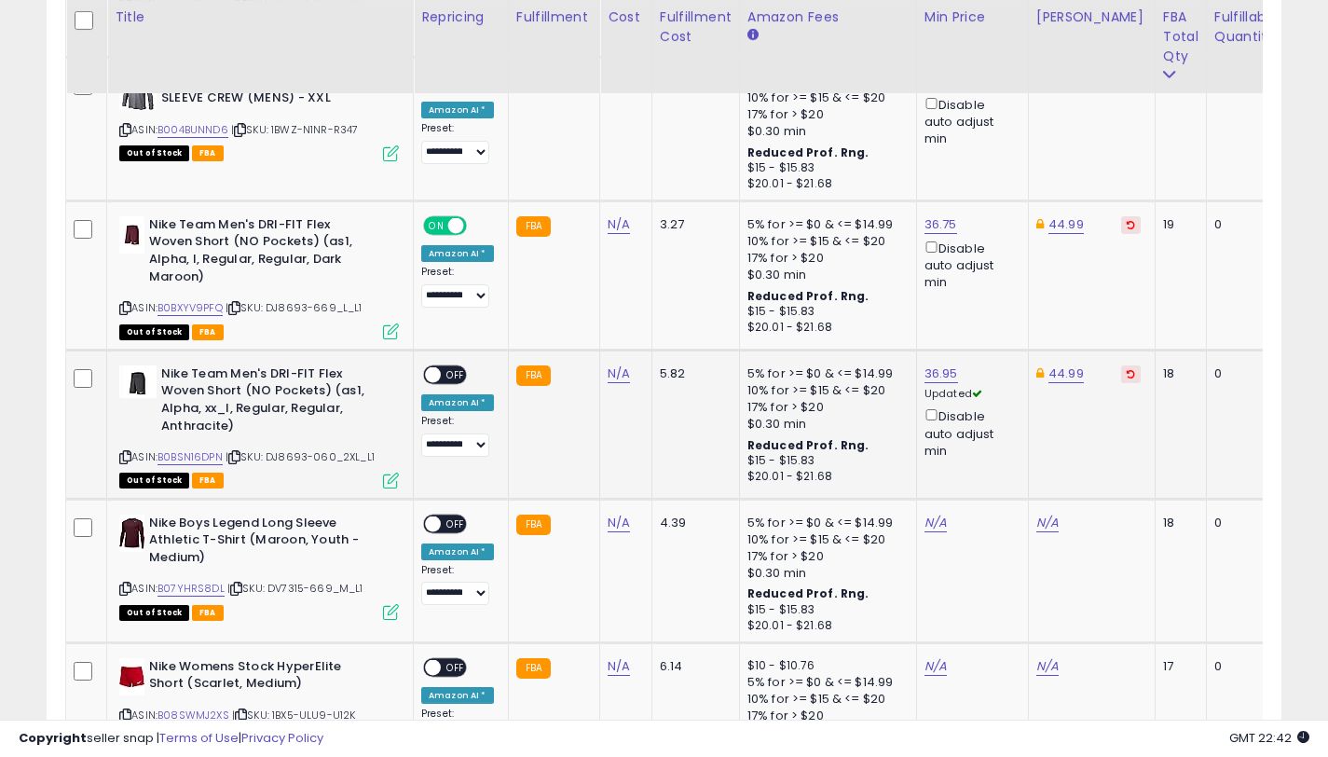
click at [445, 377] on span "OFF" at bounding box center [456, 374] width 30 height 16
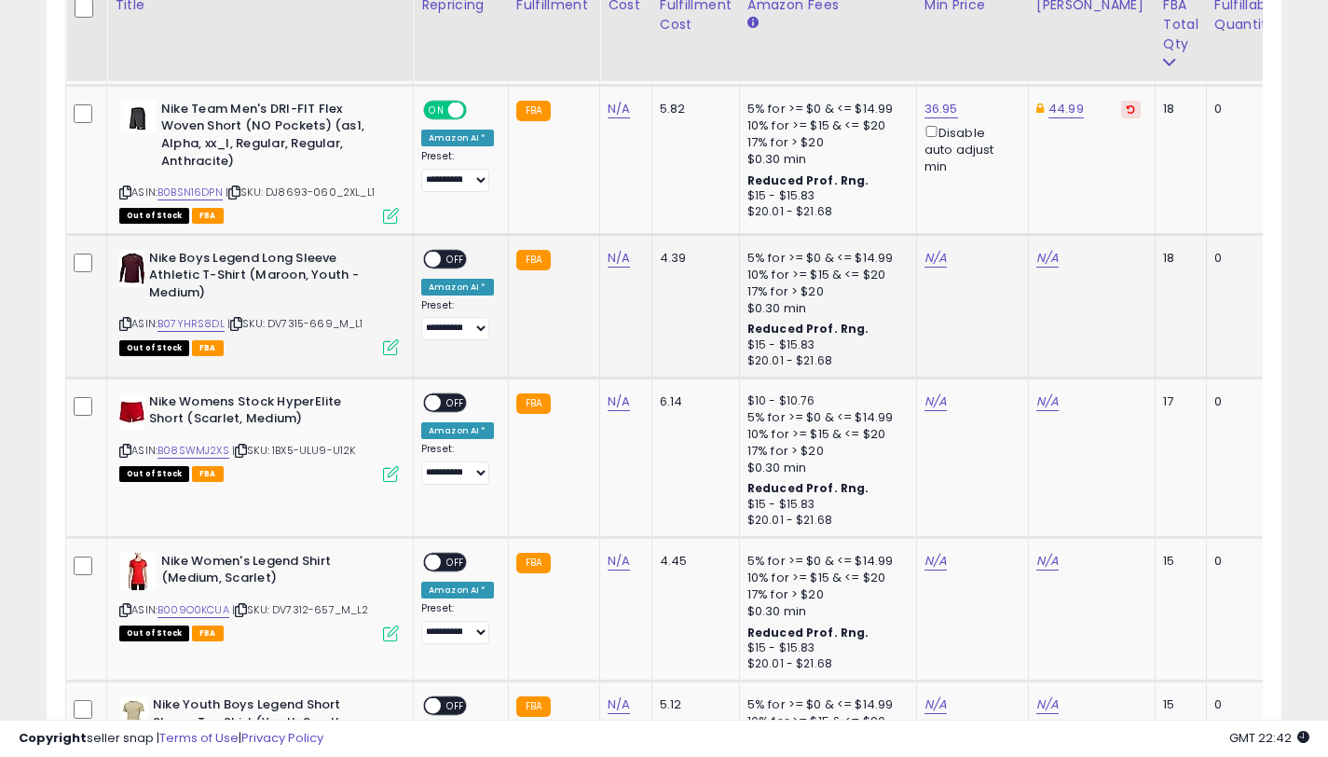
scroll to position [4359, 0]
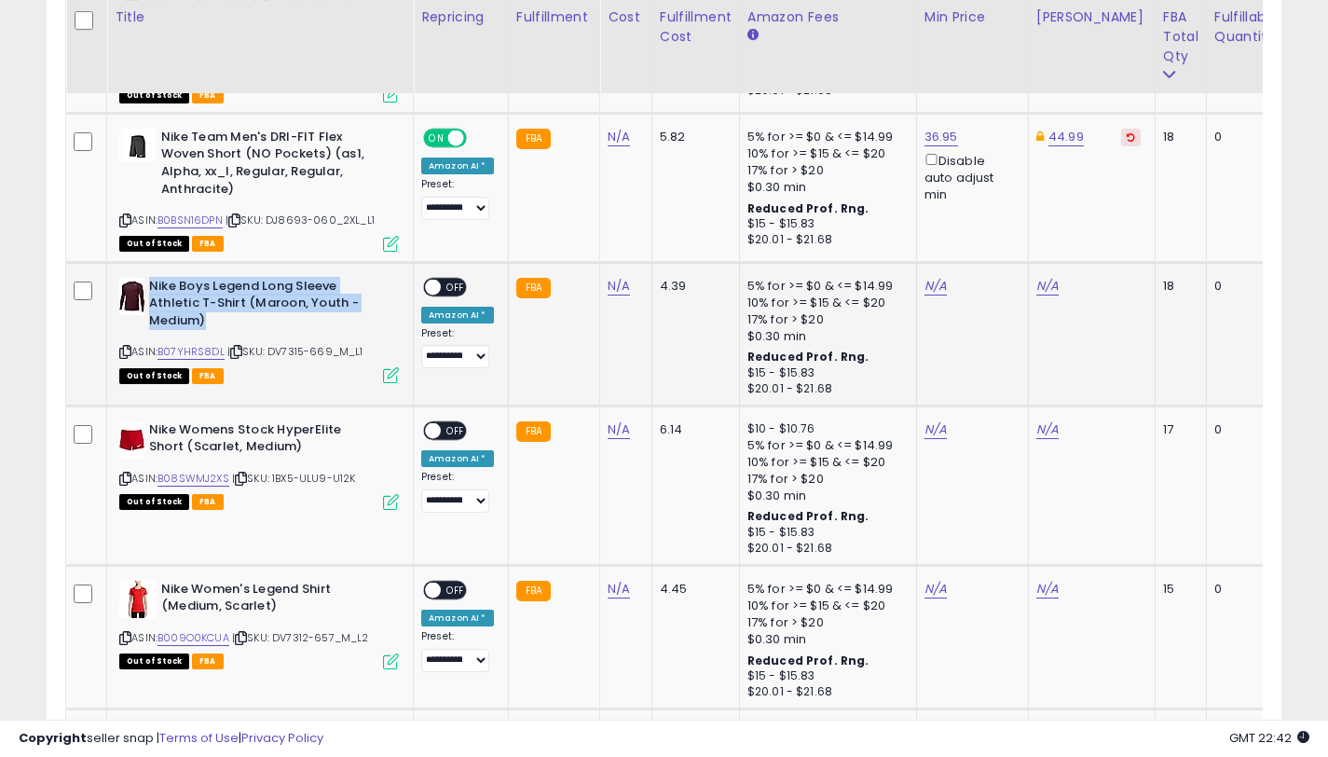
drag, startPoint x: 214, startPoint y: 320, endPoint x: 151, endPoint y: 292, distance: 69.3
click at [152, 288] on b "Nike Boys Legend Long Sleeve Athletic T-Shirt (Maroon, Youth - Medium)" at bounding box center [262, 306] width 226 height 57
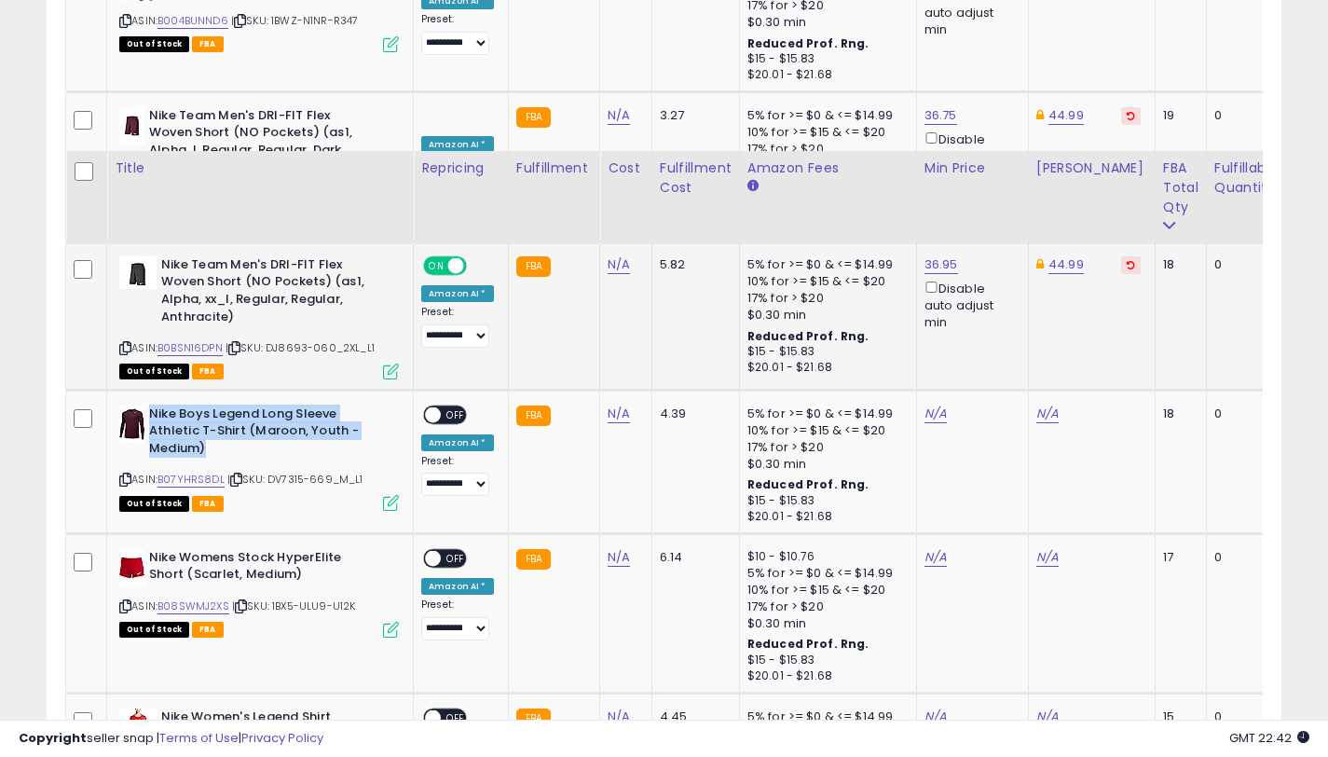
scroll to position [4392, 0]
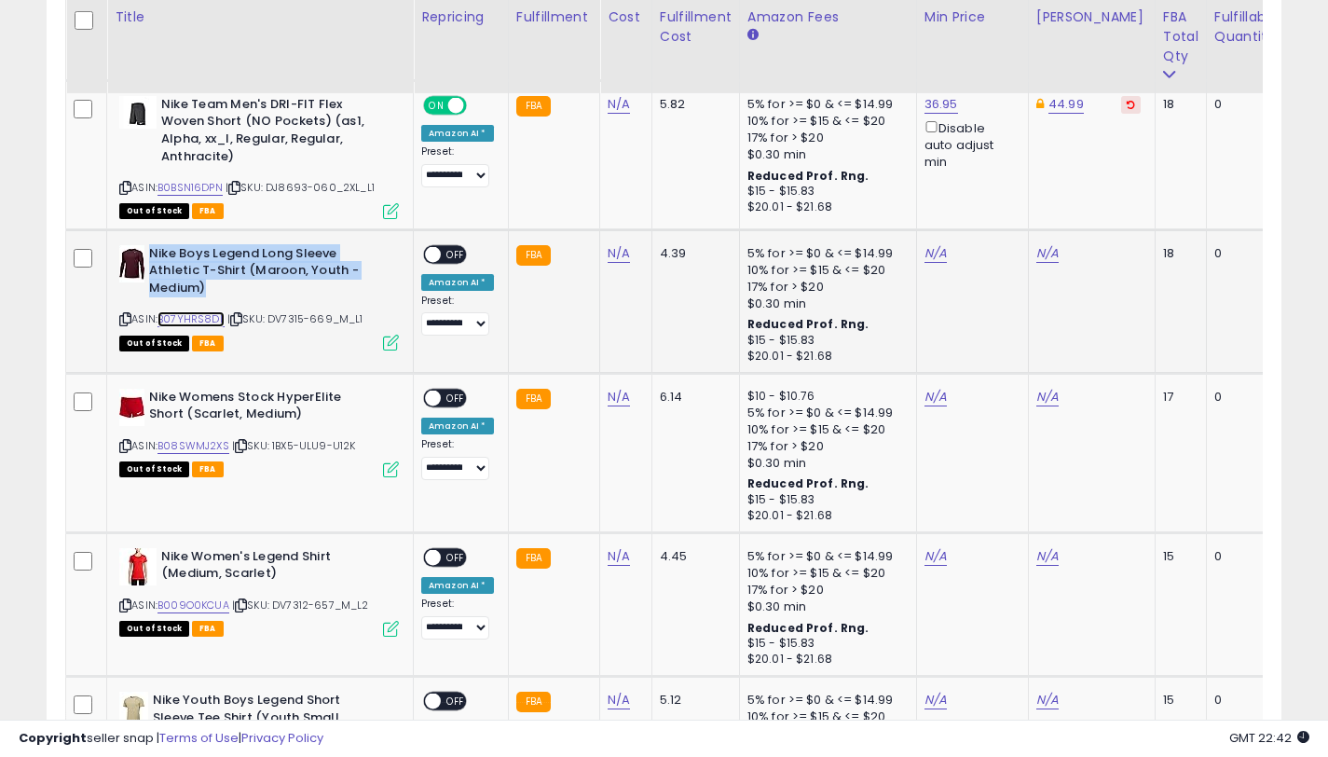
click at [204, 322] on link "B07YHRS8DL" at bounding box center [190, 319] width 67 height 16
click at [1041, 249] on link "N/A" at bounding box center [1047, 253] width 22 height 19
type input "*"
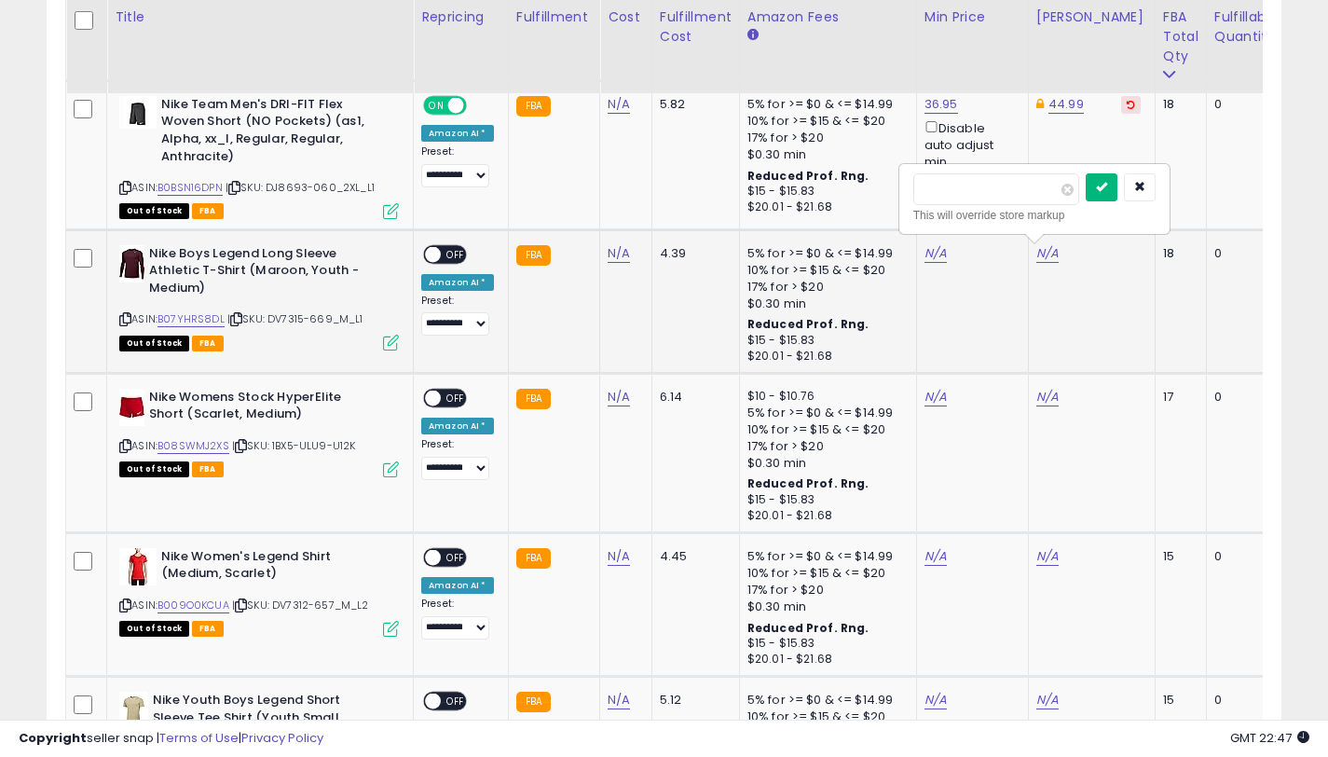
type input "*****"
click at [1107, 183] on icon "submit" at bounding box center [1101, 186] width 11 height 11
click at [932, 257] on link "N/A" at bounding box center [935, 253] width 22 height 19
type input "*****"
drag, startPoint x: 995, startPoint y: 189, endPoint x: 991, endPoint y: 206, distance: 17.4
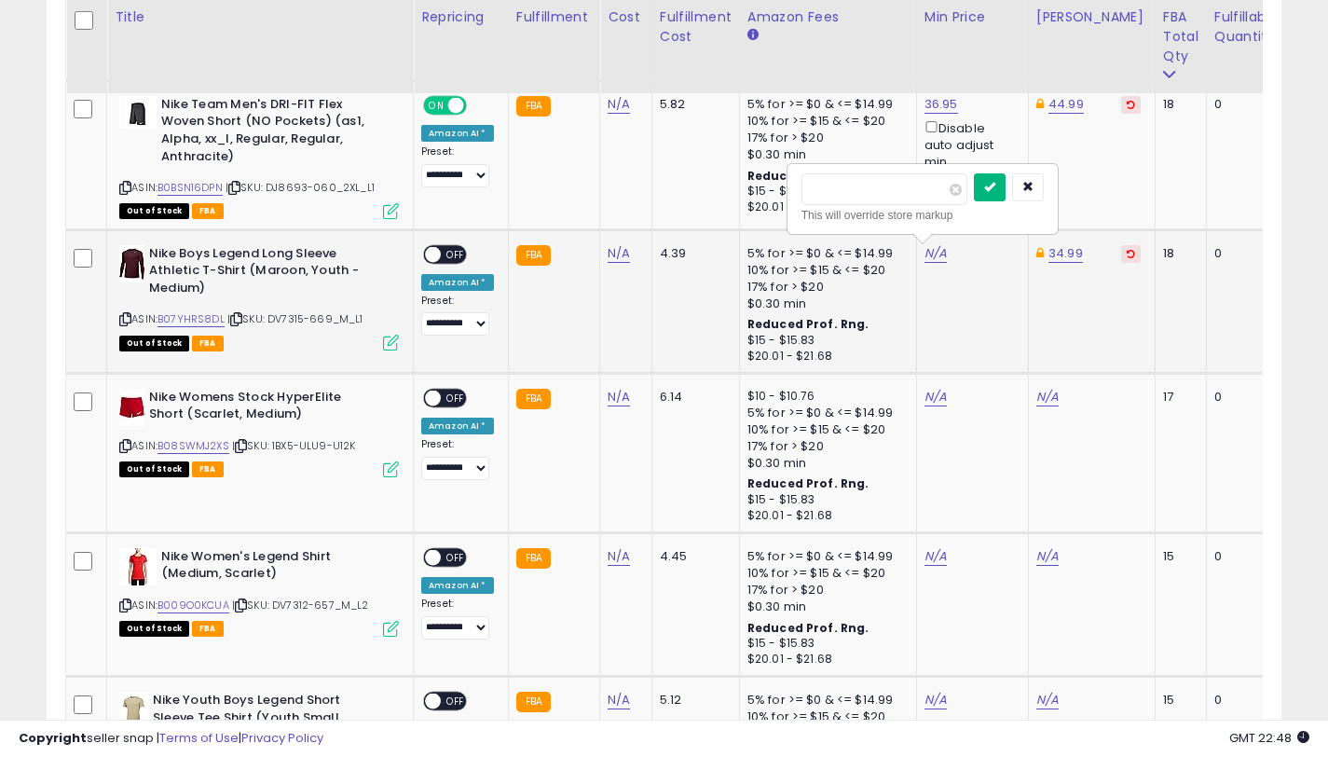
click at [995, 189] on icon "submit" at bounding box center [989, 186] width 11 height 11
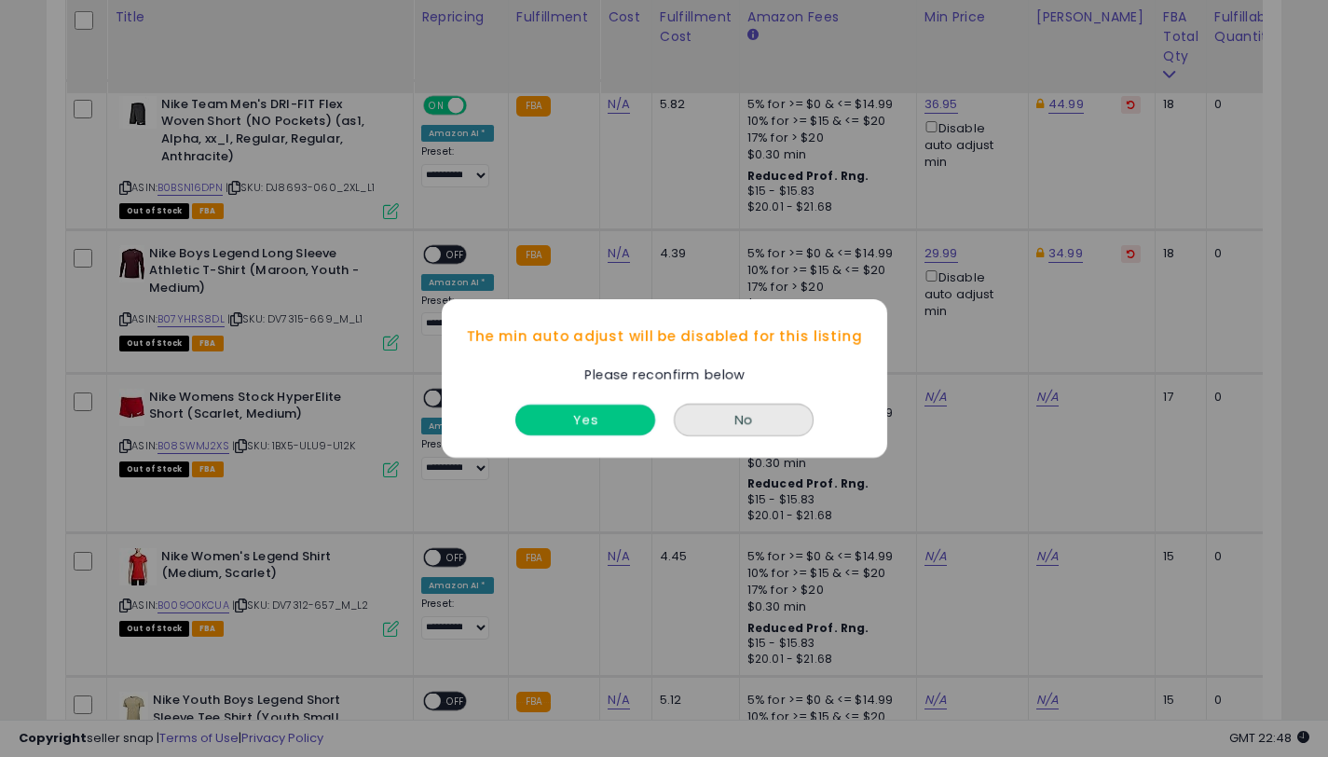
click at [580, 431] on button "Yes" at bounding box center [585, 419] width 140 height 31
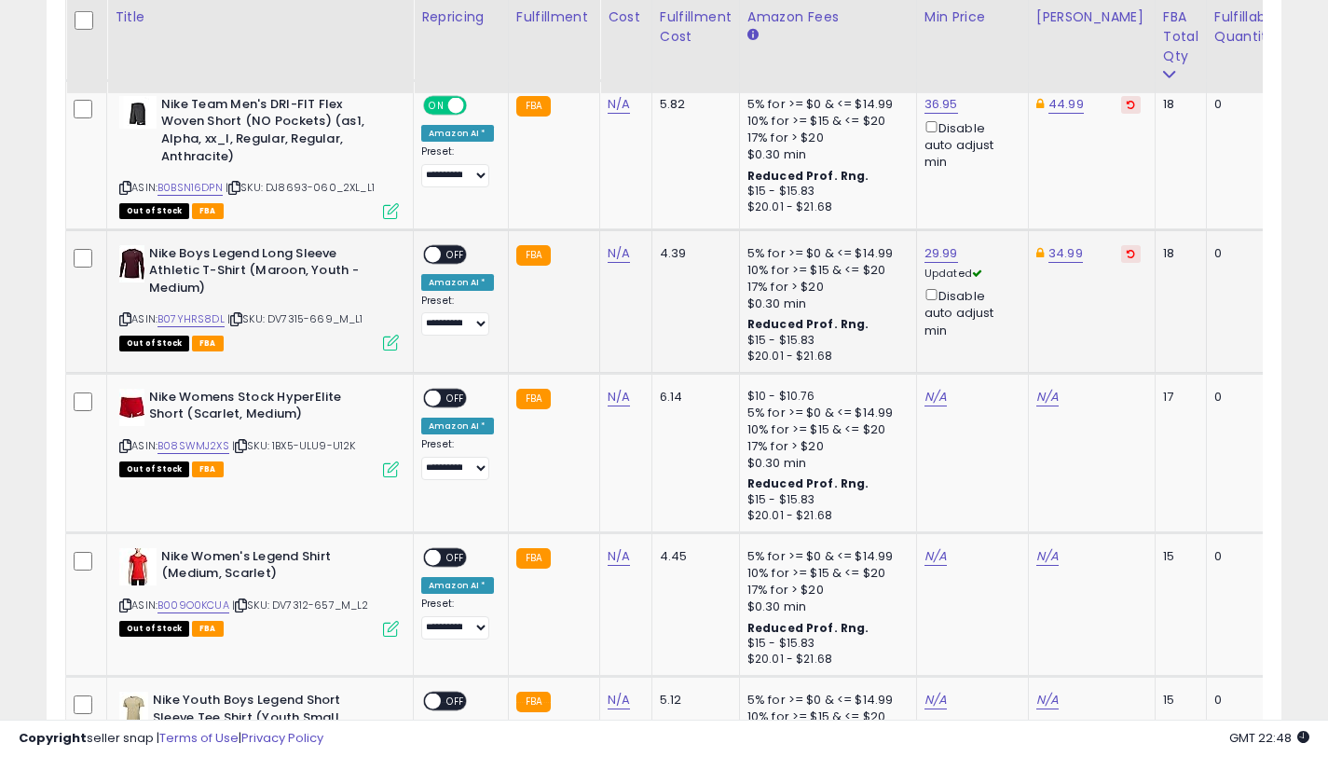
click at [447, 246] on span "OFF" at bounding box center [456, 254] width 30 height 16
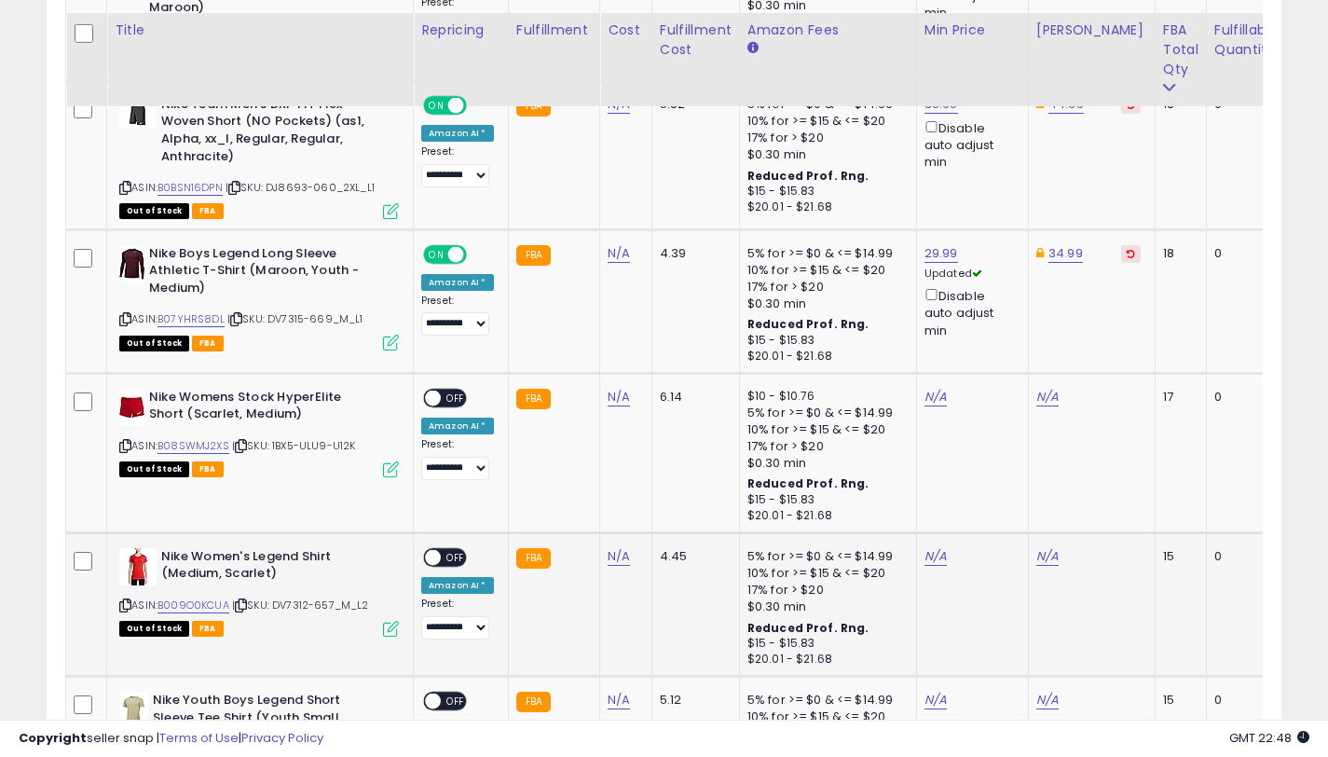
scroll to position [4593, 0]
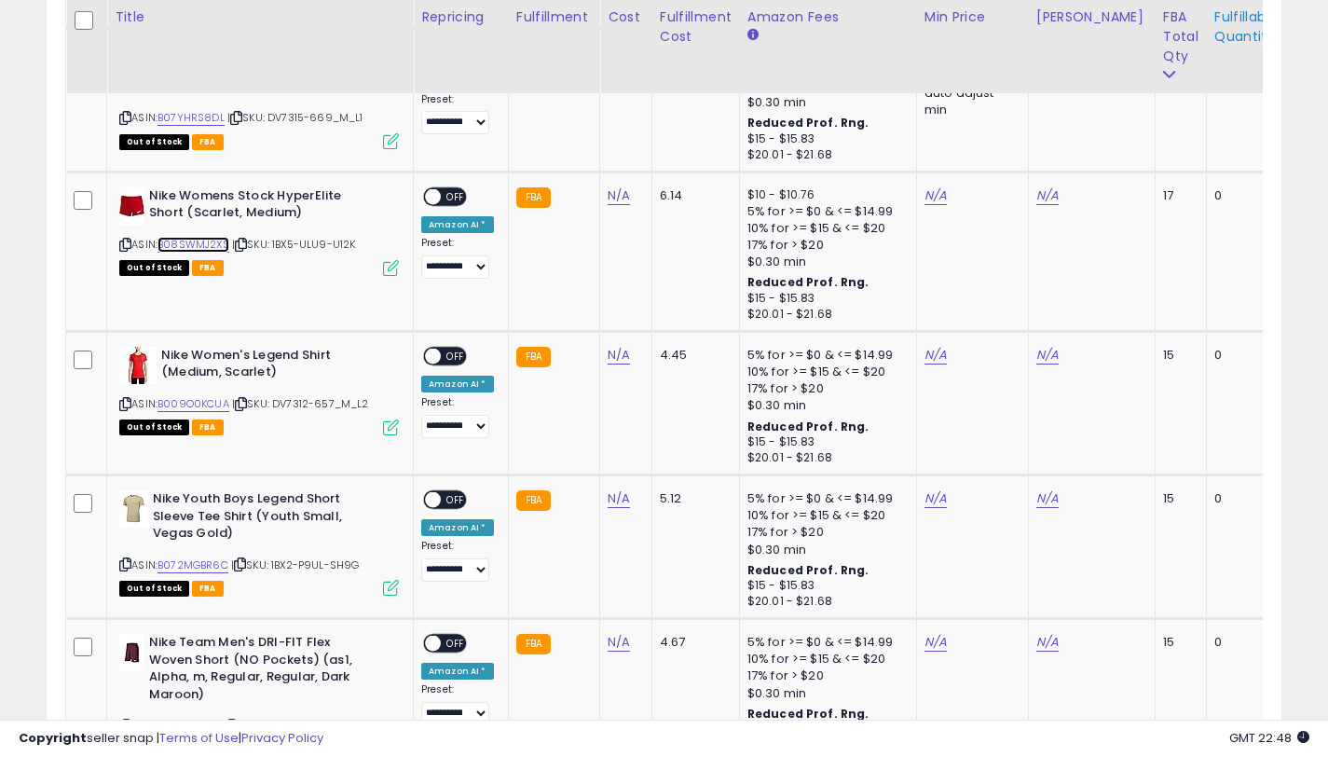
click at [198, 241] on link "B08SWMJ2XS" at bounding box center [193, 245] width 72 height 16
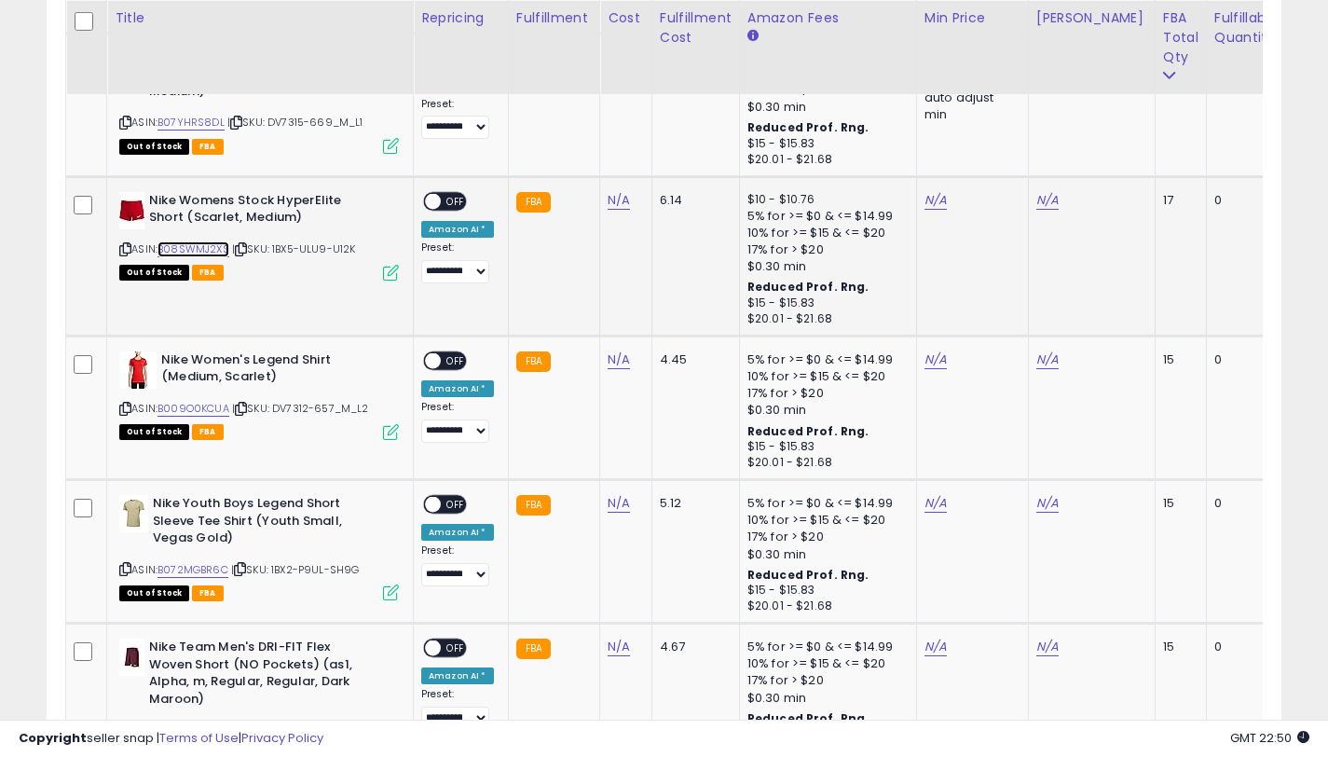
scroll to position [4586, 0]
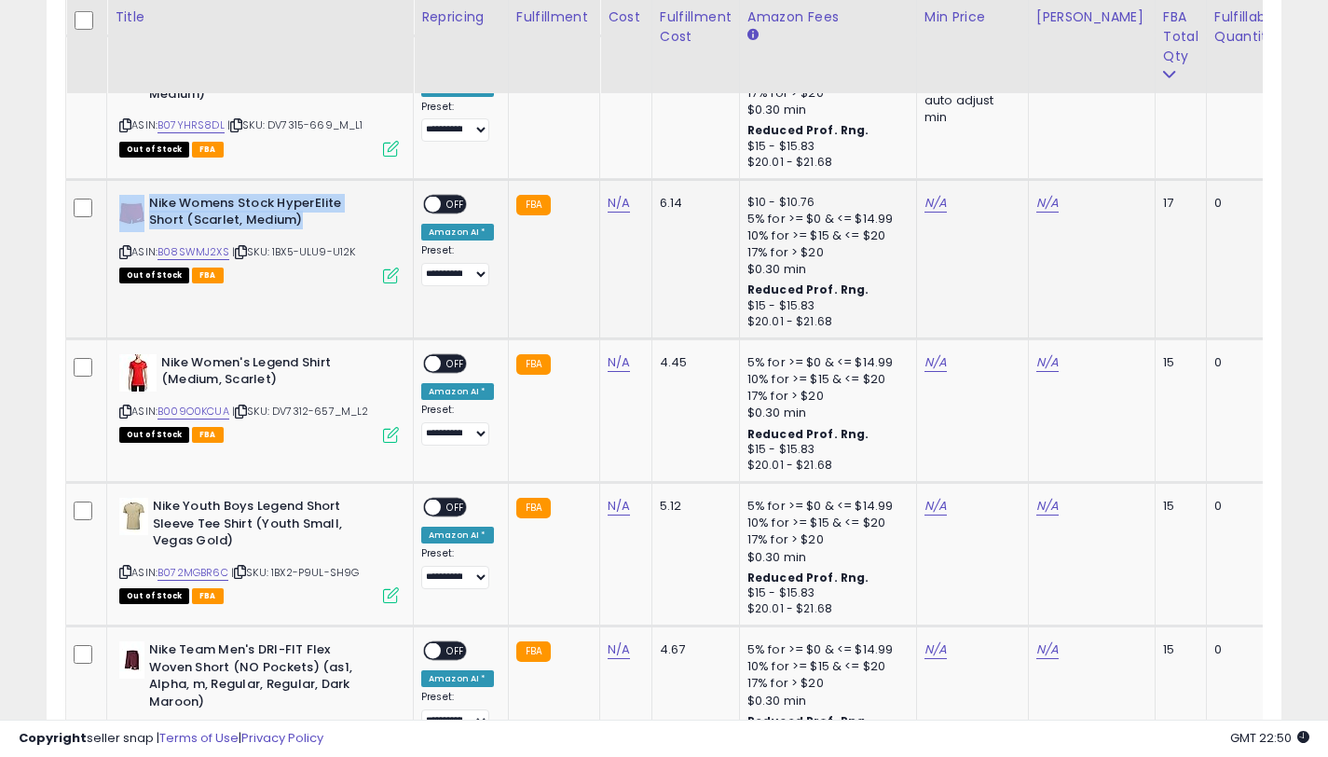
drag, startPoint x: 324, startPoint y: 226, endPoint x: 148, endPoint y: 199, distance: 178.2
click at [149, 201] on b "Nike Womens Stock HyperElite Short (Scarlet, Medium)" at bounding box center [262, 214] width 226 height 39
click at [1041, 204] on link "N/A" at bounding box center [1047, 203] width 22 height 19
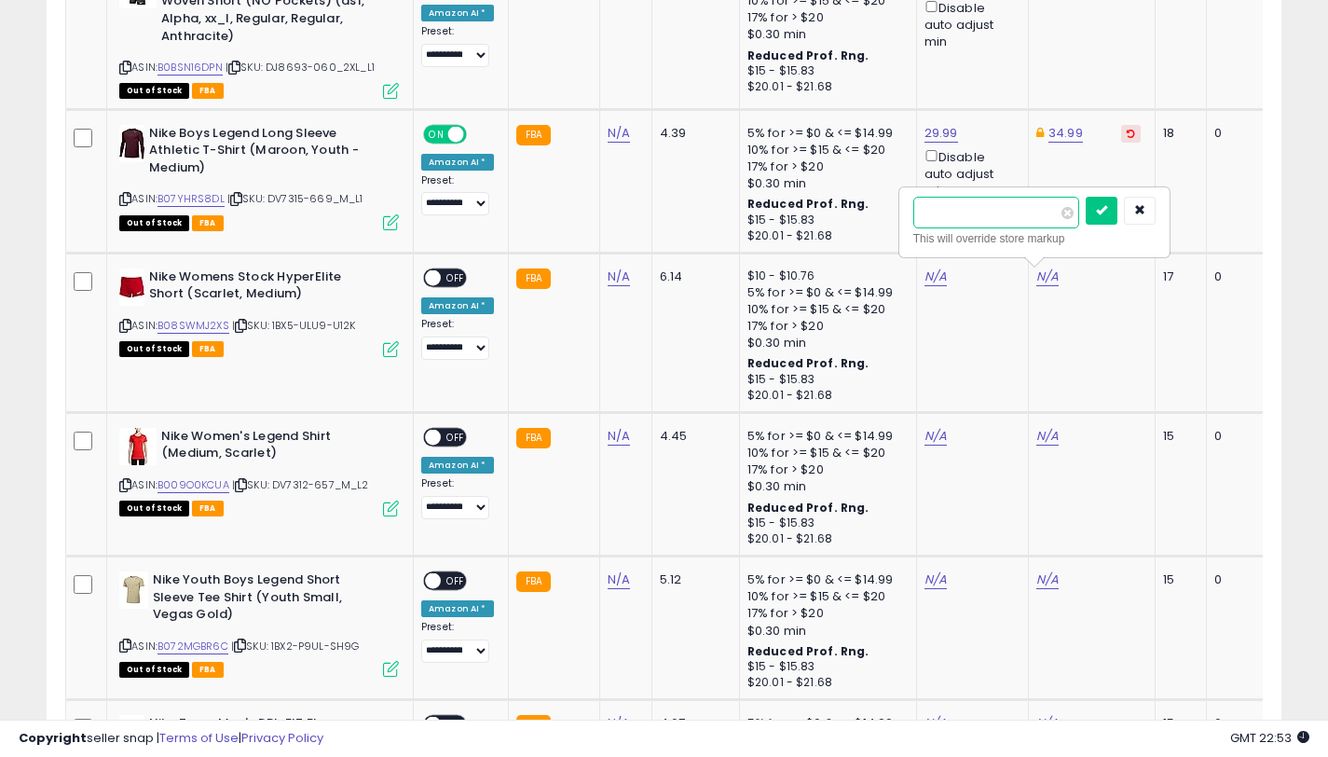
scroll to position [4348, 0]
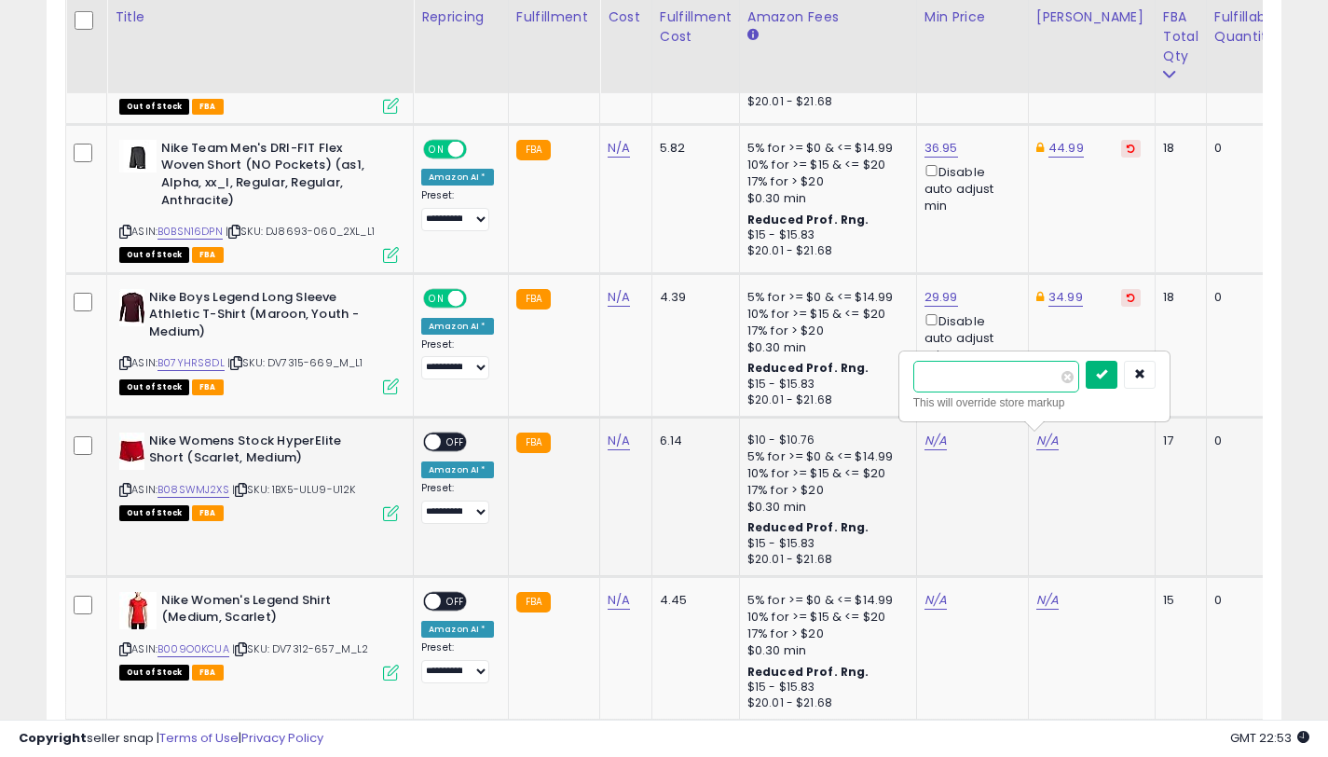
type input "**"
click at [1107, 372] on icon "submit" at bounding box center [1101, 373] width 11 height 11
click at [1063, 445] on link "40.00" at bounding box center [1065, 440] width 34 height 19
drag, startPoint x: 982, startPoint y: 376, endPoint x: 940, endPoint y: 376, distance: 41.9
click at [940, 376] on input "*****" at bounding box center [1014, 377] width 166 height 32
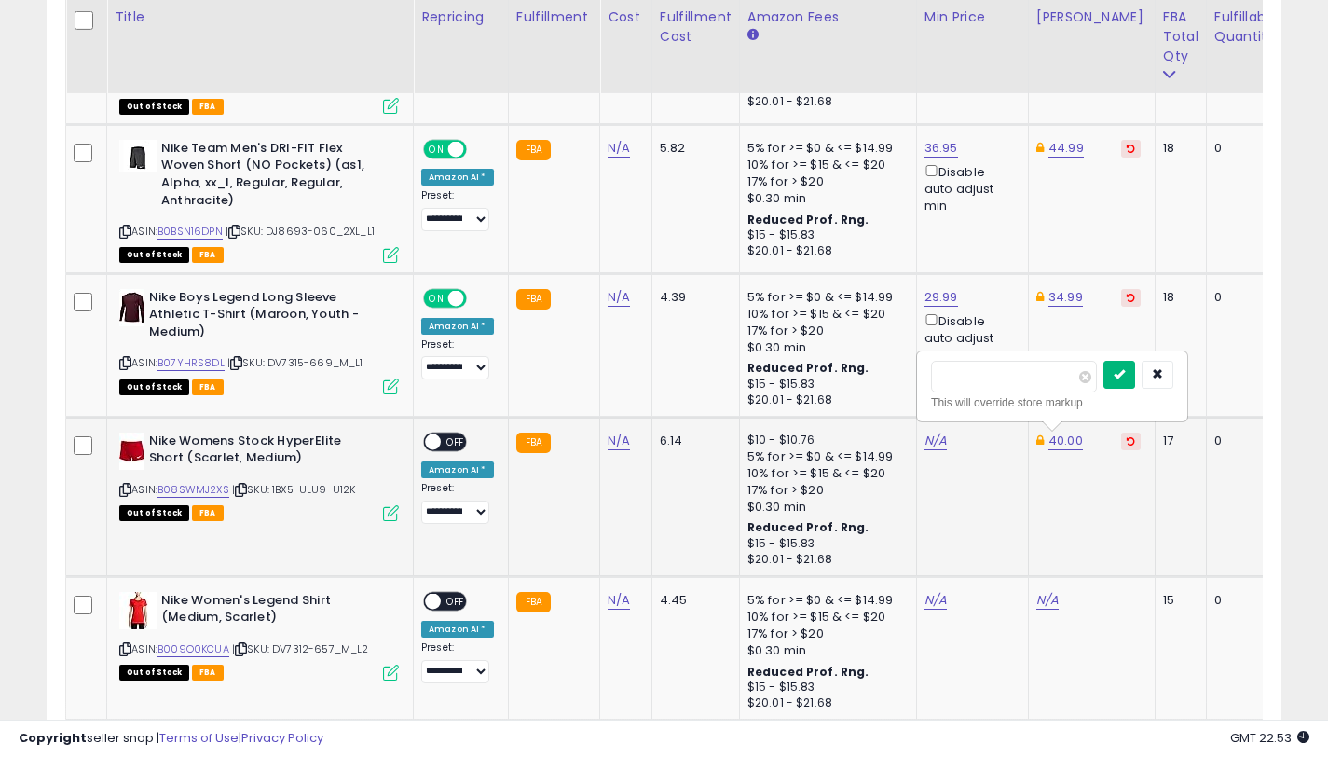
type input "*****"
click at [1118, 381] on button "submit" at bounding box center [1119, 375] width 32 height 28
click at [932, 442] on link "N/A" at bounding box center [935, 440] width 22 height 19
type input "*****"
click at [993, 376] on icon "submit" at bounding box center [989, 373] width 11 height 11
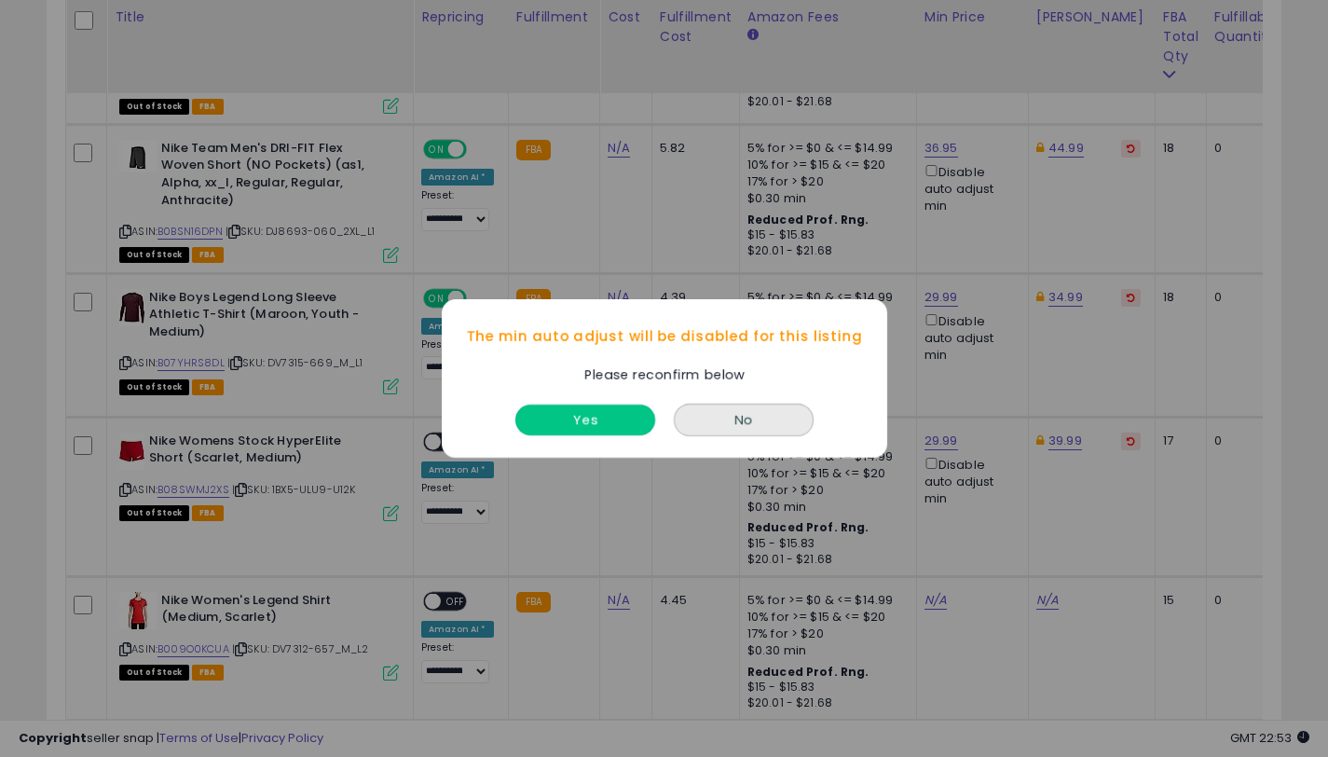
click at [583, 414] on button "Yes" at bounding box center [585, 419] width 140 height 31
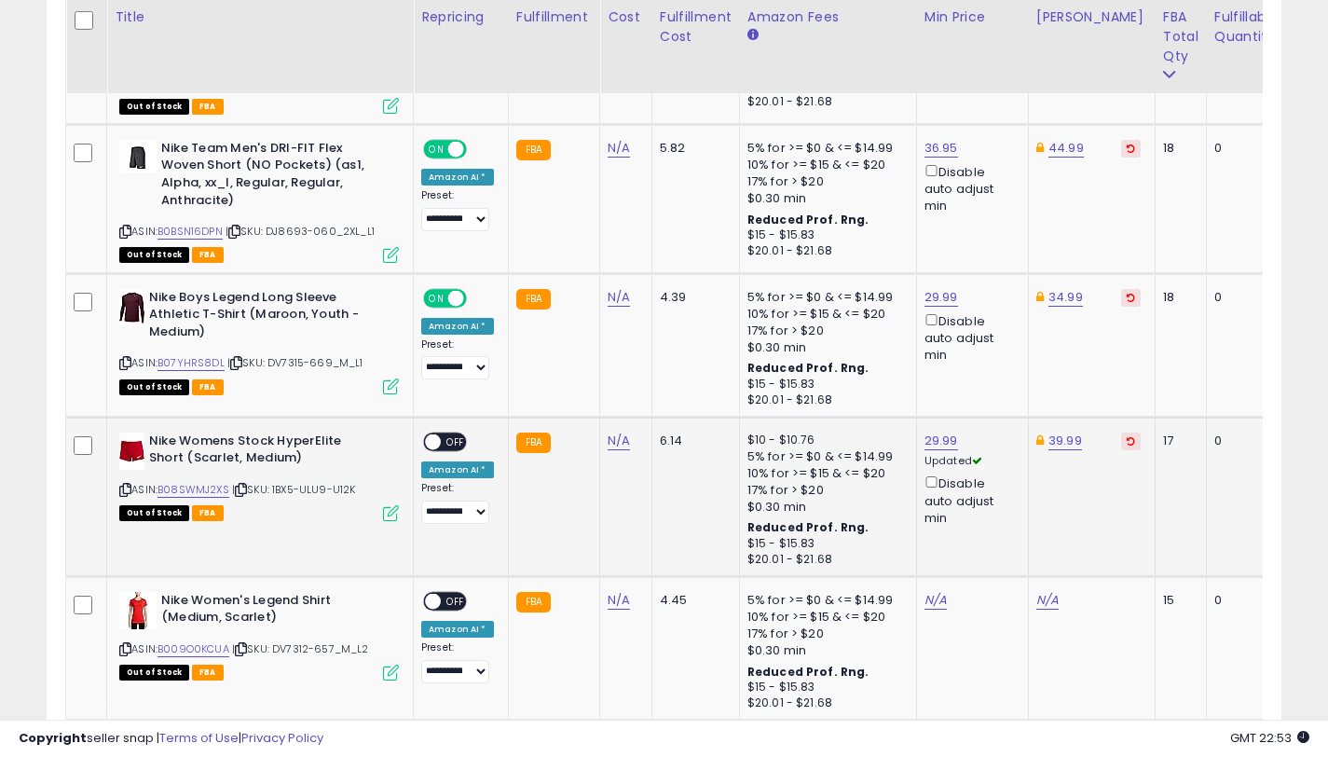
click at [438, 433] on div "ON OFF" at bounding box center [425, 441] width 44 height 16
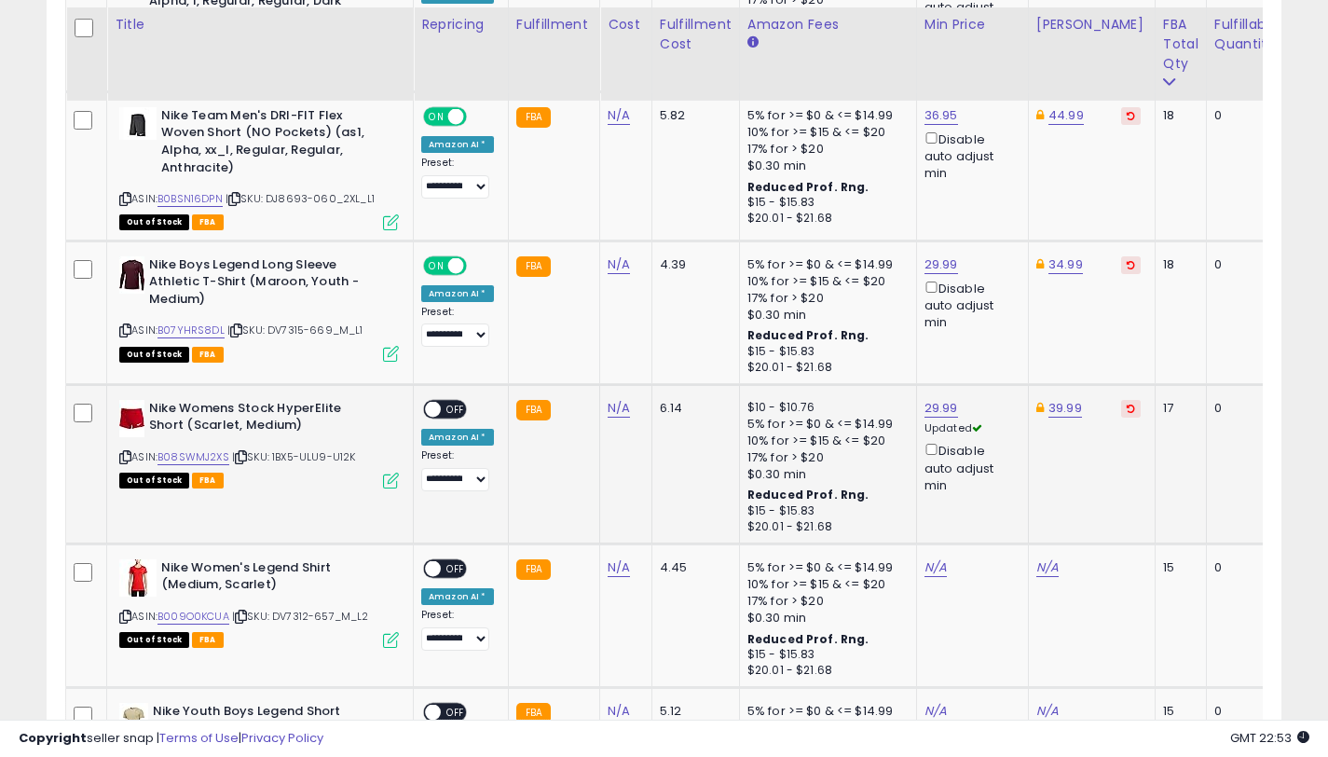
scroll to position [4388, 0]
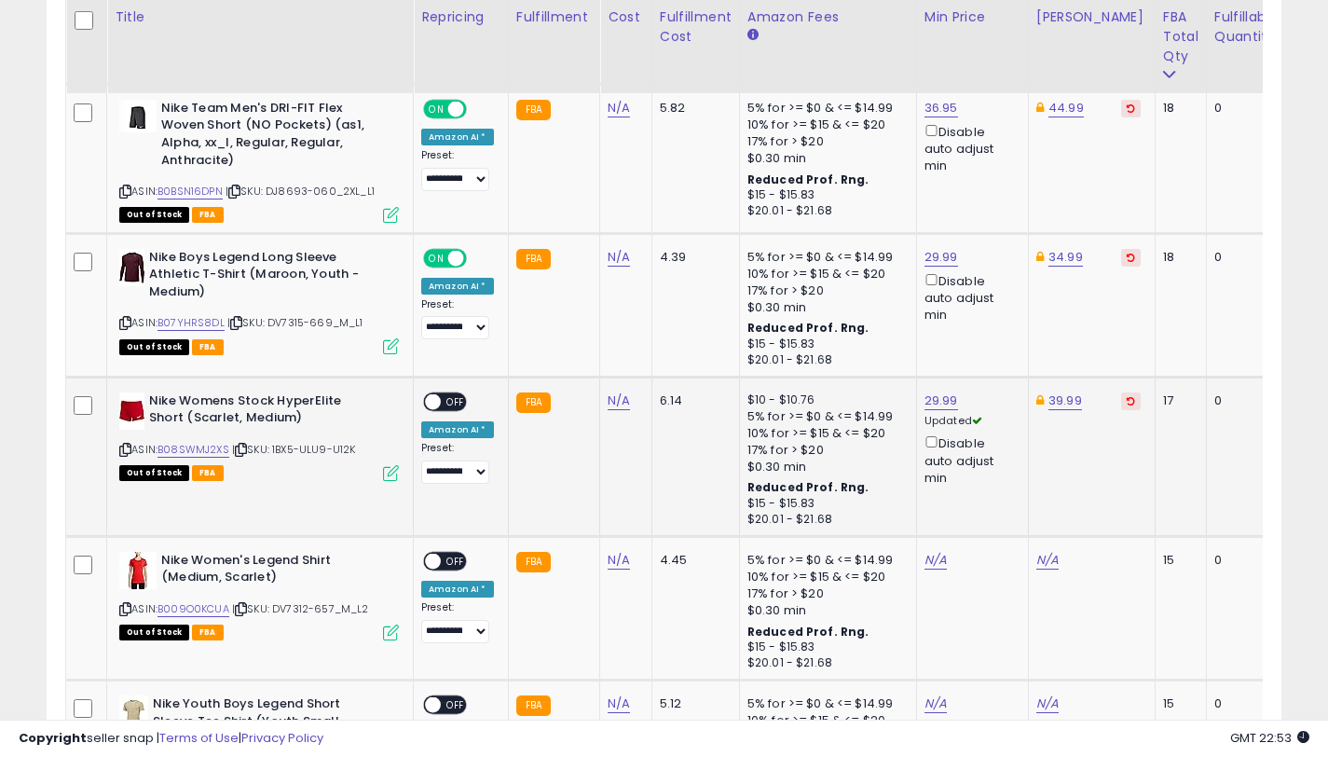
click at [442, 399] on span "OFF" at bounding box center [456, 401] width 30 height 16
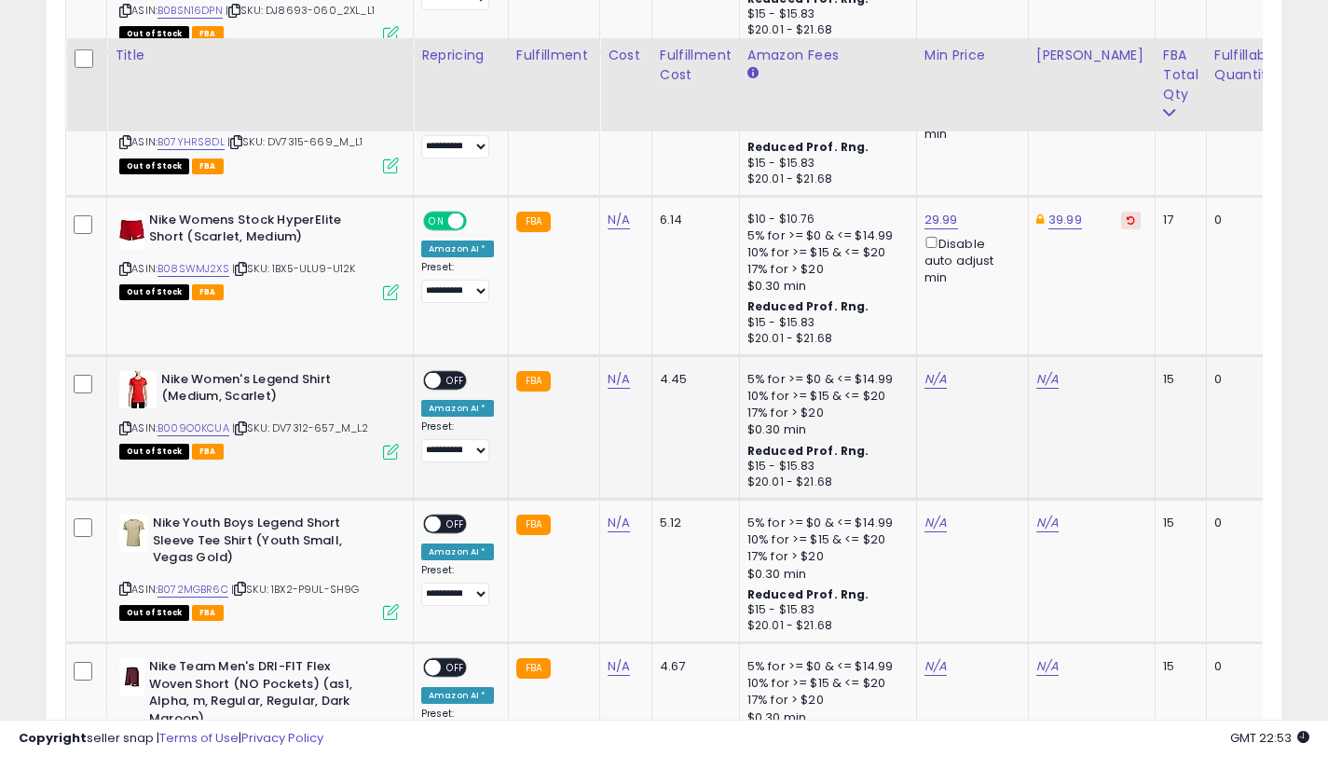
scroll to position [4607, 0]
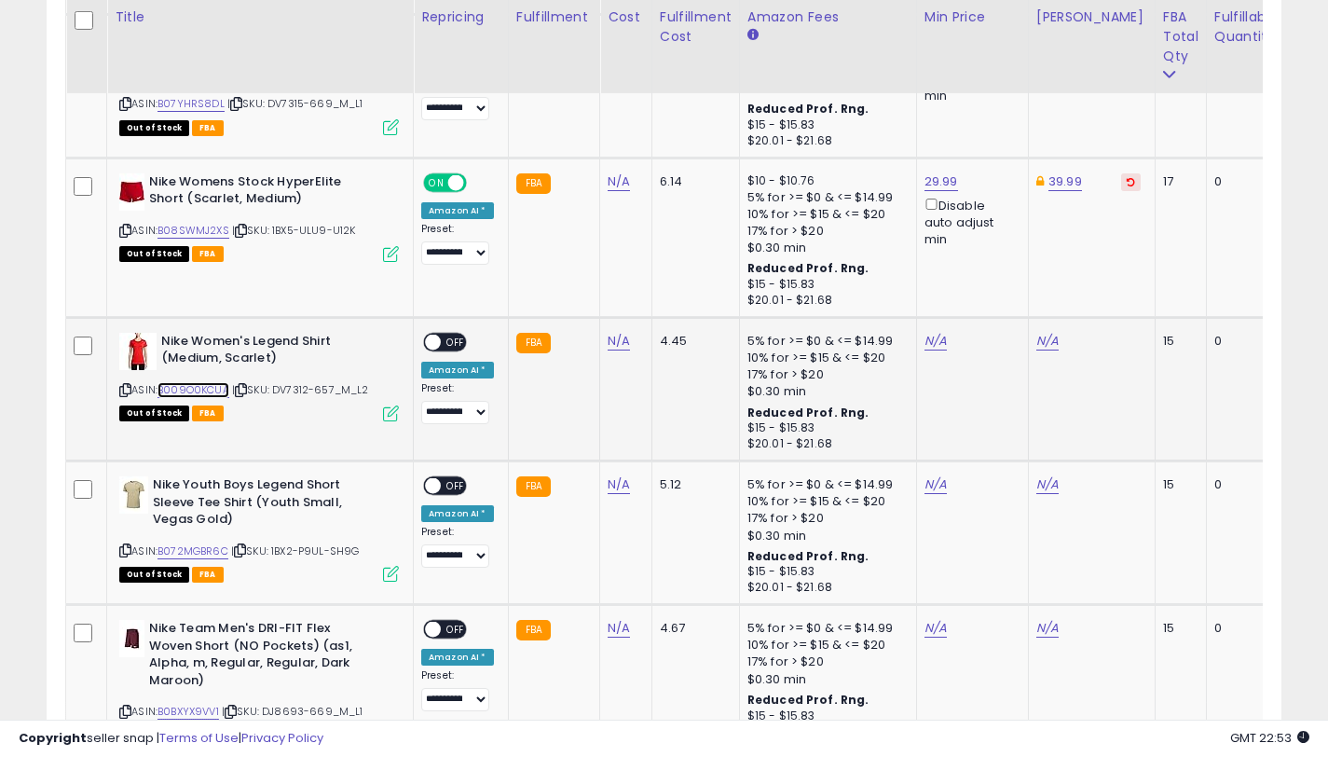
click at [216, 392] on link "B009O0KCUA" at bounding box center [193, 390] width 72 height 16
drag, startPoint x: 280, startPoint y: 359, endPoint x: 161, endPoint y: 338, distance: 121.0
click at [161, 338] on b "Nike Women's Legend Shirt (Medium, Scarlet)" at bounding box center [274, 352] width 226 height 39
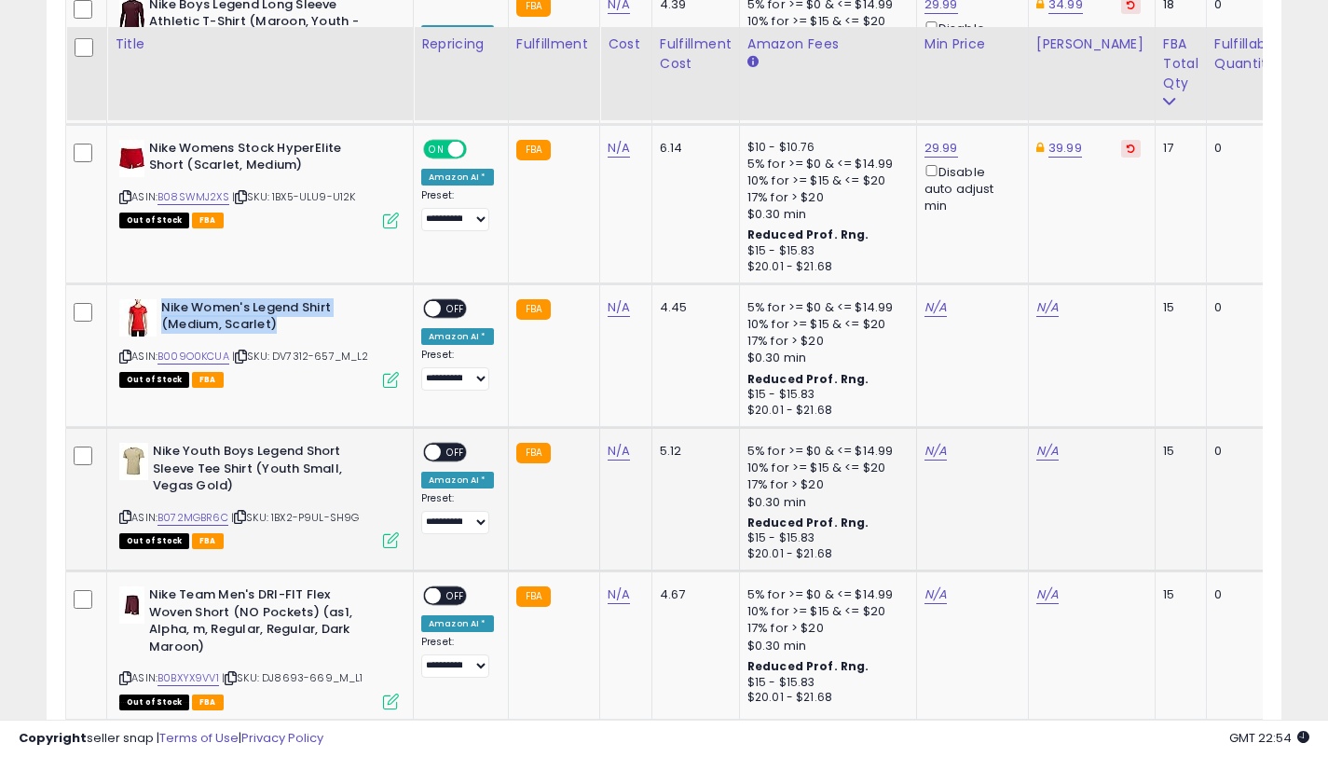
scroll to position [4668, 0]
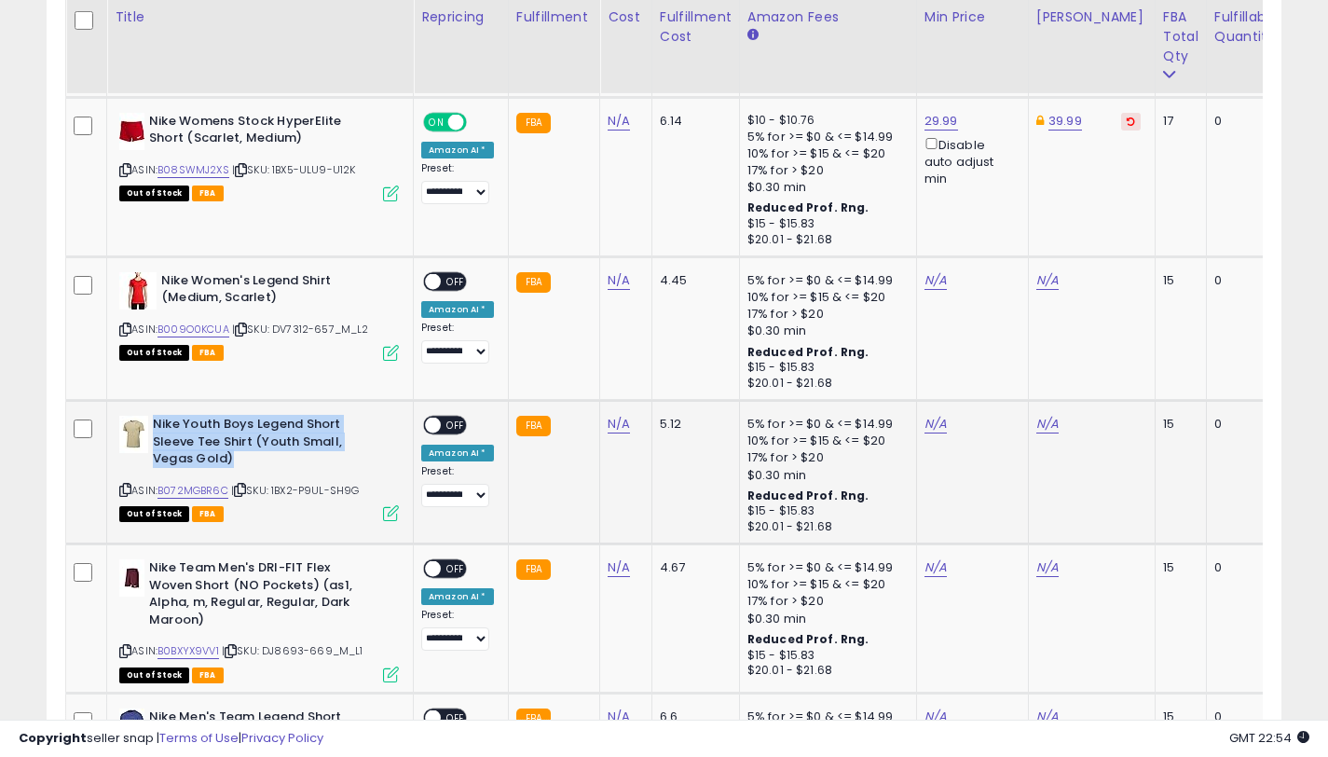
drag, startPoint x: 233, startPoint y: 458, endPoint x: 155, endPoint y: 424, distance: 85.5
click at [154, 424] on b "Nike Youth Boys Legend Short Sleeve Tee Shirt (Youth Small, Vegas Gold)" at bounding box center [266, 444] width 226 height 57
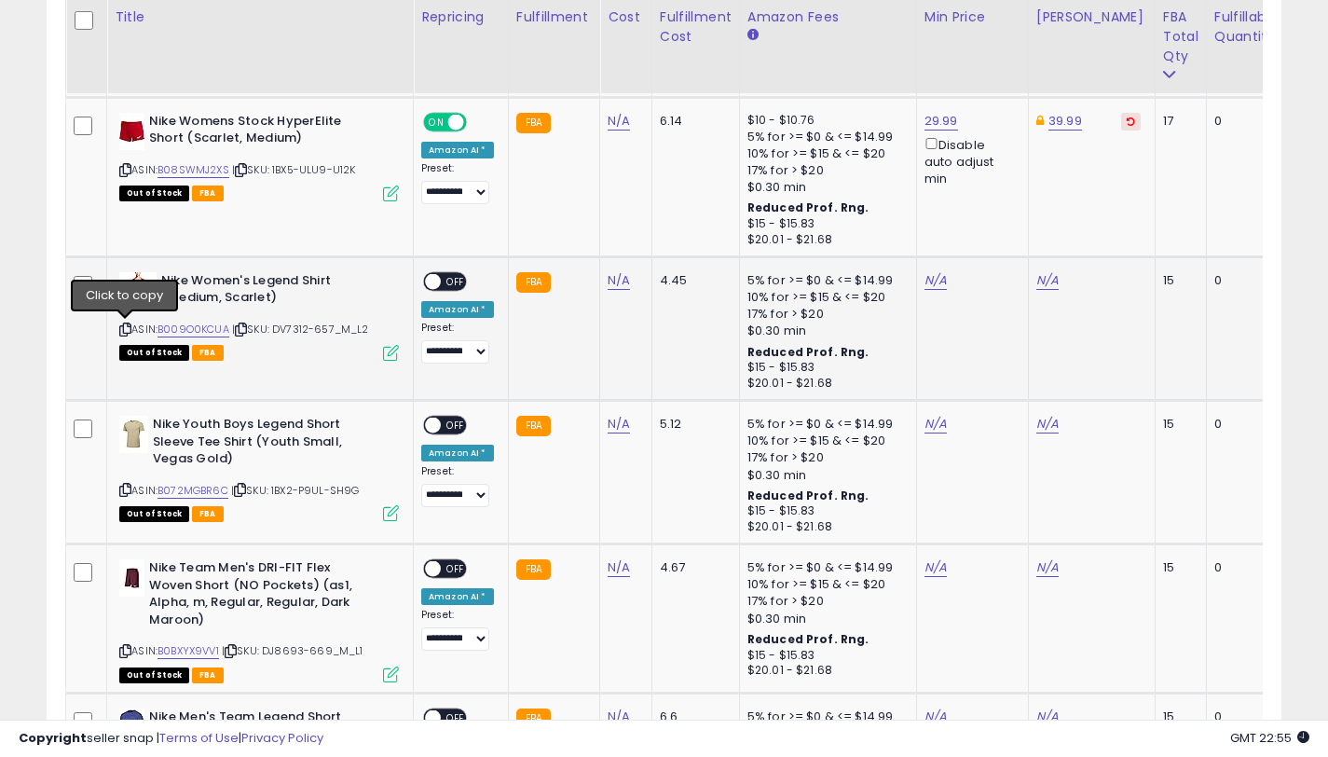
click at [129, 328] on icon at bounding box center [125, 329] width 12 height 10
click at [214, 329] on link "B009O0KCUA" at bounding box center [193, 330] width 72 height 16
drag, startPoint x: 125, startPoint y: 327, endPoint x: 295, endPoint y: 28, distance: 344.3
click at [125, 327] on icon at bounding box center [125, 329] width 12 height 10
click at [1045, 281] on link "N/A" at bounding box center [1047, 280] width 22 height 19
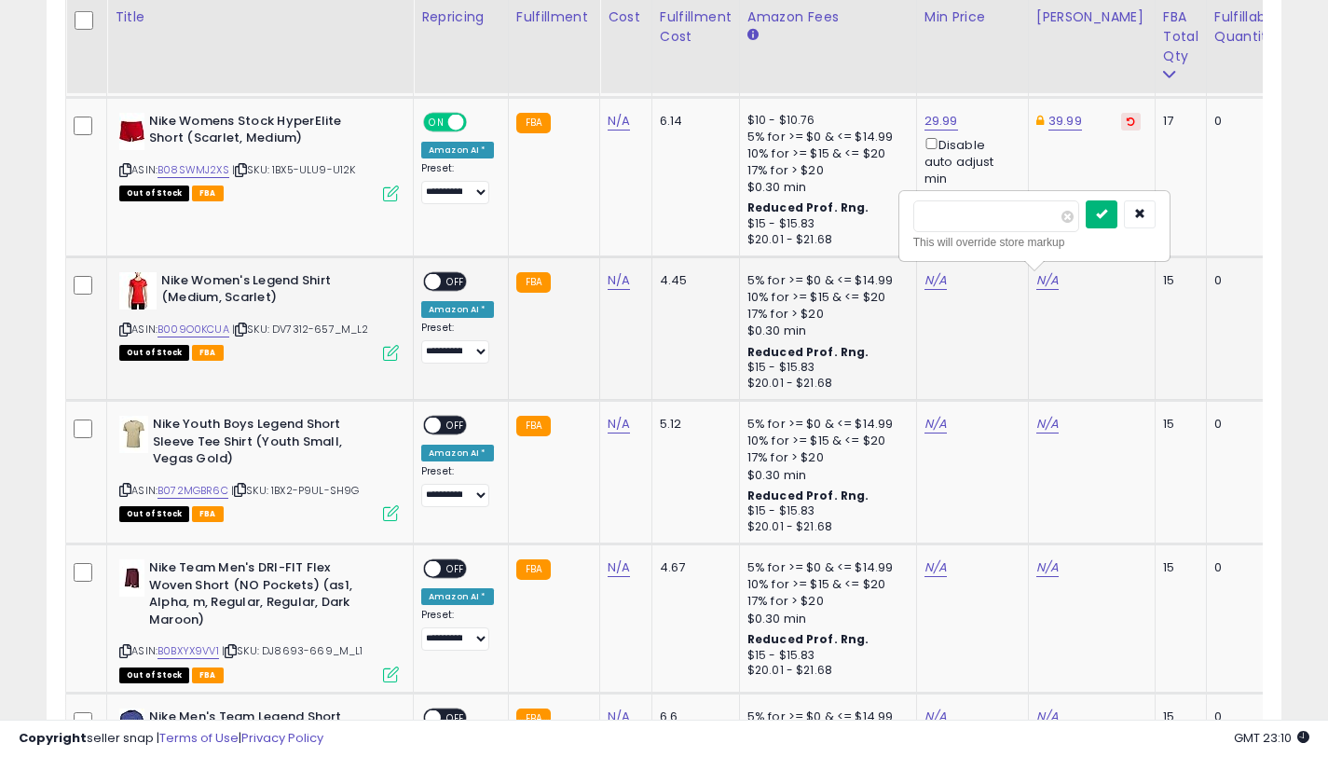
type input "*****"
click at [1107, 211] on icon "submit" at bounding box center [1101, 213] width 11 height 11
click at [924, 281] on link "N/A" at bounding box center [935, 280] width 22 height 19
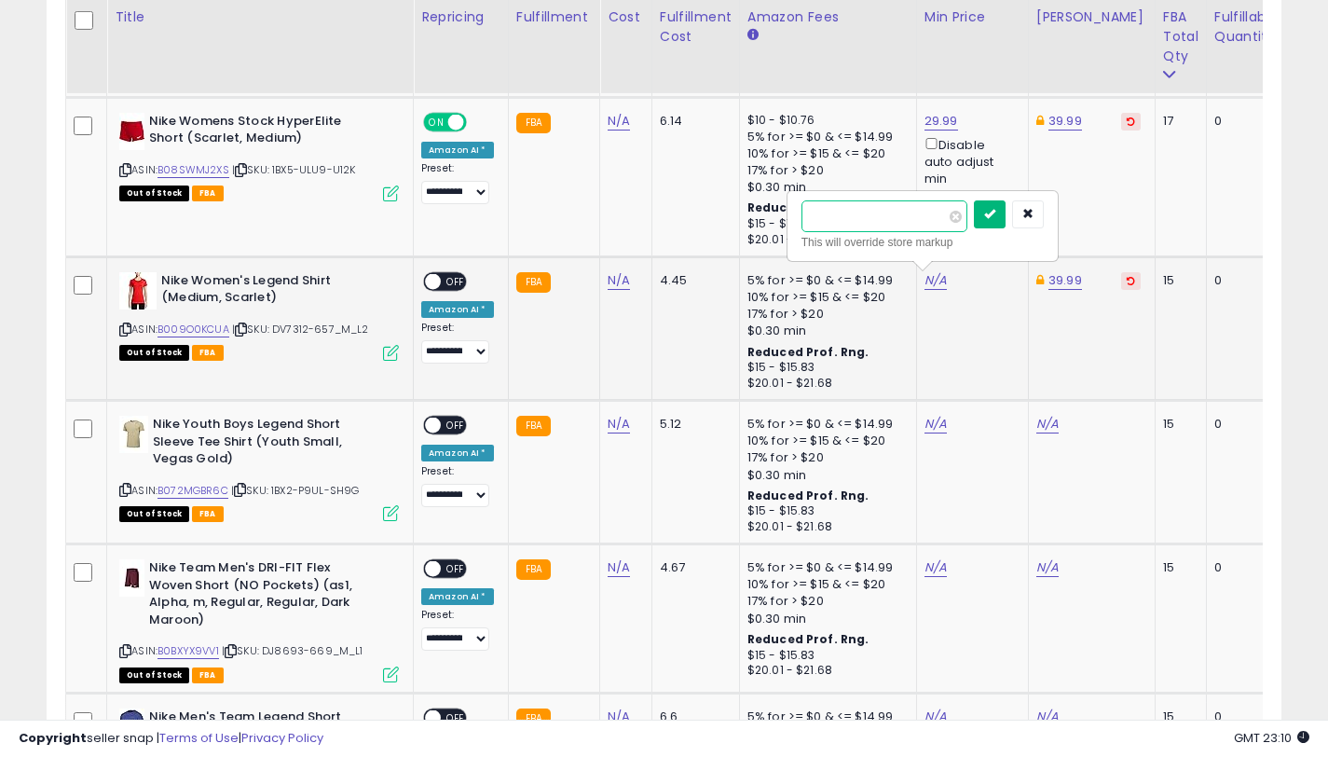
type input "*****"
click at [995, 208] on icon "submit" at bounding box center [989, 213] width 11 height 11
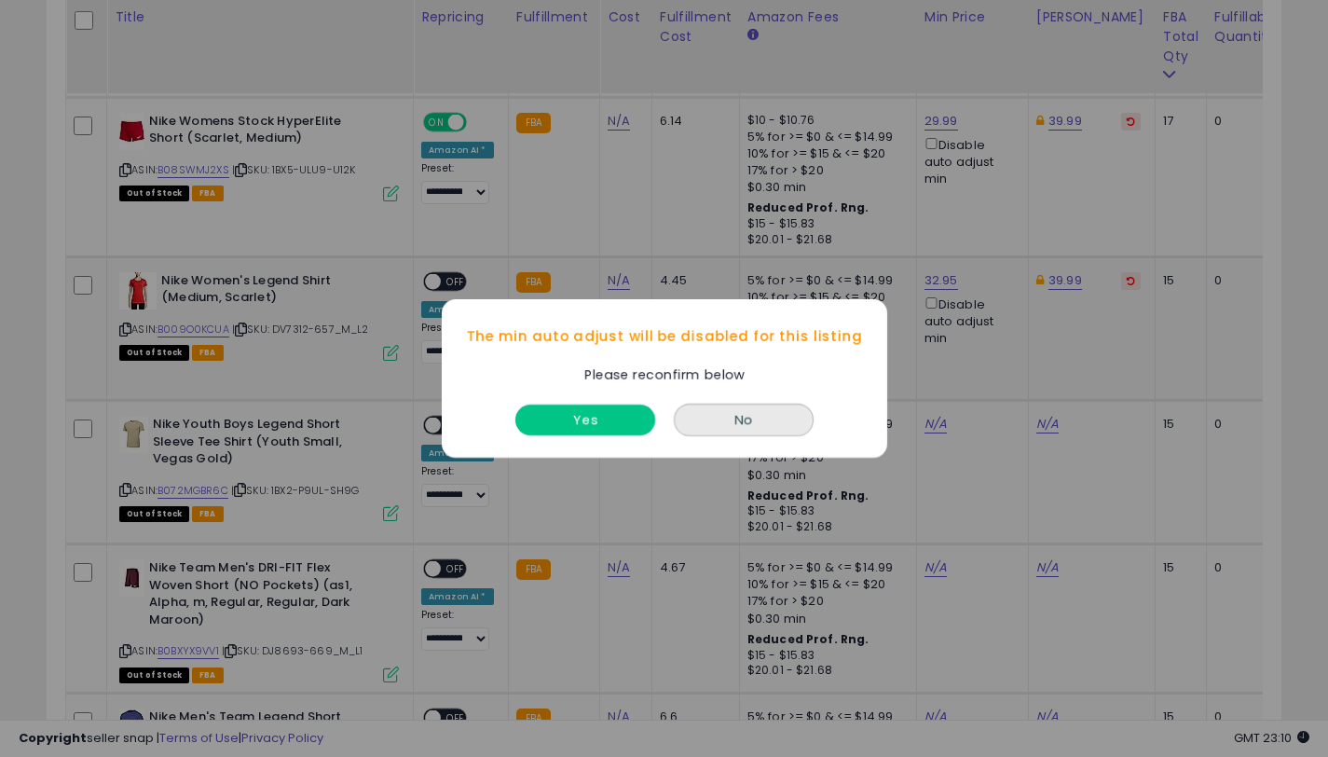
click at [586, 415] on button "Yes" at bounding box center [585, 419] width 140 height 31
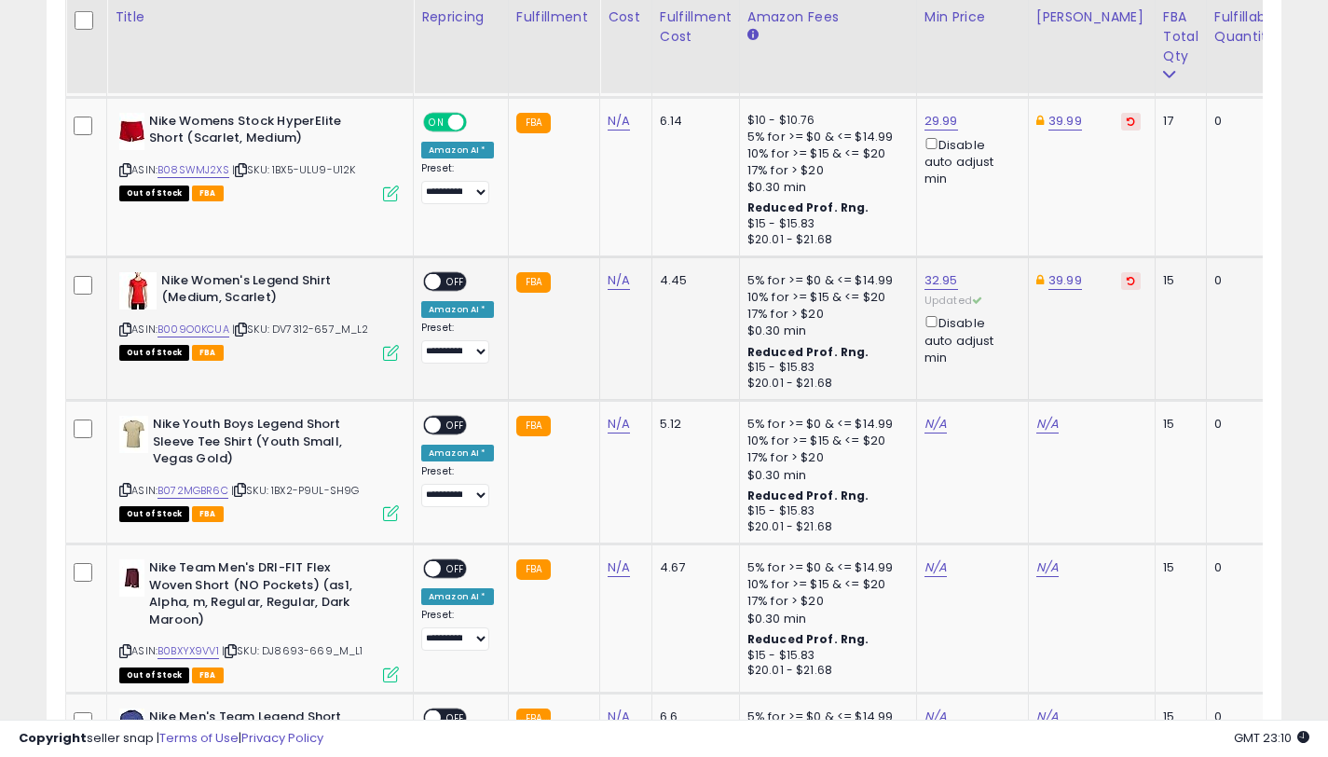
click at [432, 278] on span at bounding box center [433, 281] width 16 height 16
click at [445, 280] on span "OFF" at bounding box center [456, 281] width 30 height 16
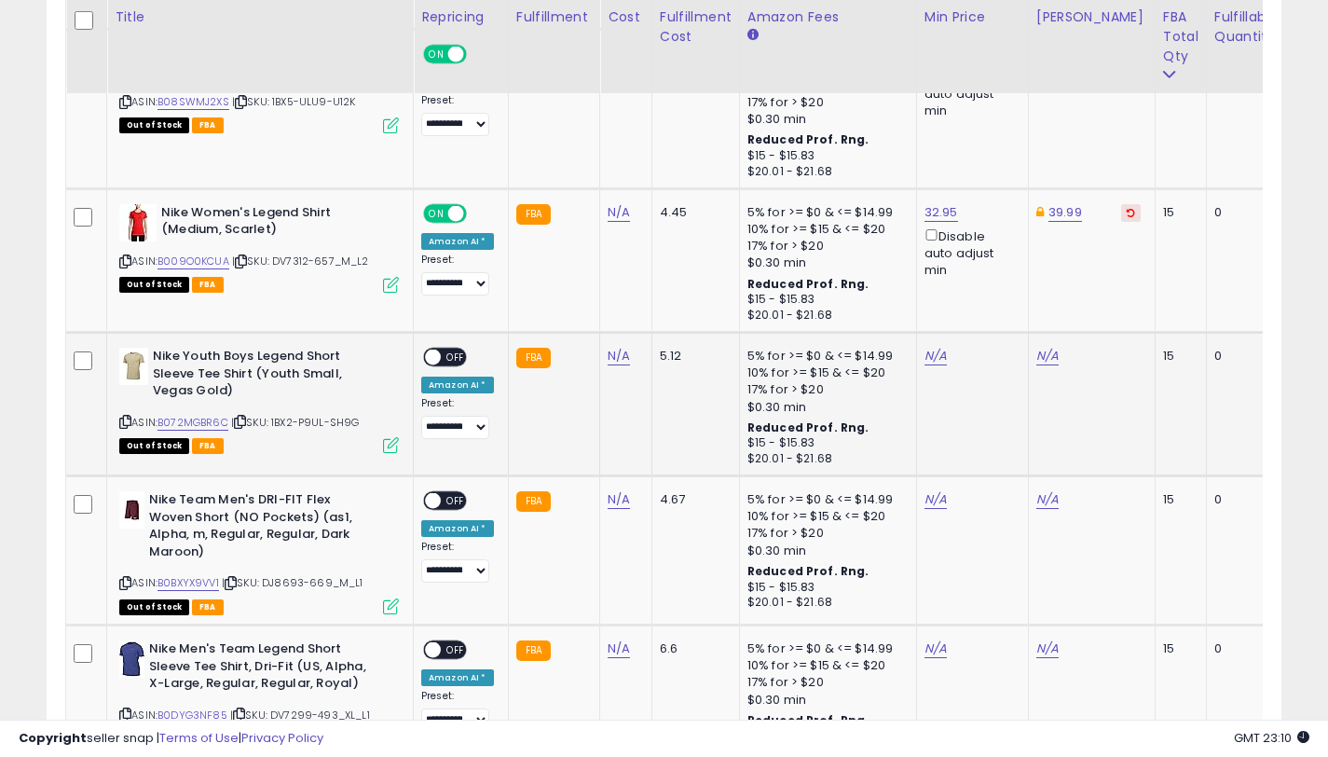
scroll to position [4842, 0]
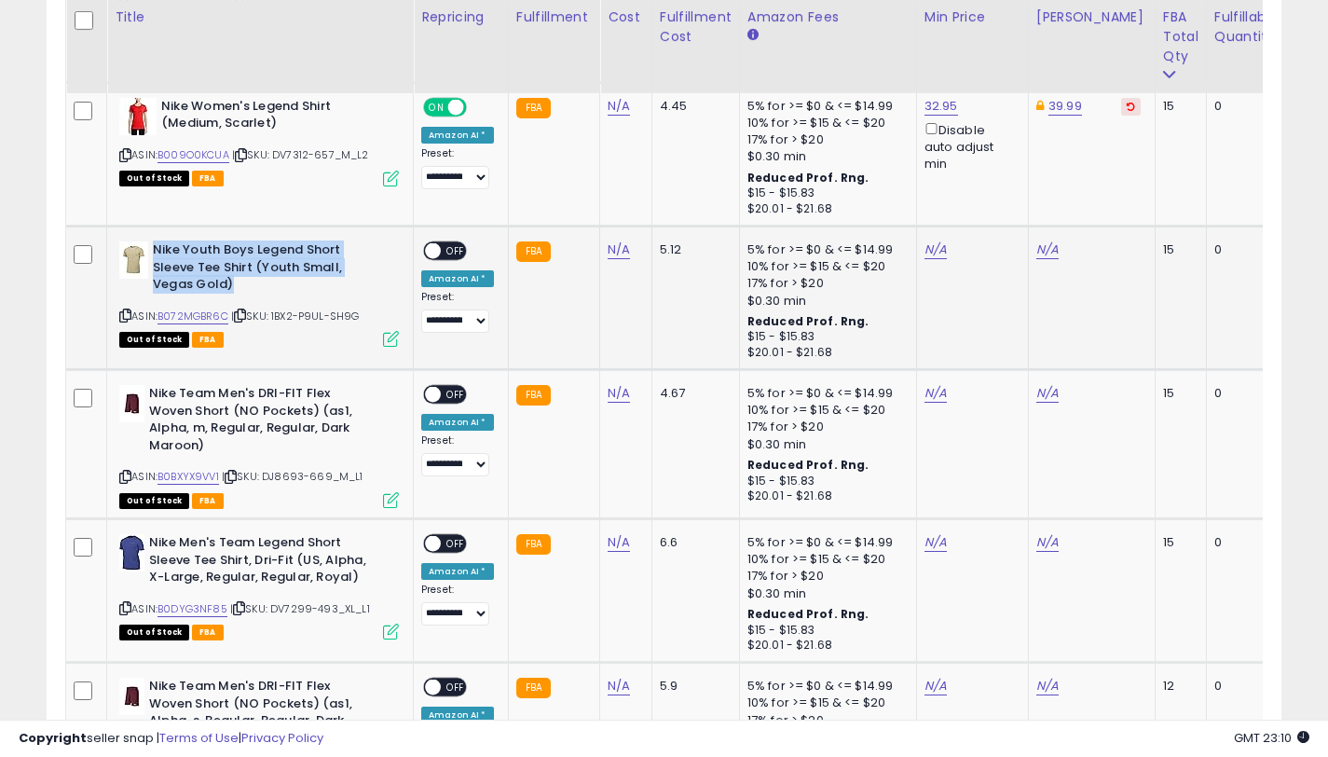
drag, startPoint x: 249, startPoint y: 280, endPoint x: 155, endPoint y: 252, distance: 98.5
click at [155, 252] on b "Nike Youth Boys Legend Short Sleeve Tee Shirt (Youth Small, Vegas Gold)" at bounding box center [266, 269] width 226 height 57
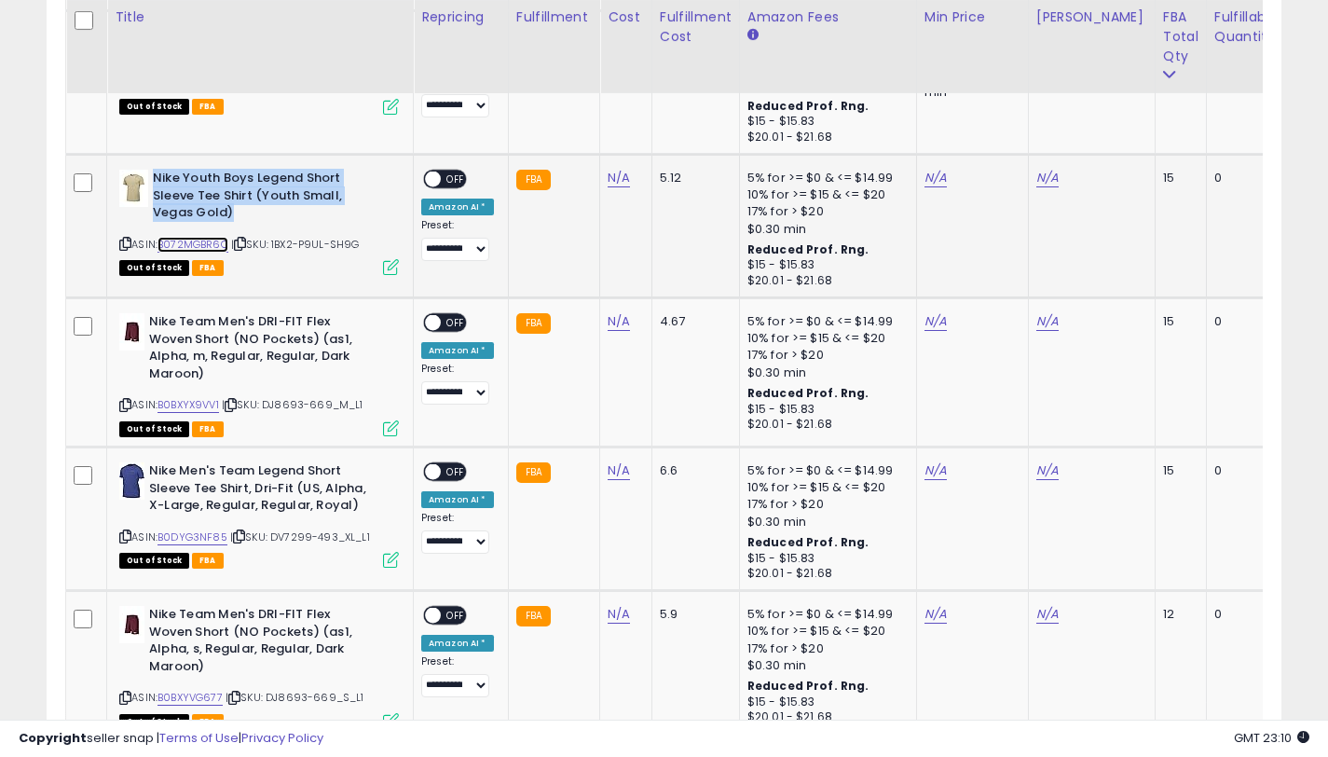
click at [218, 243] on link "B072MGBR6C" at bounding box center [192, 245] width 71 height 16
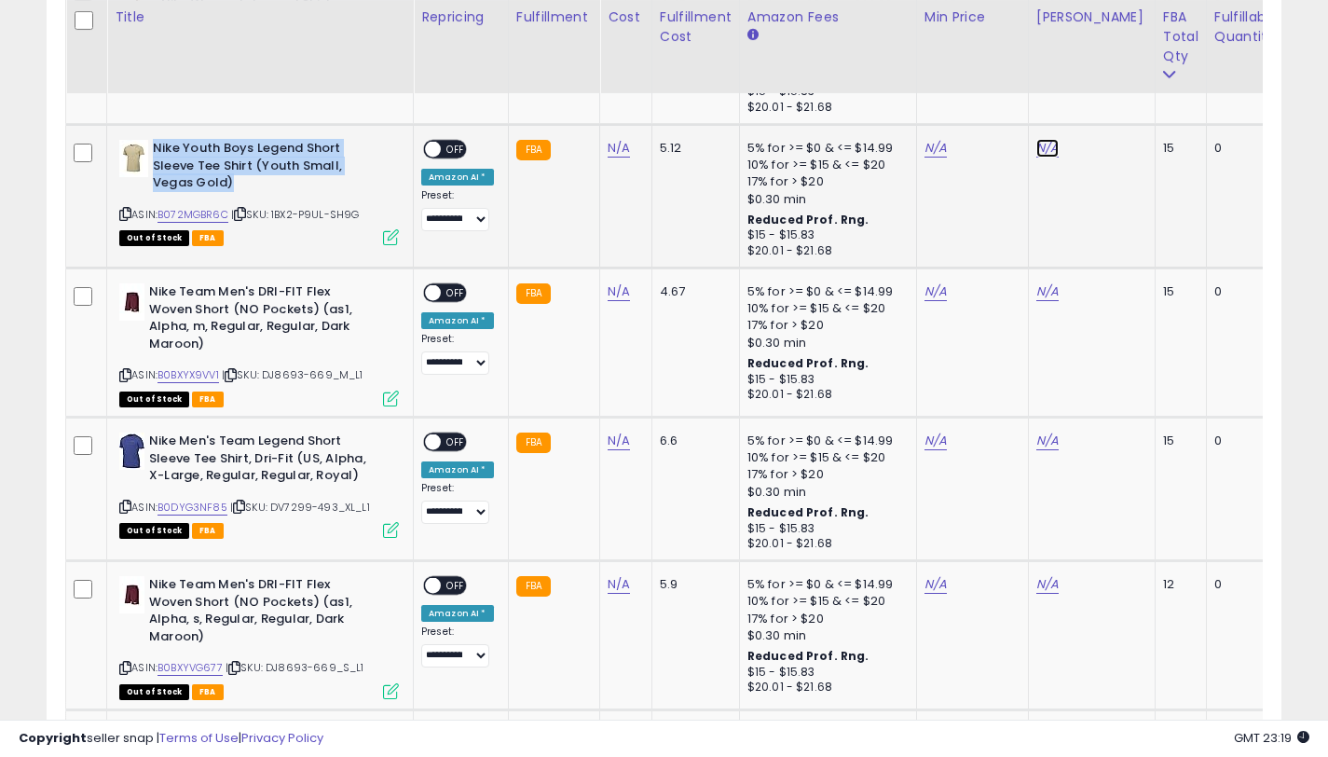
click at [1036, 147] on link "N/A" at bounding box center [1047, 148] width 22 height 19
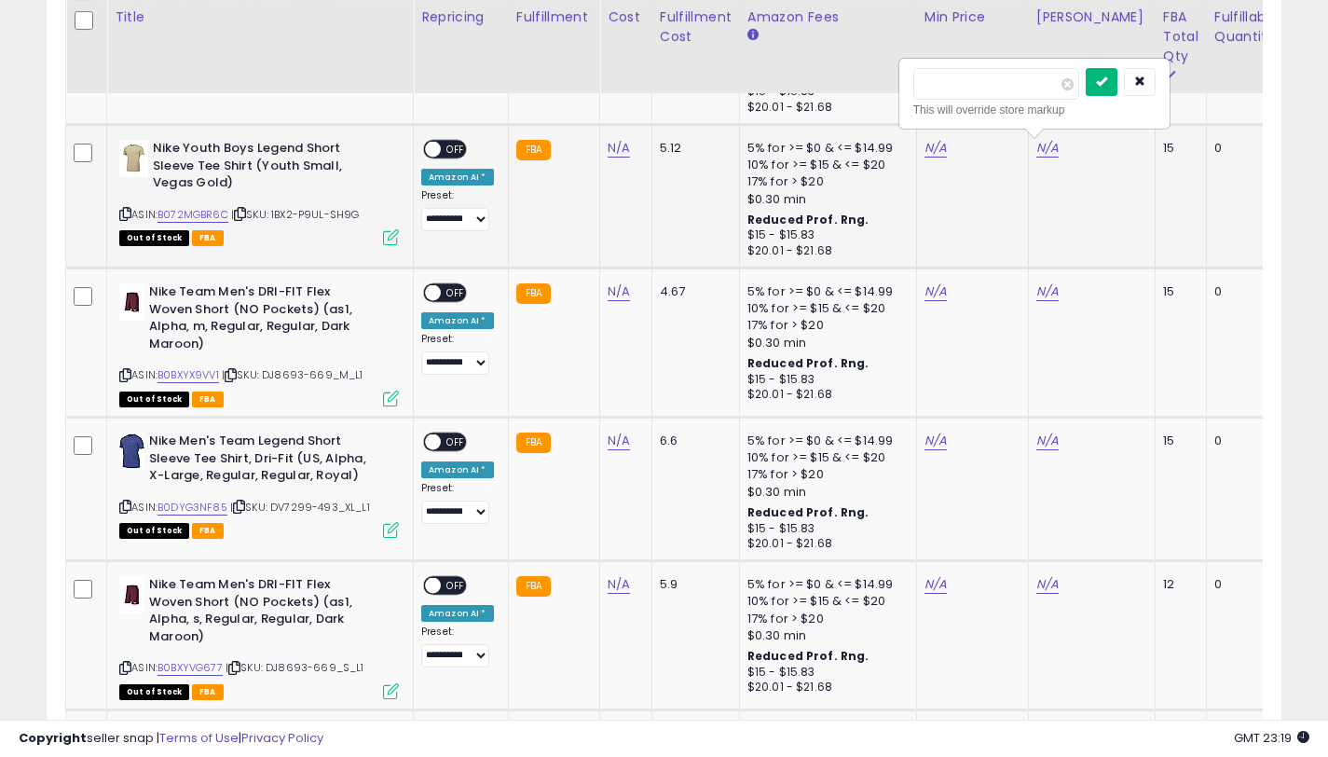
type input "*****"
click at [1117, 89] on button "submit" at bounding box center [1102, 82] width 32 height 28
click at [926, 152] on link "N/A" at bounding box center [935, 148] width 22 height 19
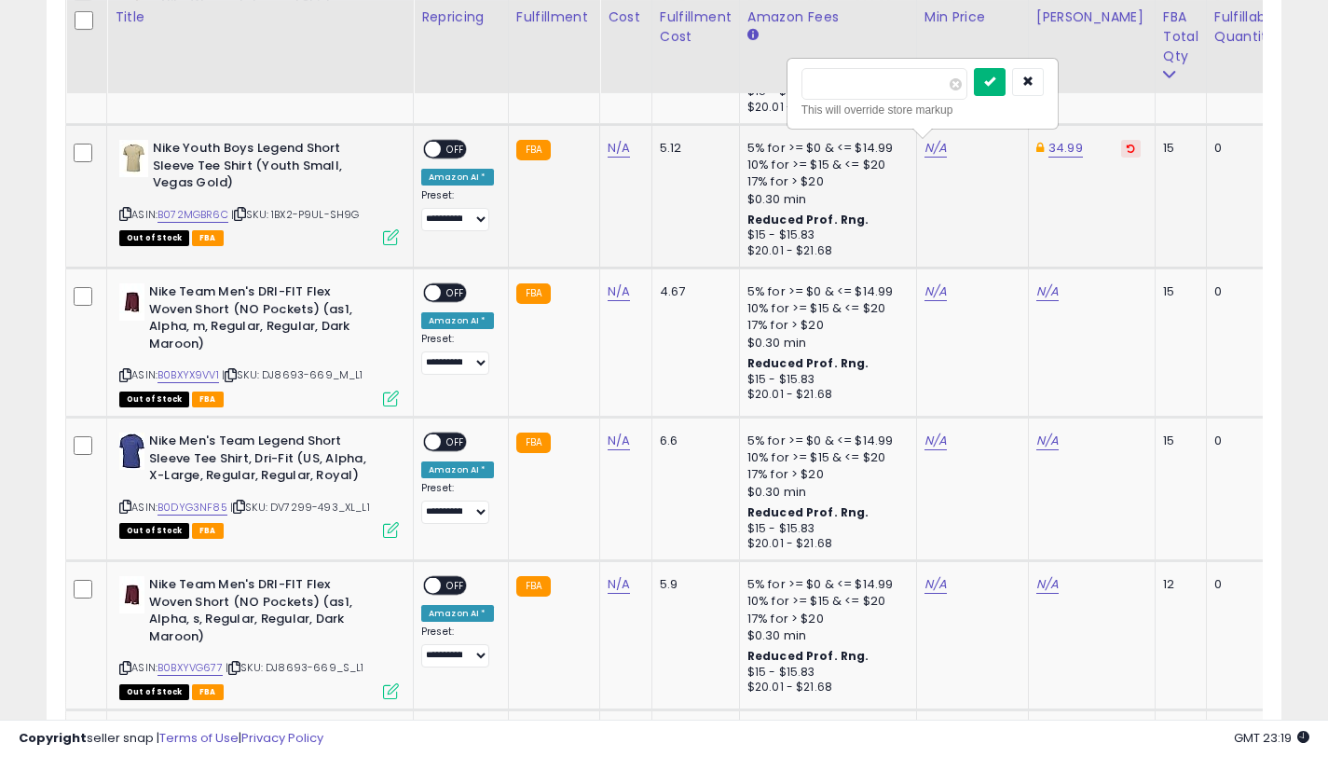
type input "*****"
click at [995, 87] on icon "submit" at bounding box center [989, 80] width 11 height 11
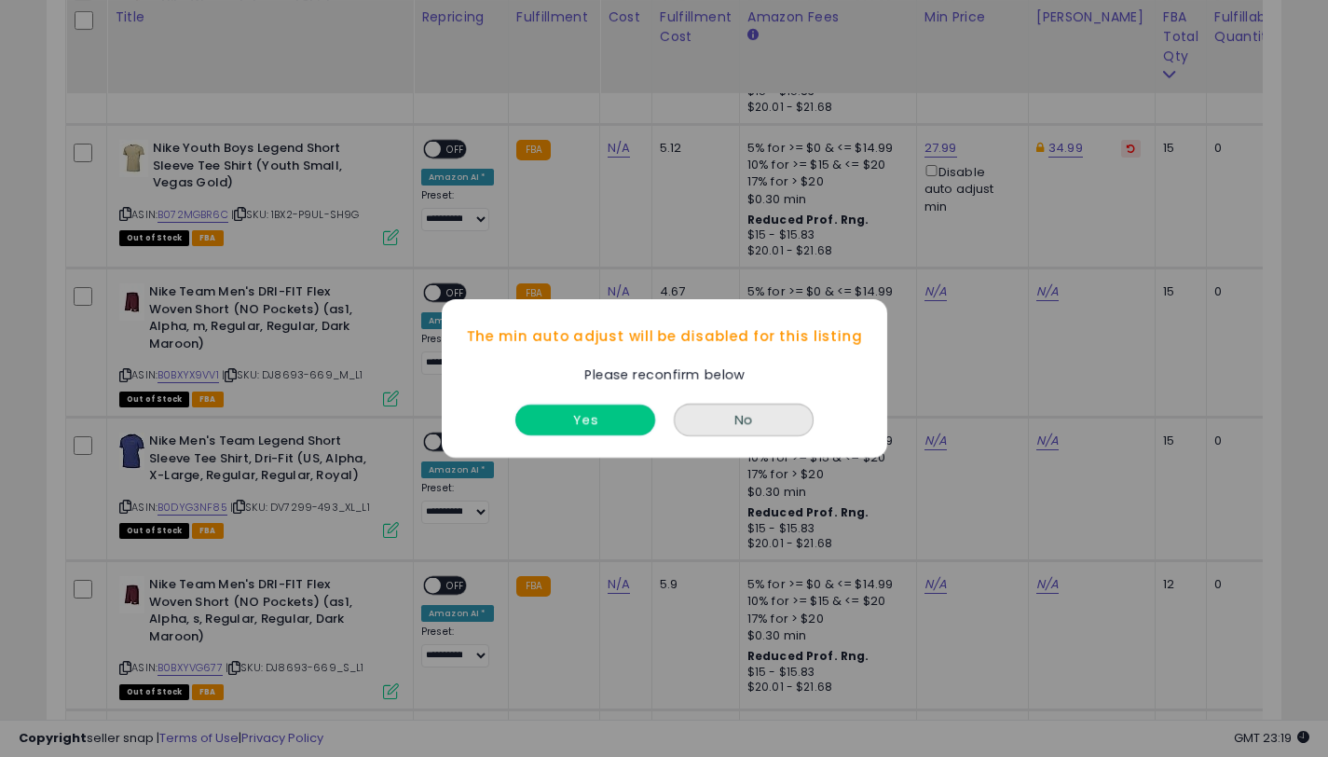
click at [605, 418] on button "Yes" at bounding box center [585, 419] width 140 height 31
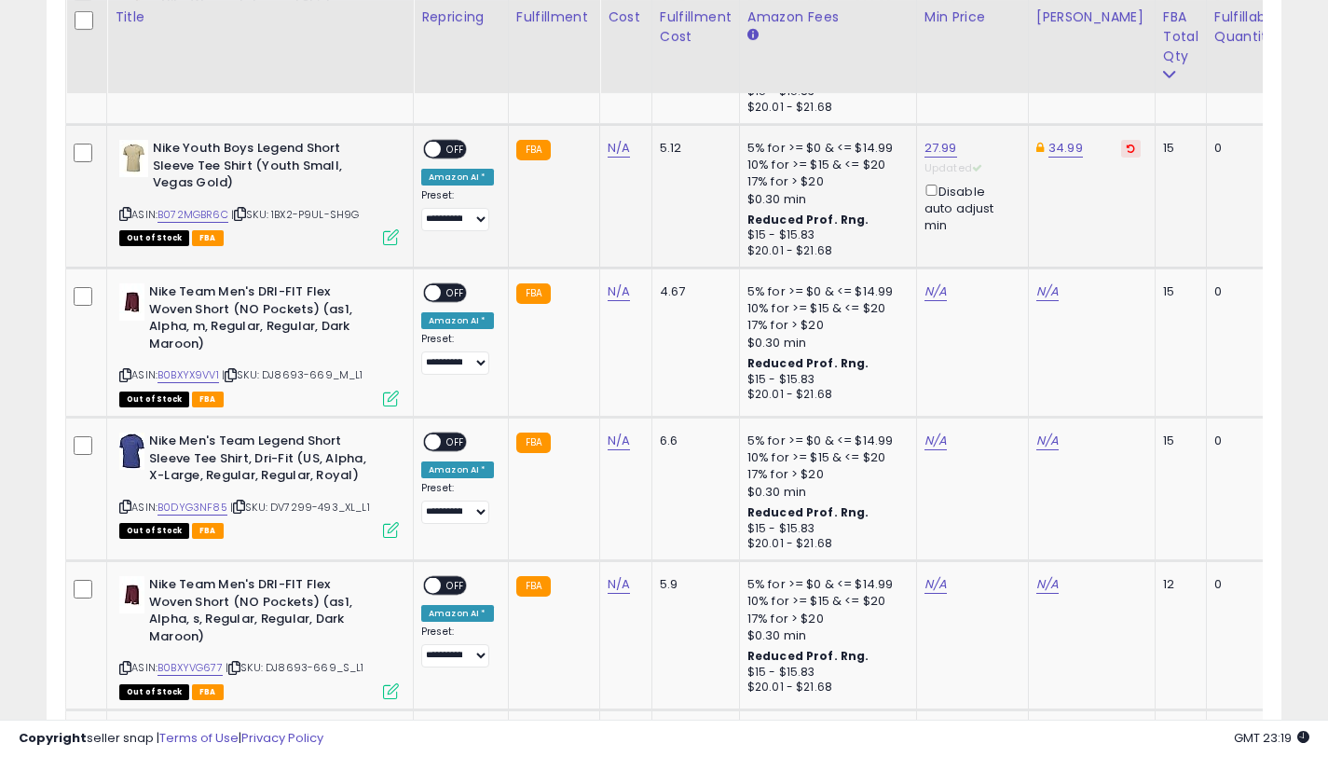
click at [445, 139] on div "ON OFF" at bounding box center [445, 149] width 44 height 20
click at [437, 147] on span at bounding box center [433, 150] width 16 height 16
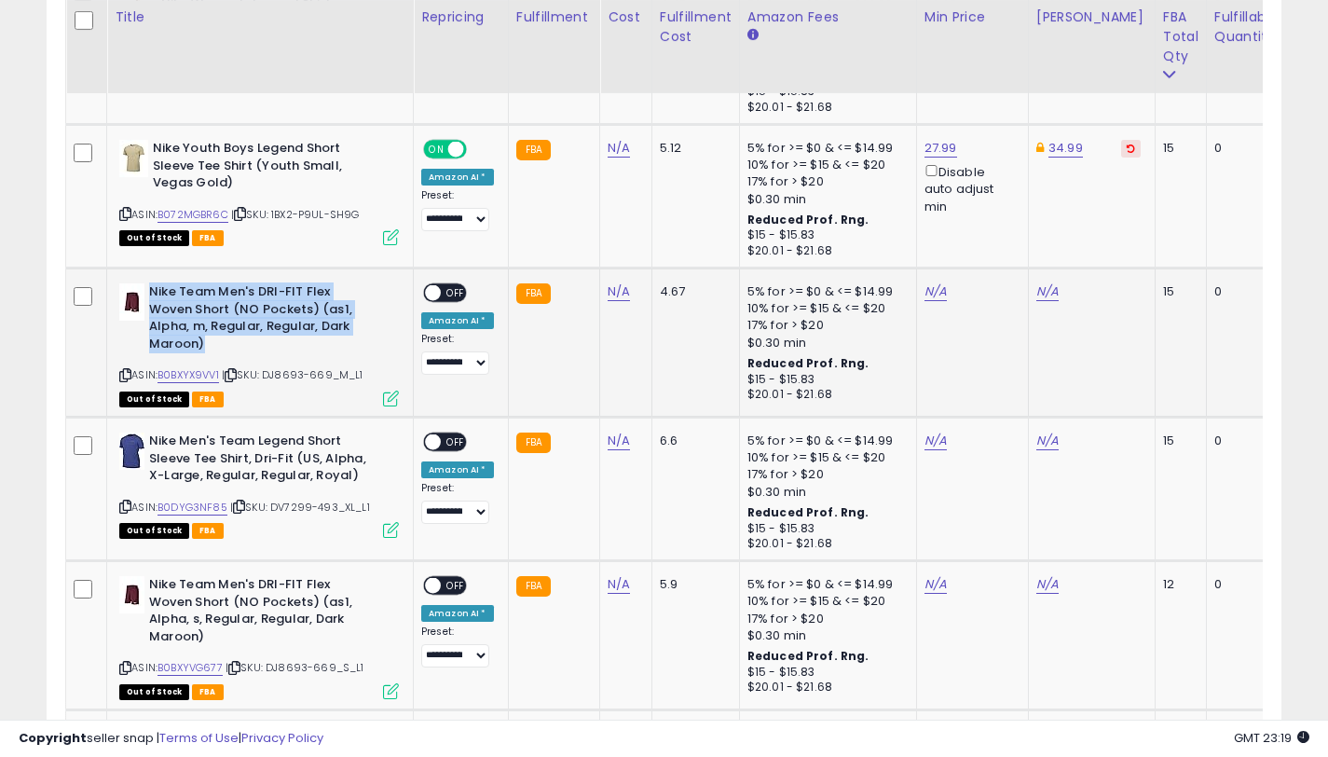
drag, startPoint x: 208, startPoint y: 341, endPoint x: 152, endPoint y: 294, distance: 73.4
click at [152, 294] on b "Nike Team Men's DRI-FIT Flex Woven Short (NO Pockets) (as1, Alpha, m, Regular, …" at bounding box center [262, 320] width 226 height 74
click at [172, 371] on link "B0BXYX9VV1" at bounding box center [188, 375] width 62 height 16
click at [1045, 294] on link "N/A" at bounding box center [1047, 291] width 22 height 19
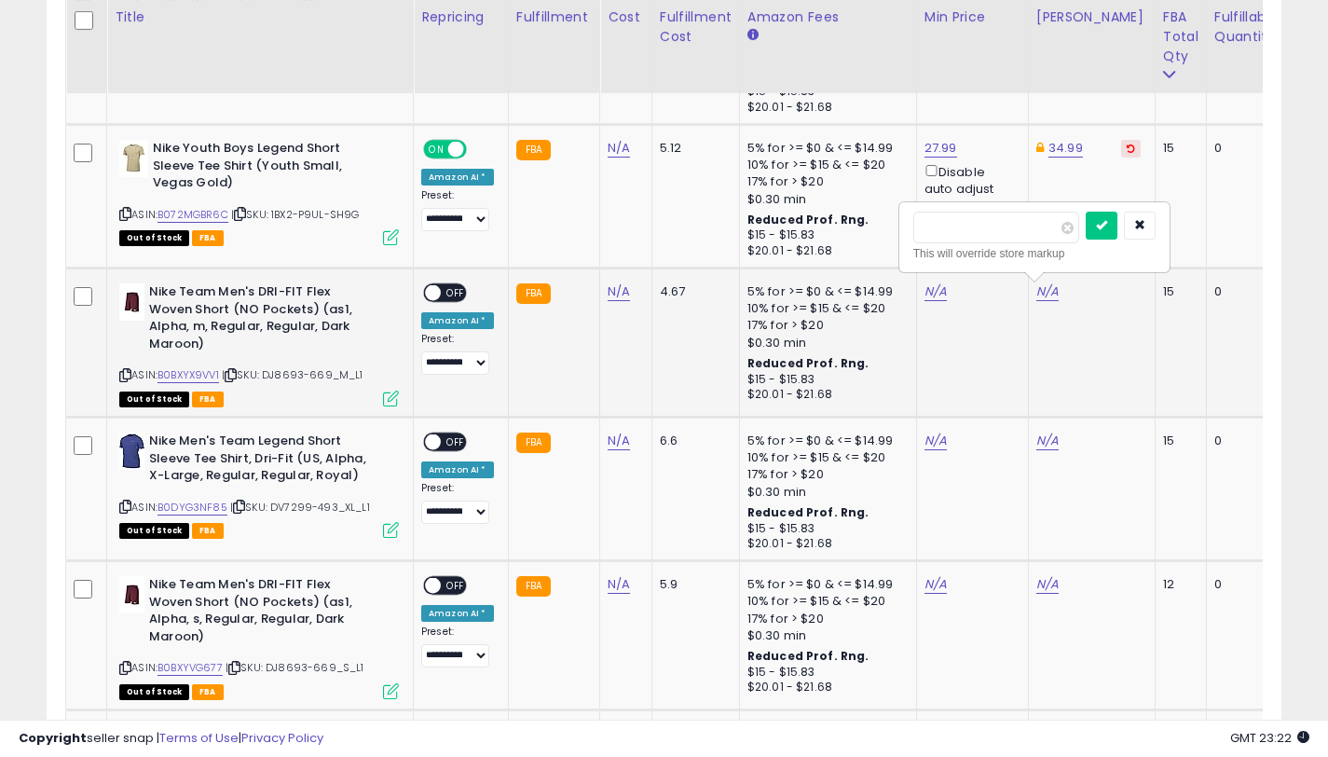
type input "*****"
click at [1104, 216] on button "submit" at bounding box center [1102, 226] width 32 height 28
click at [931, 300] on link "N/A" at bounding box center [935, 291] width 22 height 19
type input "*****"
click at [995, 221] on icon "submit" at bounding box center [989, 224] width 11 height 11
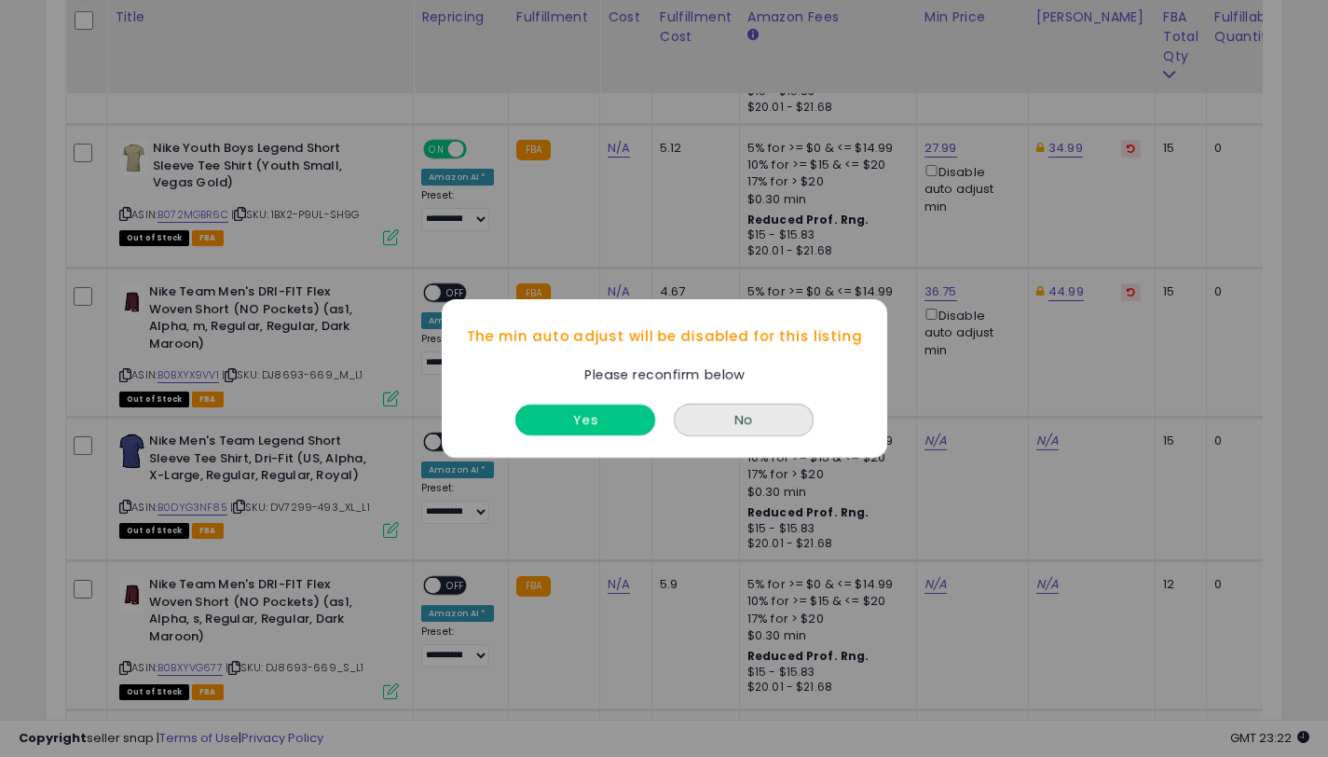
click at [613, 414] on button "Yes" at bounding box center [585, 419] width 140 height 31
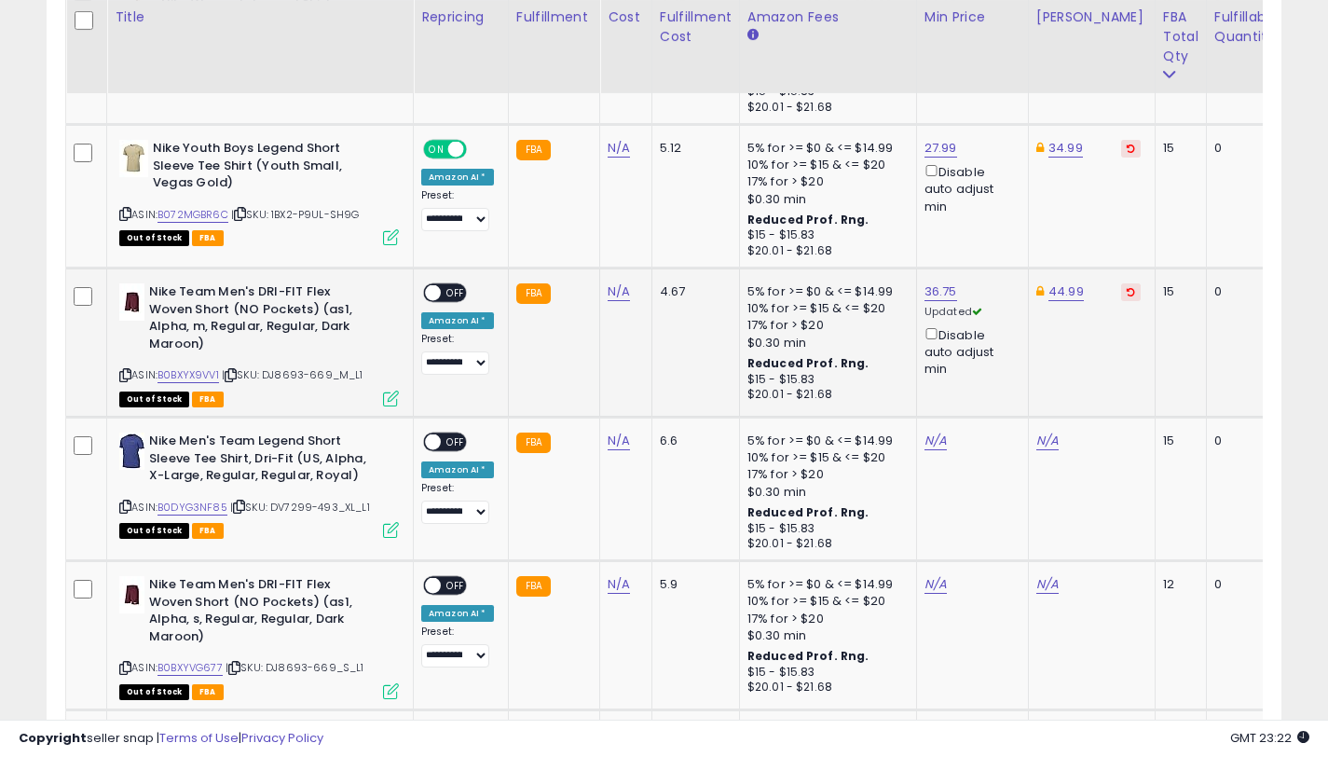
click at [438, 291] on span at bounding box center [433, 293] width 16 height 16
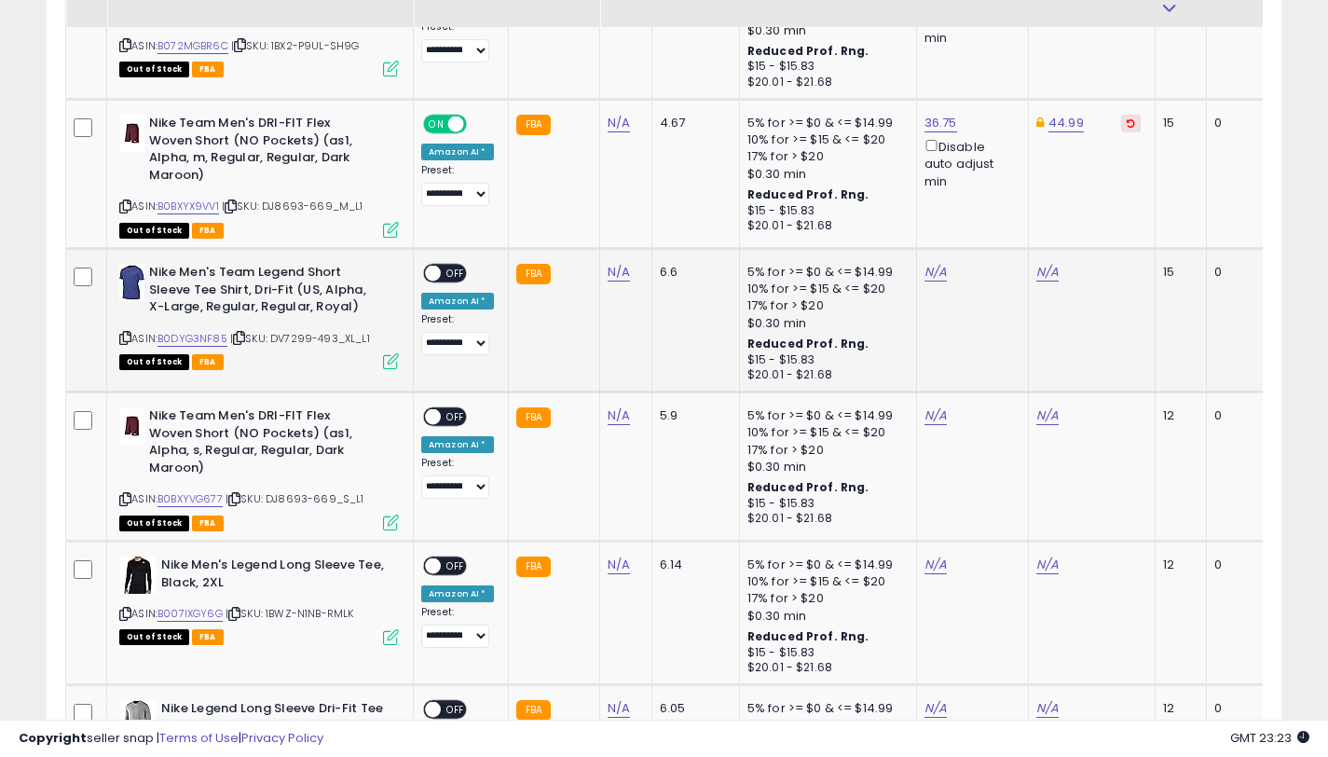
scroll to position [5021, 0]
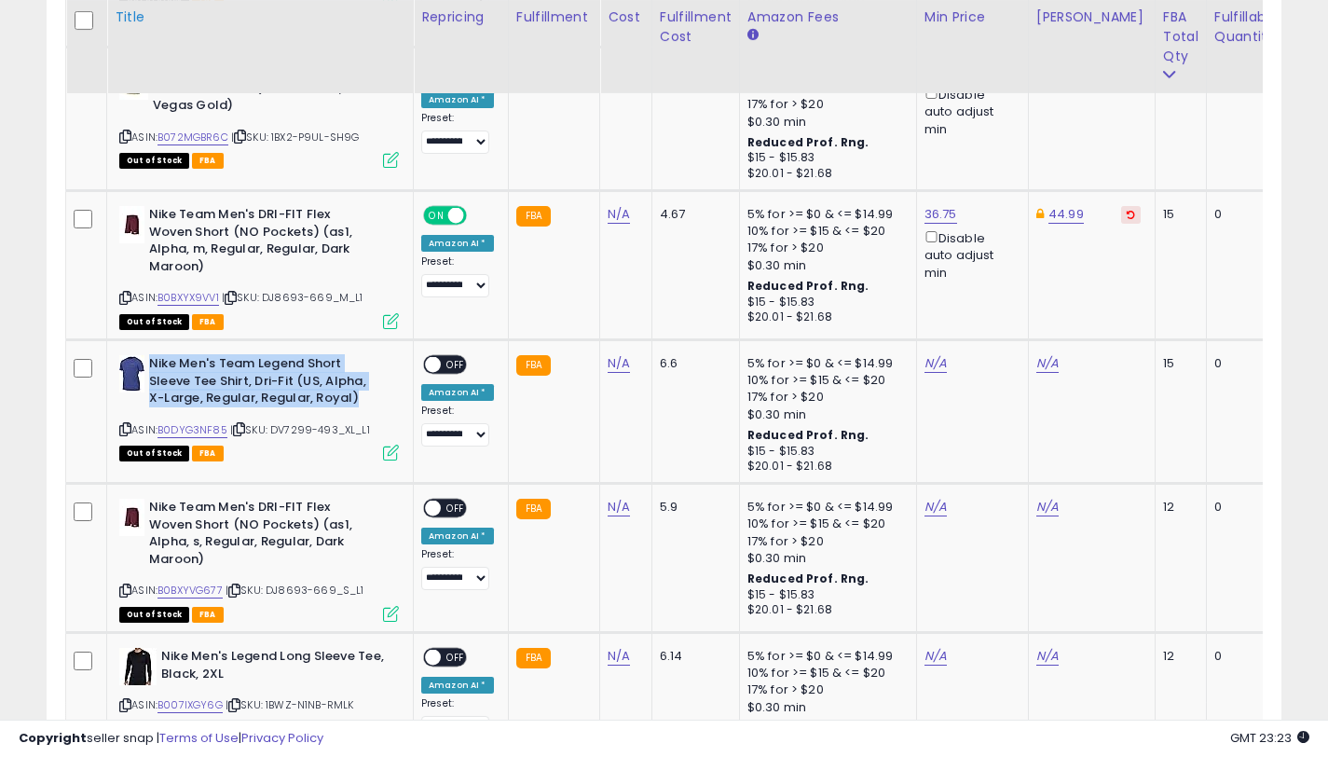
drag, startPoint x: 359, startPoint y: 399, endPoint x: 200, endPoint y: 88, distance: 349.2
click at [150, 364] on b "Nike Men's Team Legend Short Sleeve Tee Shirt, Dri-Fit (US, Alpha, X-Large, Reg…" at bounding box center [262, 383] width 226 height 57
click at [223, 427] on link "B0DYG3NF85" at bounding box center [192, 430] width 70 height 16
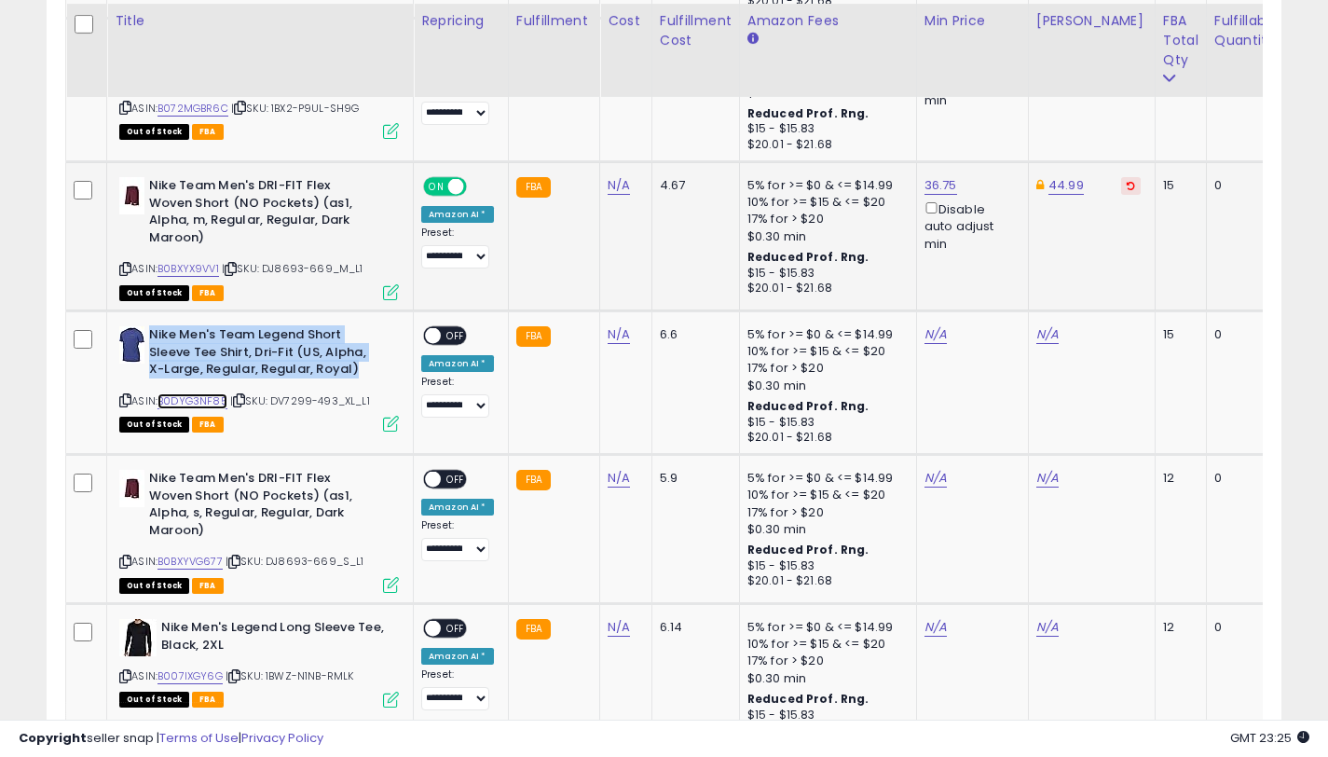
scroll to position [5054, 0]
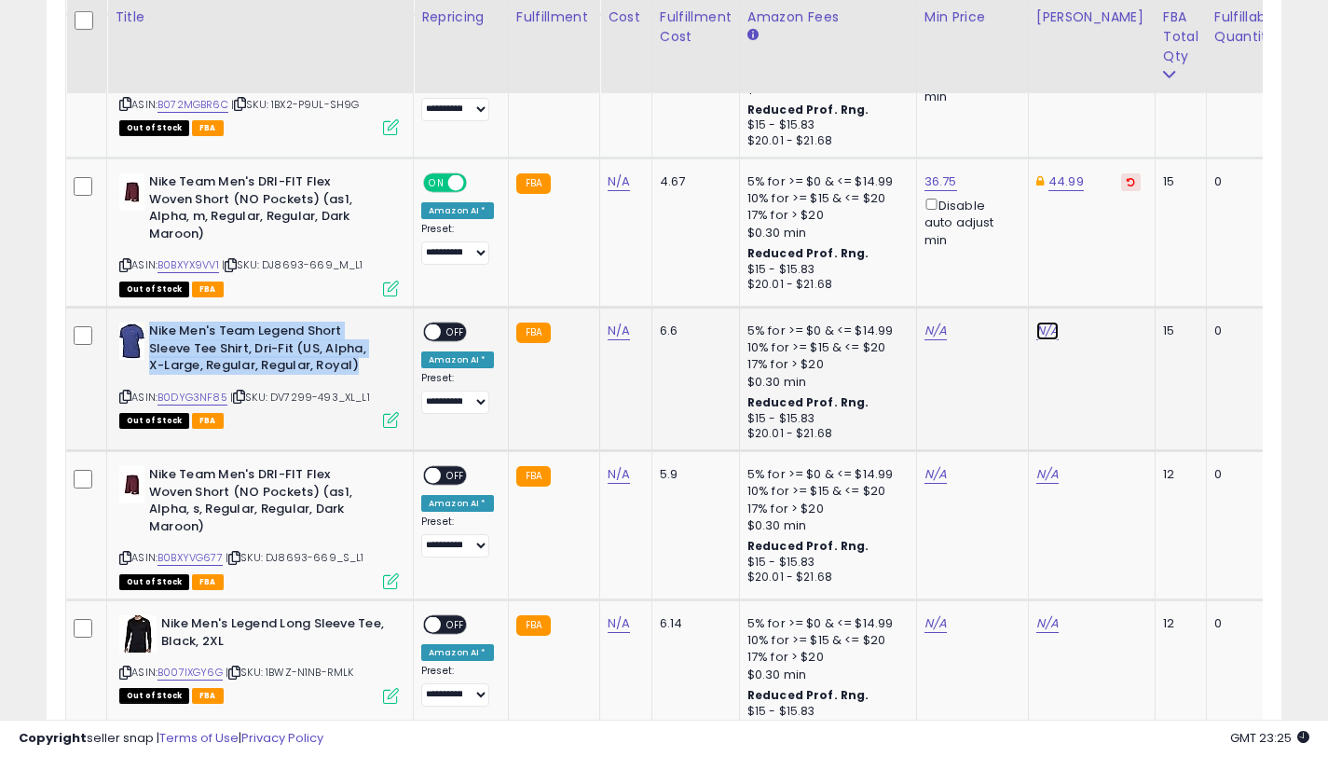
click at [1036, 331] on link "N/A" at bounding box center [1047, 331] width 22 height 19
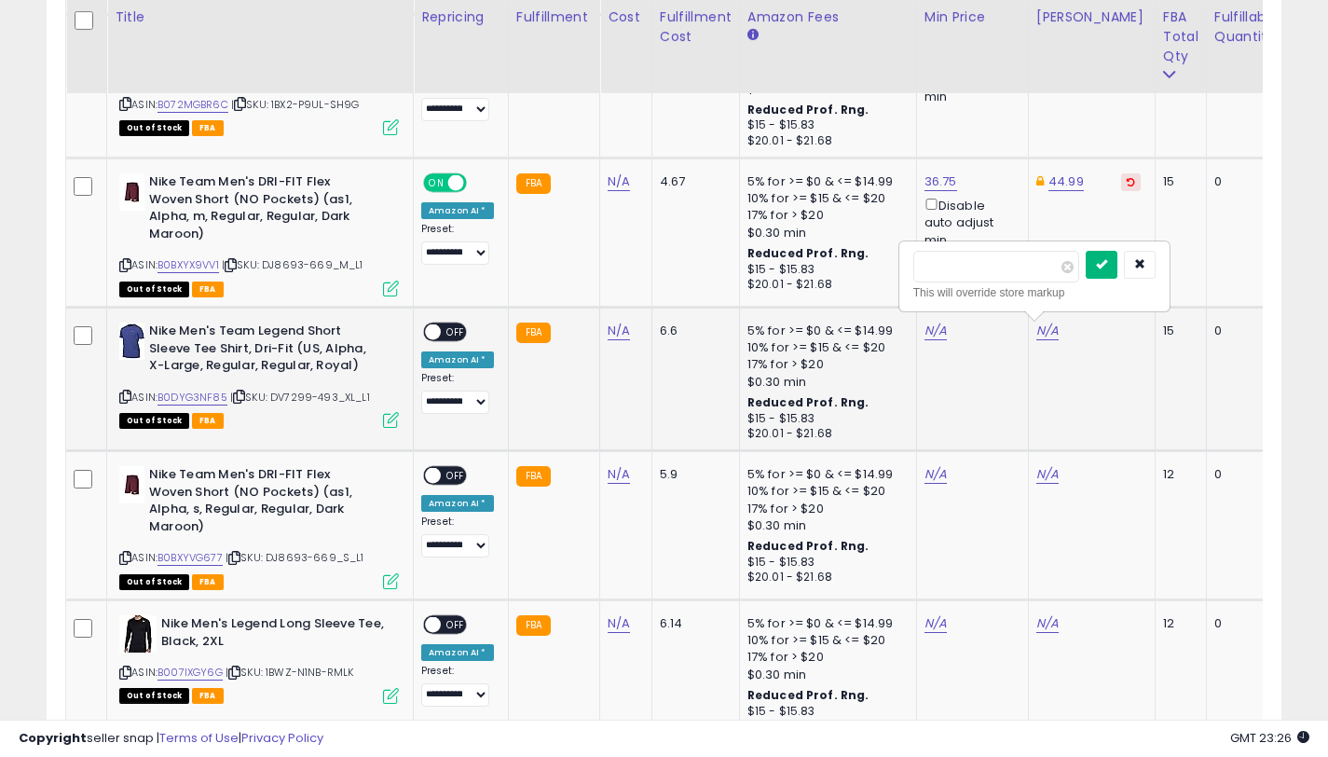
type input "*****"
click at [1100, 271] on button "submit" at bounding box center [1102, 265] width 32 height 28
click at [927, 332] on link "N/A" at bounding box center [935, 331] width 22 height 19
type input "*****"
click at [996, 274] on button "submit" at bounding box center [990, 265] width 32 height 28
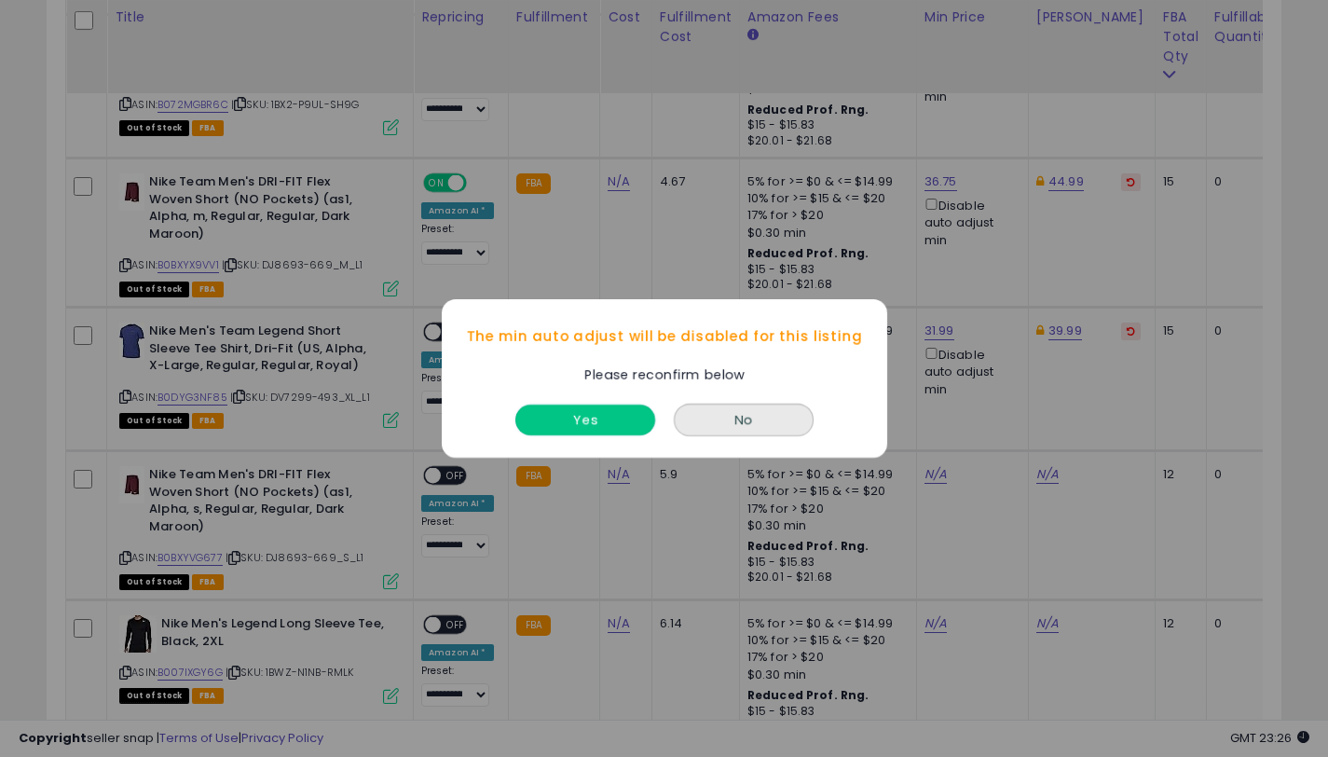
click at [614, 417] on button "Yes" at bounding box center [585, 419] width 140 height 31
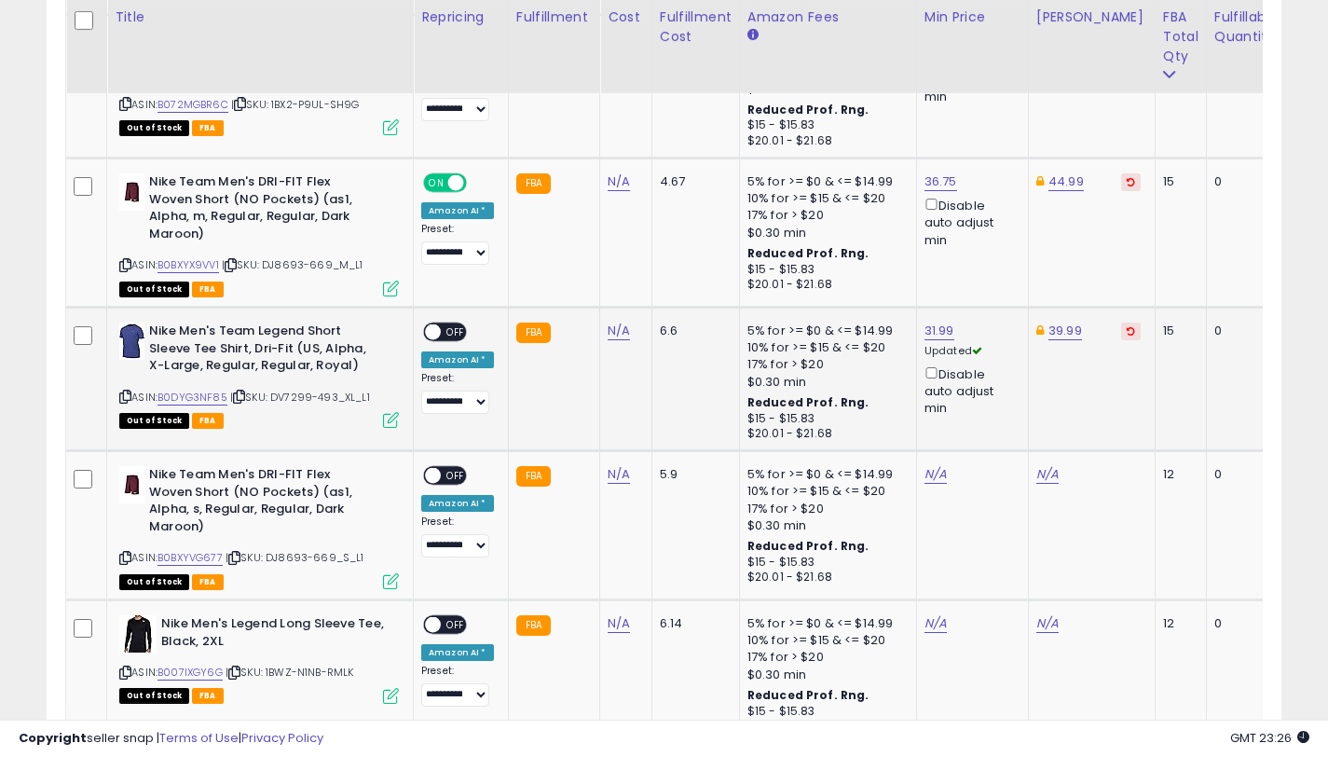
click at [447, 324] on span "OFF" at bounding box center [456, 332] width 30 height 16
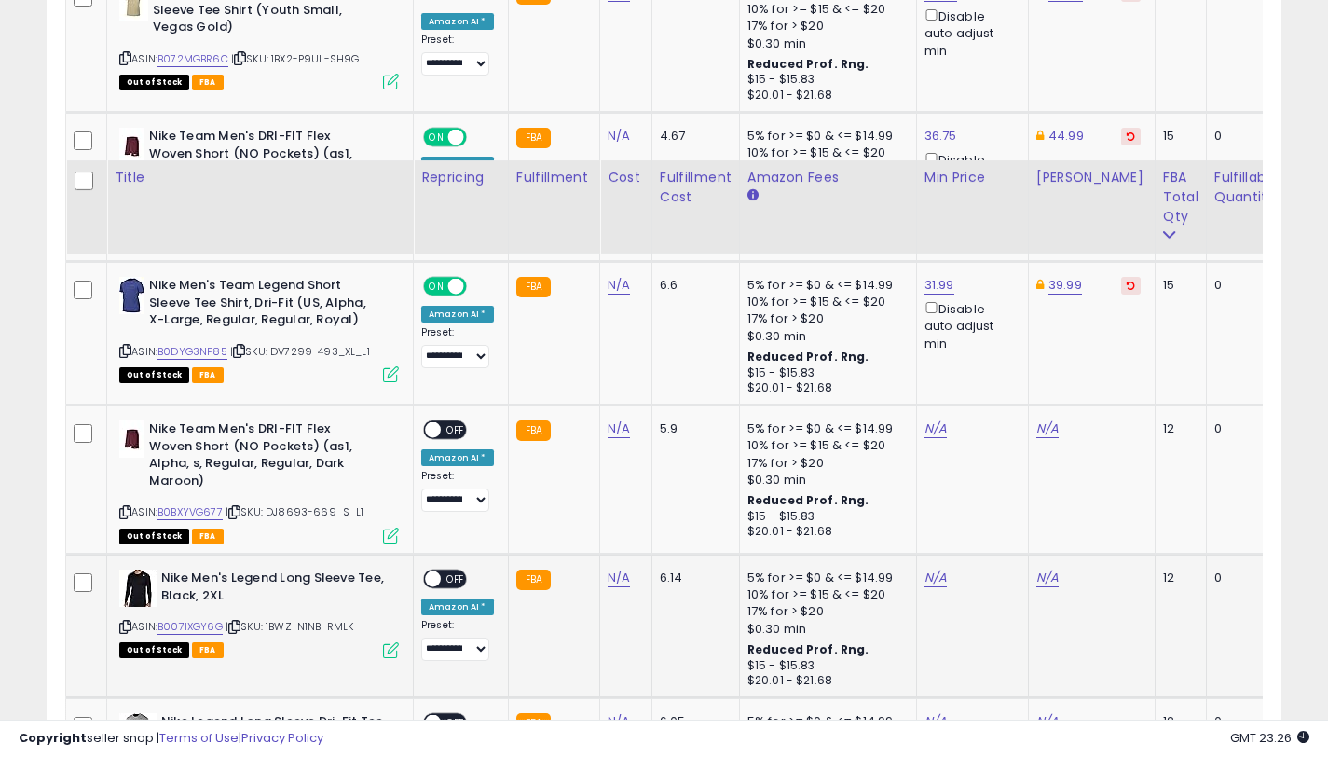
scroll to position [5282, 0]
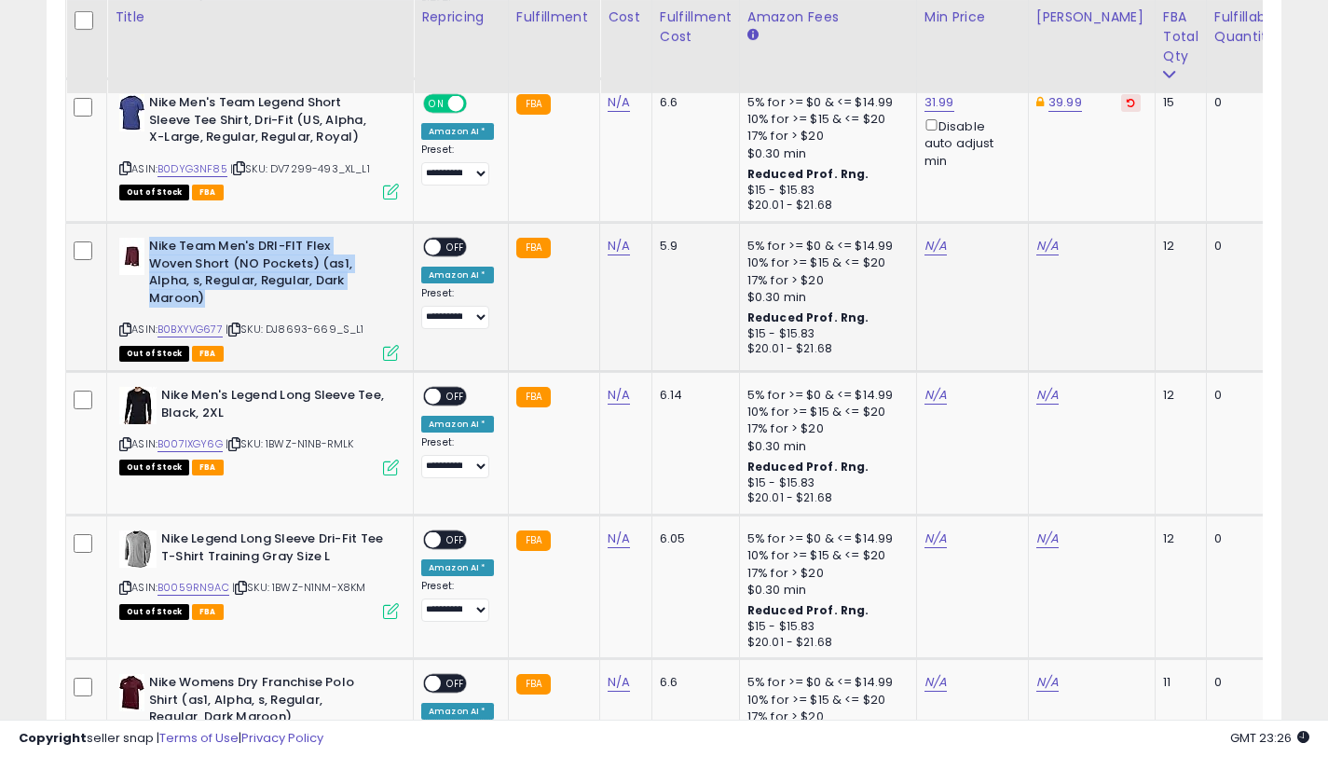
drag, startPoint x: 211, startPoint y: 301, endPoint x: 151, endPoint y: 246, distance: 81.1
click at [151, 246] on b "Nike Team Men's DRI-FIT Flex Woven Short (NO Pockets) (as1, Alpha, s, Regular, …" at bounding box center [262, 275] width 226 height 74
click at [212, 328] on link "B0BXYVG677" at bounding box center [189, 330] width 65 height 16
click at [1042, 246] on link "N/A" at bounding box center [1047, 246] width 22 height 19
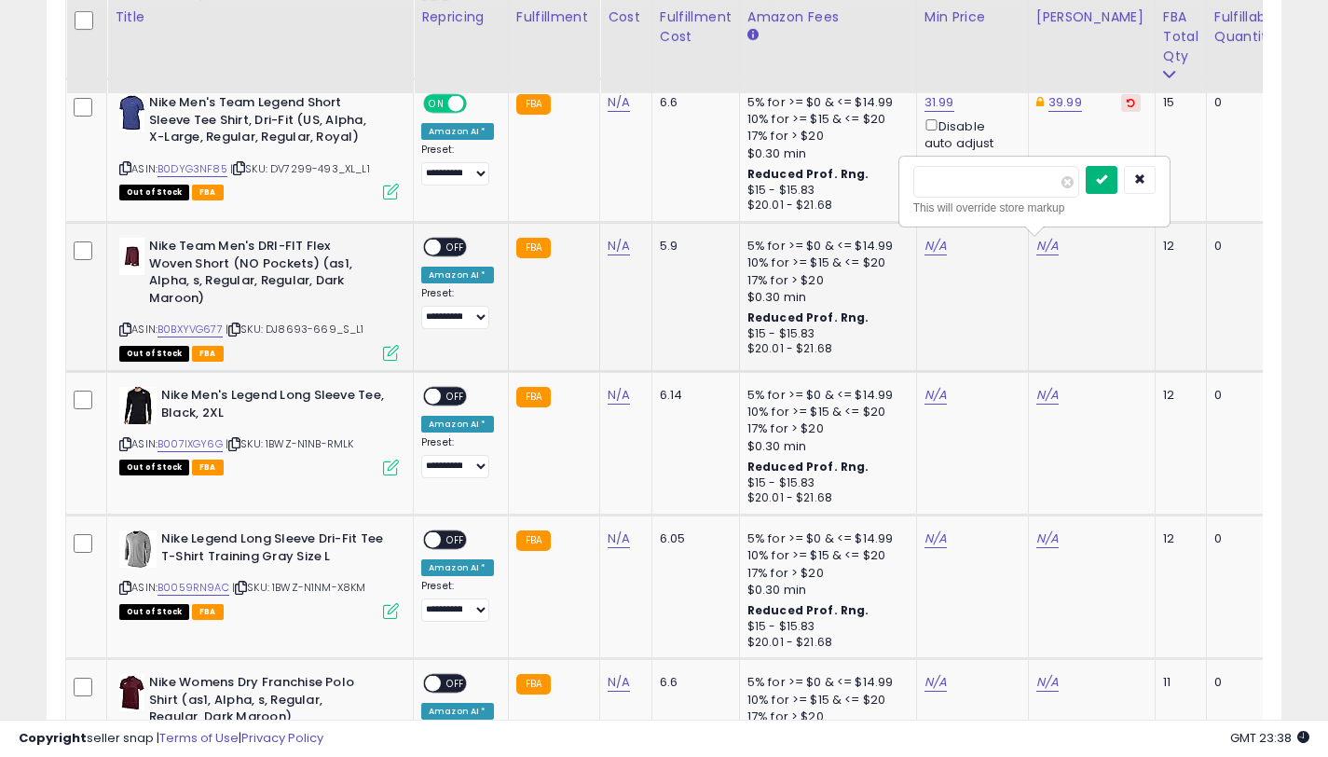
type input "*****"
click at [1113, 166] on button "submit" at bounding box center [1102, 180] width 32 height 28
click at [935, 248] on link "N/A" at bounding box center [935, 246] width 22 height 19
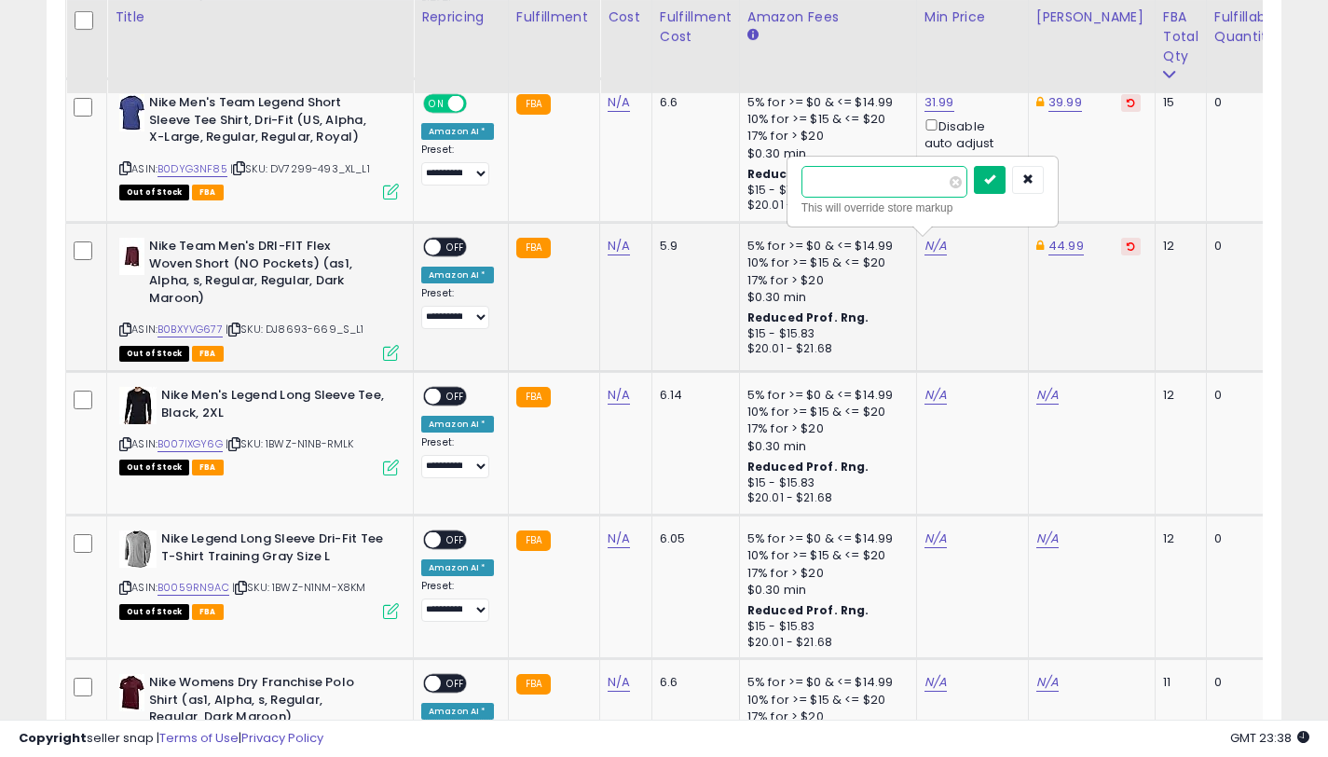
type input "*****"
click at [1006, 183] on button "submit" at bounding box center [990, 180] width 32 height 28
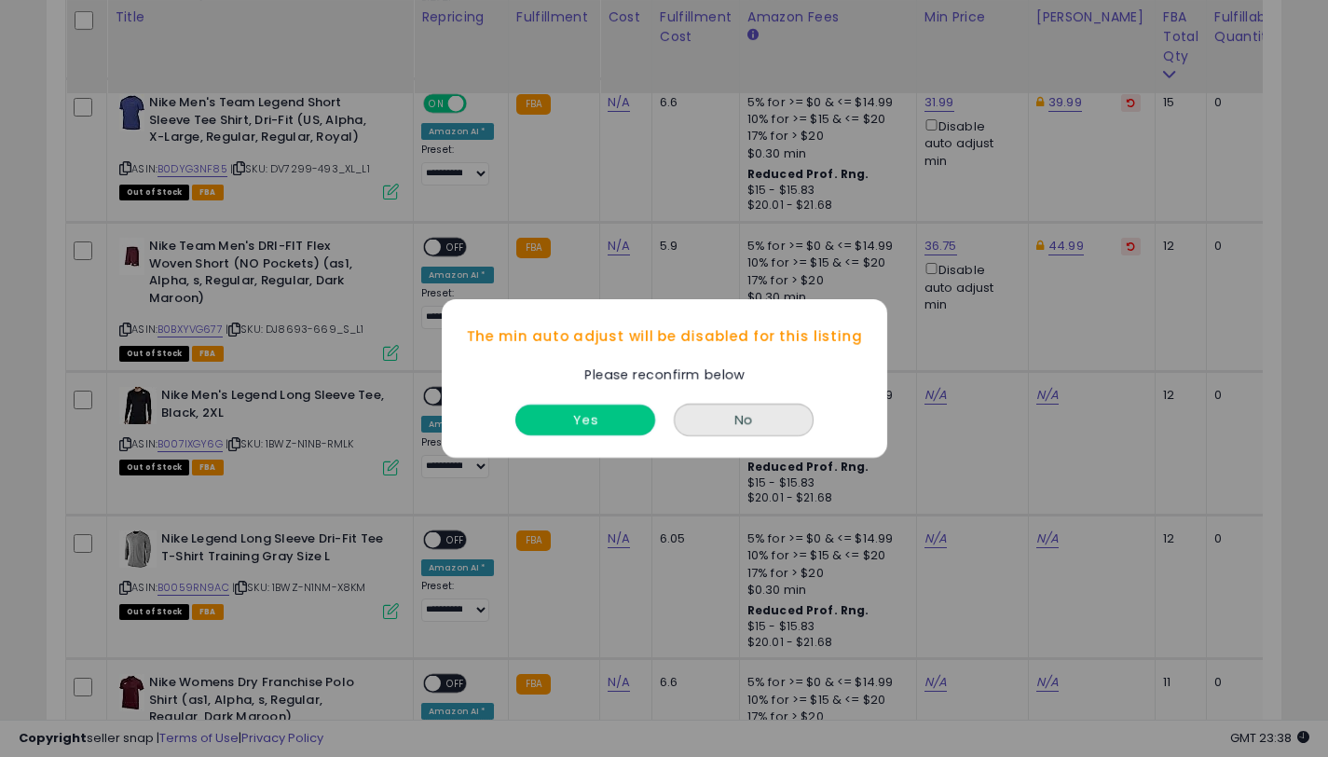
click at [619, 423] on button "Yes" at bounding box center [585, 419] width 140 height 31
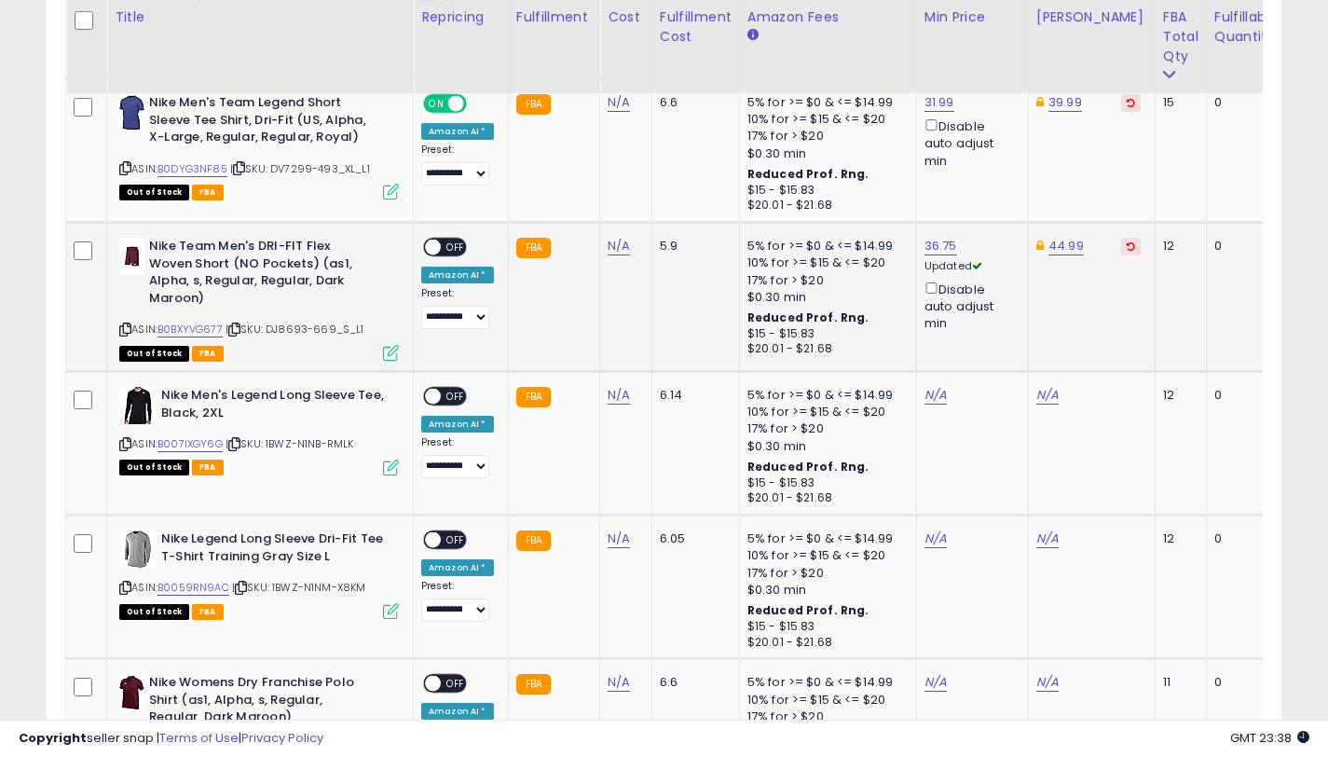
click at [448, 243] on span "OFF" at bounding box center [456, 247] width 30 height 16
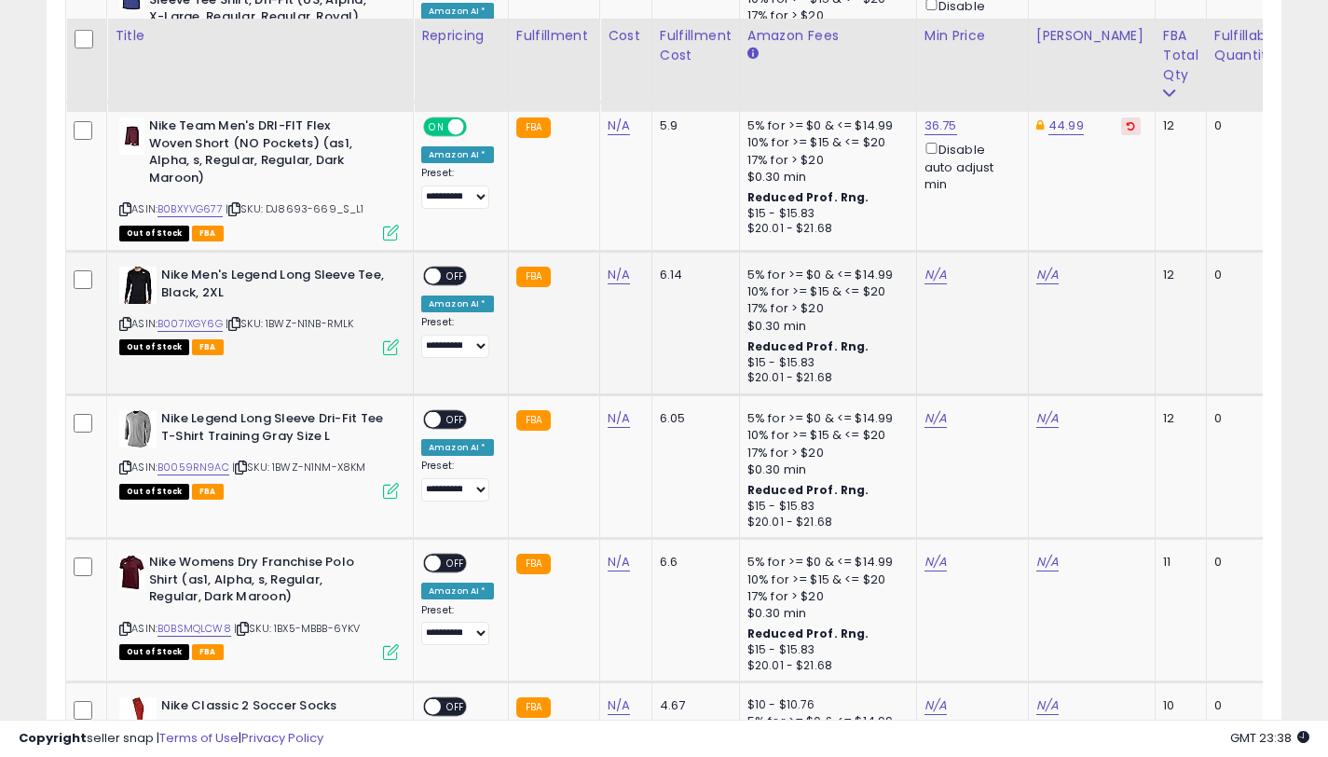
scroll to position [5421, 0]
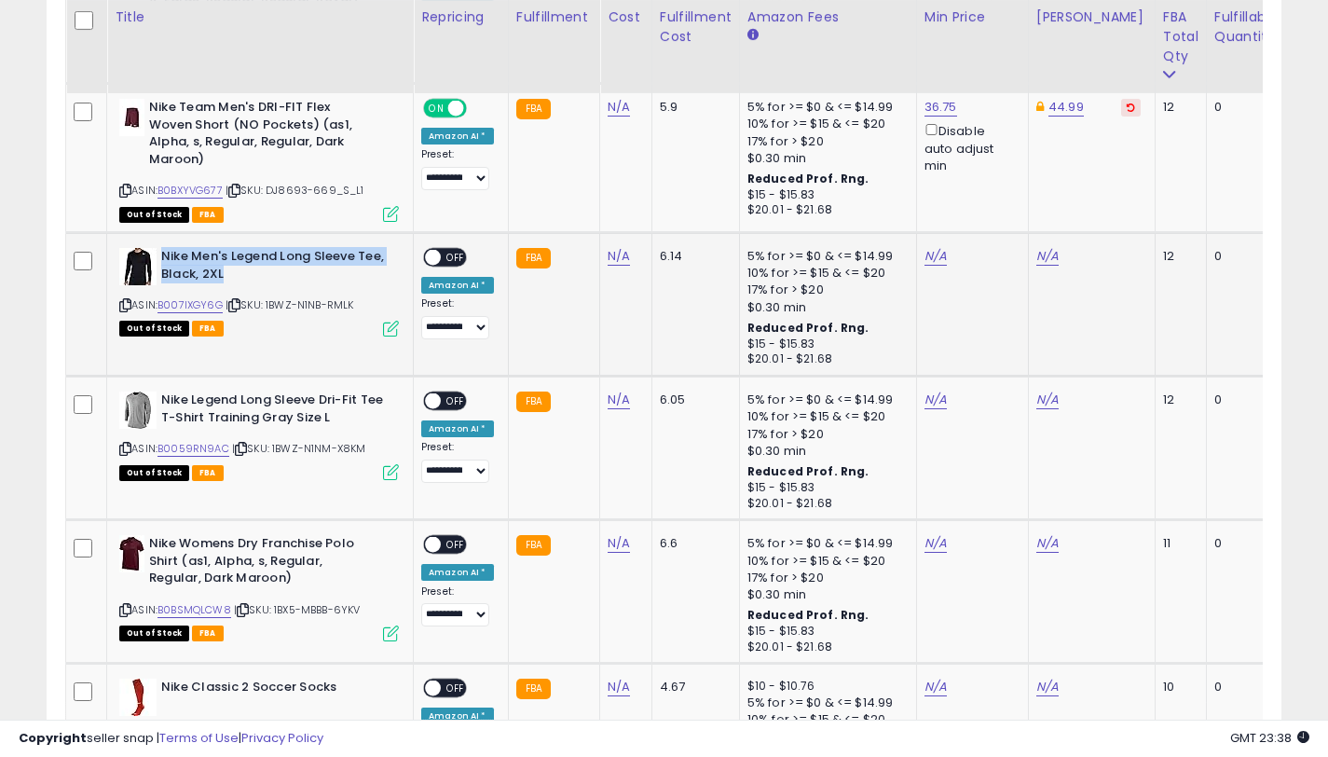
drag, startPoint x: 235, startPoint y: 276, endPoint x: 163, endPoint y: 257, distance: 74.1
click at [163, 257] on b "Nike Men's Legend Long Sleeve Tee, Black, 2XL" at bounding box center [274, 267] width 226 height 39
click at [165, 308] on link "B007IXGY6G" at bounding box center [189, 305] width 65 height 16
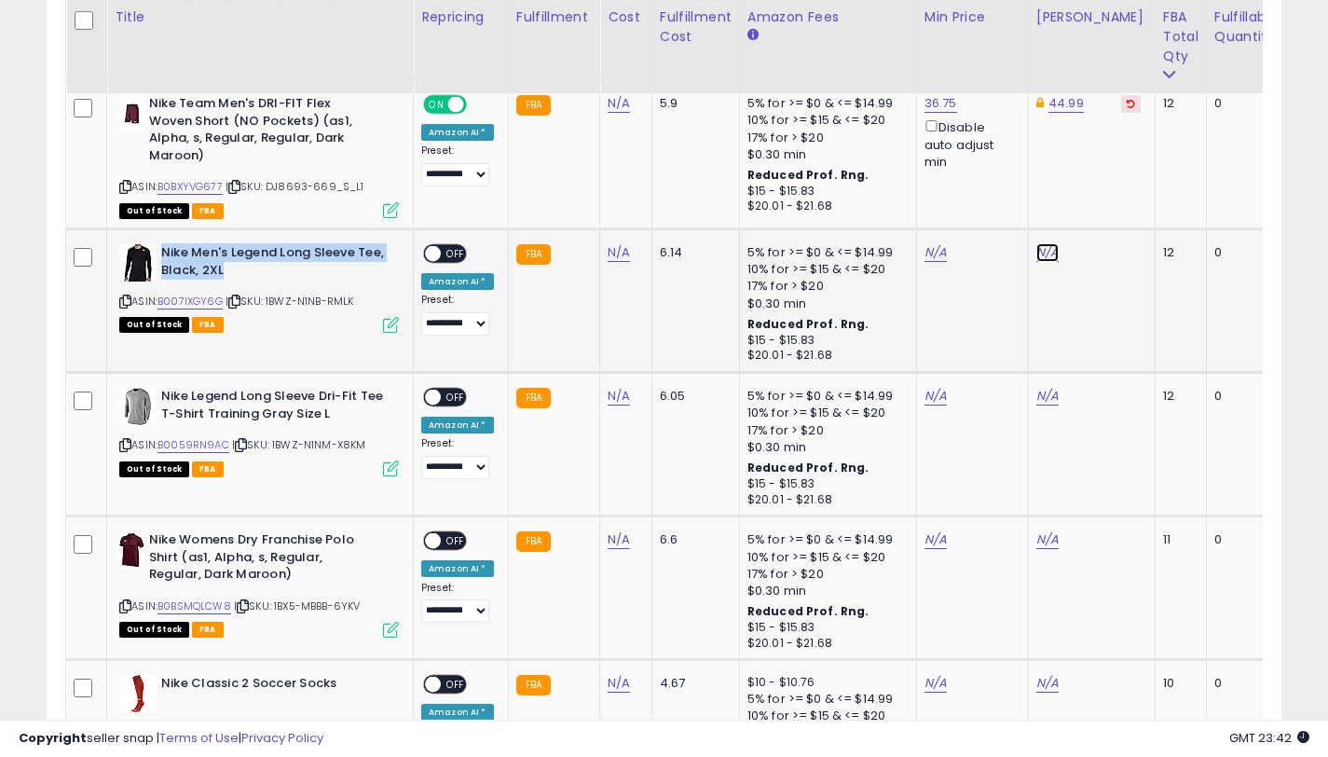
click at [1049, 253] on link "N/A" at bounding box center [1047, 252] width 22 height 19
type input "*****"
click at [1107, 186] on icon "submit" at bounding box center [1101, 185] width 11 height 11
click at [924, 254] on link "N/A" at bounding box center [935, 252] width 22 height 19
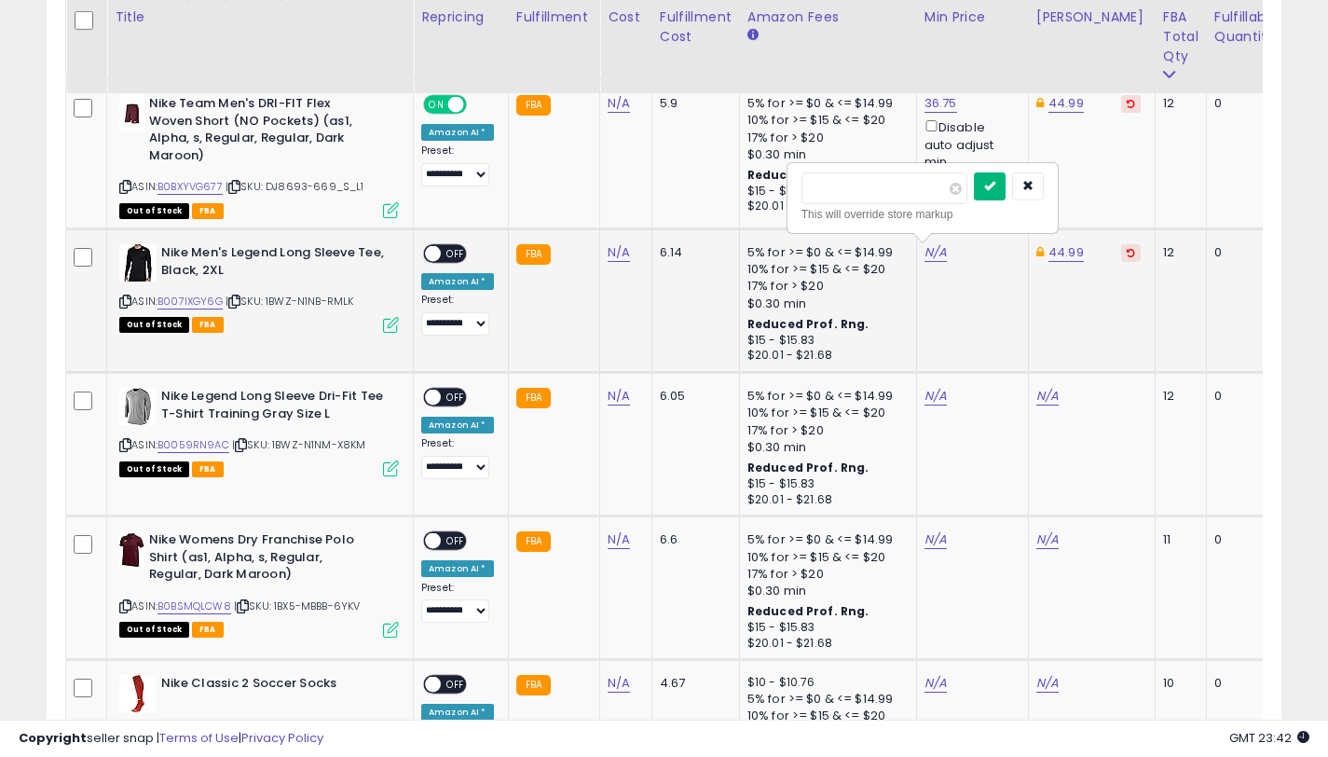
type input "*****"
click at [995, 180] on icon "submit" at bounding box center [989, 185] width 11 height 11
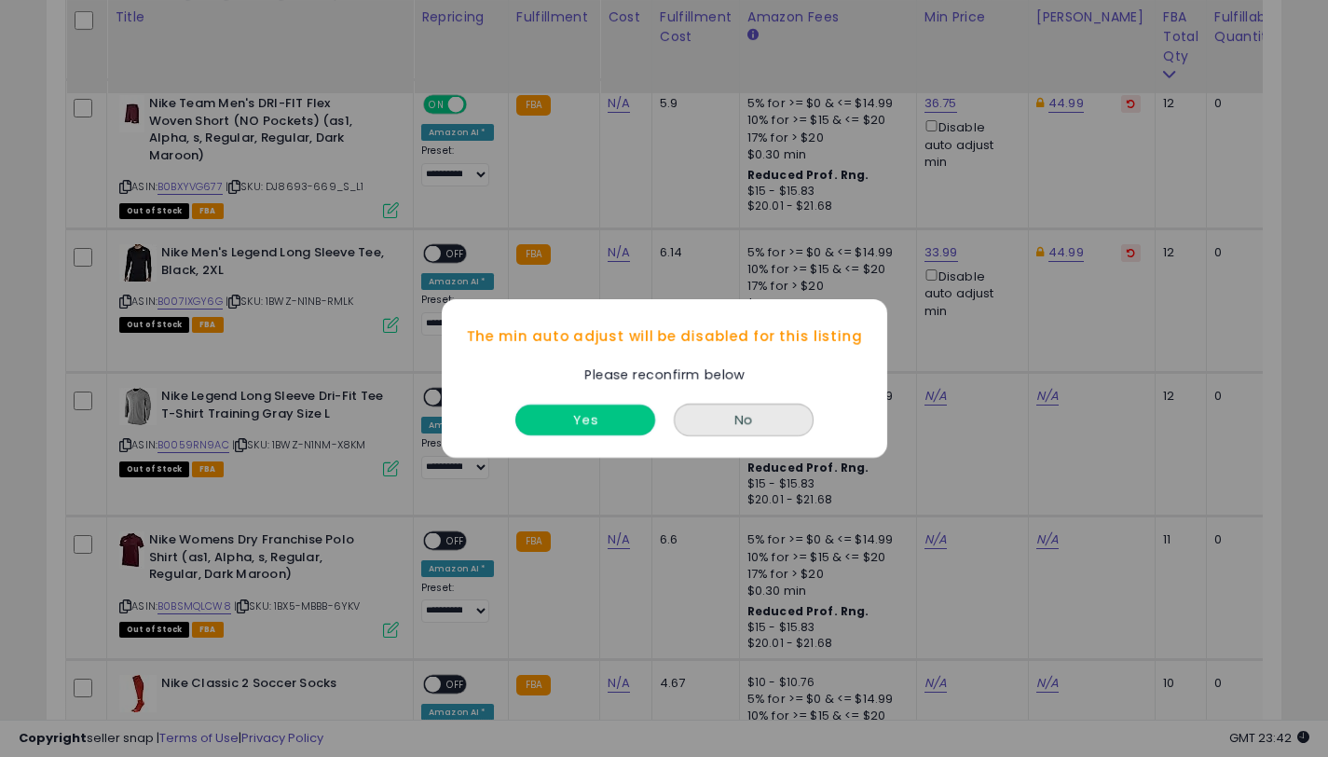
click at [586, 417] on button "Yes" at bounding box center [585, 419] width 140 height 31
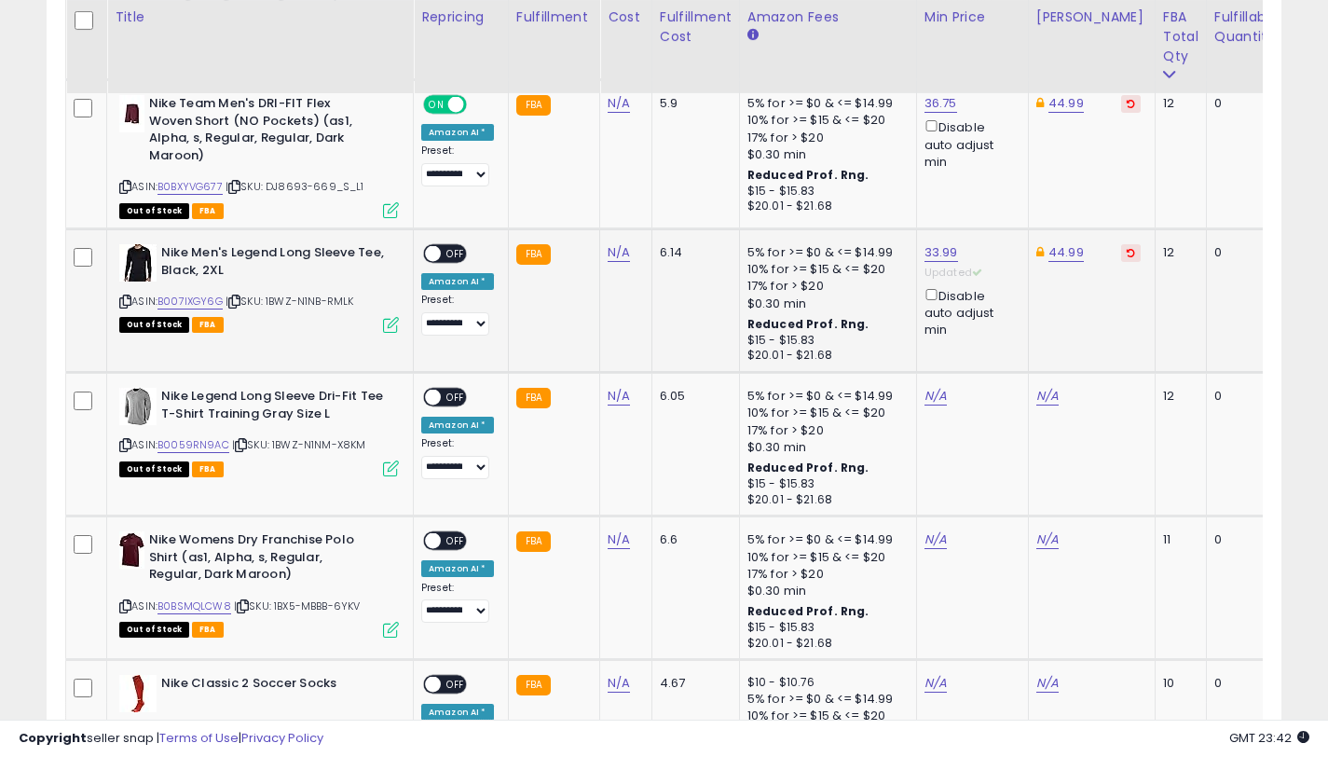
click at [446, 252] on span "OFF" at bounding box center [456, 254] width 30 height 16
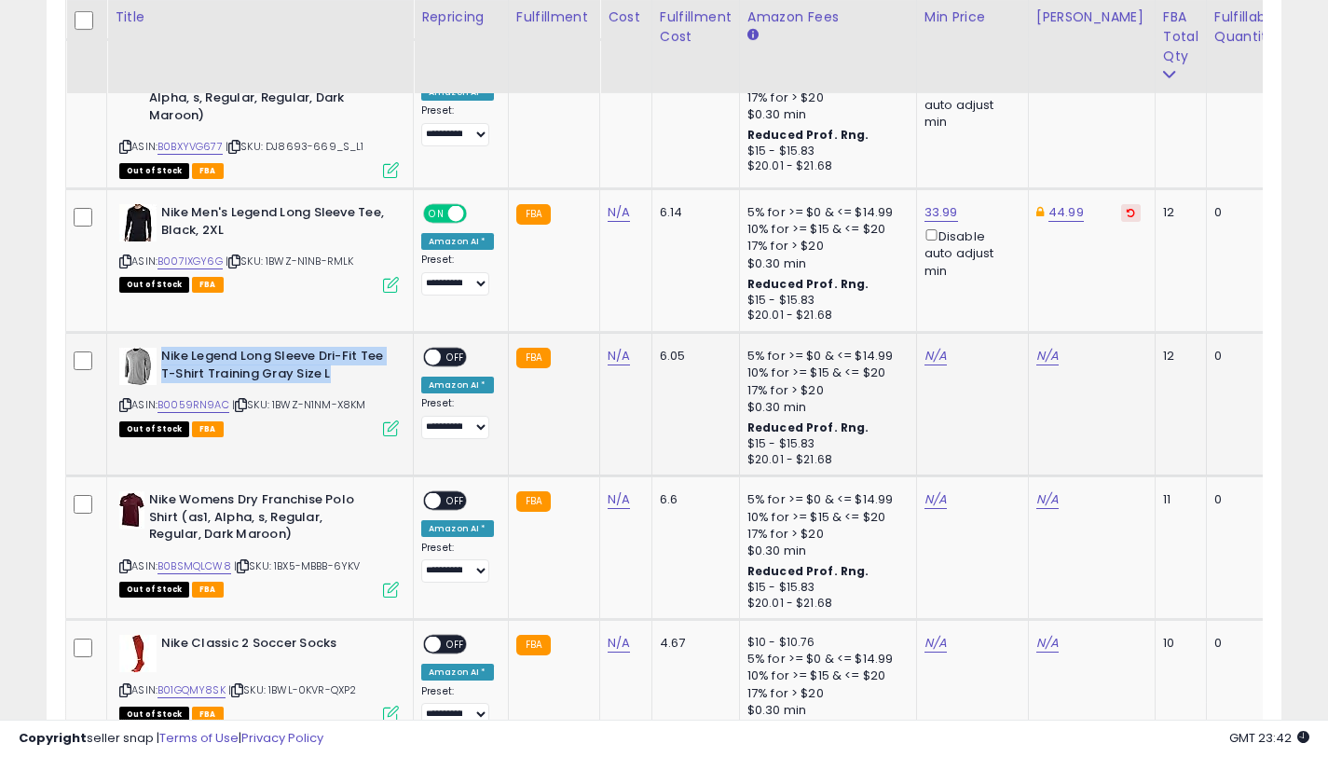
drag, startPoint x: 335, startPoint y: 373, endPoint x: 163, endPoint y: 357, distance: 172.2
click at [163, 357] on b "Nike Legend Long Sleeve Dri-Fit Tee T-Shirt Training Gray Size L" at bounding box center [274, 367] width 226 height 39
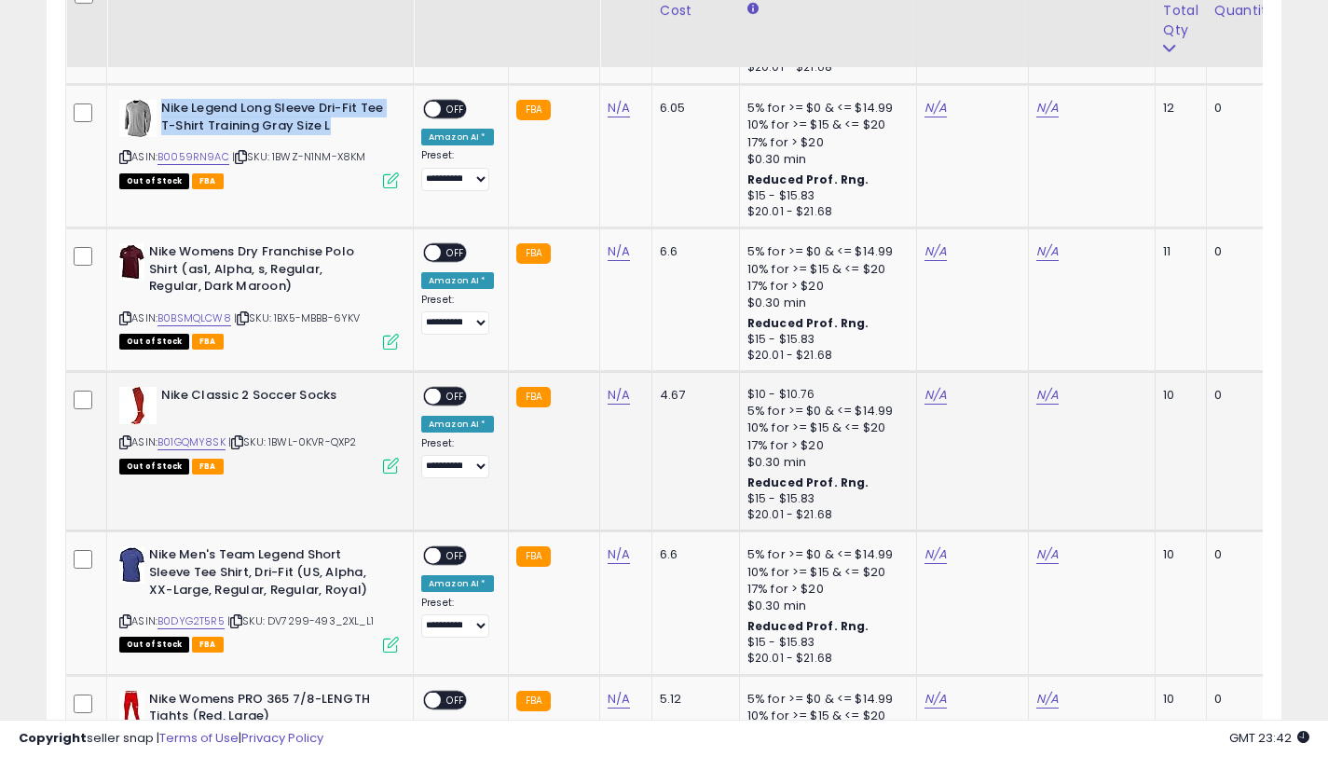
scroll to position [5673, 0]
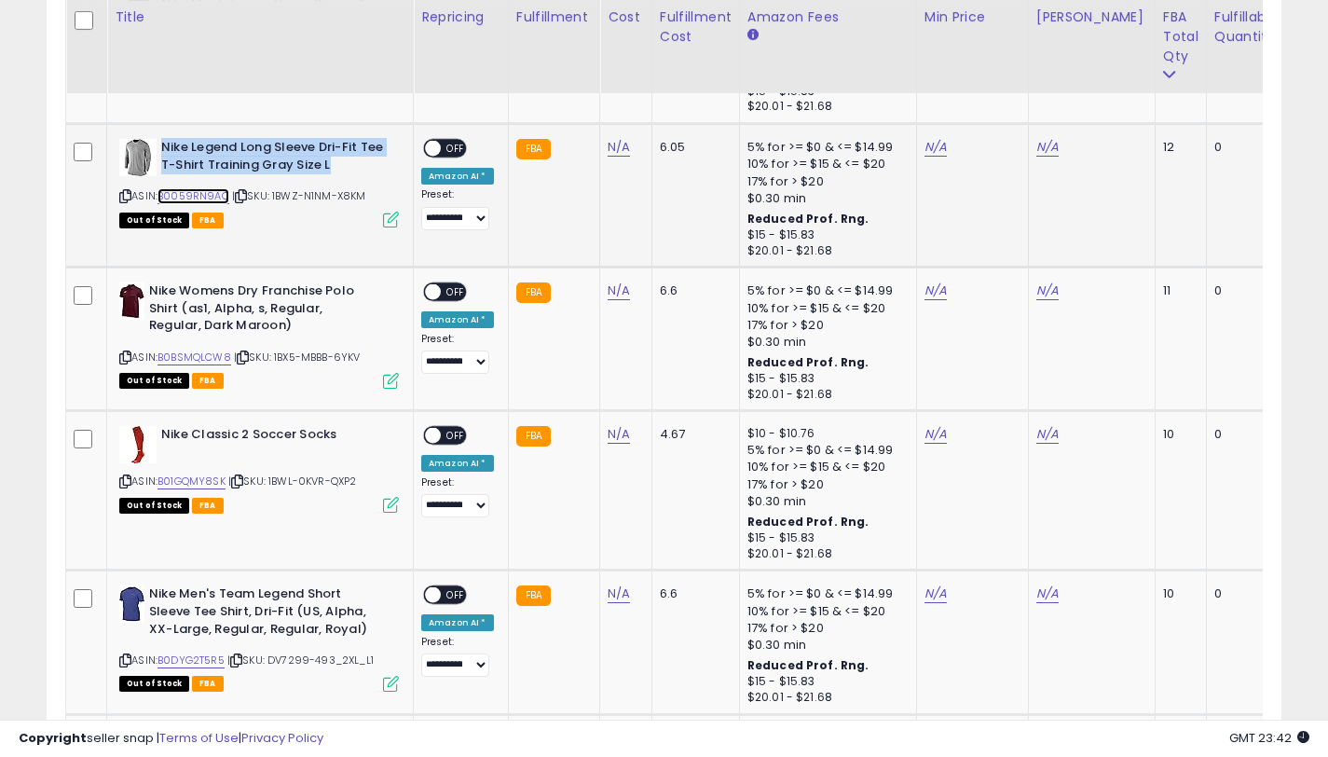
click at [201, 193] on link "B0059RN9AC" at bounding box center [193, 196] width 72 height 16
click at [125, 196] on icon at bounding box center [125, 196] width 12 height 10
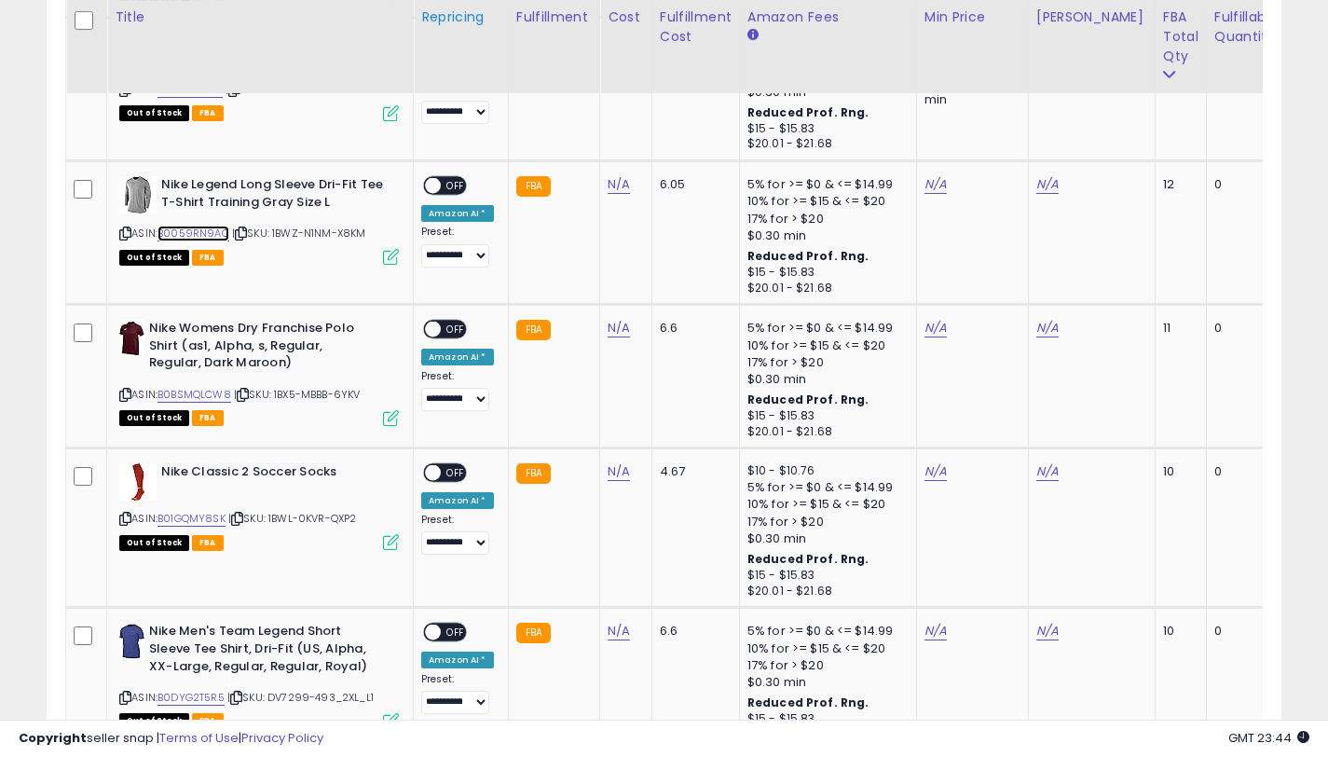
drag, startPoint x: 203, startPoint y: 232, endPoint x: 493, endPoint y: 9, distance: 365.5
click at [203, 232] on link "B0059RN9AC" at bounding box center [193, 234] width 72 height 16
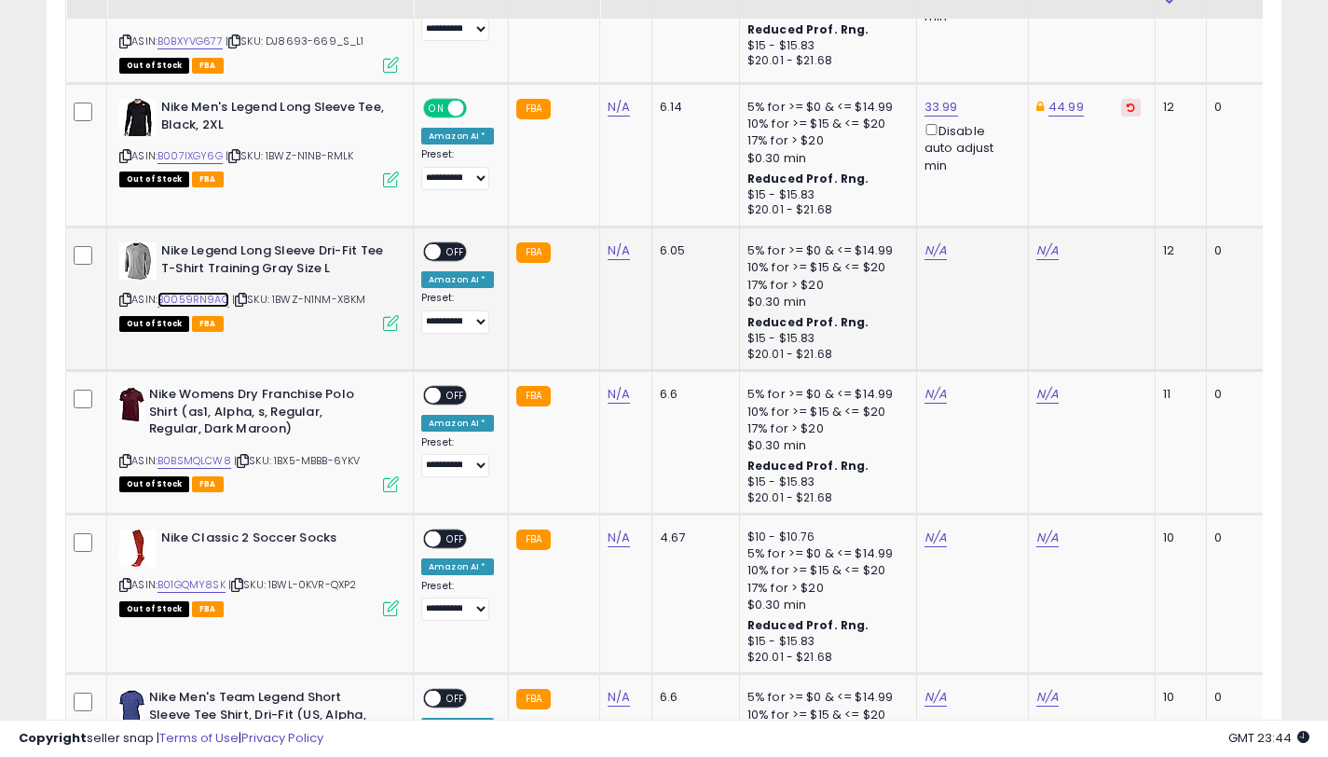
scroll to position [5495, 0]
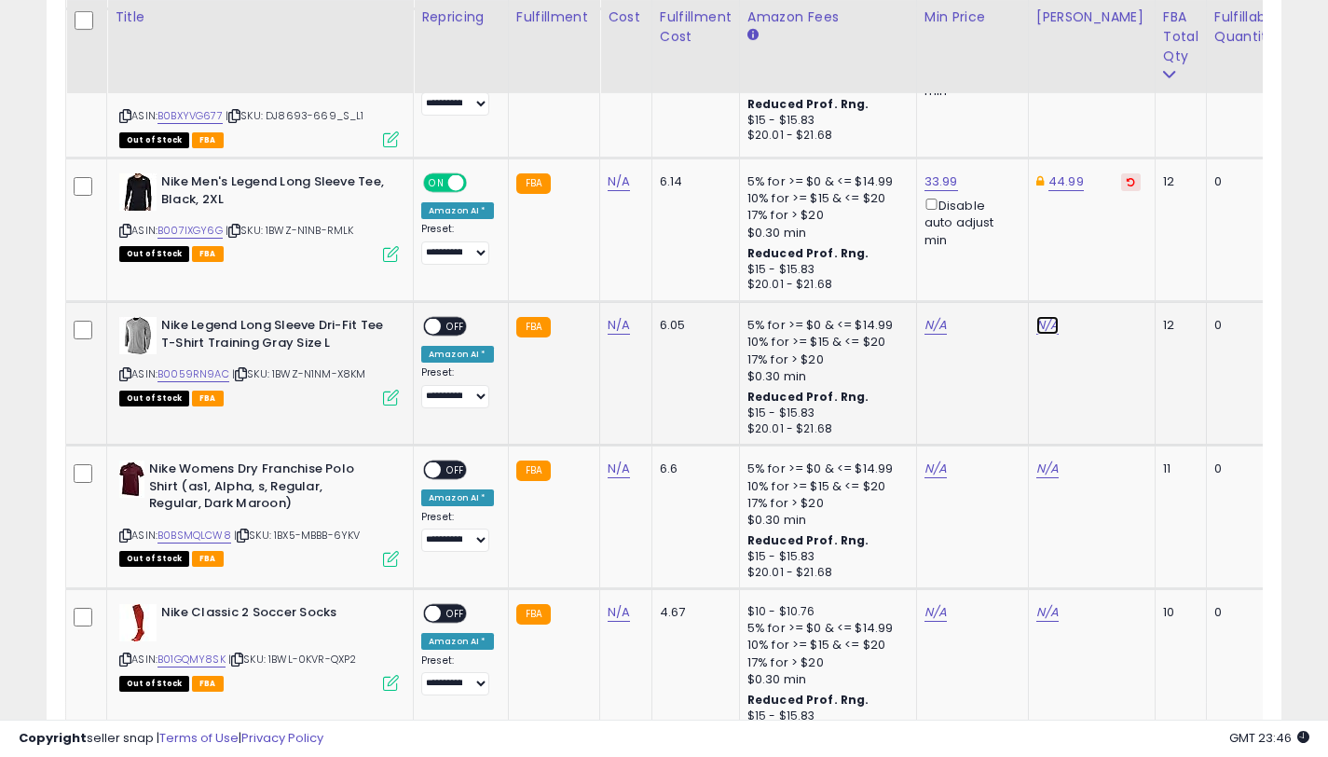
click at [1040, 329] on link "N/A" at bounding box center [1047, 325] width 22 height 19
type input "*****"
click at [1103, 260] on button "submit" at bounding box center [1102, 259] width 32 height 28
click at [925, 329] on link "N/A" at bounding box center [935, 325] width 22 height 19
type input "*****"
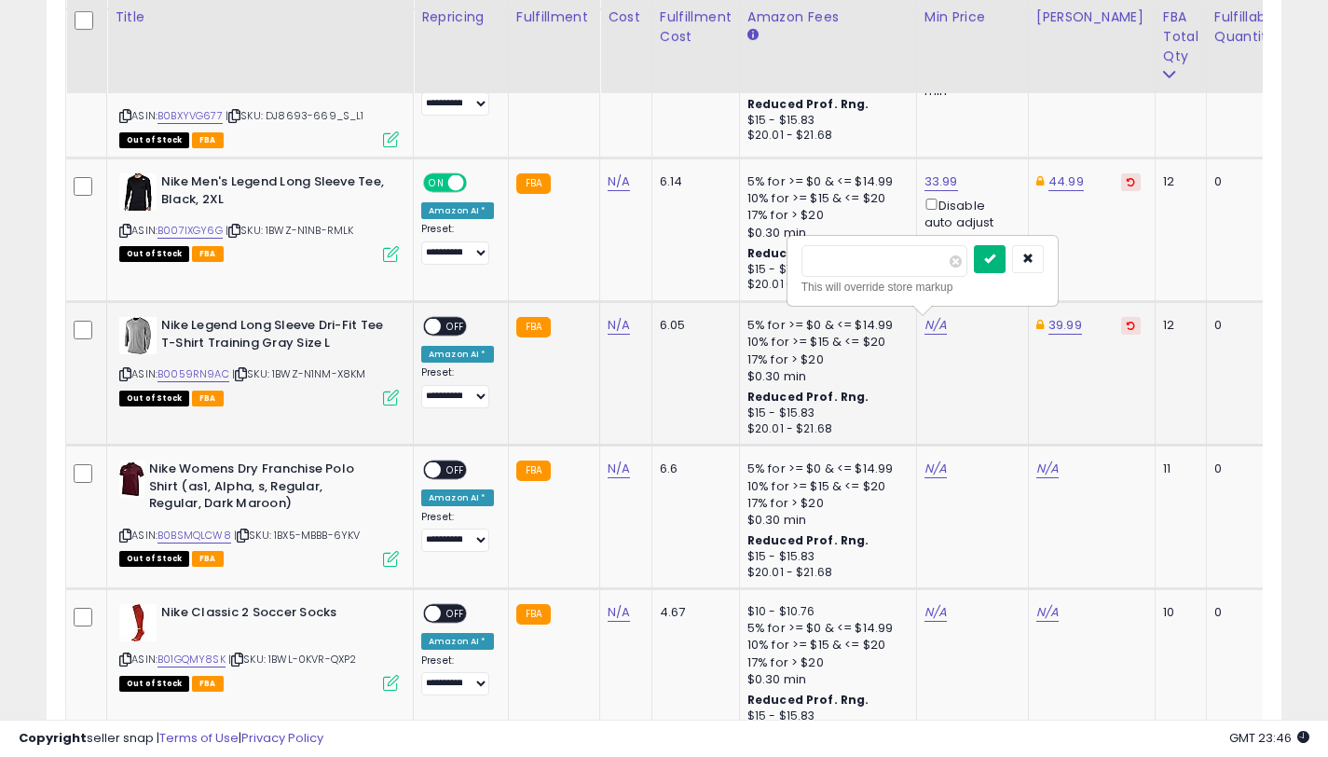
drag, startPoint x: 995, startPoint y: 271, endPoint x: 534, endPoint y: 314, distance: 463.3
click at [994, 271] on button "submit" at bounding box center [990, 259] width 32 height 28
click at [451, 327] on span "OFF" at bounding box center [456, 327] width 30 height 16
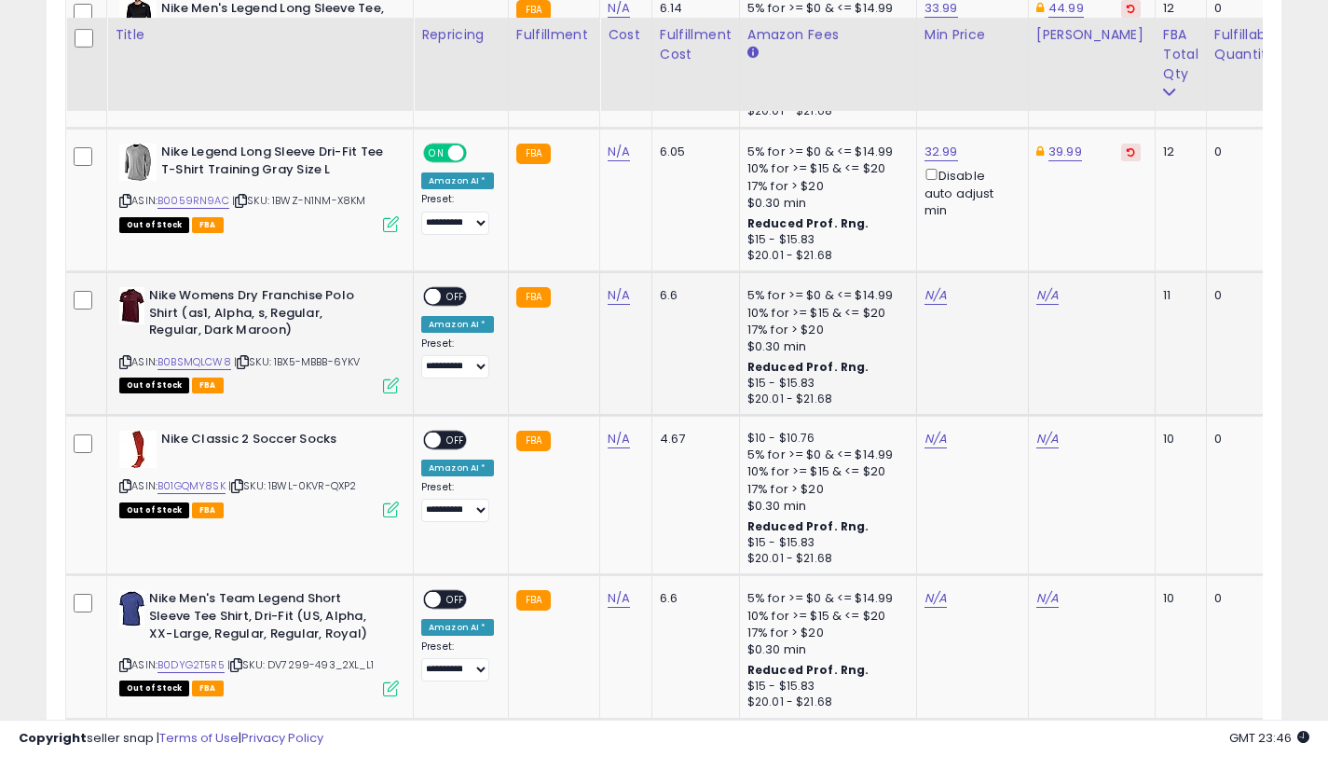
scroll to position [5686, 0]
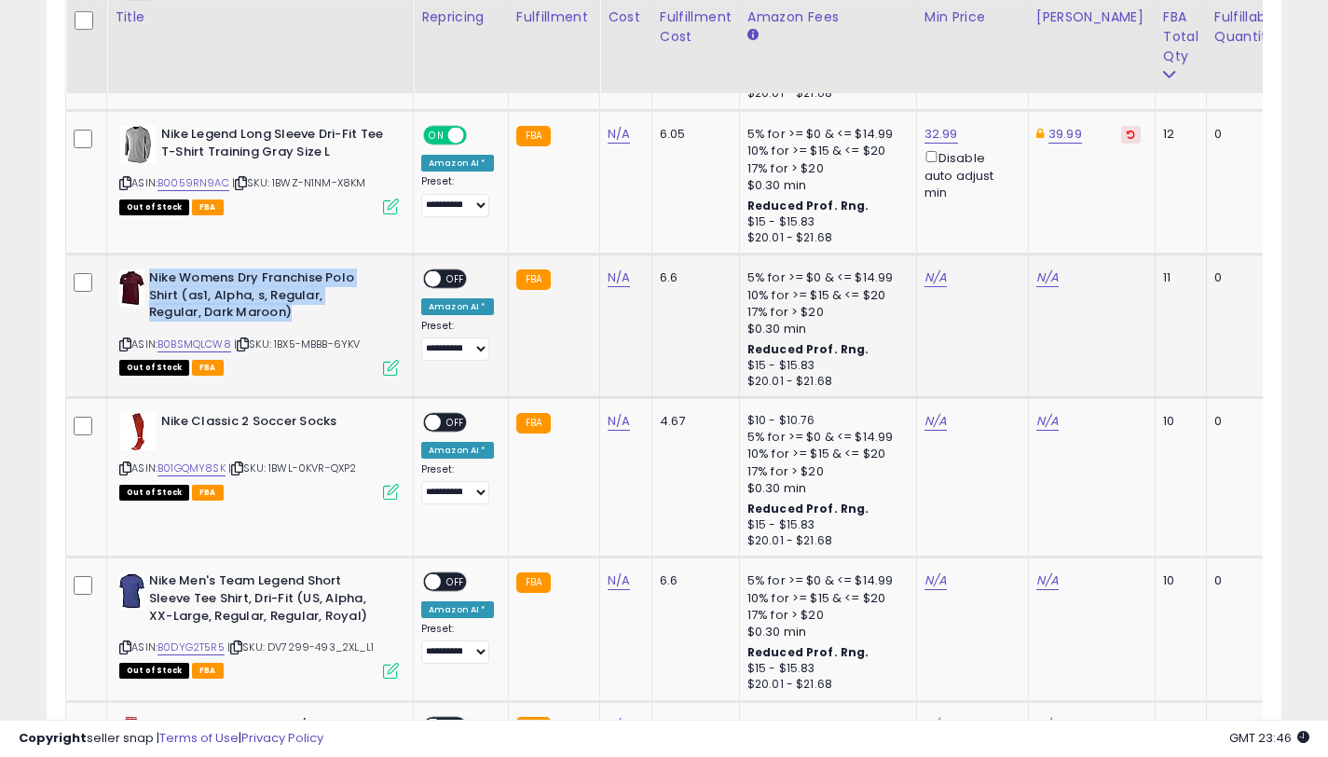
drag, startPoint x: 296, startPoint y: 312, endPoint x: 151, endPoint y: 278, distance: 149.4
click at [151, 278] on b "Nike Womens Dry Franchise Polo Shirt (as1, Alpha, s, Regular, Regular, Dark Mar…" at bounding box center [262, 297] width 226 height 57
click at [220, 342] on link "B0BSMQLCW8" at bounding box center [194, 344] width 74 height 16
click at [1036, 281] on link "N/A" at bounding box center [1047, 277] width 22 height 19
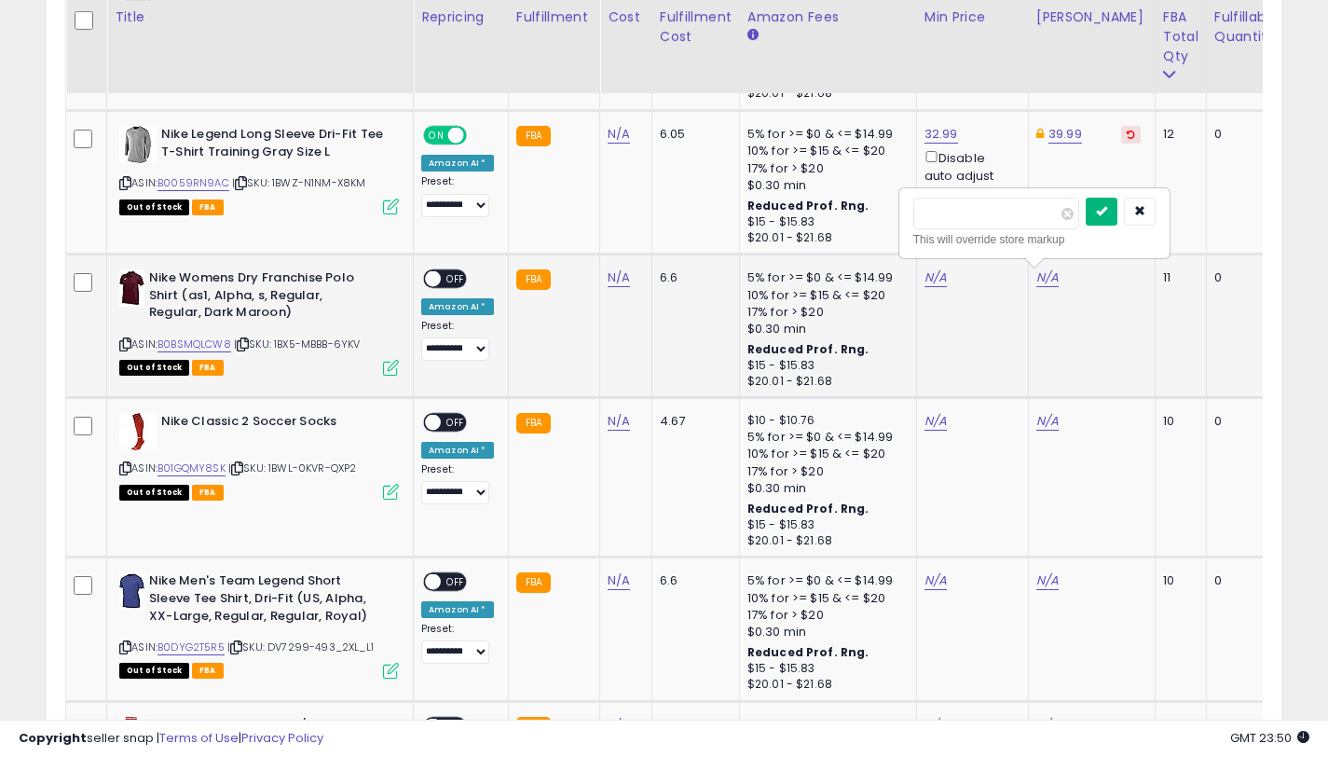
type input "*****"
click at [1110, 220] on button "submit" at bounding box center [1102, 212] width 32 height 28
click at [936, 280] on link "N/A" at bounding box center [935, 277] width 22 height 19
type input "*****"
click at [989, 214] on button "submit" at bounding box center [990, 212] width 32 height 28
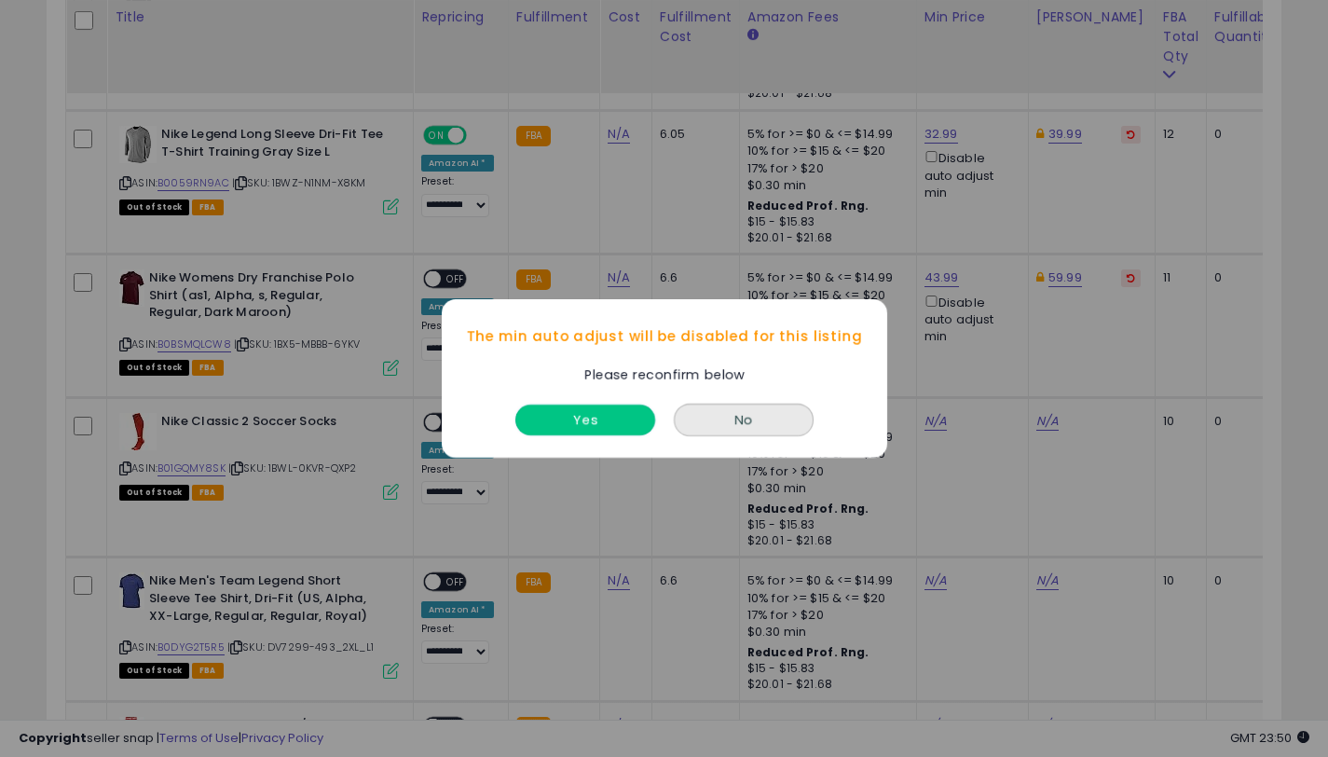
click at [575, 414] on button "Yes" at bounding box center [585, 419] width 140 height 31
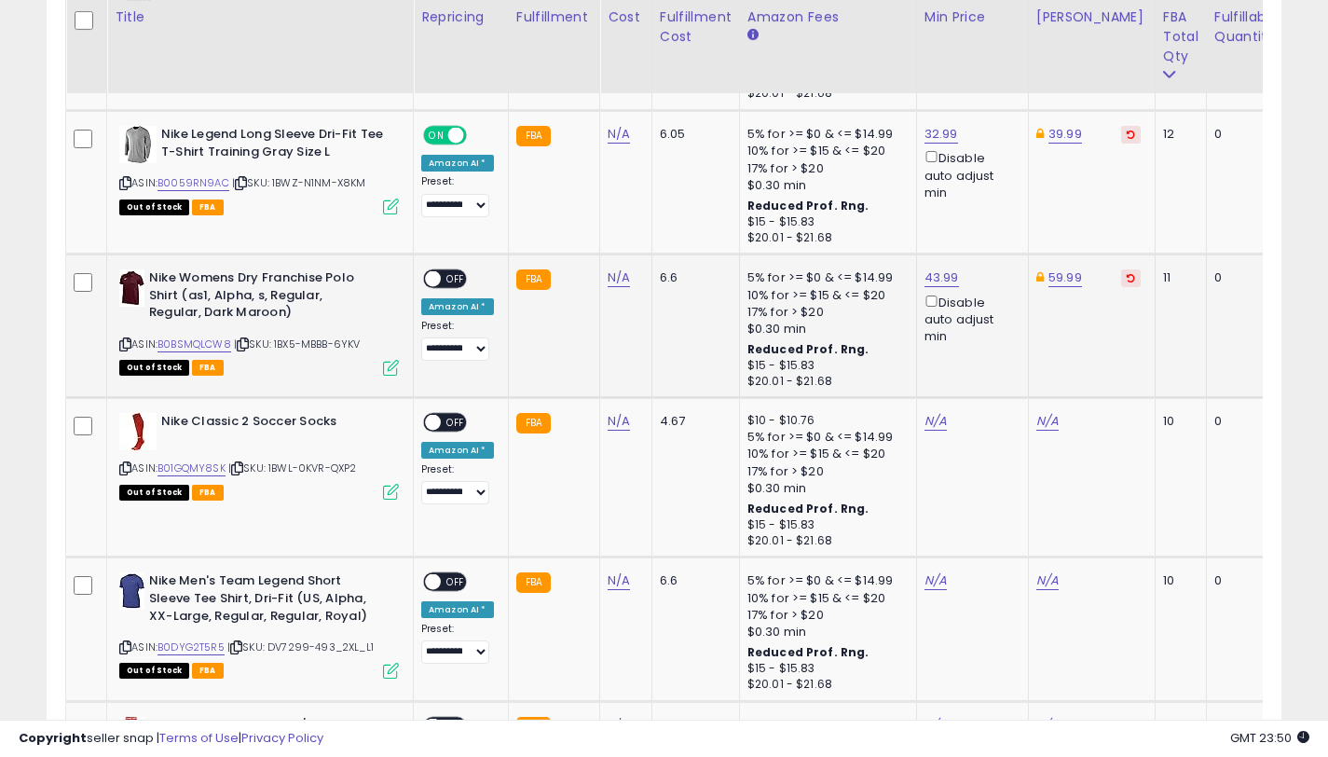
click at [445, 279] on span "OFF" at bounding box center [456, 279] width 30 height 16
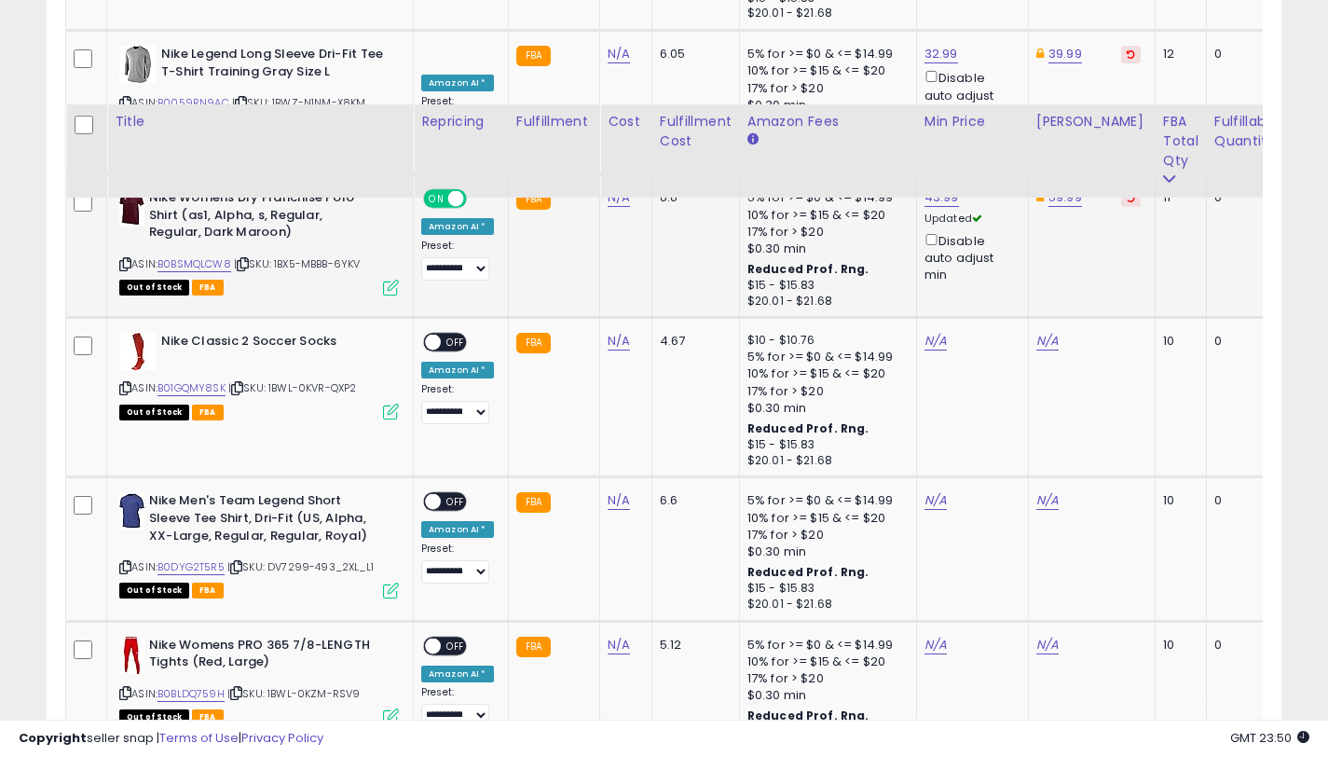
scroll to position [5871, 0]
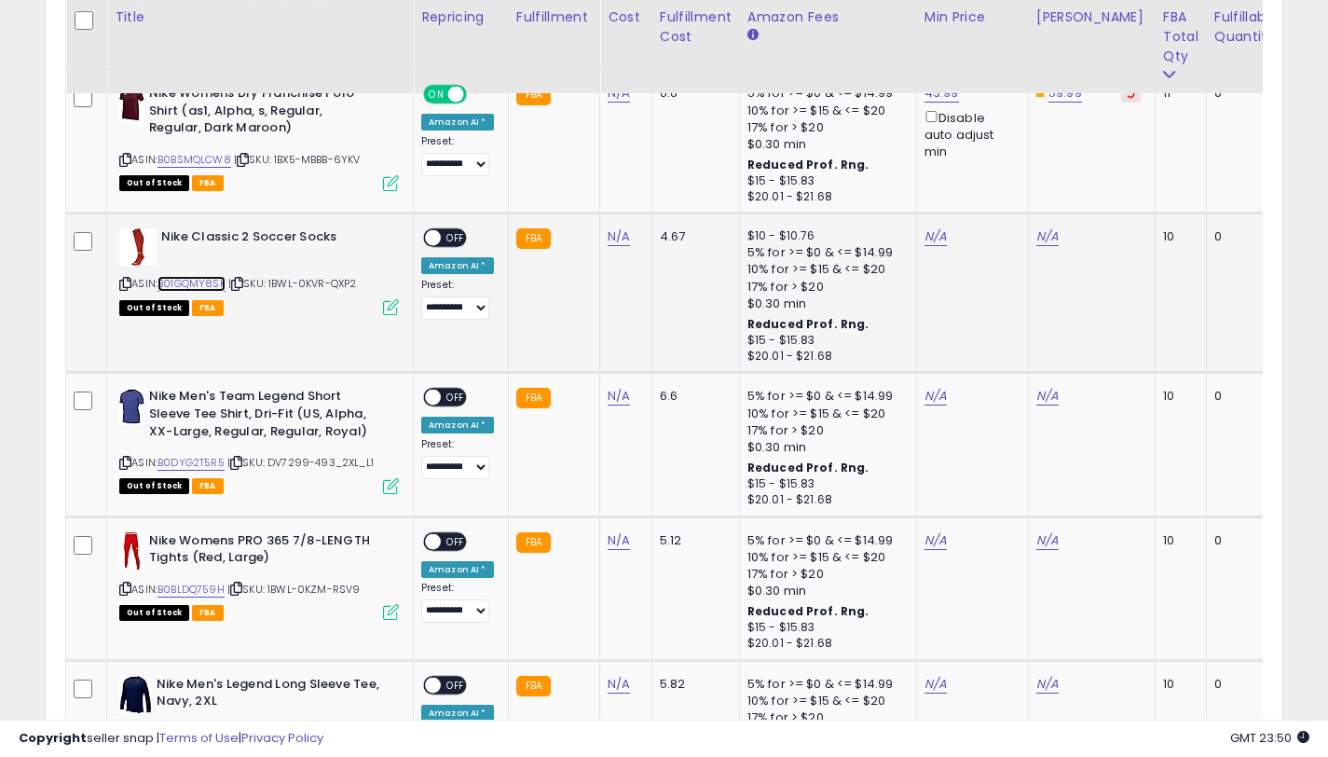
click at [214, 281] on link "B01GQMY8SK" at bounding box center [191, 284] width 68 height 16
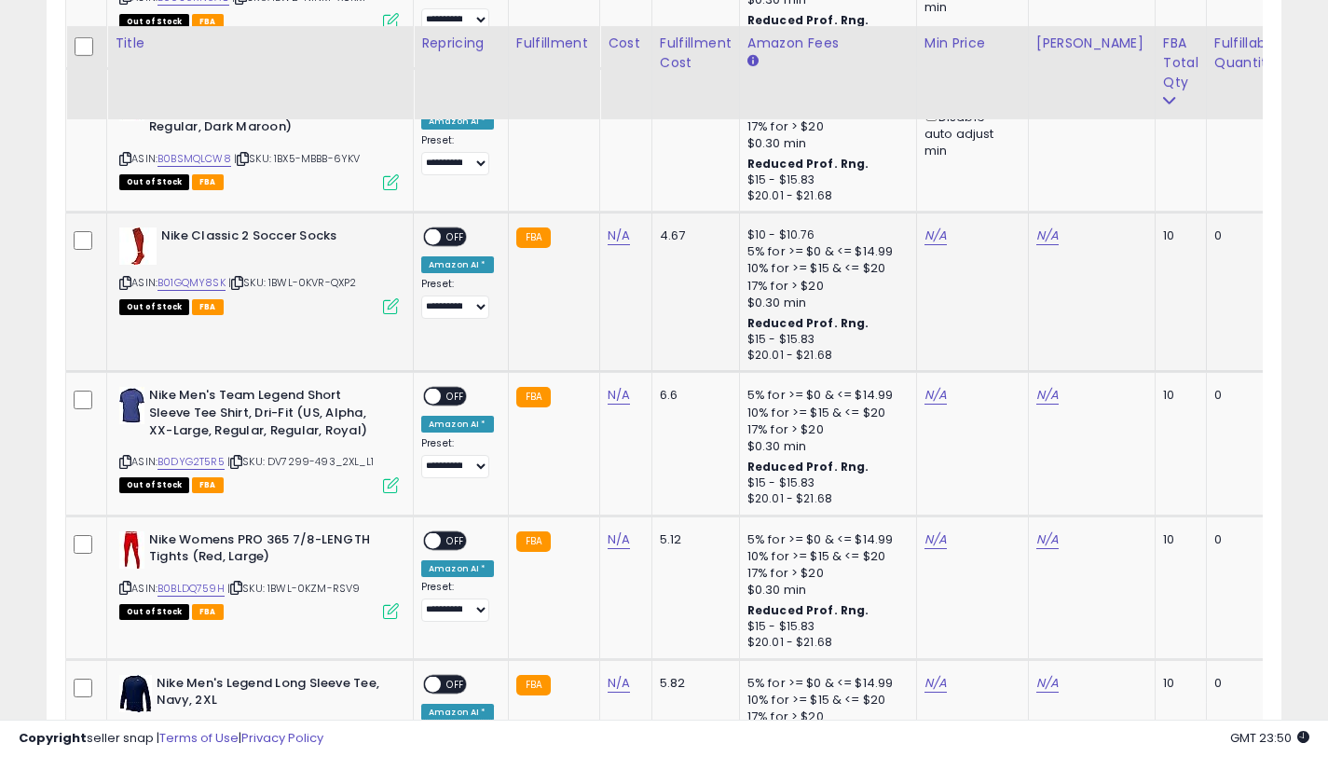
scroll to position [5898, 0]
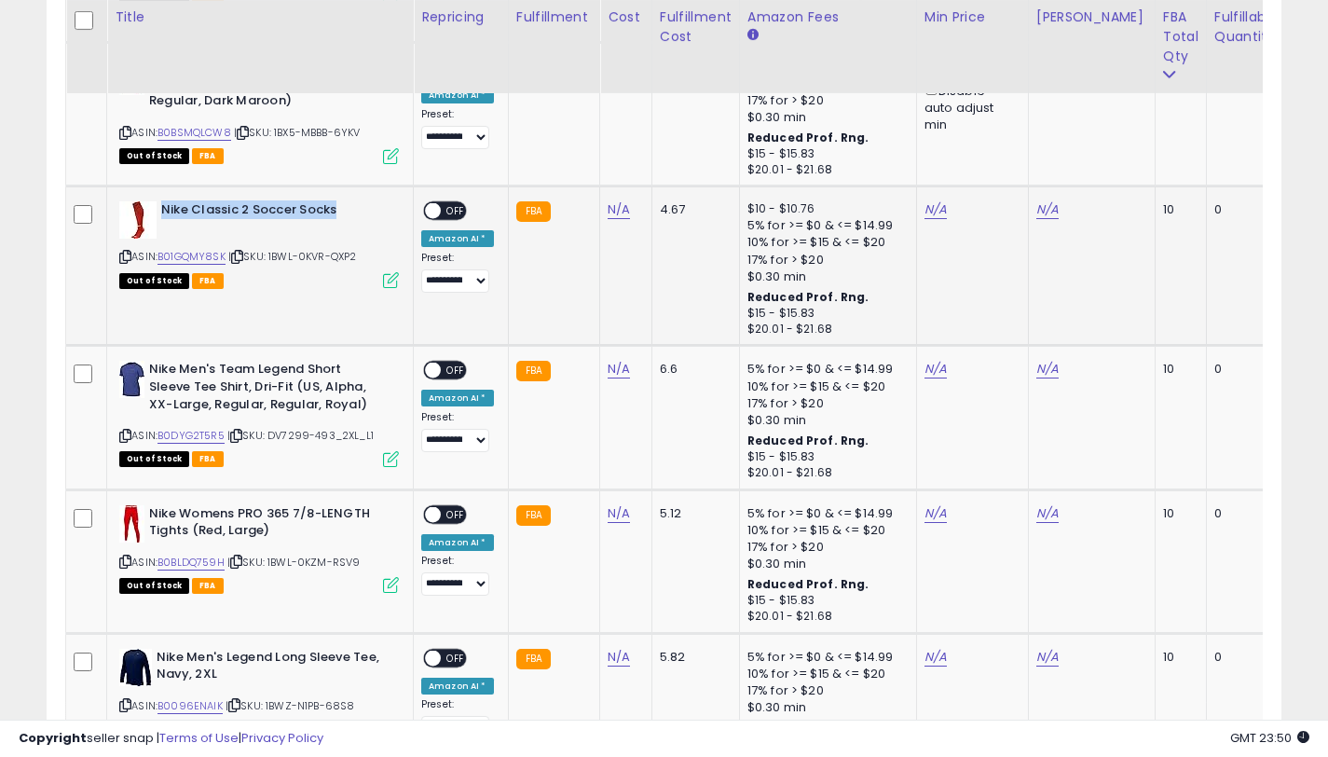
drag, startPoint x: 251, startPoint y: 210, endPoint x: 162, endPoint y: 207, distance: 88.6
click at [162, 207] on b "Nike Classic 2 Soccer Socks" at bounding box center [274, 212] width 226 height 22
click at [211, 131] on link "B0BSMQLCW8" at bounding box center [194, 133] width 74 height 16
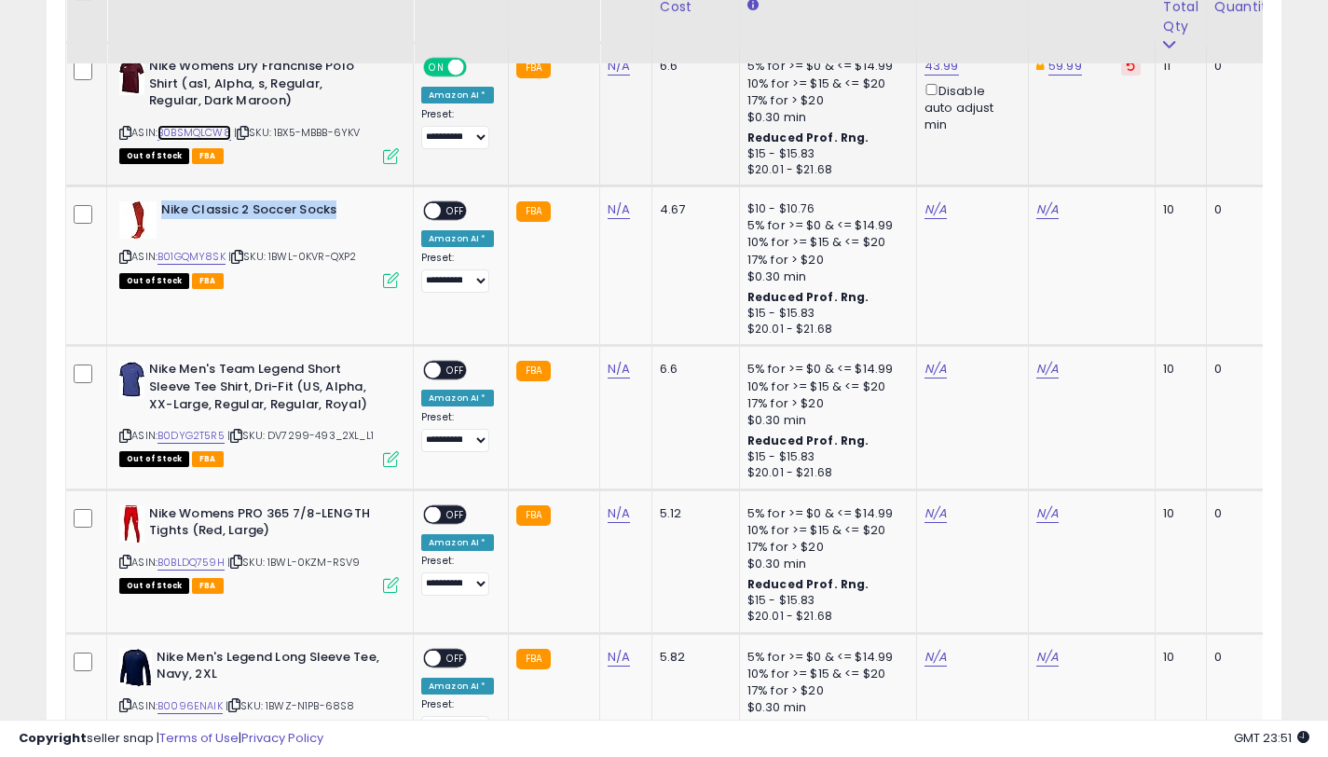
scroll to position [5868, 0]
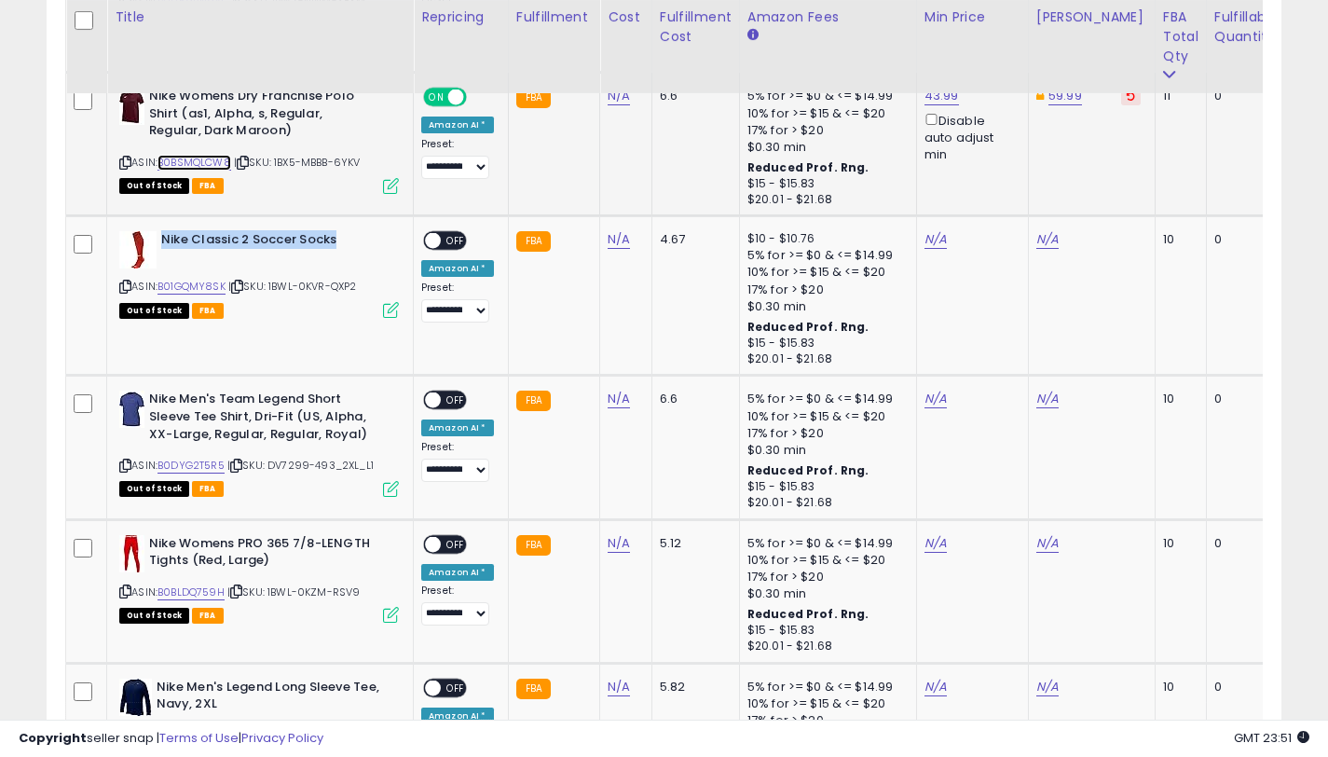
click at [224, 157] on link "B0BSMQLCW8" at bounding box center [194, 163] width 74 height 16
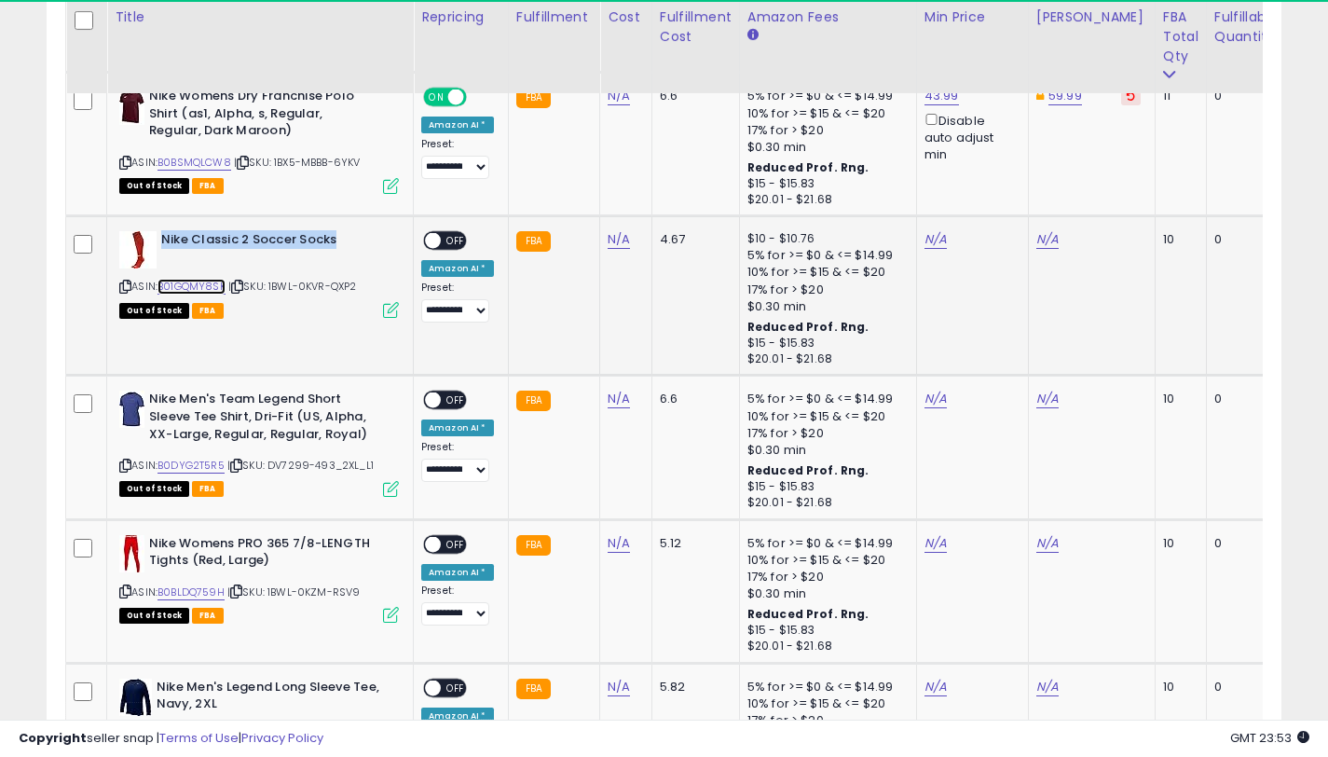
click at [212, 285] on link "B01GQMY8SK" at bounding box center [191, 287] width 68 height 16
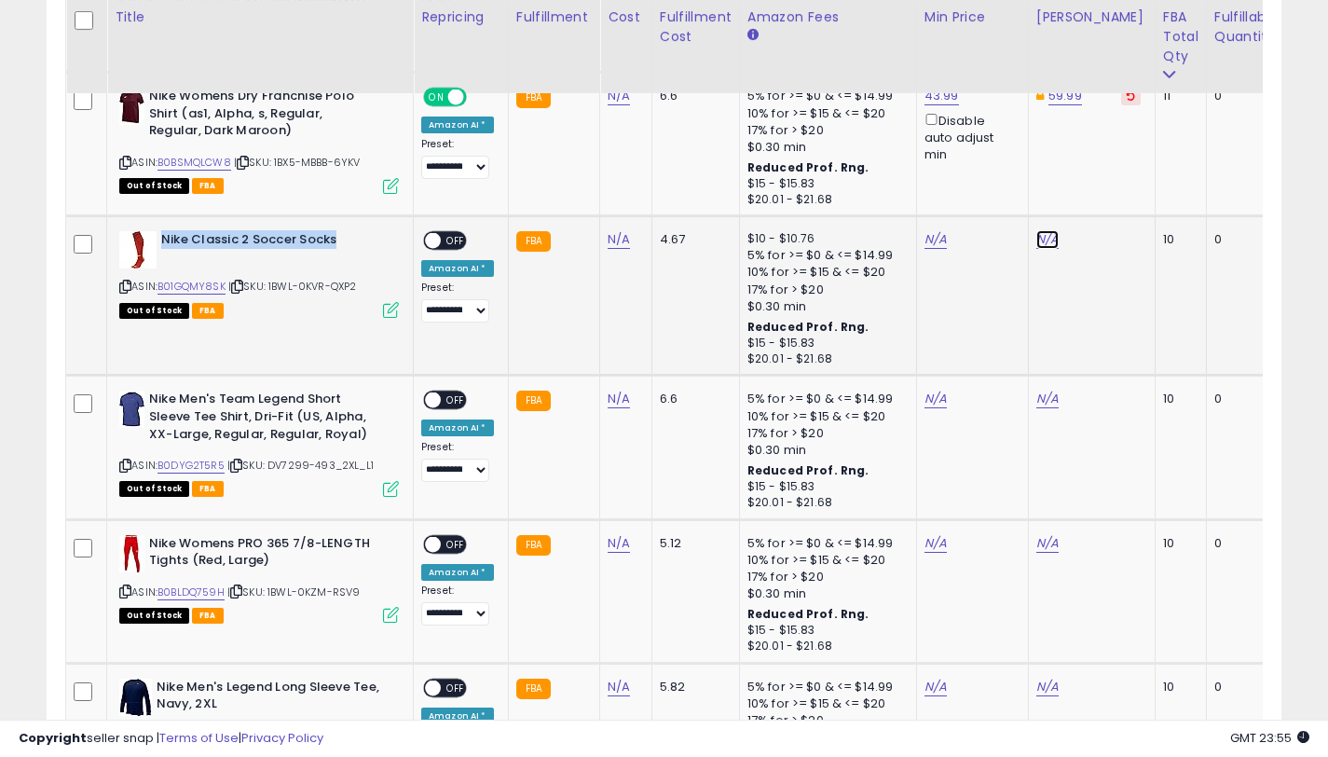
click at [1039, 244] on link "N/A" at bounding box center [1047, 239] width 22 height 19
type input "*****"
click at [1101, 178] on button "submit" at bounding box center [1102, 173] width 32 height 28
click at [931, 238] on link "N/A" at bounding box center [935, 239] width 22 height 19
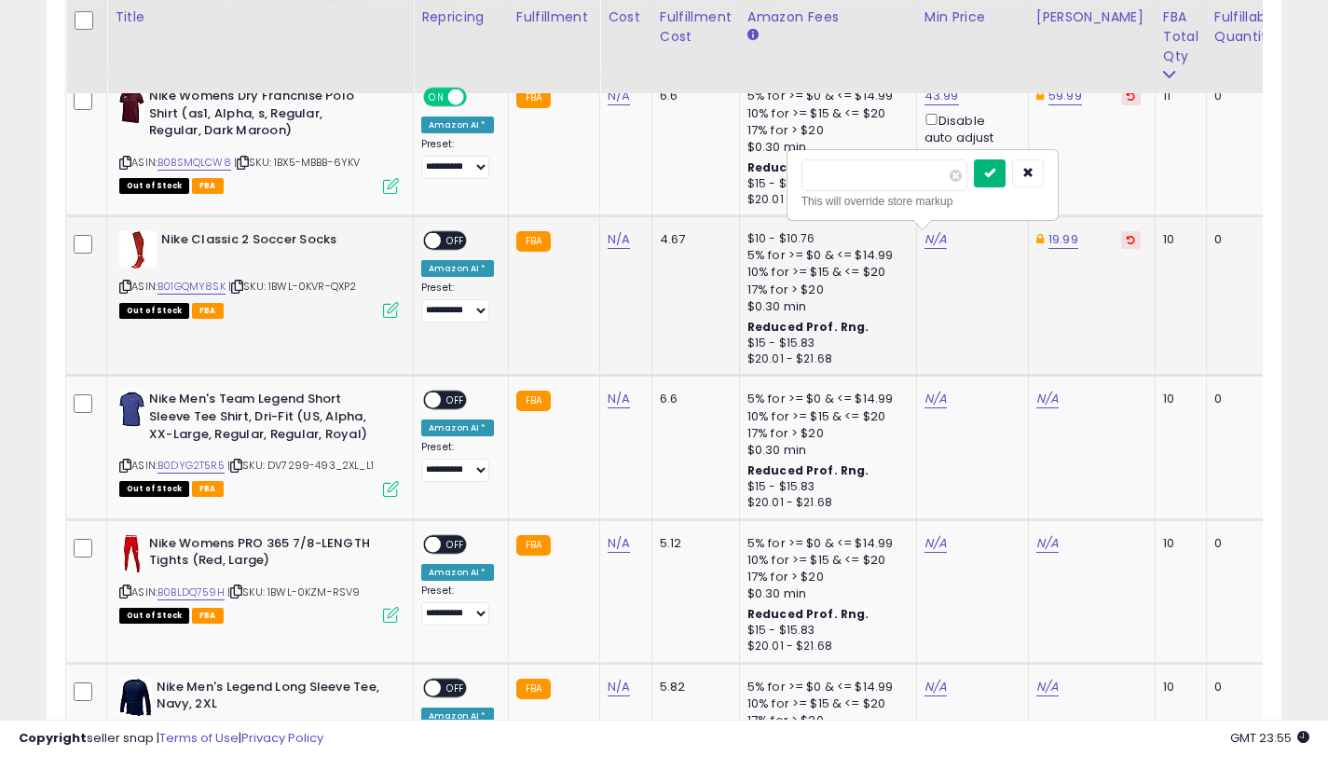
type input "*****"
click at [995, 177] on icon "submit" at bounding box center [989, 172] width 11 height 11
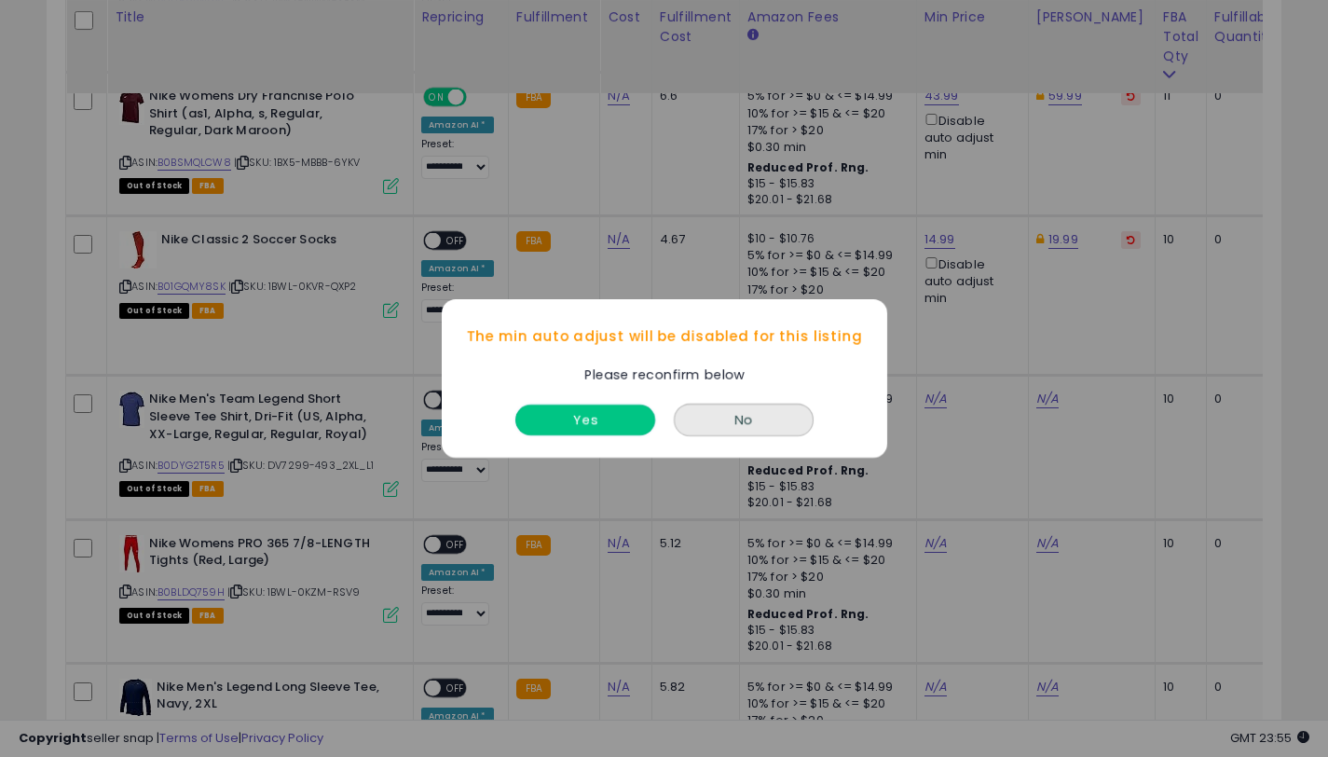
click at [636, 425] on button "Yes" at bounding box center [585, 419] width 140 height 31
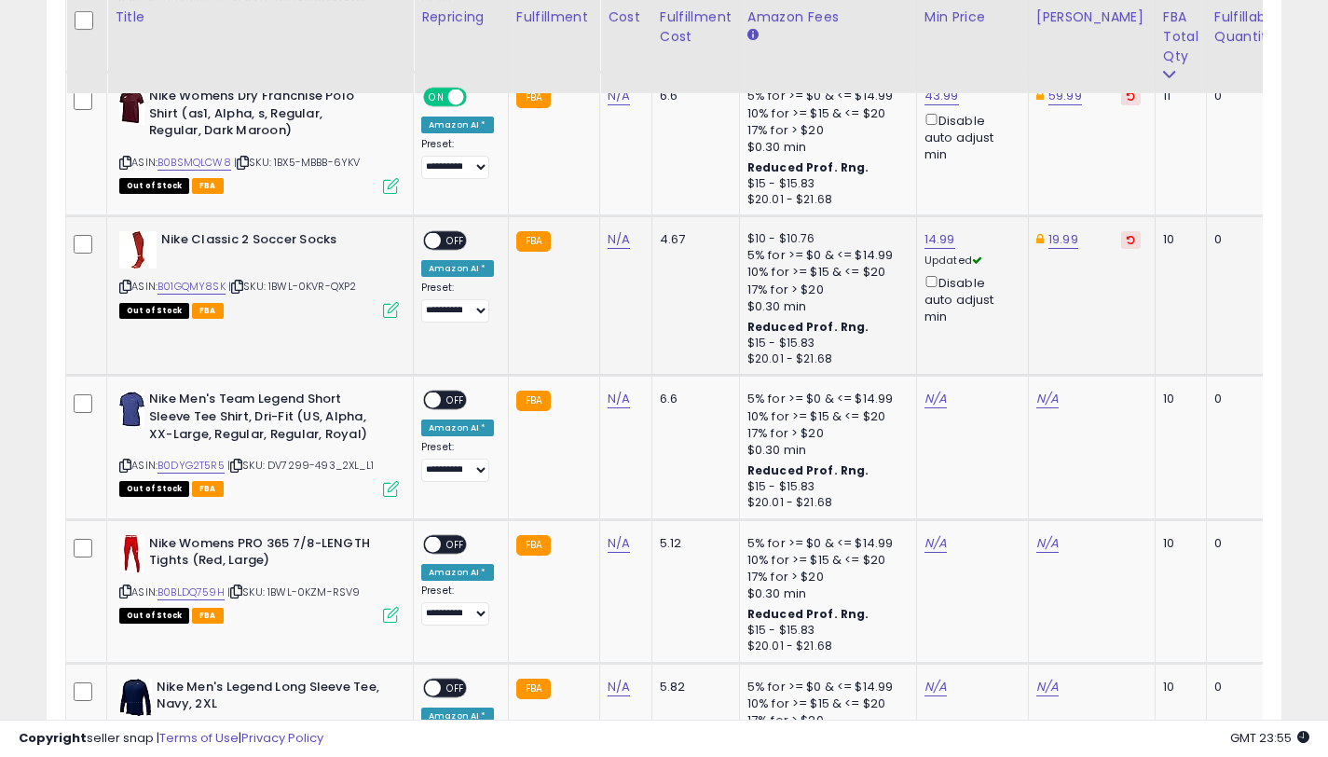
click at [454, 246] on span "OFF" at bounding box center [456, 241] width 30 height 16
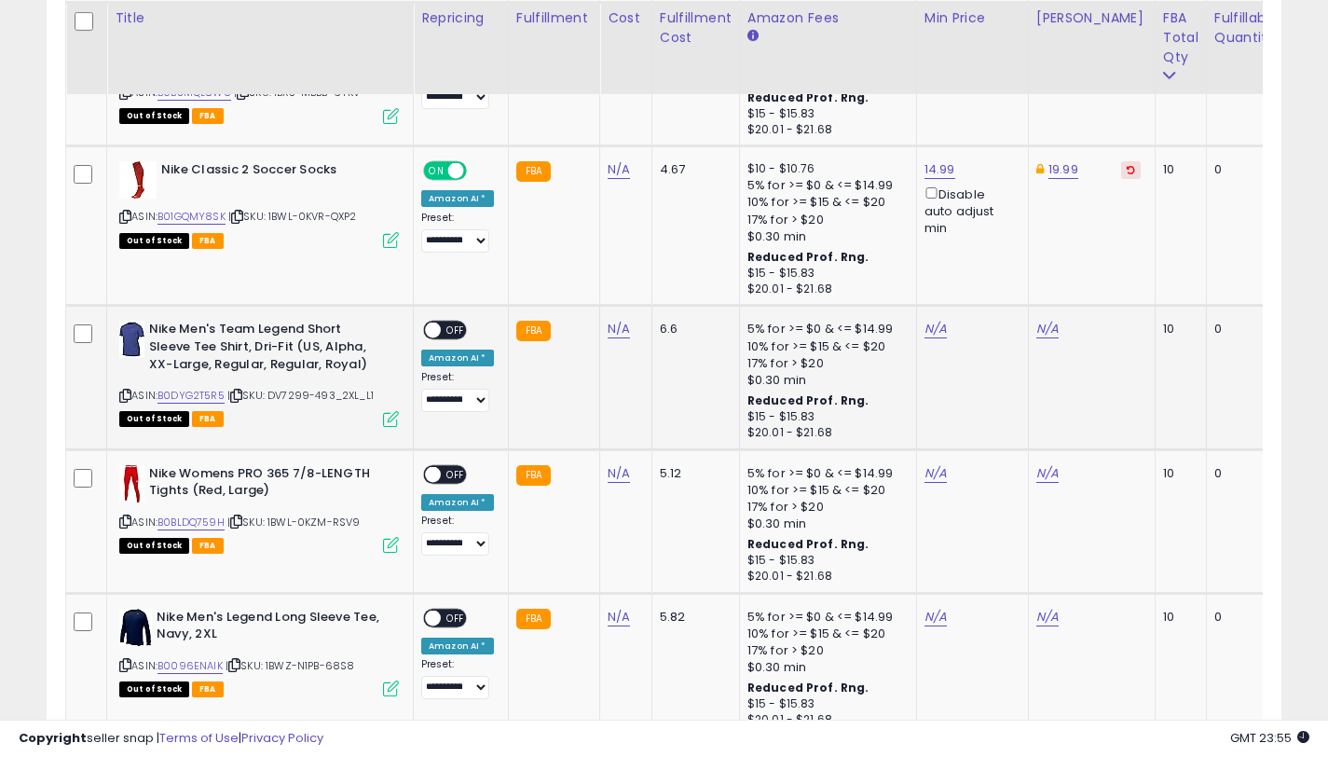
scroll to position [5939, 0]
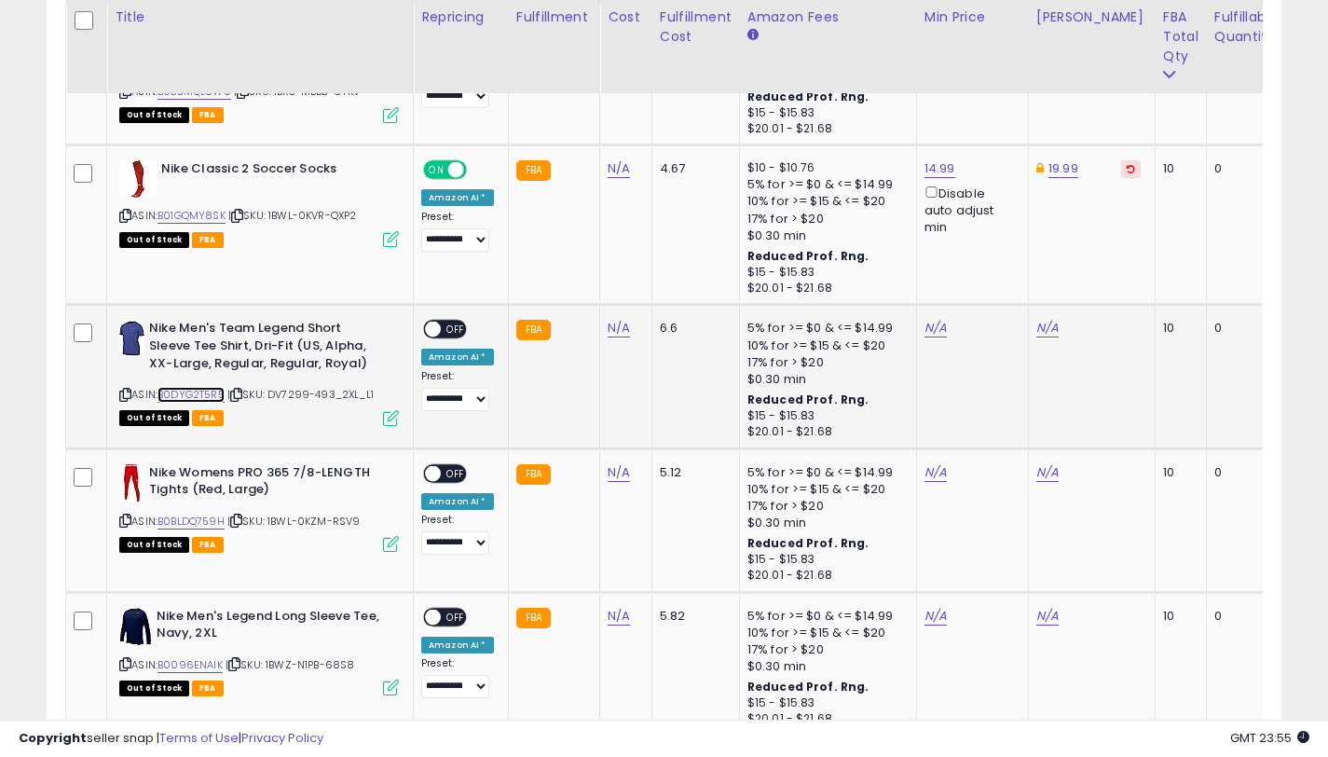
click at [211, 390] on link "B0DYG2T5R5" at bounding box center [190, 395] width 67 height 16
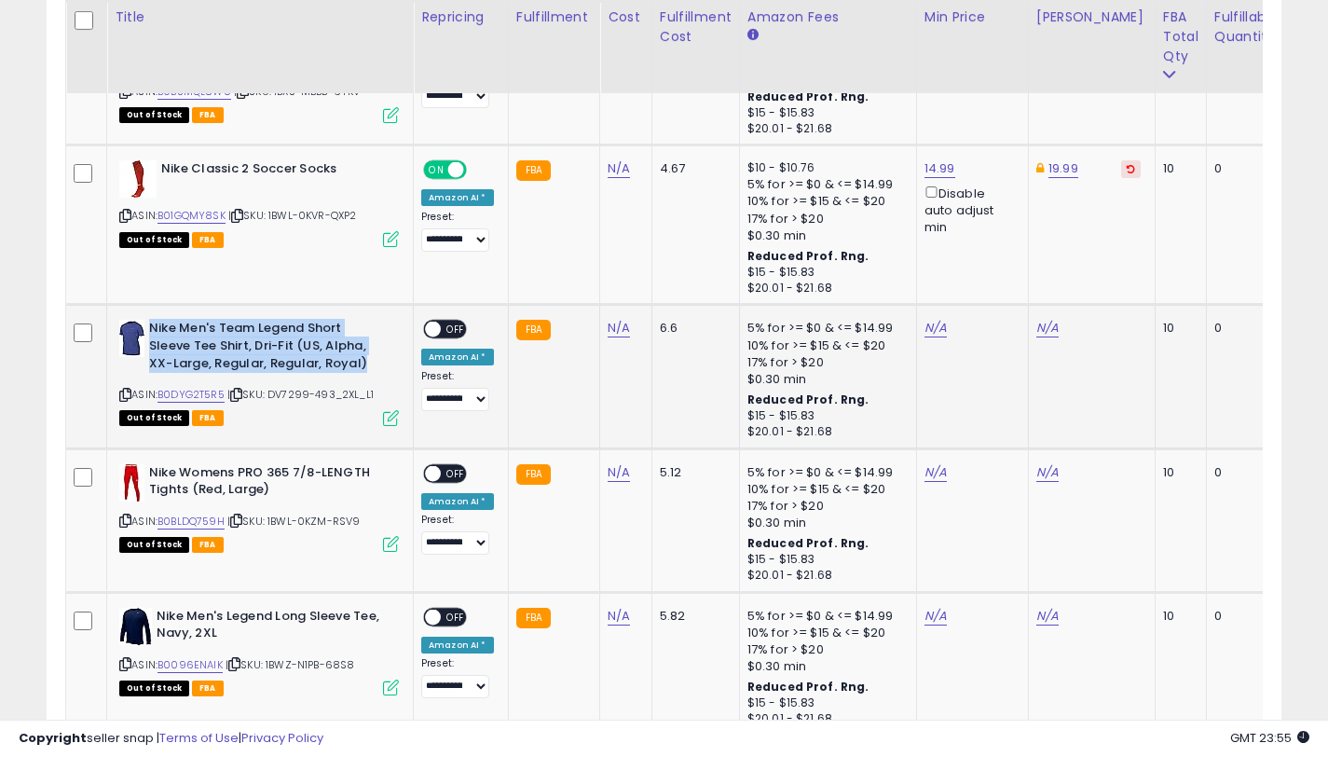
drag, startPoint x: 367, startPoint y: 363, endPoint x: 152, endPoint y: 330, distance: 217.9
click at [152, 330] on b "Nike Men's Team Legend Short Sleeve Tee Shirt, Dri-Fit (US, Alpha, XX-Large, Re…" at bounding box center [262, 348] width 226 height 57
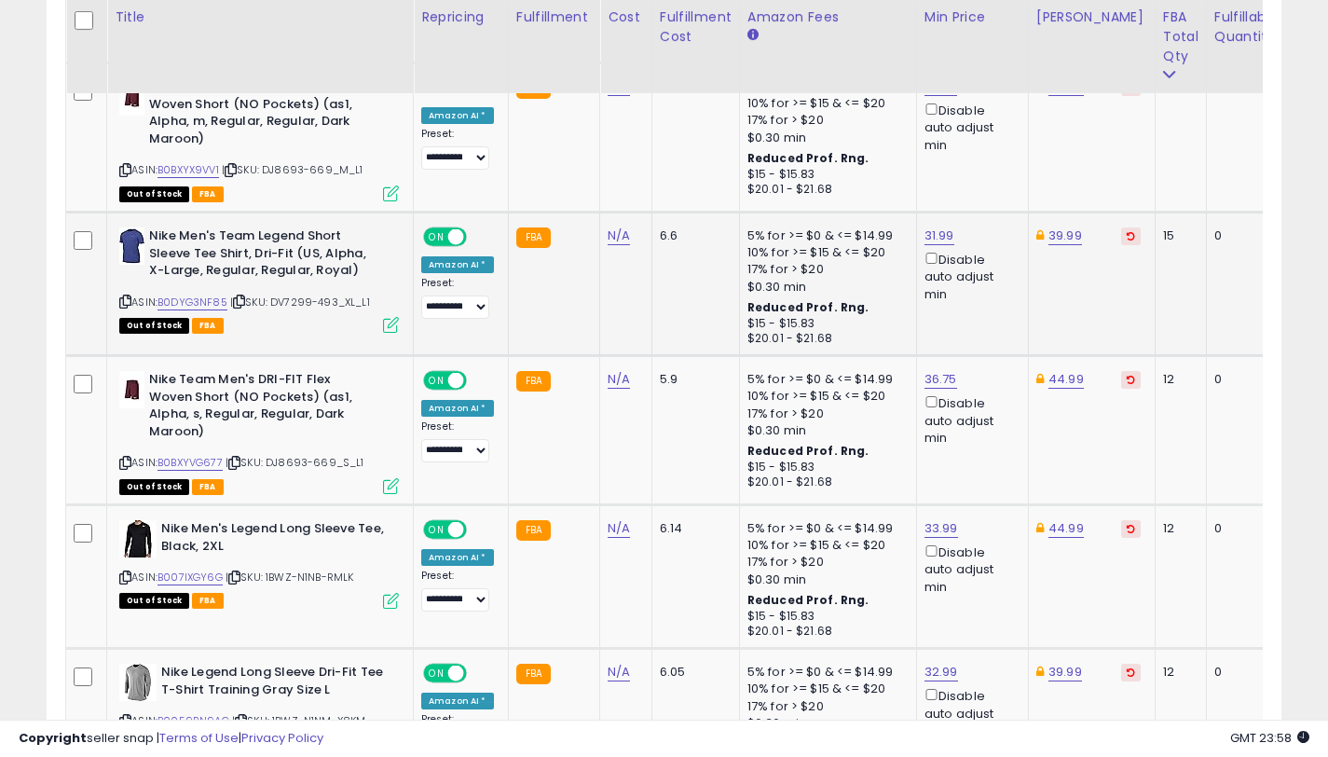
scroll to position [5115, 0]
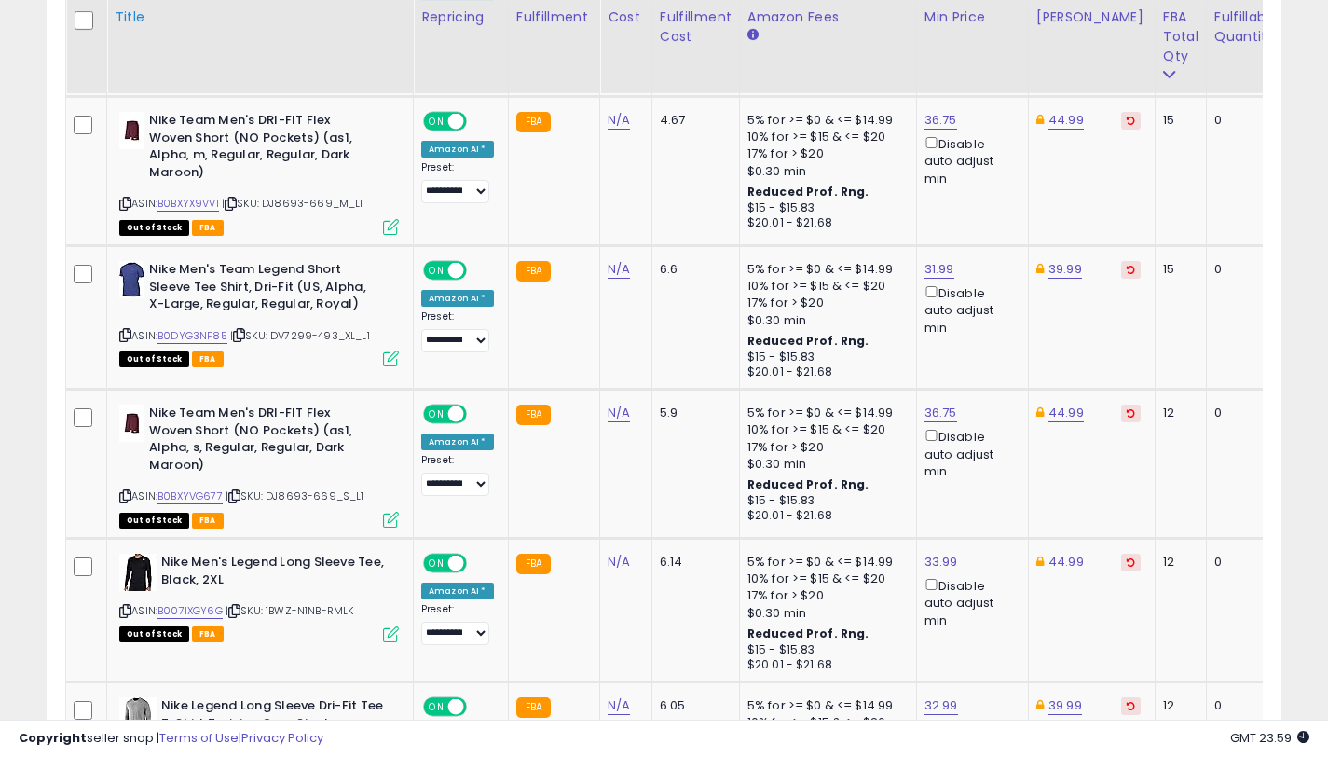
click at [128, 335] on icon at bounding box center [125, 335] width 12 height 10
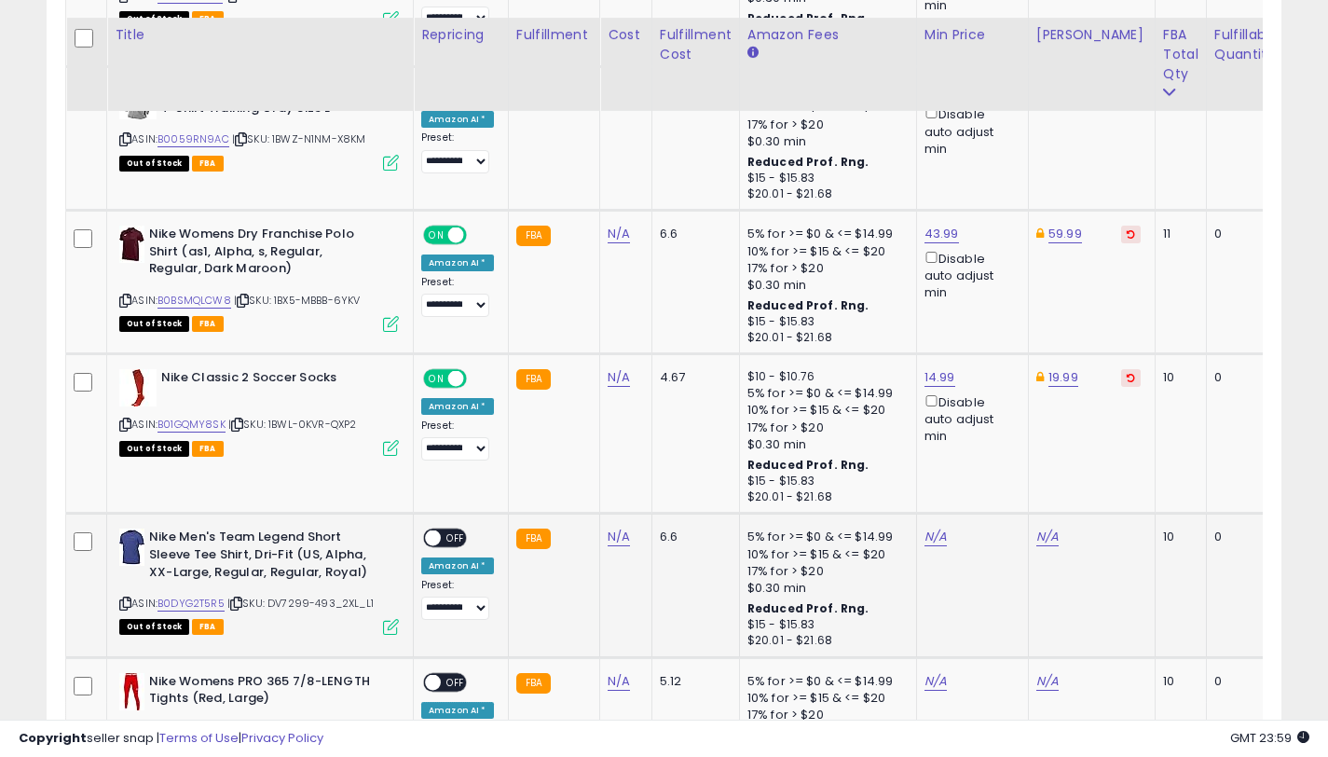
scroll to position [5748, 0]
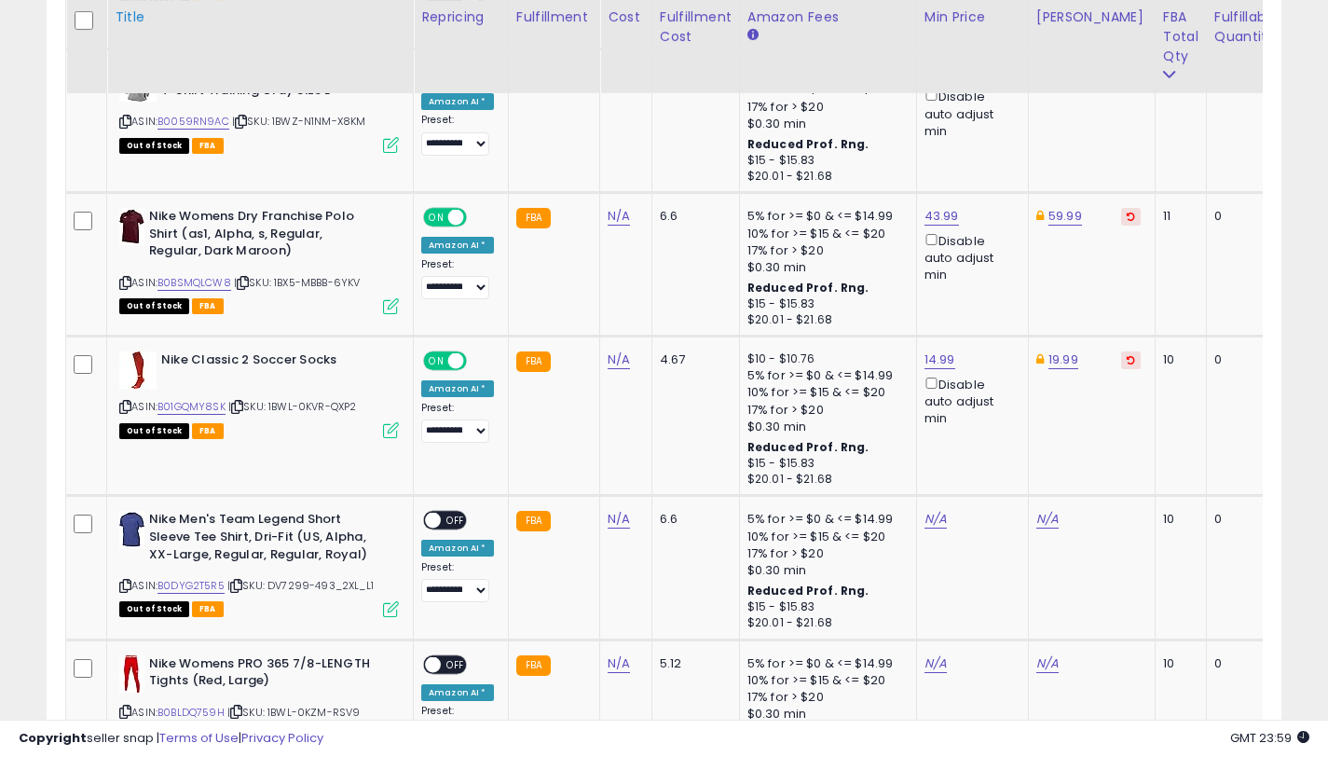
click at [122, 583] on icon at bounding box center [125, 586] width 12 height 10
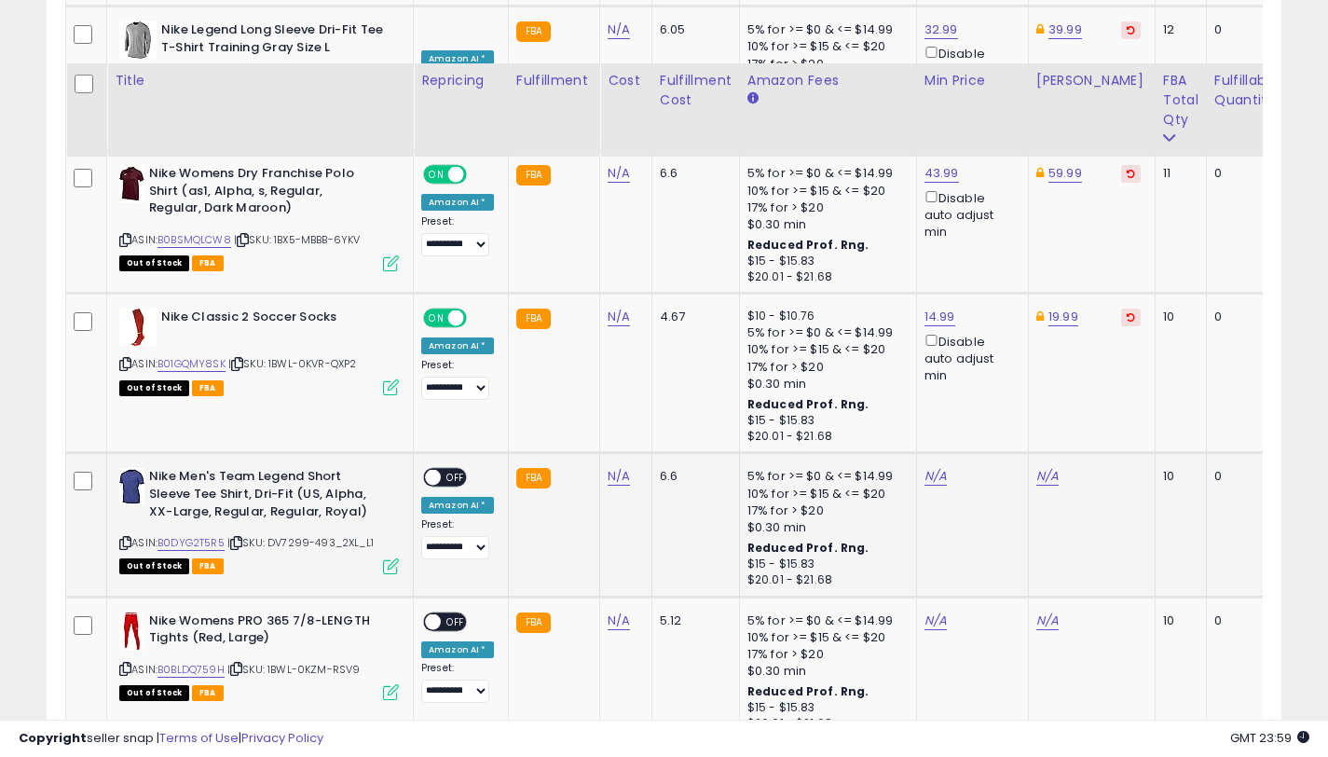
scroll to position [5854, 0]
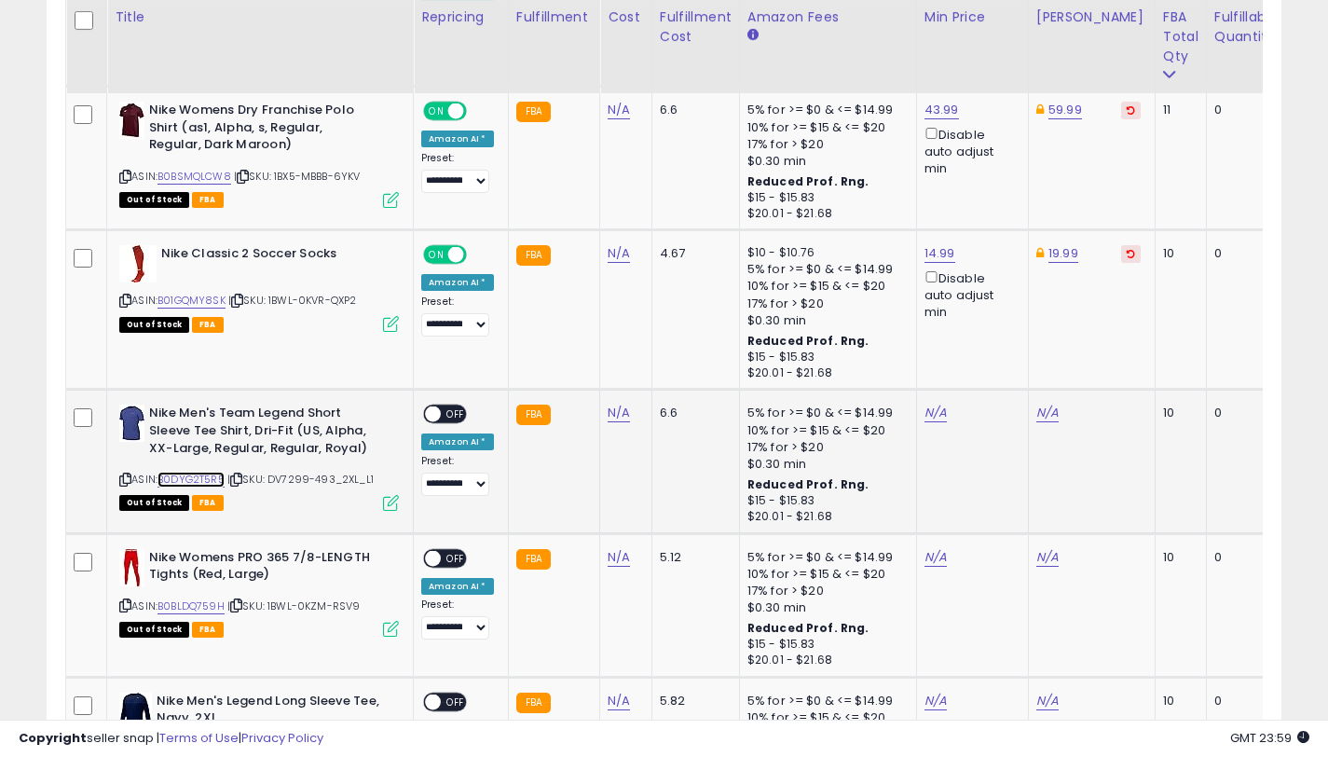
click at [217, 483] on link "B0DYG2T5R5" at bounding box center [190, 480] width 67 height 16
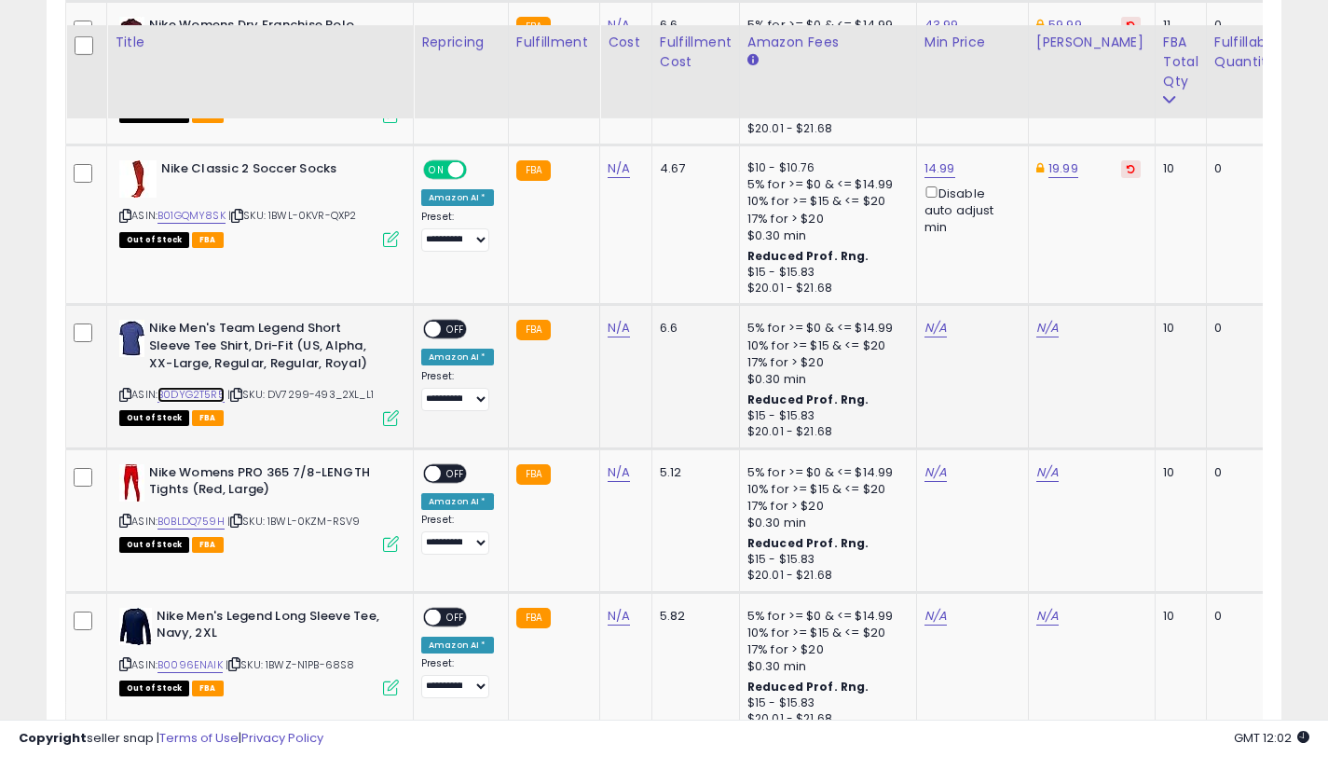
scroll to position [5964, 0]
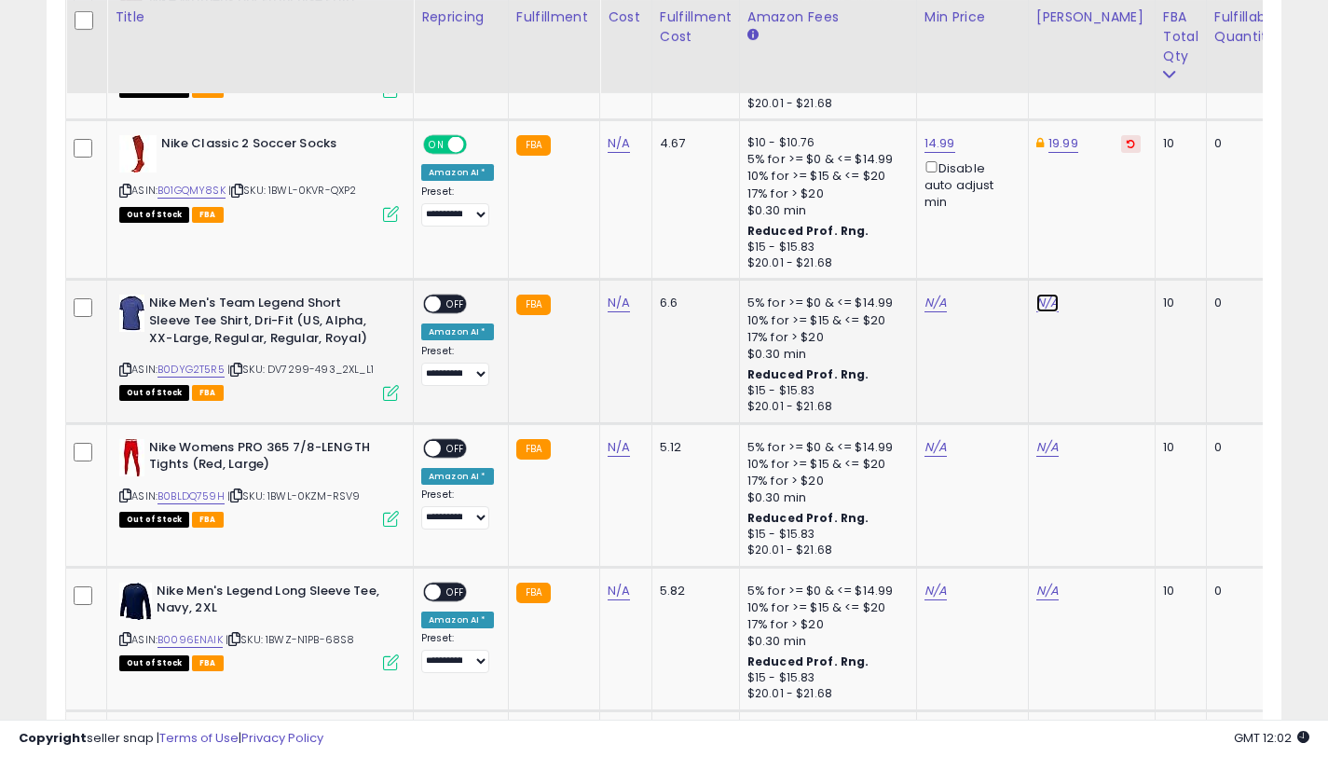
click at [1040, 304] on link "N/A" at bounding box center [1047, 303] width 22 height 19
type input "*****"
click at [1117, 234] on button "submit" at bounding box center [1102, 237] width 32 height 28
click at [930, 307] on link "N/A" at bounding box center [935, 303] width 22 height 19
type input "*****"
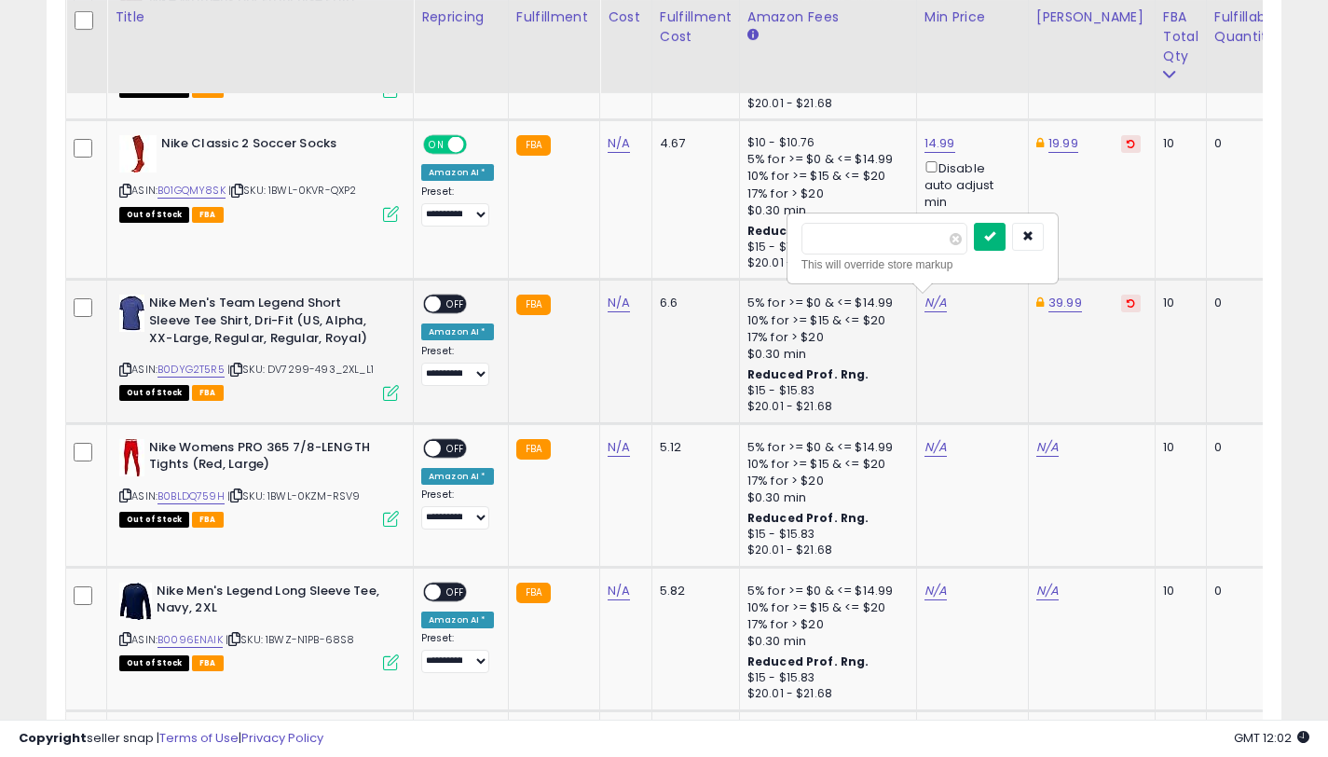
click at [1006, 237] on button "submit" at bounding box center [990, 237] width 32 height 28
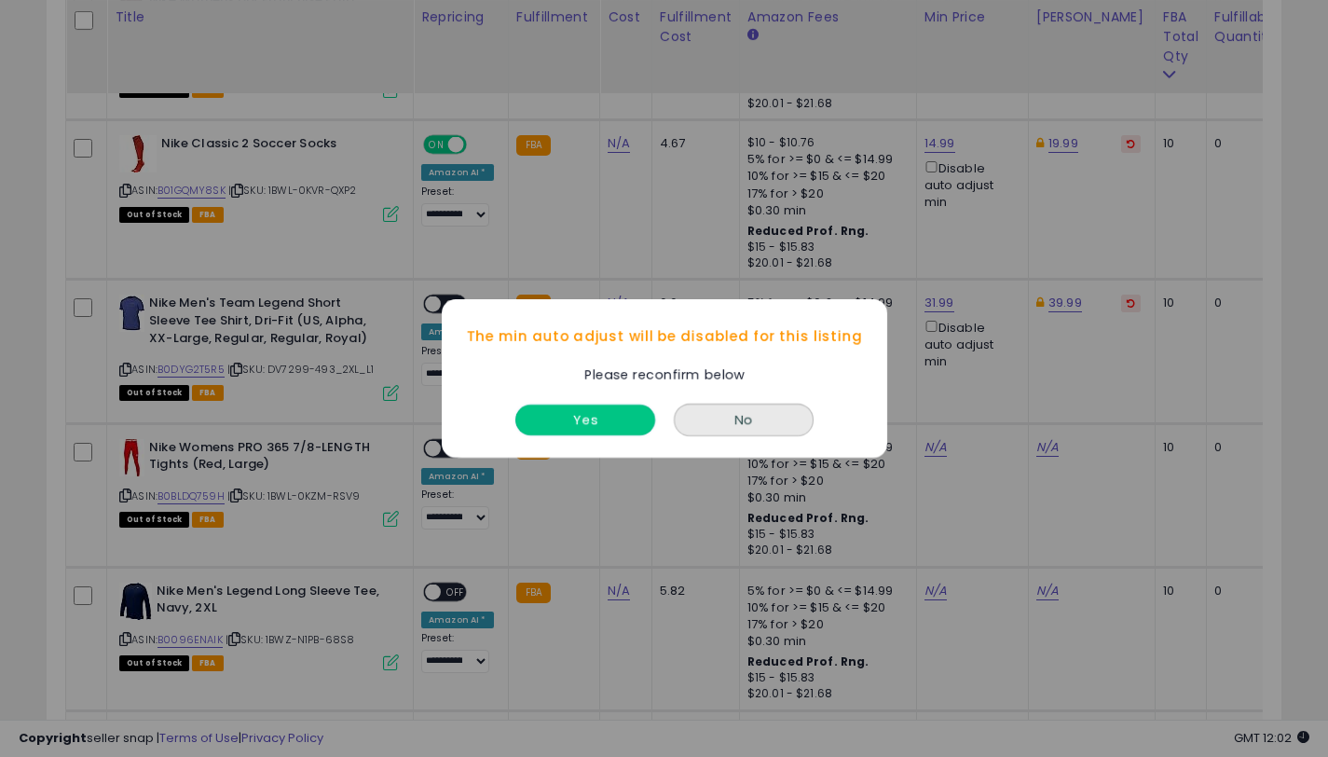
click at [581, 427] on button "Yes" at bounding box center [585, 419] width 140 height 31
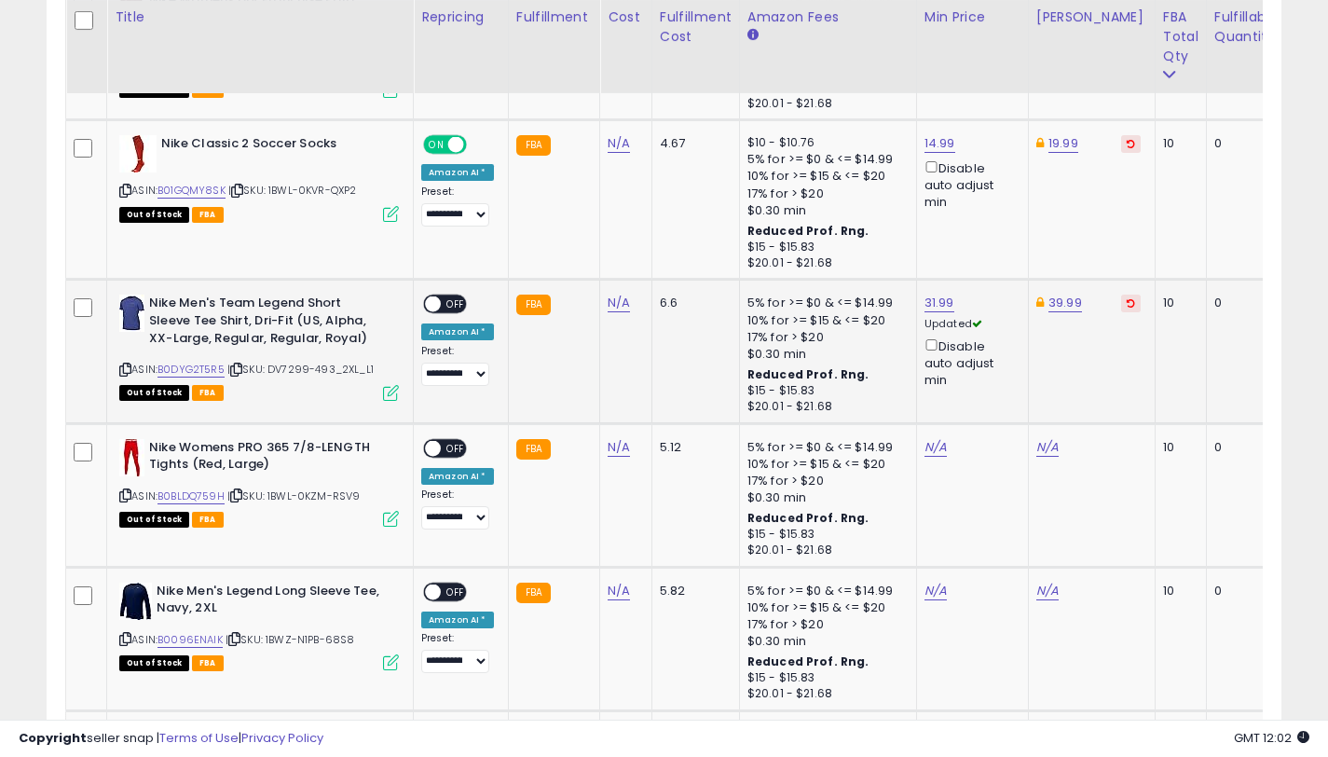
click at [455, 302] on span "OFF" at bounding box center [456, 304] width 30 height 16
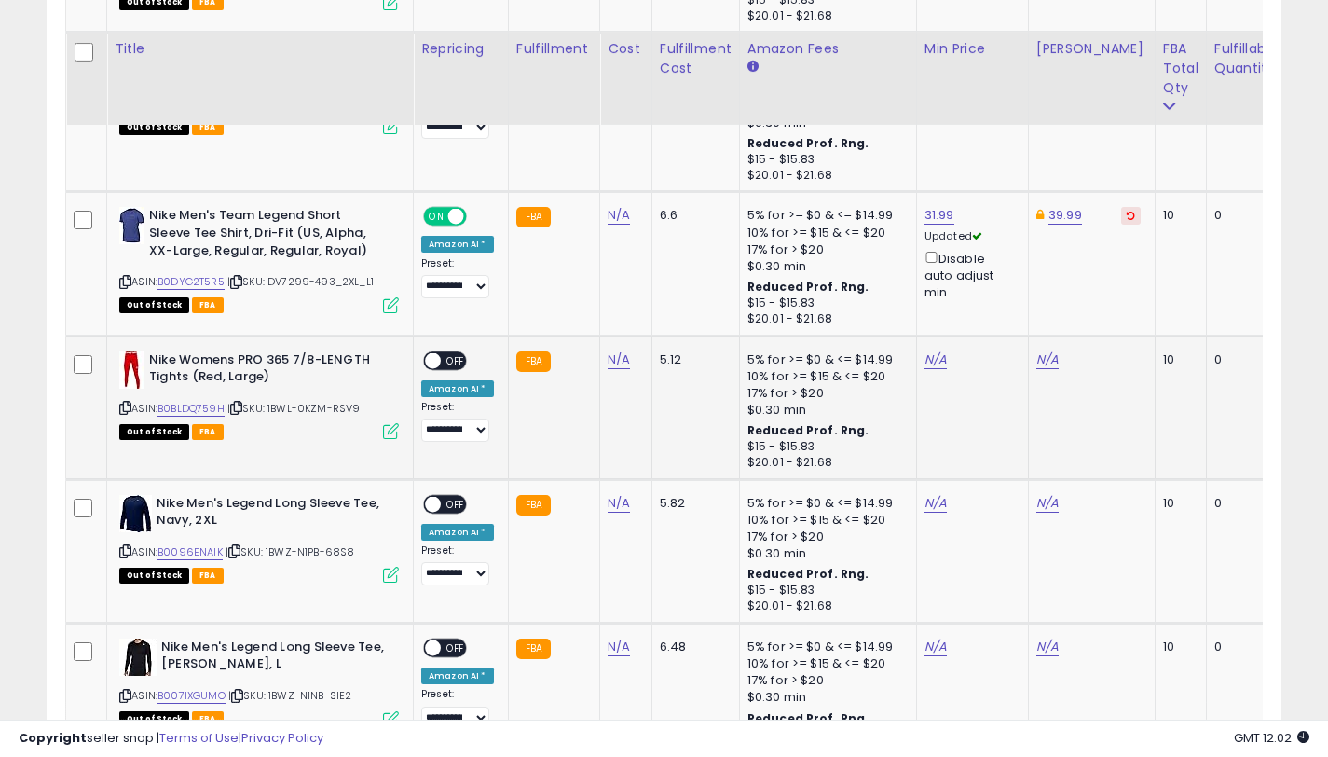
scroll to position [6106, 0]
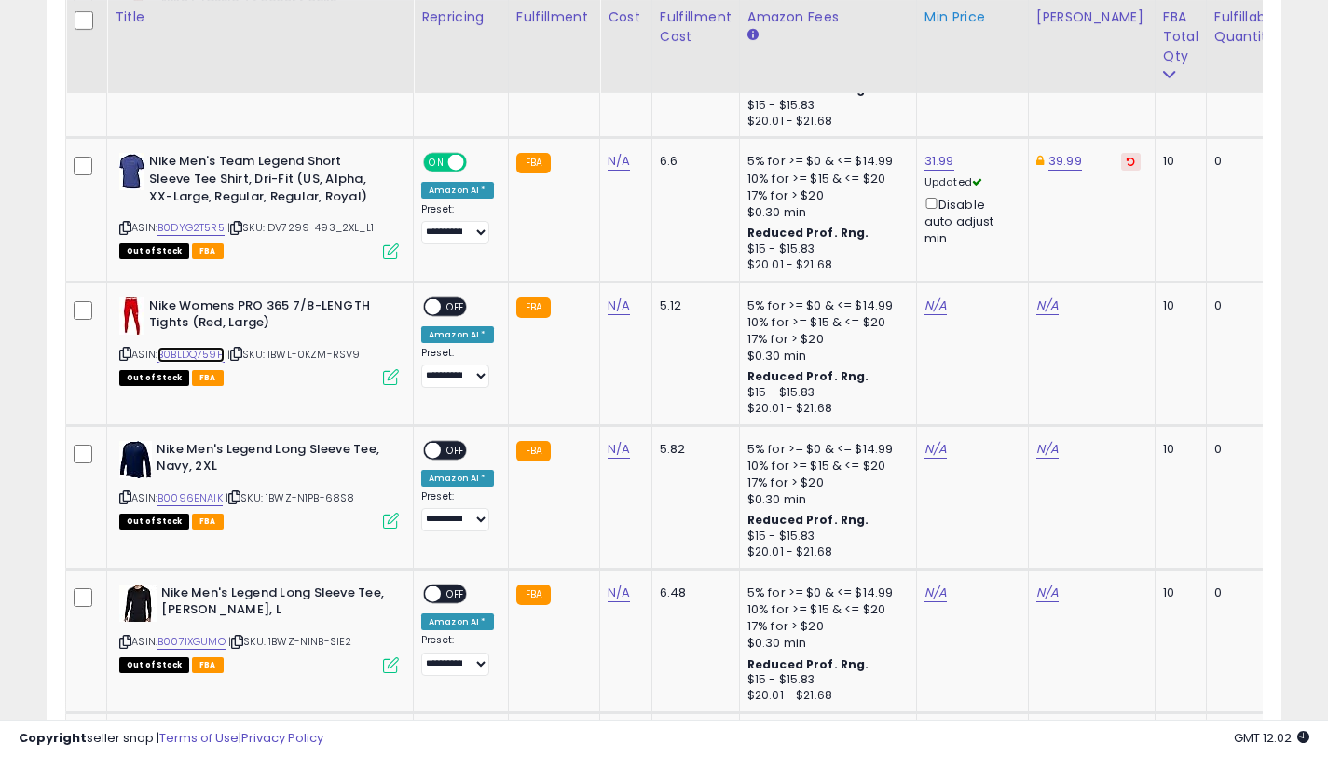
click at [213, 353] on link "B0BLDQ759H" at bounding box center [190, 355] width 67 height 16
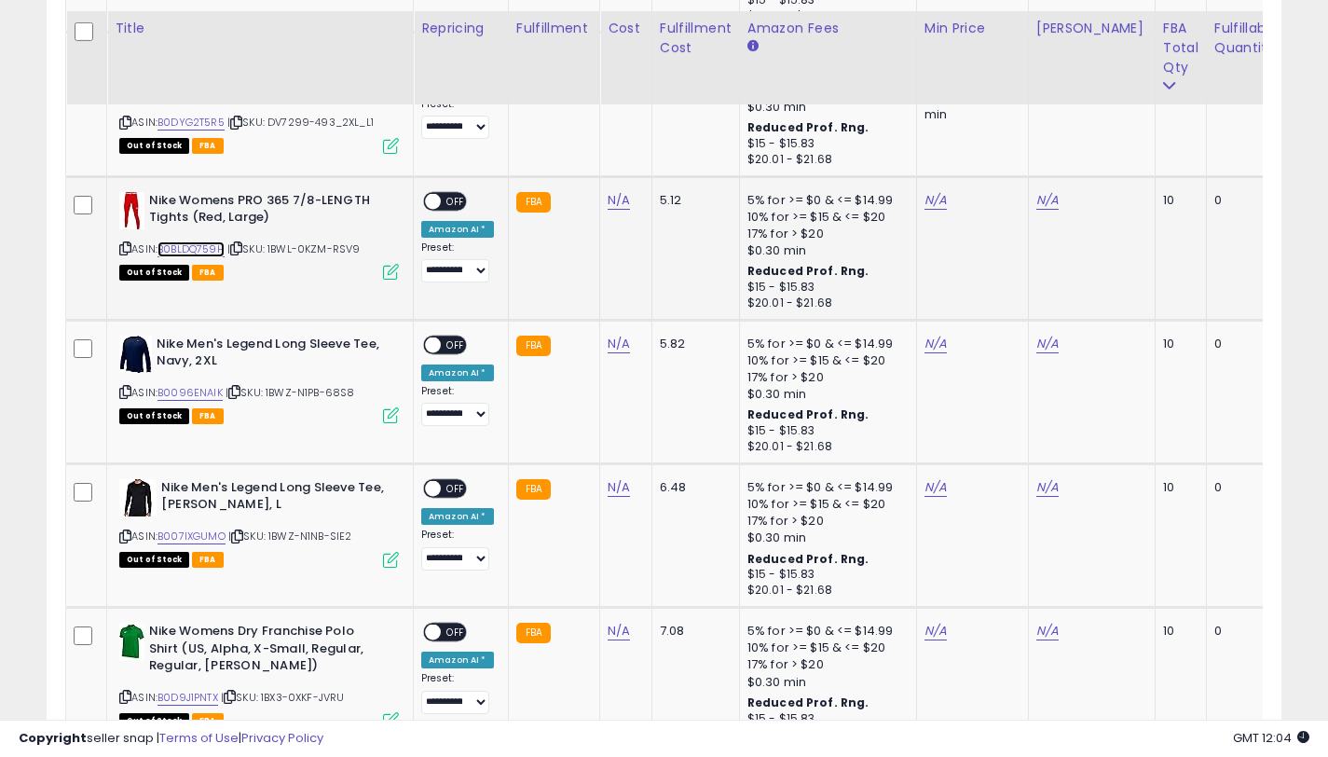
scroll to position [6222, 0]
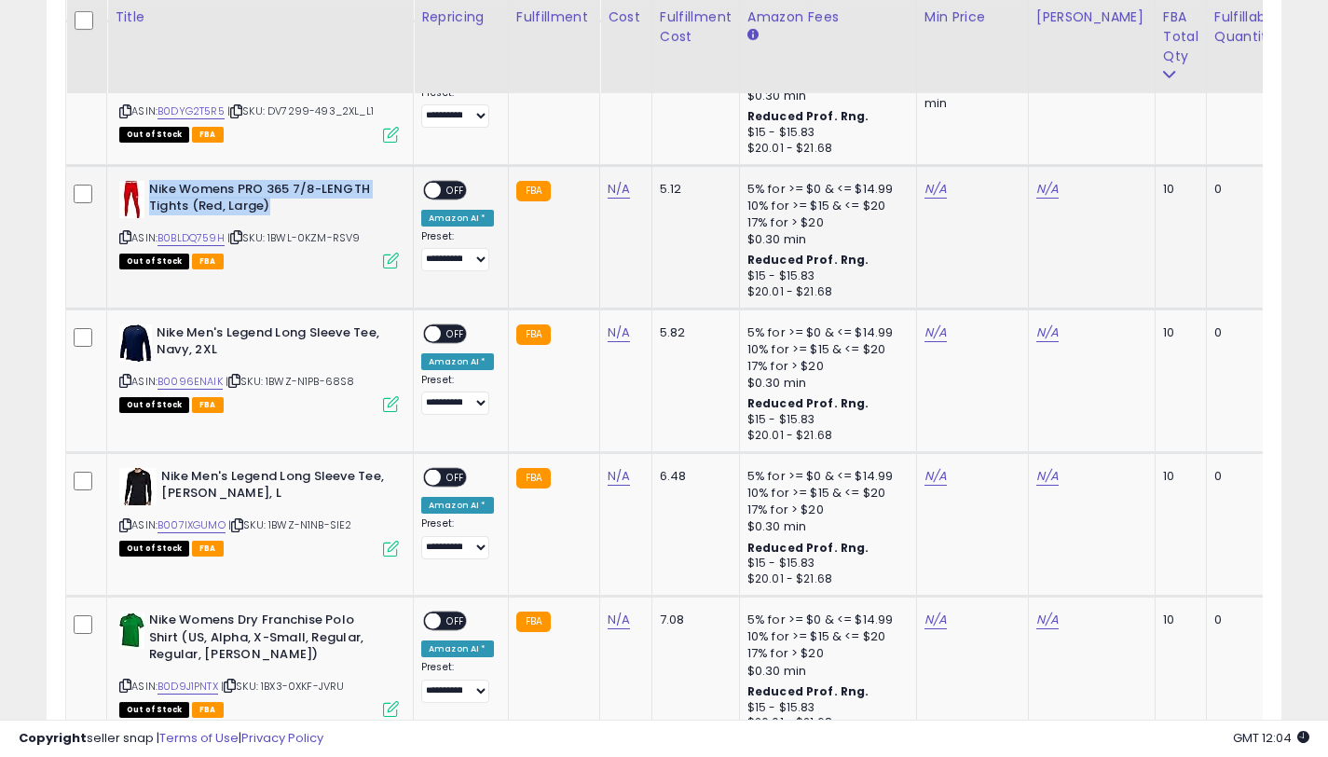
drag, startPoint x: 271, startPoint y: 209, endPoint x: 151, endPoint y: 188, distance: 121.9
click at [151, 188] on b "Nike Womens PRO 365 7/8-LENGTH Tights (Red, Large)" at bounding box center [262, 200] width 226 height 39
drag, startPoint x: 277, startPoint y: 210, endPoint x: 185, endPoint y: 195, distance: 93.5
click at [277, 210] on b "Nike Womens PRO 365 7/8-LENGTH Tights (Red, Large)" at bounding box center [262, 200] width 226 height 39
drag, startPoint x: 185, startPoint y: 195, endPoint x: 150, endPoint y: 189, distance: 34.9
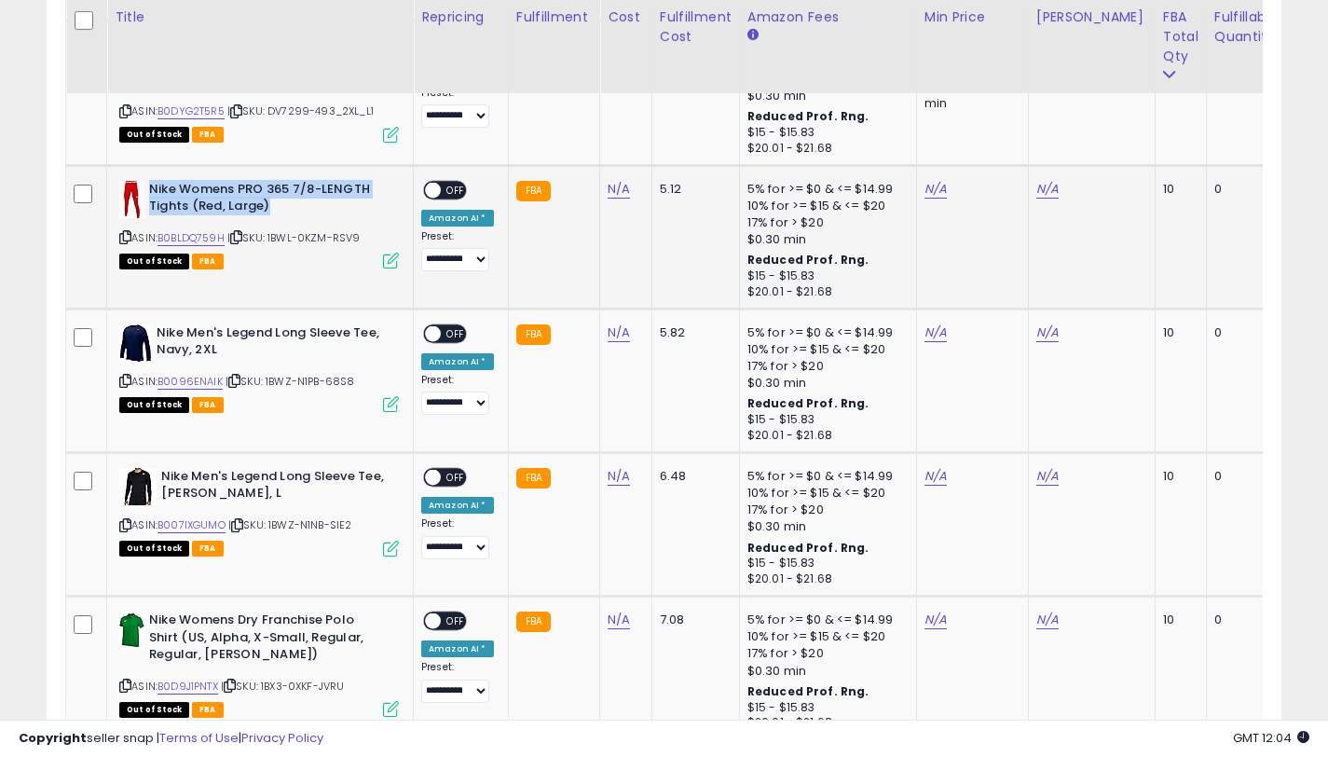
click at [150, 189] on b "Nike Womens PRO 365 7/8-LENGTH Tights (Red, Large)" at bounding box center [262, 200] width 226 height 39
click at [1036, 193] on link "N/A" at bounding box center [1047, 189] width 22 height 19
type input "*****"
click at [1096, 105] on div "***** This will override store markup" at bounding box center [1034, 135] width 268 height 68
click at [1098, 116] on button "submit" at bounding box center [1102, 123] width 32 height 28
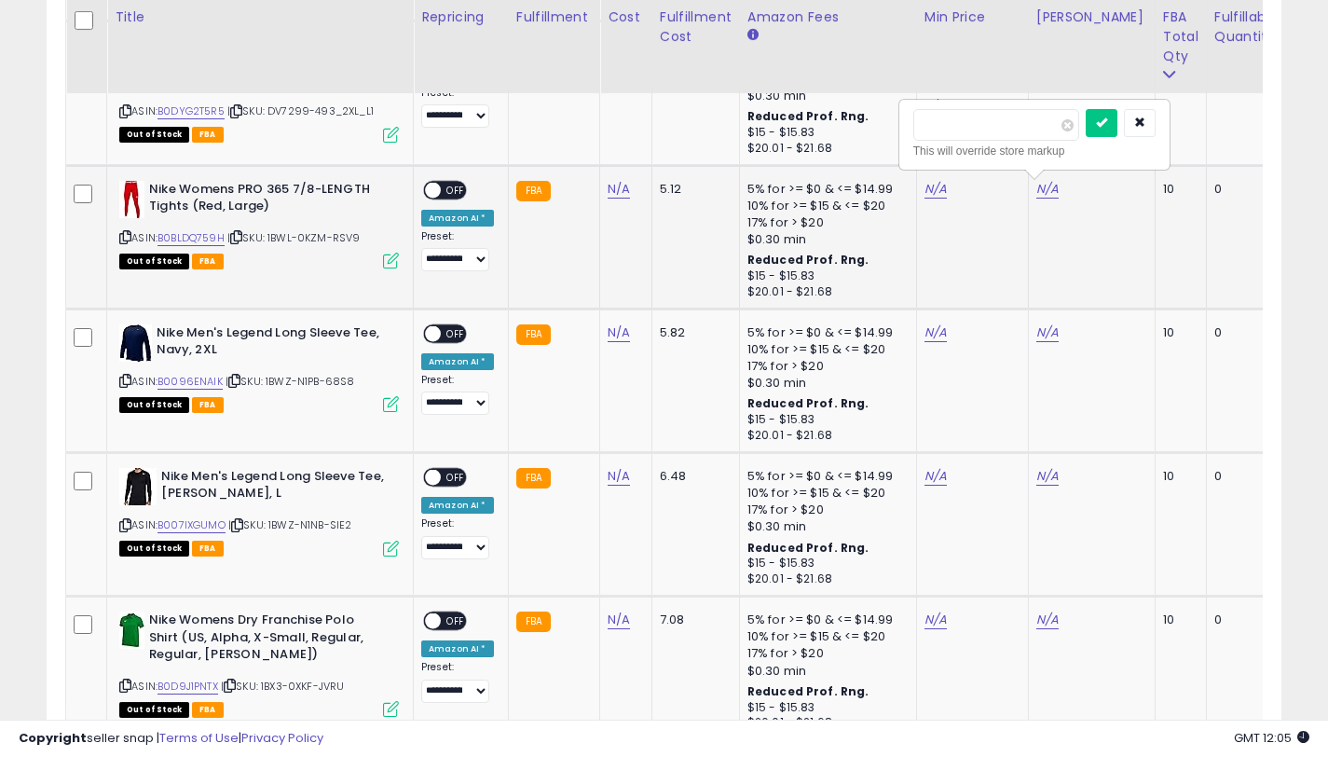
click at [0, 0] on div at bounding box center [0, 0] width 0 height 0
click at [927, 185] on link "N/A" at bounding box center [935, 189] width 22 height 19
click at [815, 129] on input "****" at bounding box center [884, 125] width 166 height 32
type input "*****"
click at [995, 127] on icon "submit" at bounding box center [989, 121] width 11 height 11
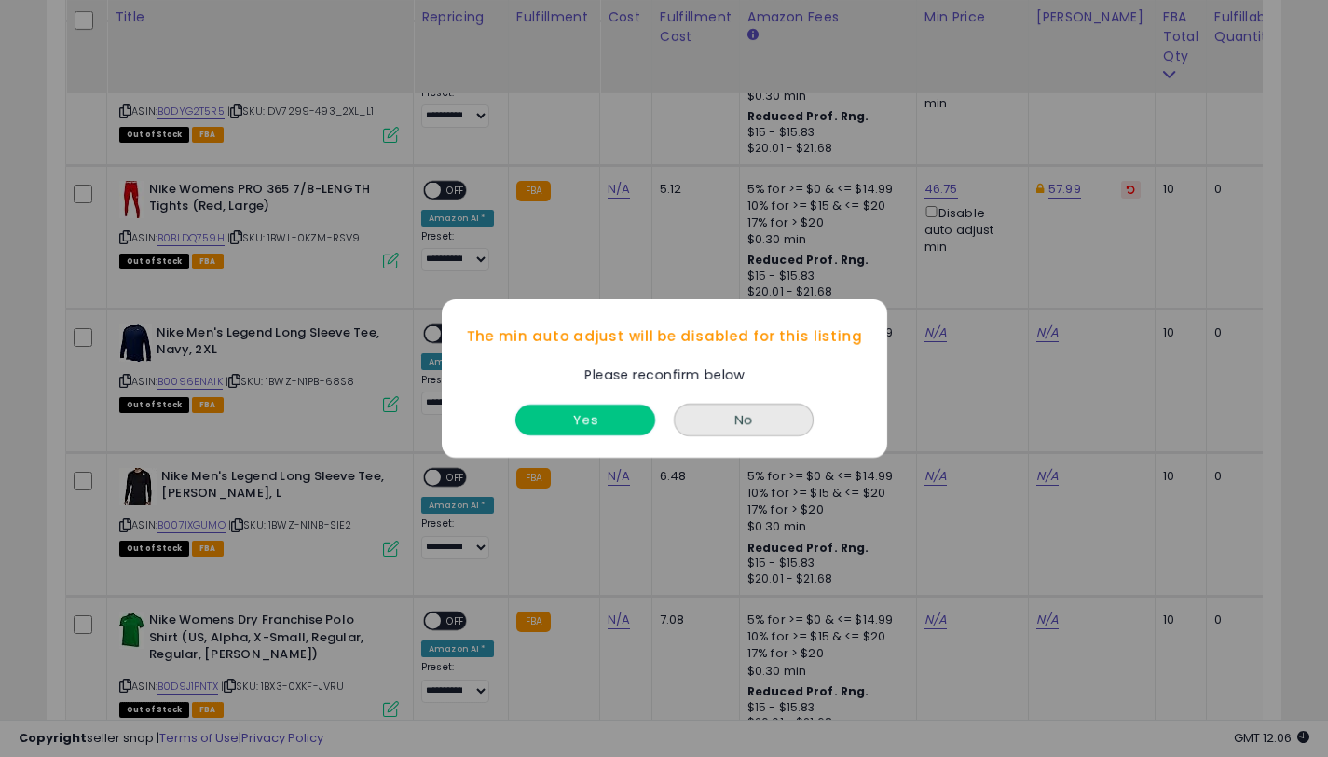
click at [600, 427] on button "Yes" at bounding box center [585, 419] width 140 height 31
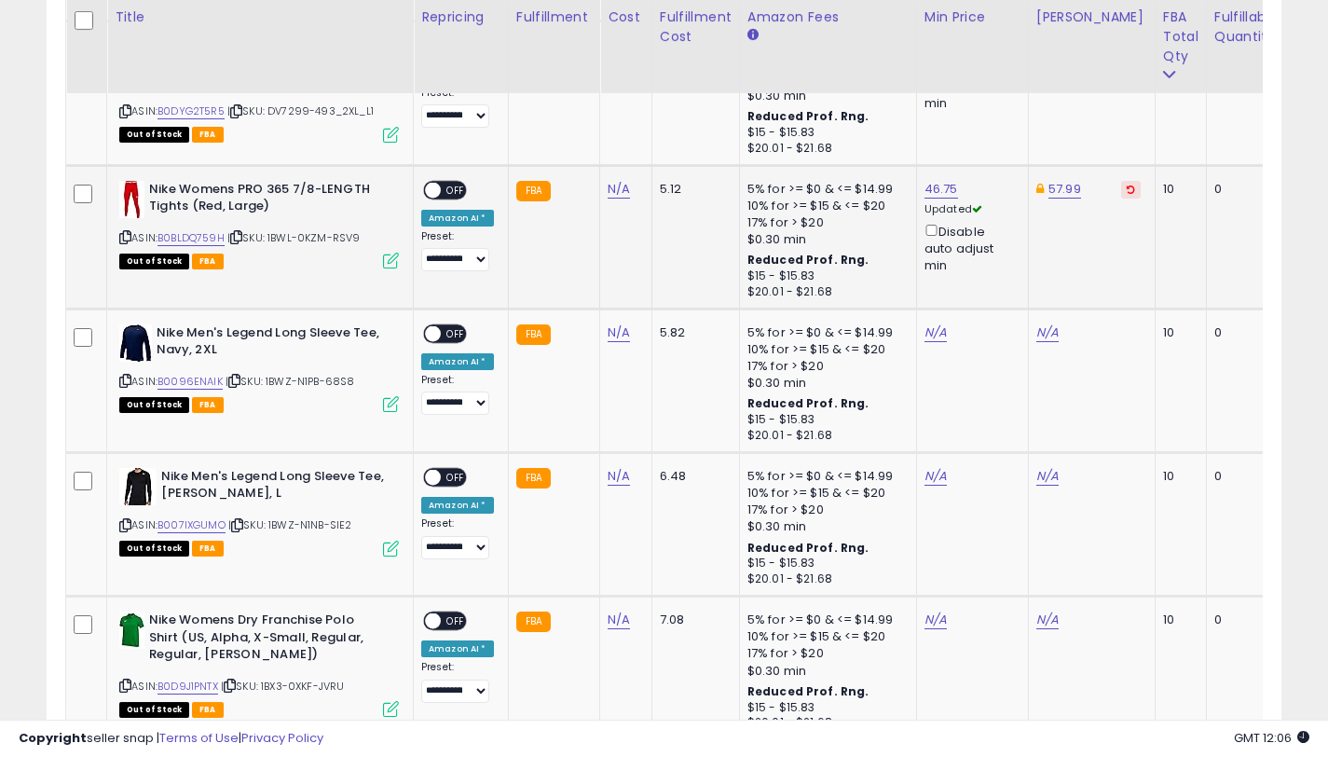
click at [433, 184] on span at bounding box center [433, 190] width 16 height 16
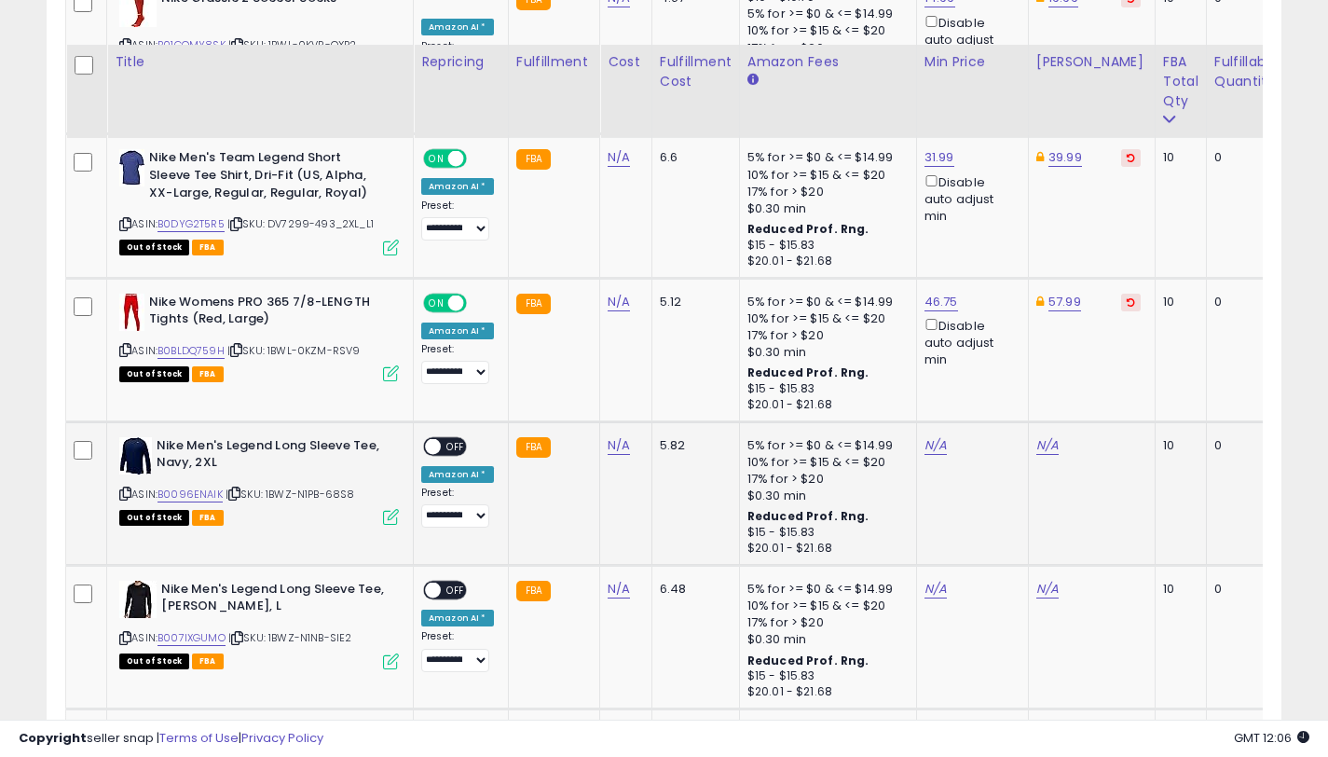
scroll to position [6297, 0]
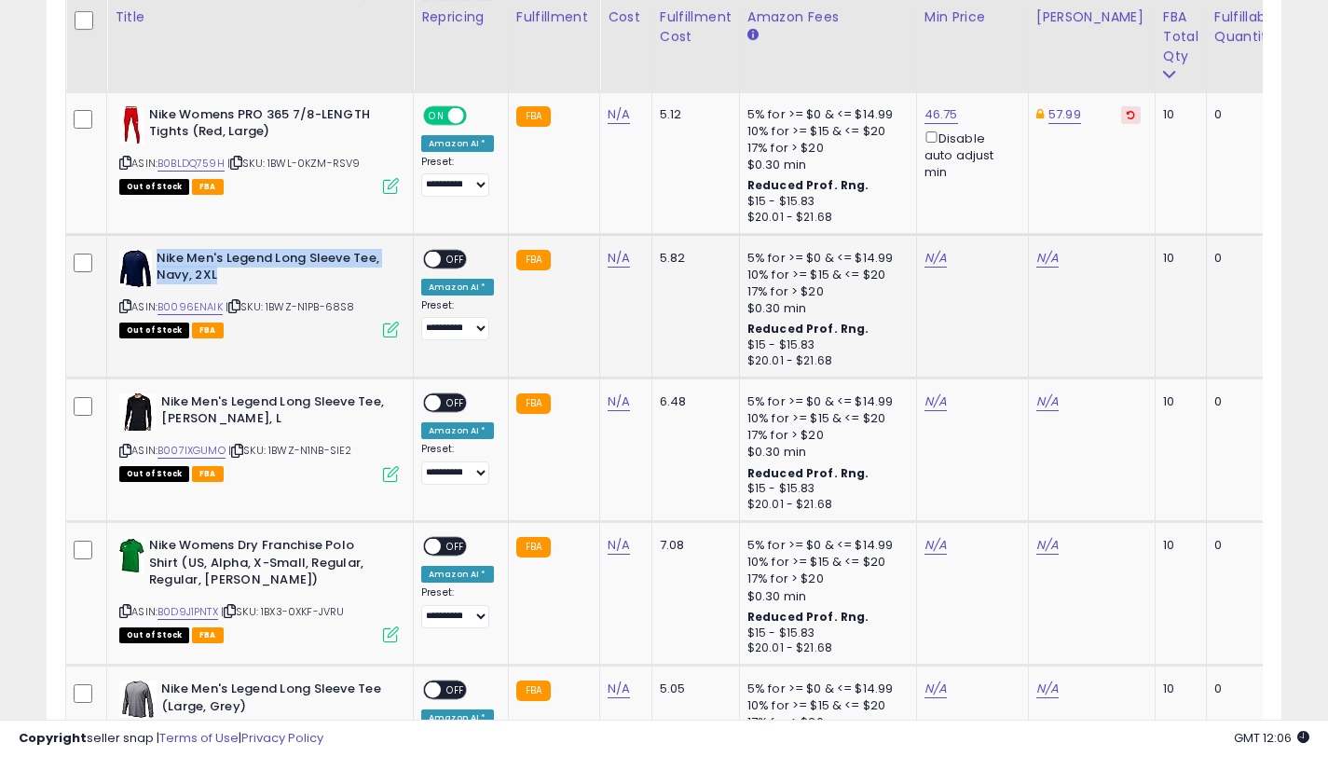
drag, startPoint x: 218, startPoint y: 273, endPoint x: 157, endPoint y: 258, distance: 62.4
click at [157, 258] on b "Nike Men's Legend Long Sleeve Tee, Navy, 2XL" at bounding box center [270, 269] width 226 height 39
click at [196, 303] on link "B0096ENAIK" at bounding box center [189, 307] width 65 height 16
click at [1044, 260] on link "N/A" at bounding box center [1047, 258] width 22 height 19
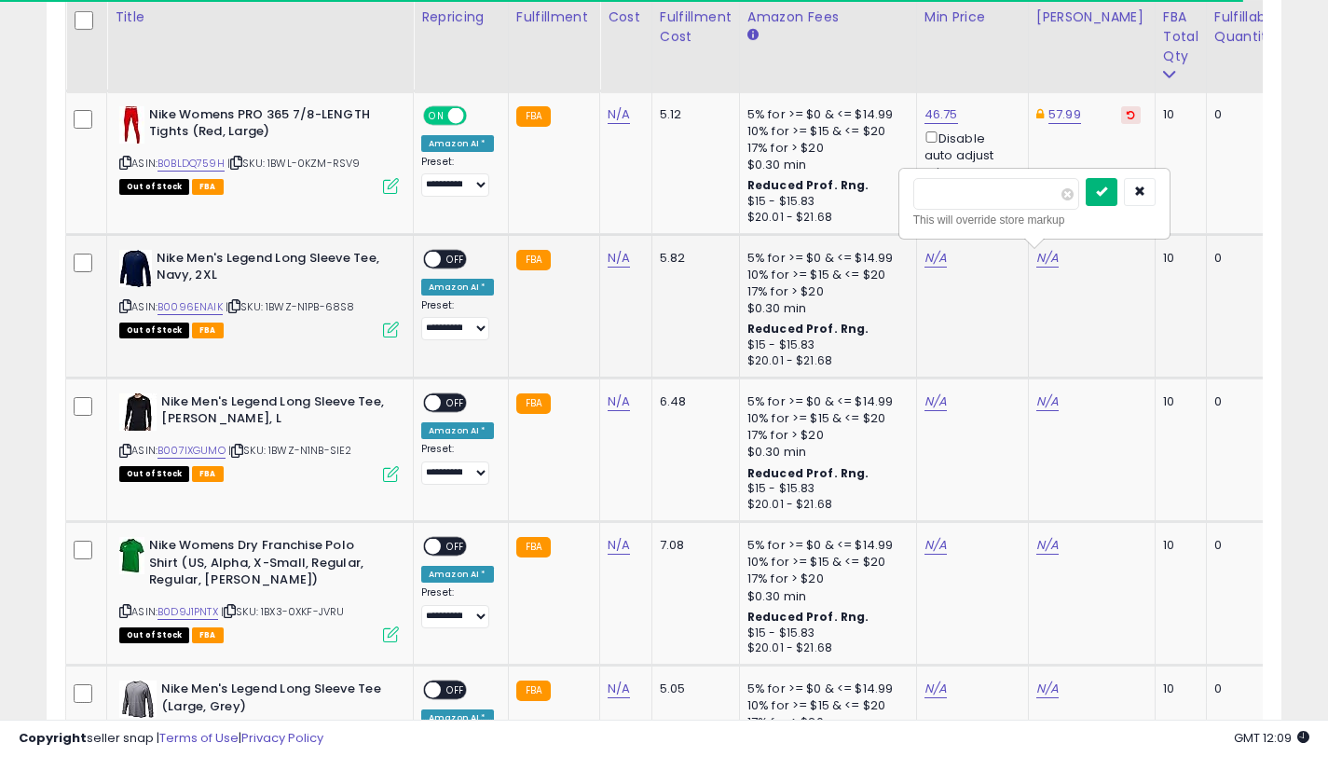
type input "*****"
click at [1105, 193] on icon "submit" at bounding box center [1101, 190] width 11 height 11
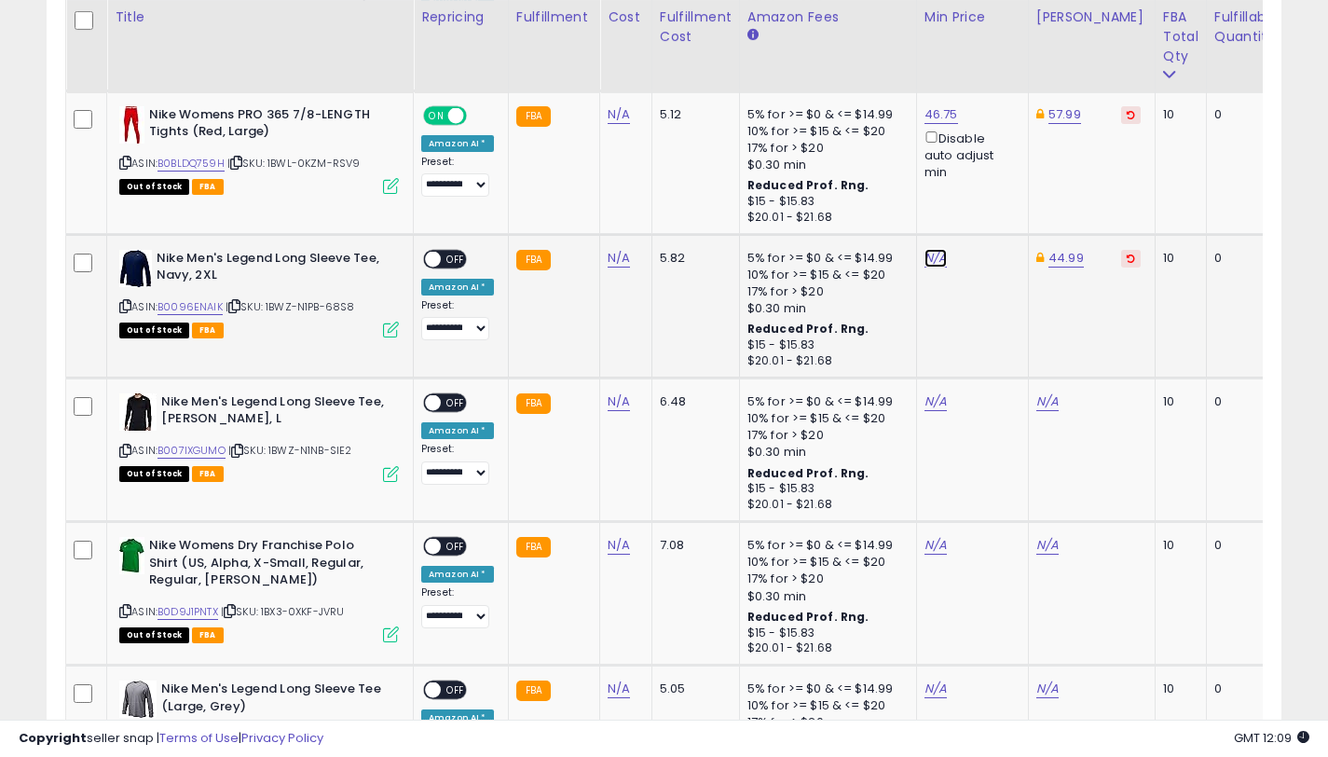
click at [934, 263] on link "N/A" at bounding box center [935, 258] width 22 height 19
type input "*****"
click at [995, 197] on icon "submit" at bounding box center [989, 190] width 11 height 11
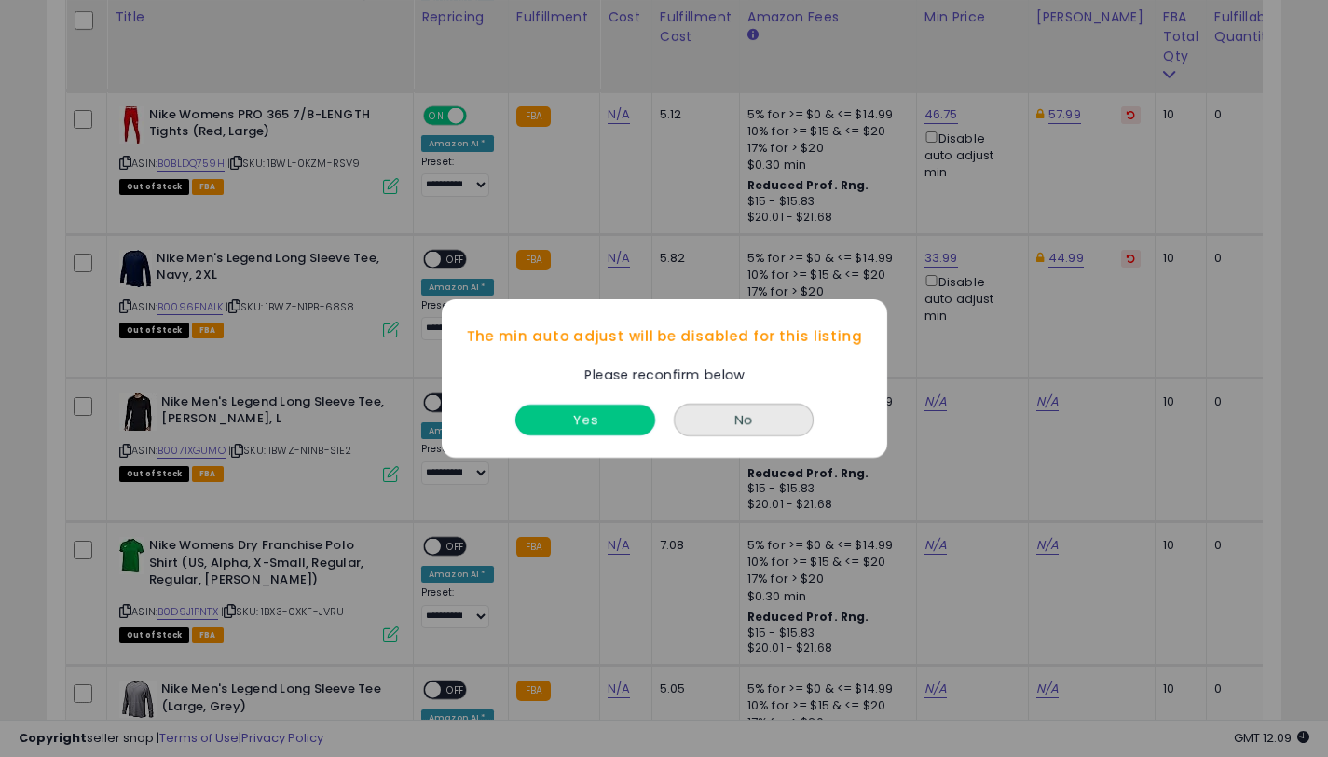
click at [588, 405] on button "Yes" at bounding box center [585, 419] width 140 height 31
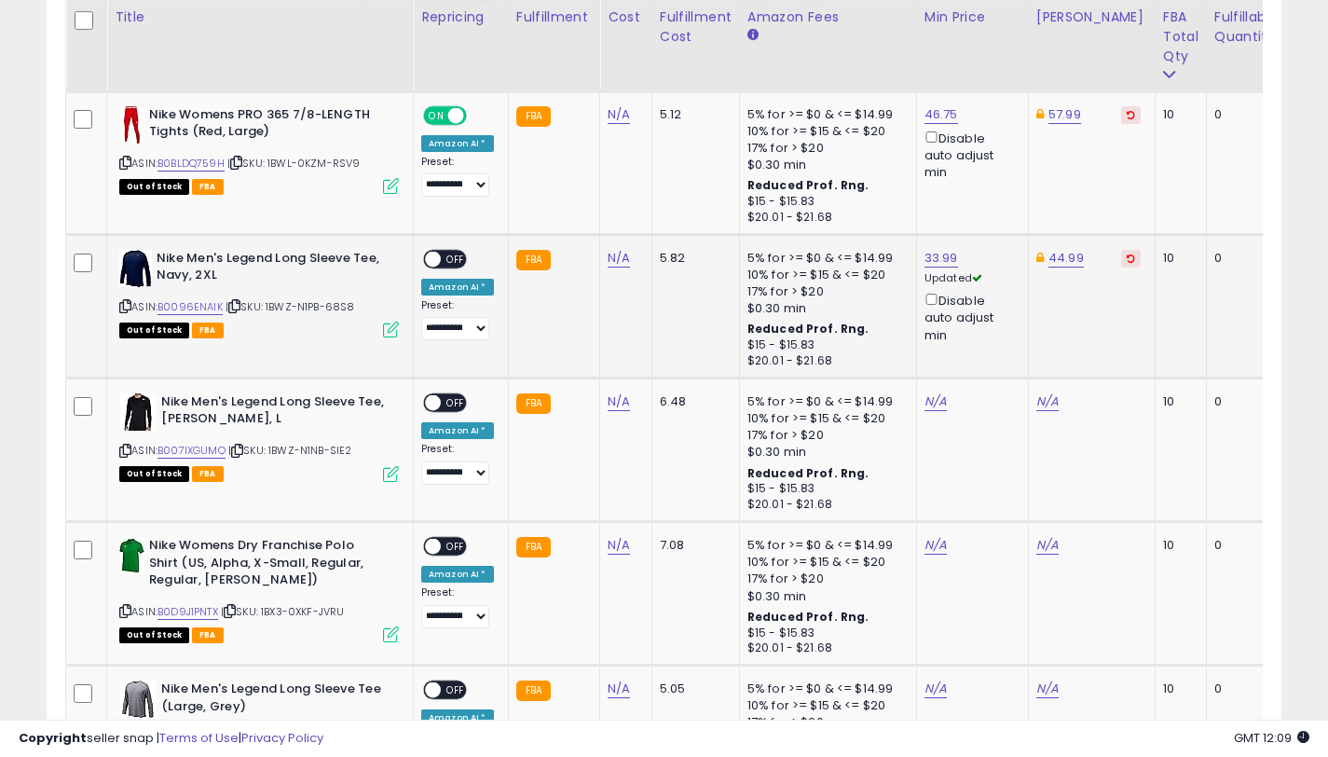
click at [458, 264] on span "OFF" at bounding box center [456, 259] width 30 height 16
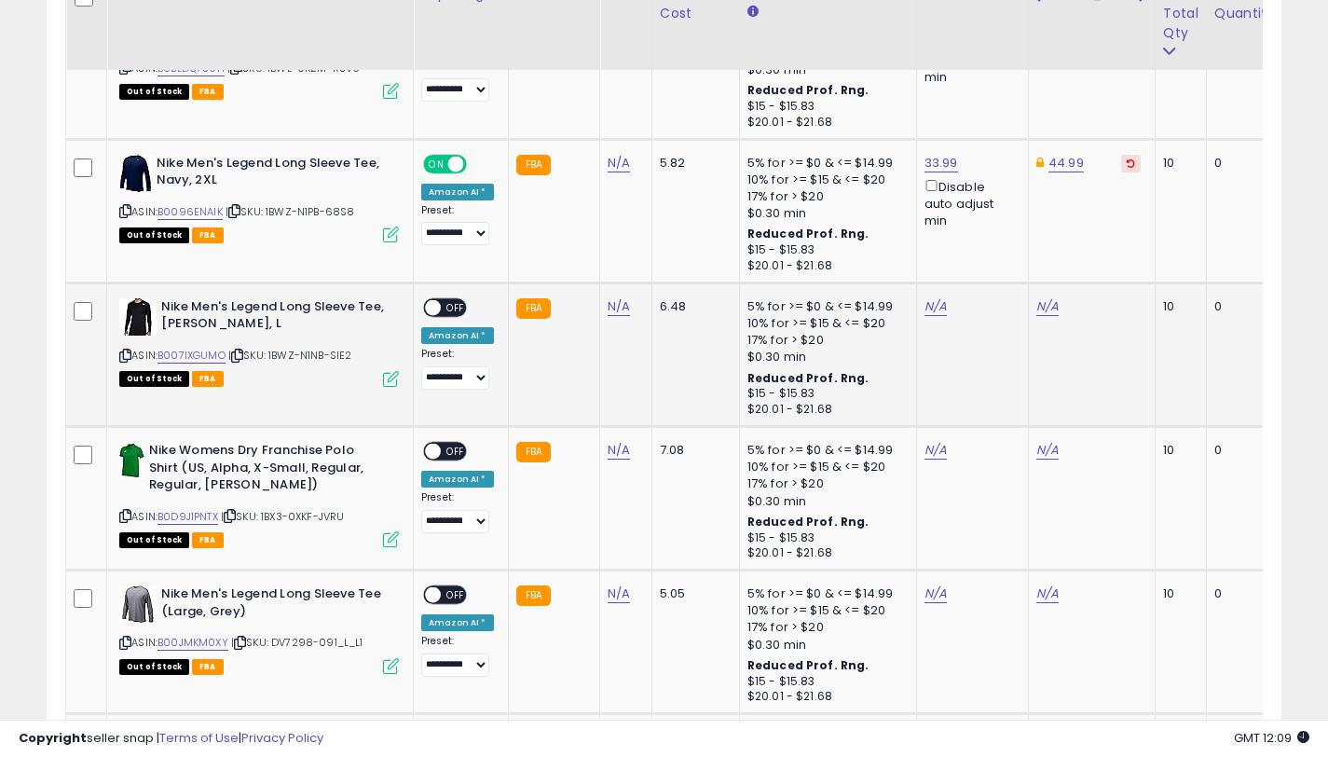
scroll to position [6369, 0]
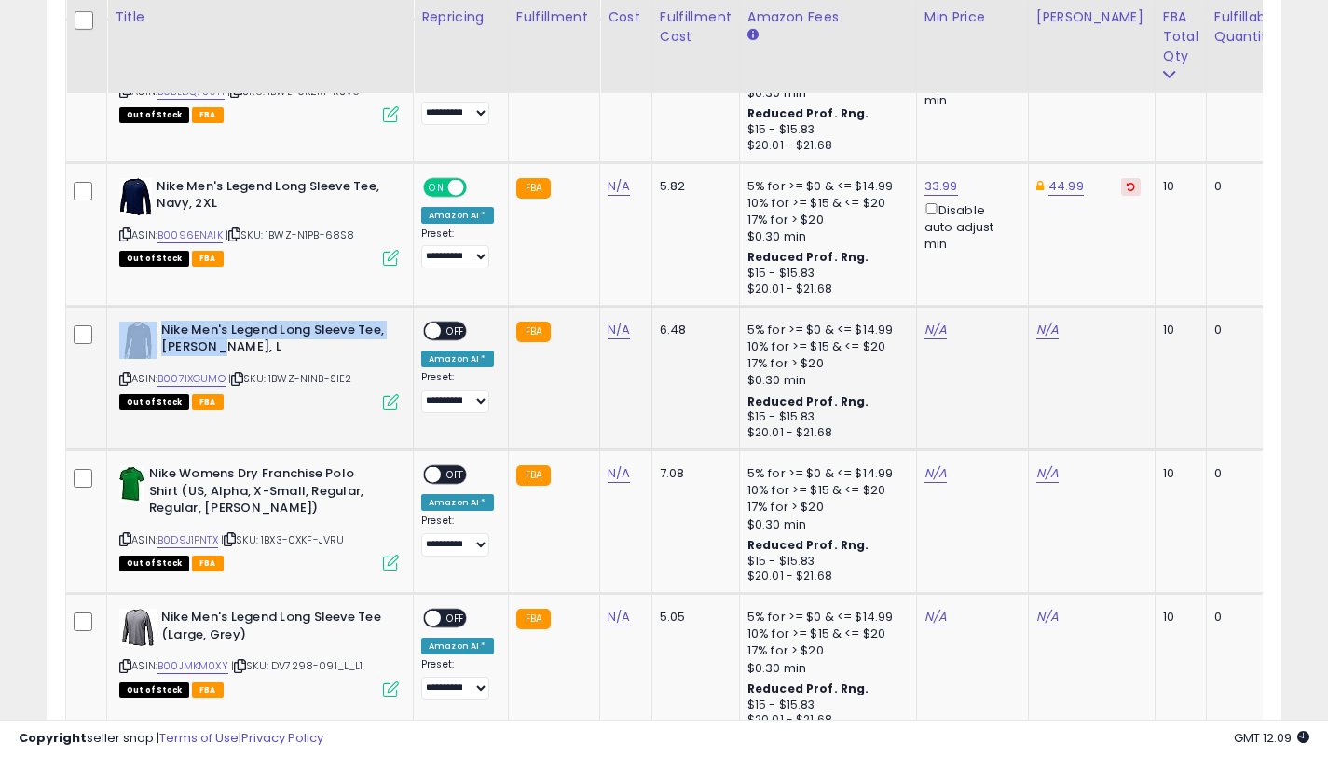
drag, startPoint x: 233, startPoint y: 347, endPoint x: 156, endPoint y: 331, distance: 79.0
click at [156, 331] on div "Nike Men's Legend Long Sleeve Tee, [PERSON_NAME], L" at bounding box center [259, 341] width 280 height 39
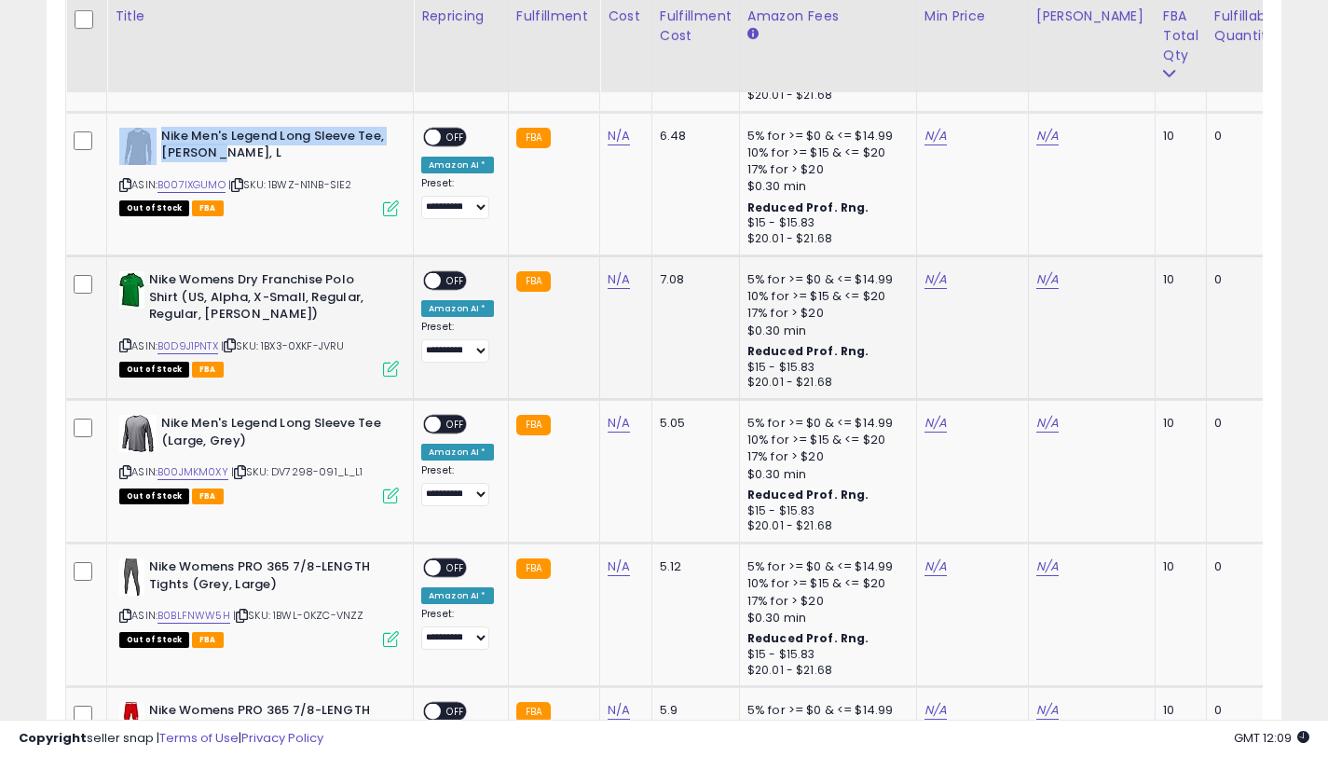
scroll to position [6561, 0]
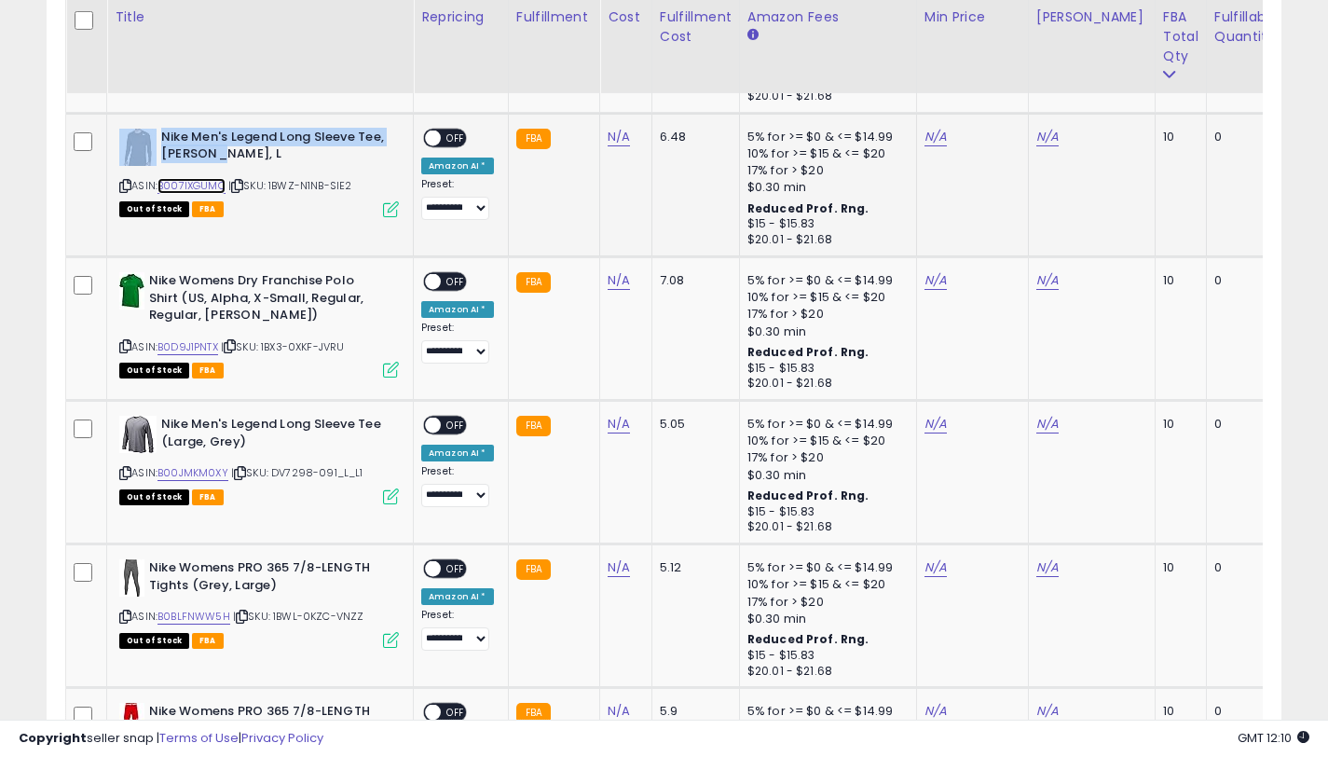
click at [212, 184] on link "B007IXGUMO" at bounding box center [191, 186] width 68 height 16
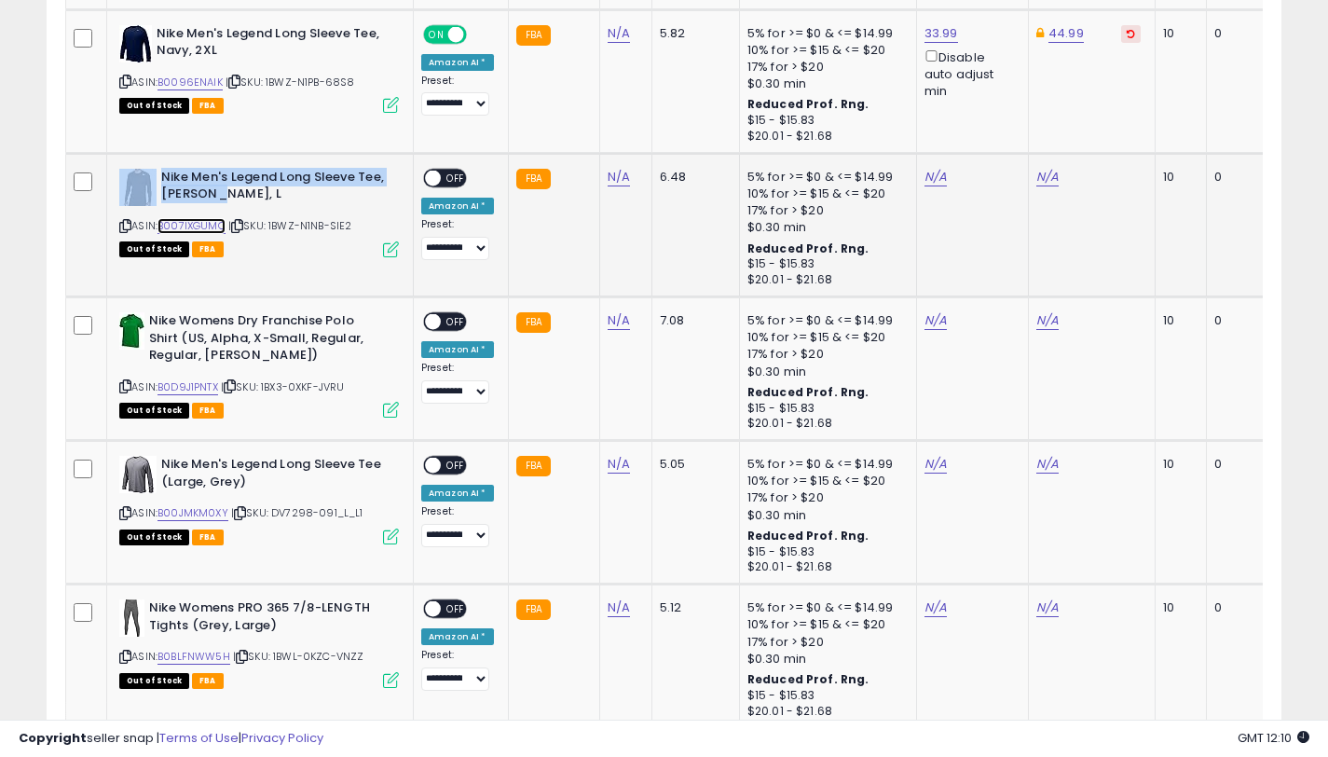
scroll to position [6328, 0]
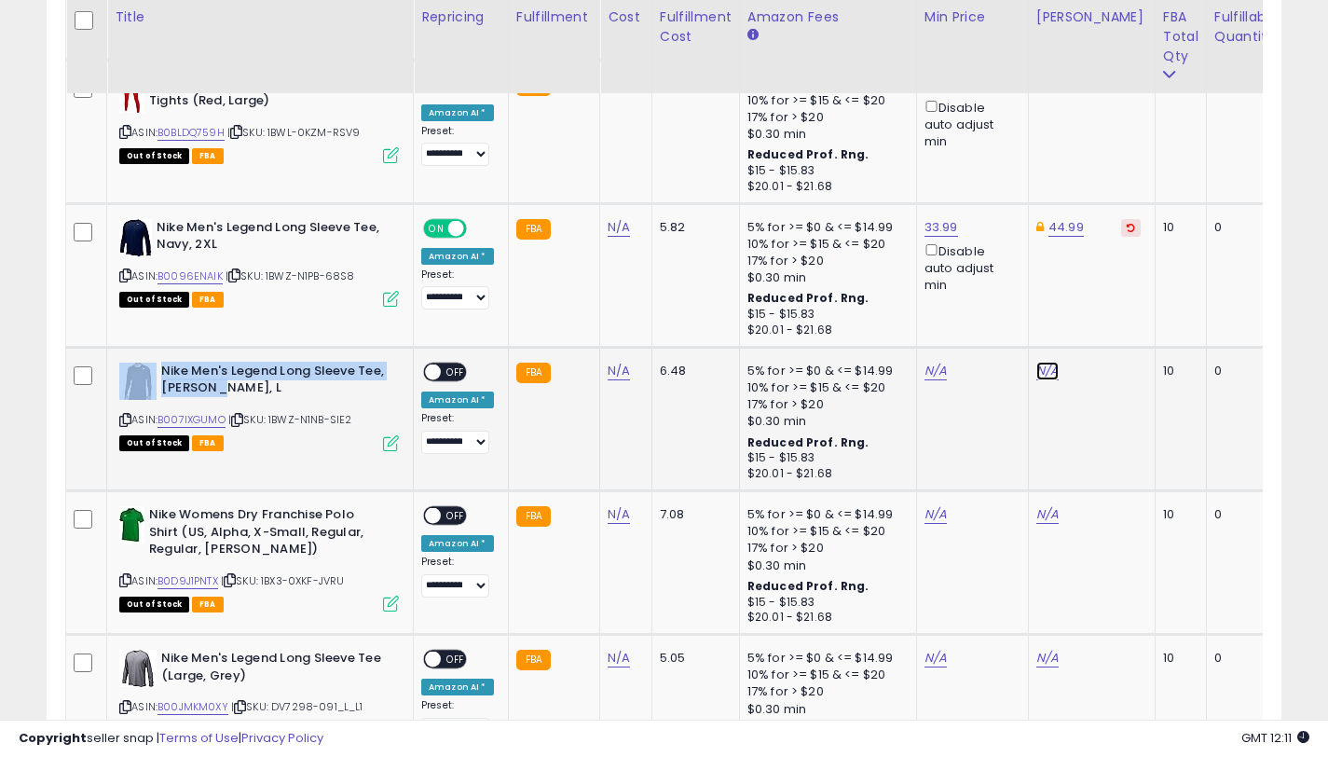
click at [1038, 369] on link "N/A" at bounding box center [1047, 371] width 22 height 19
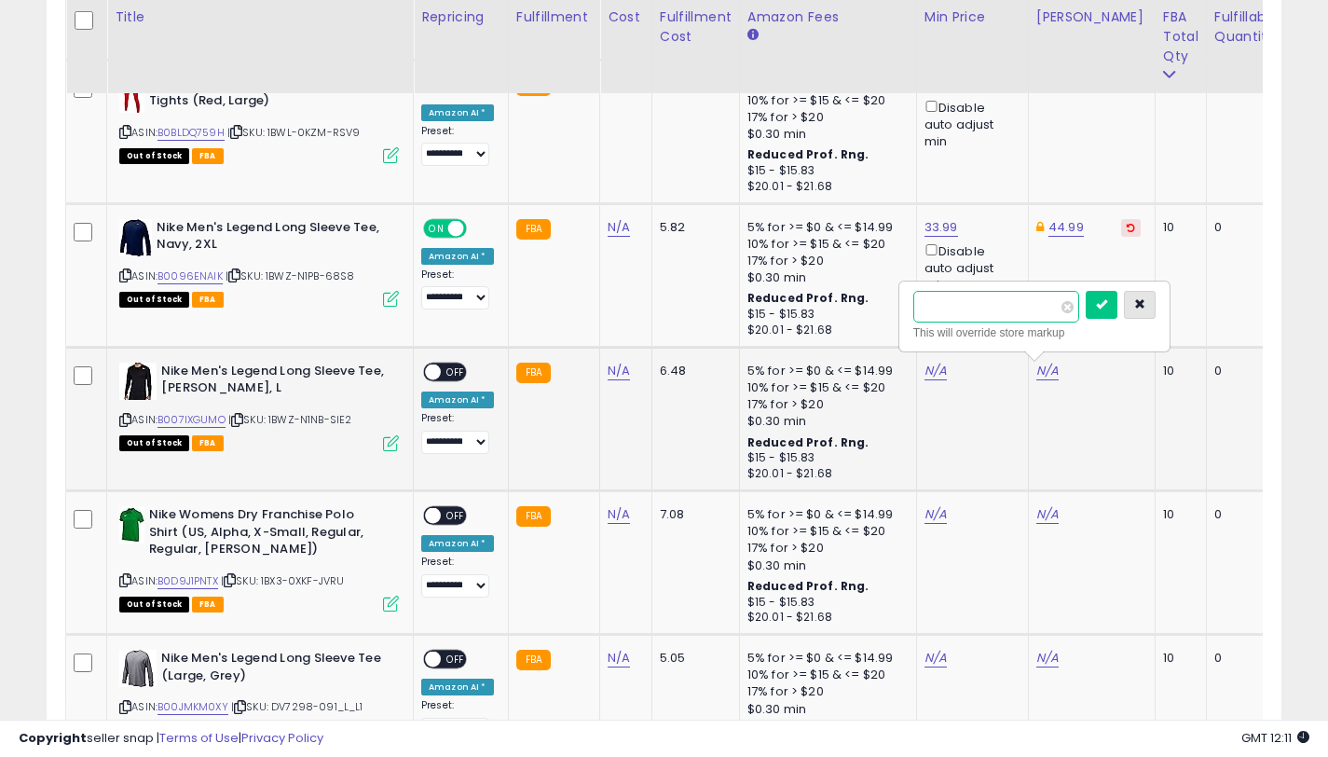
type input "*****"
click at [1133, 311] on button "button" at bounding box center [1140, 305] width 32 height 28
drag, startPoint x: 1040, startPoint y: 370, endPoint x: 924, endPoint y: 344, distance: 118.5
click at [1040, 369] on link "N/A" at bounding box center [1047, 371] width 22 height 19
type input "*****"
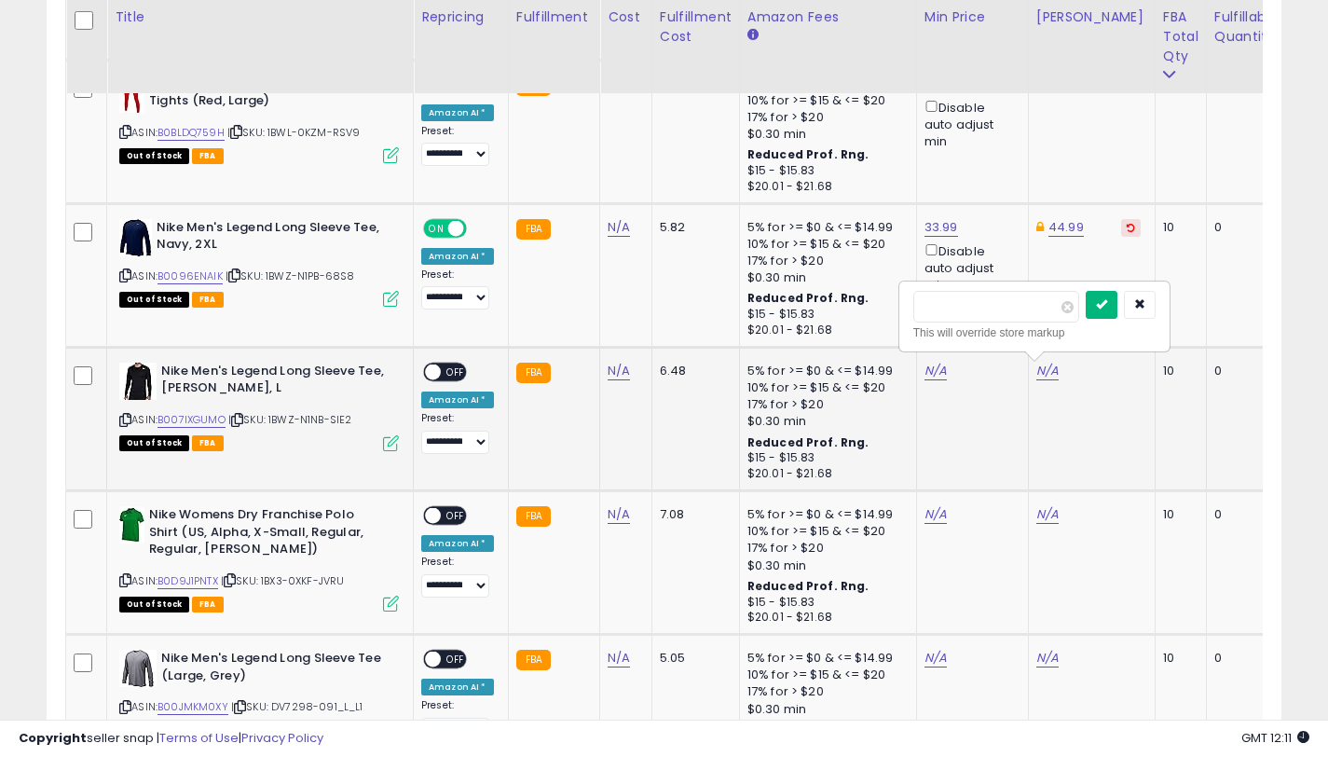
click at [1107, 306] on icon "submit" at bounding box center [1101, 303] width 11 height 11
click at [934, 371] on link "N/A" at bounding box center [935, 371] width 22 height 19
type input "*****"
click at [992, 309] on button "submit" at bounding box center [990, 305] width 32 height 28
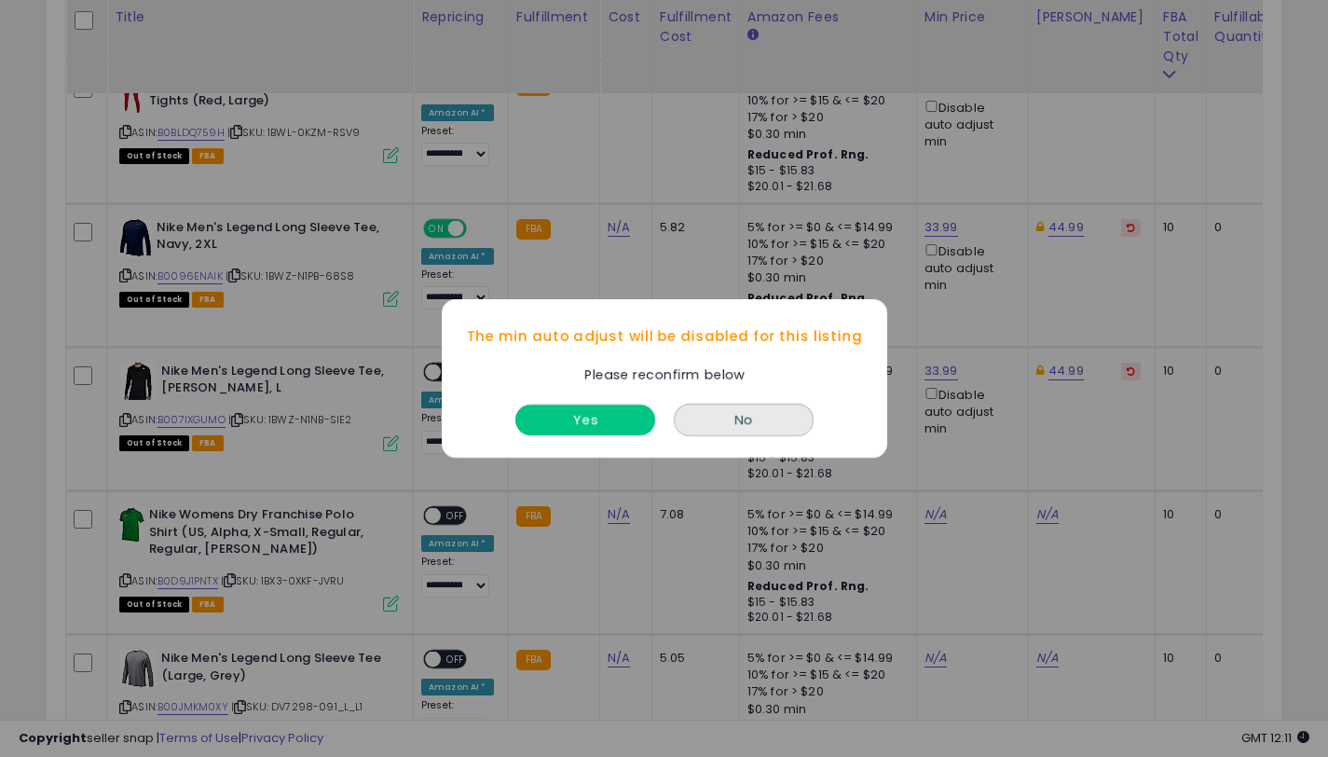
click at [579, 414] on button "Yes" at bounding box center [585, 419] width 140 height 31
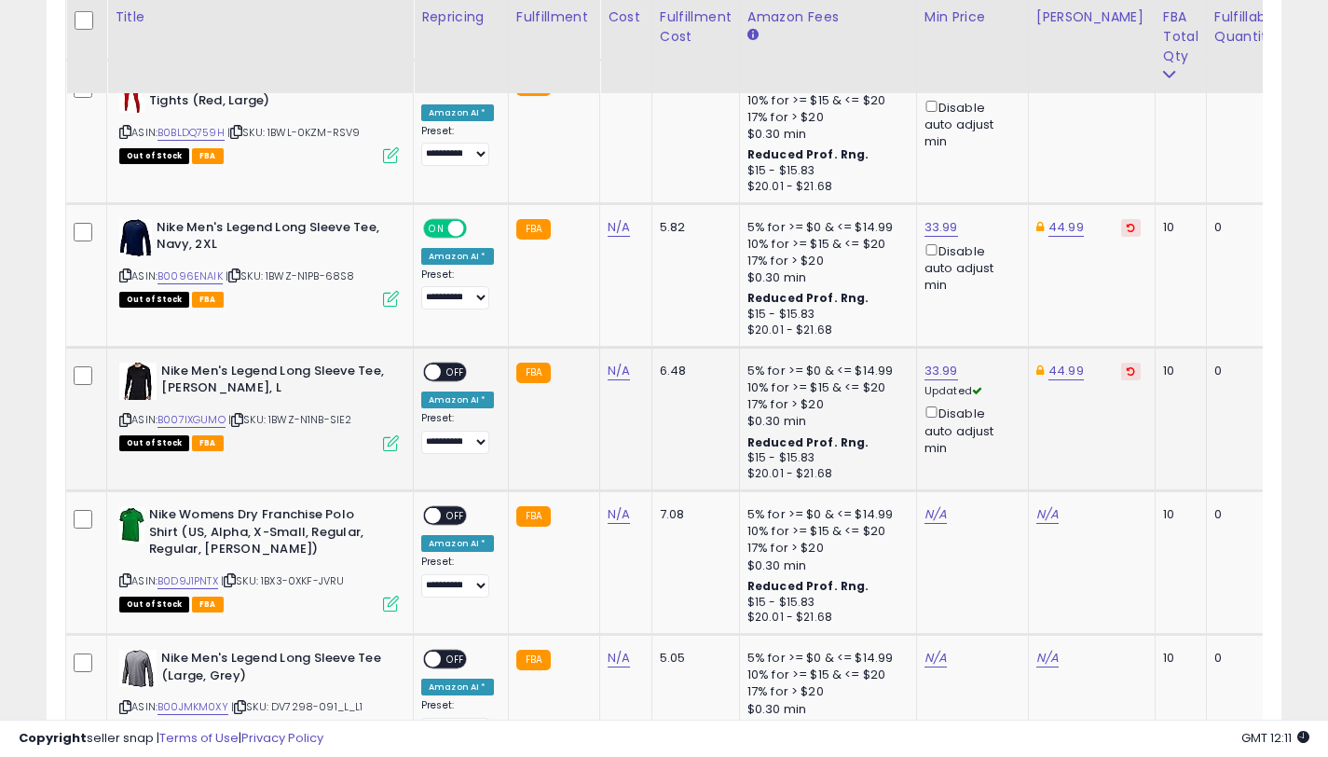
click at [443, 372] on span "OFF" at bounding box center [456, 371] width 30 height 16
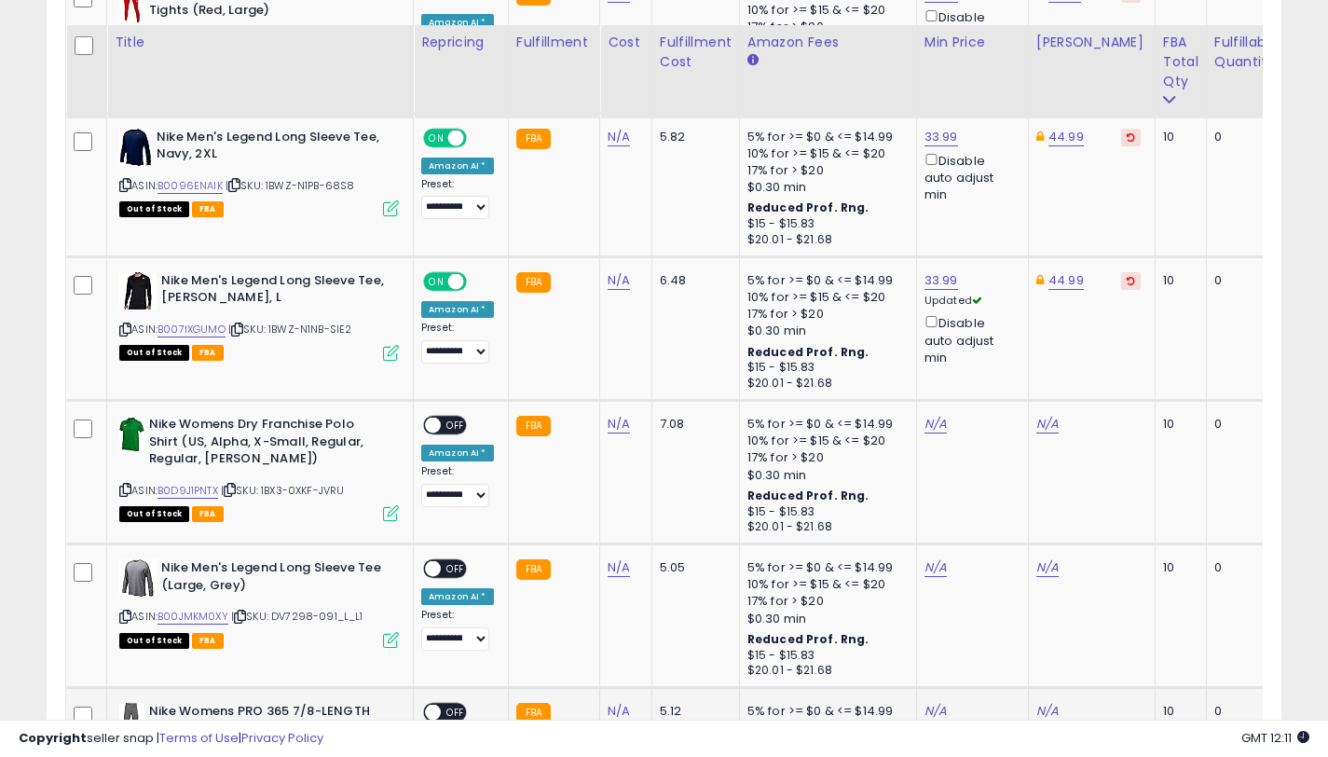
scroll to position [6637, 0]
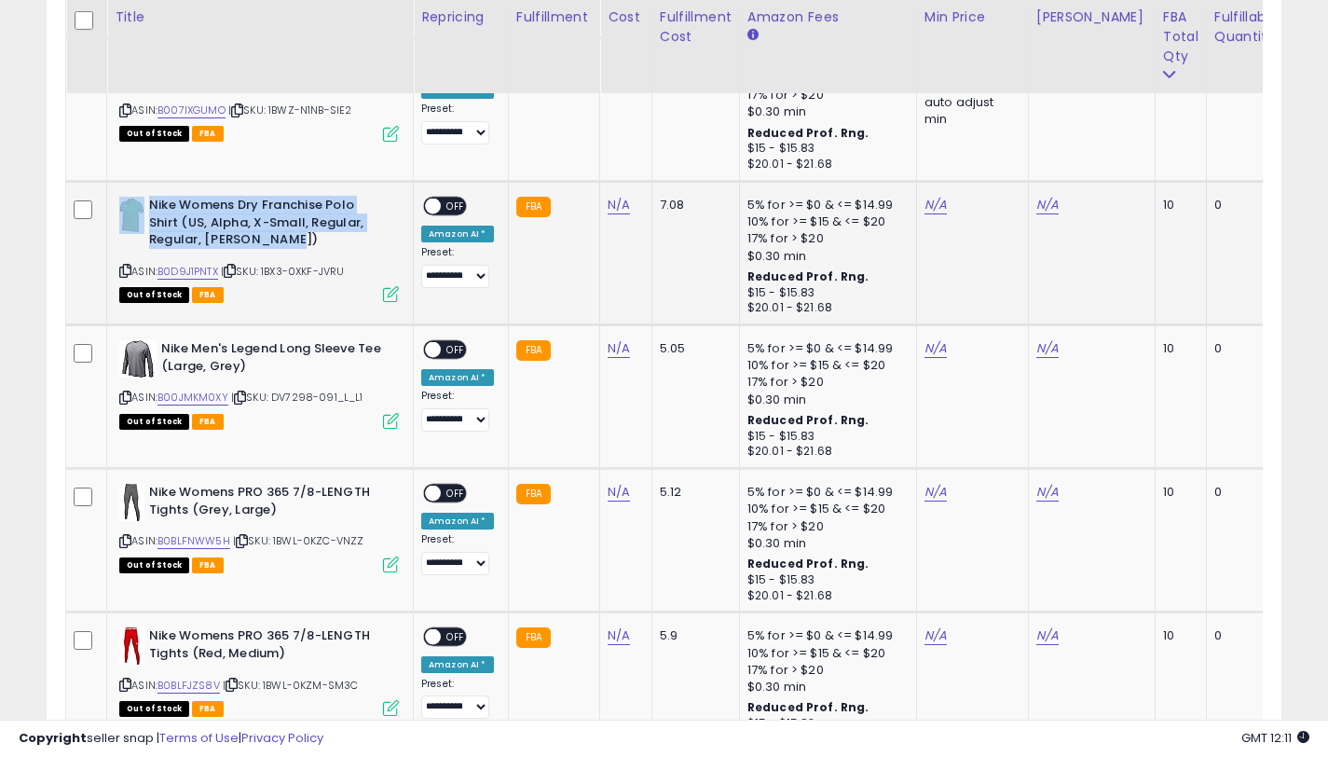
drag, startPoint x: 286, startPoint y: 238, endPoint x: 147, endPoint y: 203, distance: 143.1
click at [147, 203] on div "Nike Womens Dry Franchise Polo Shirt (US, Alpha, X-Small, Regular, Regular, [PE…" at bounding box center [259, 225] width 280 height 57
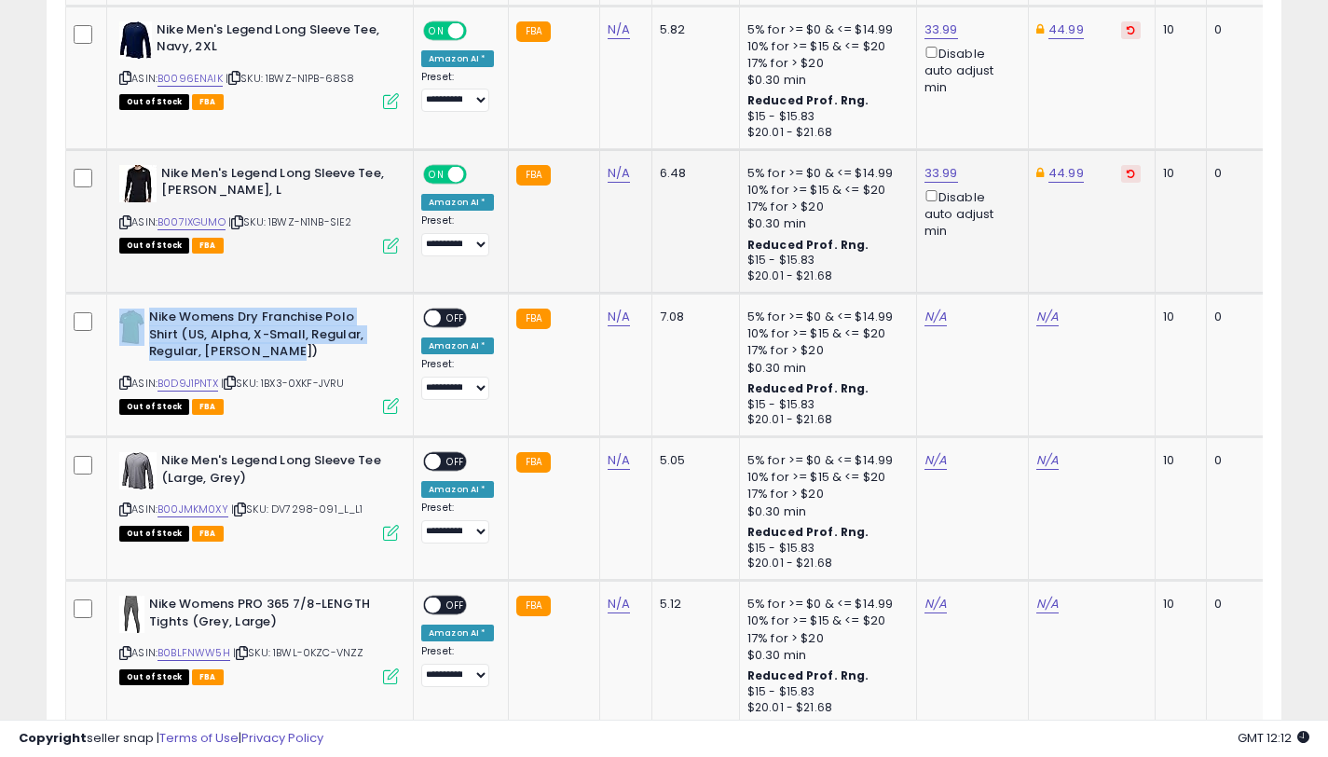
scroll to position [6429, 0]
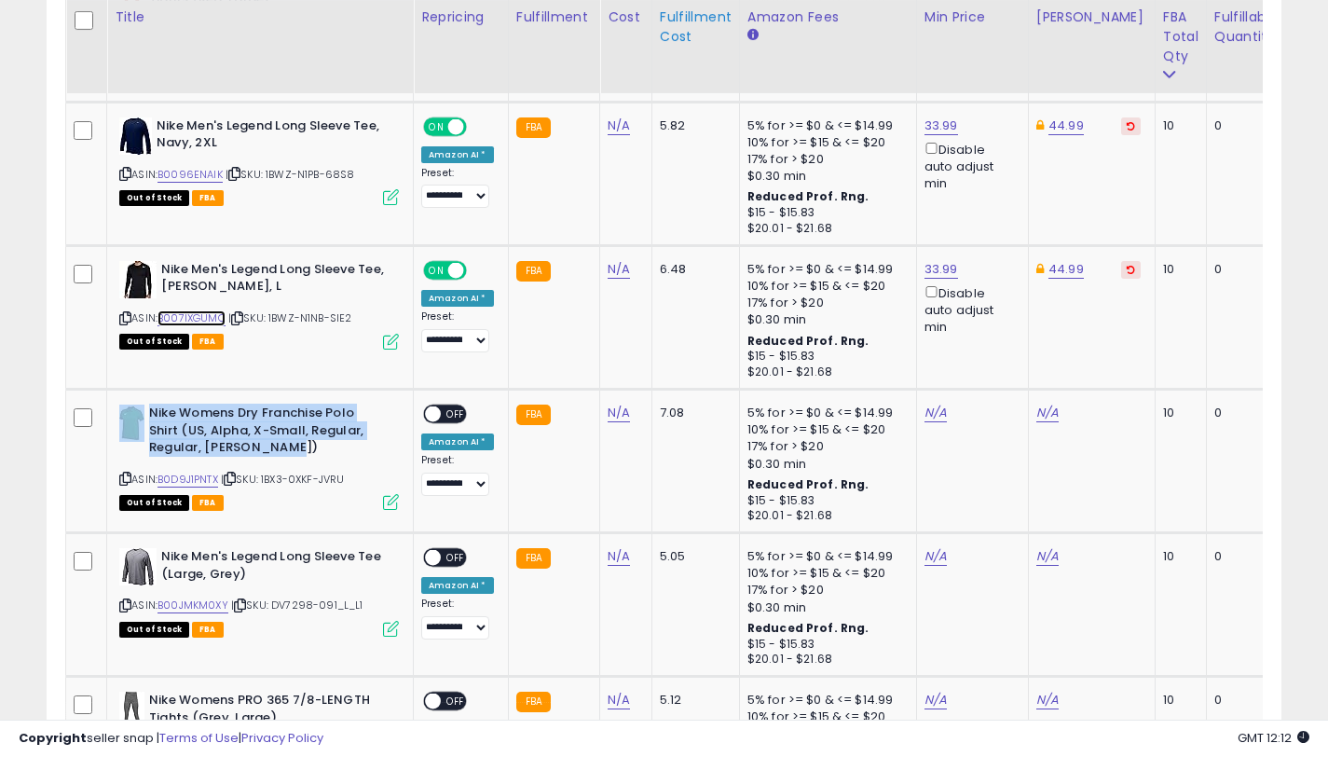
click at [200, 314] on link "B007IXGUMO" at bounding box center [191, 318] width 68 height 16
click at [182, 475] on link "B0D9J1PNTX" at bounding box center [187, 480] width 61 height 16
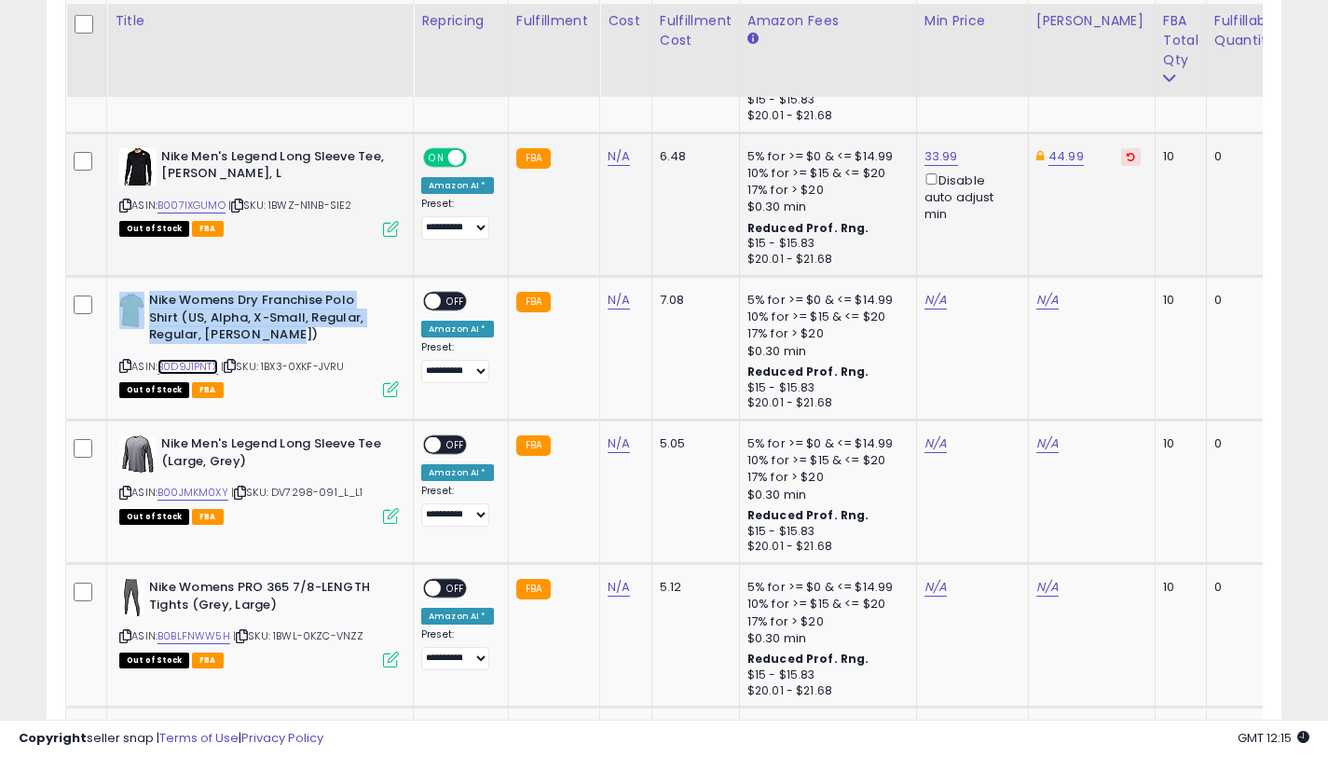
scroll to position [6546, 0]
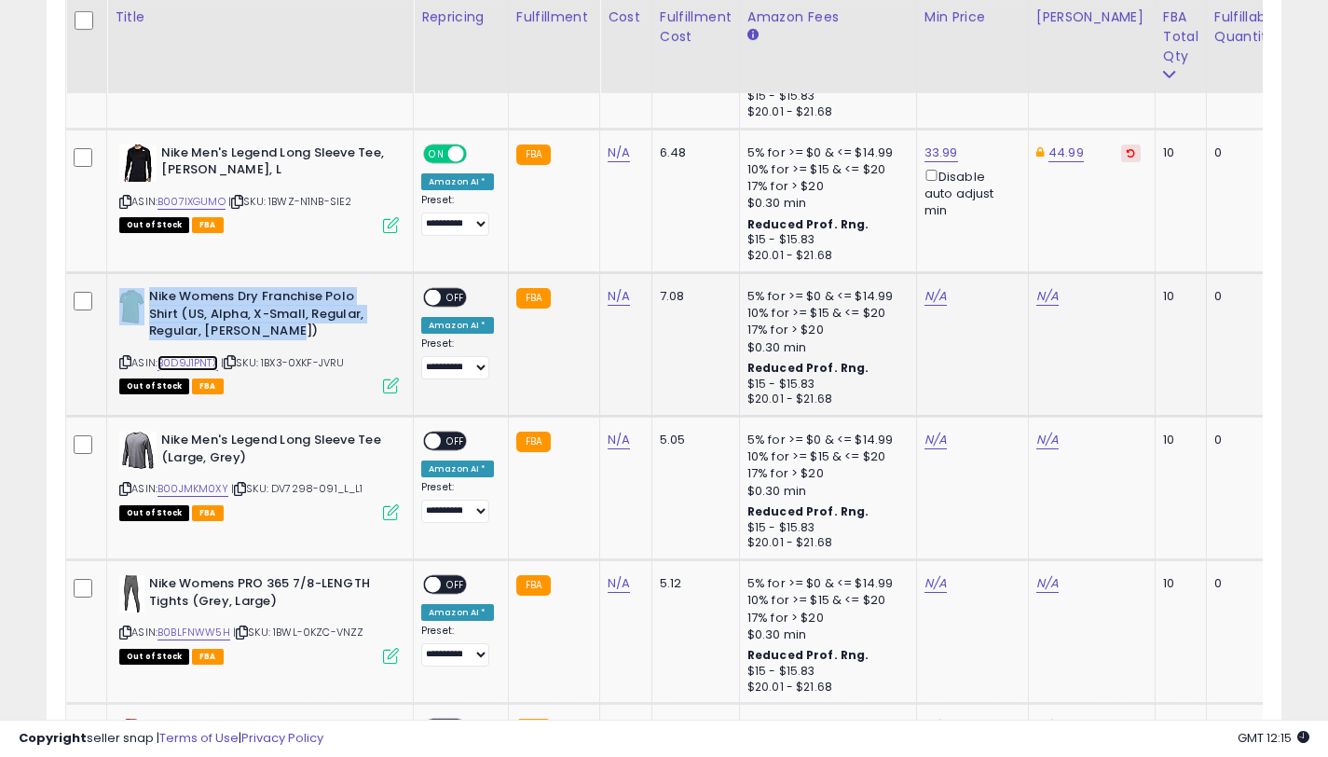
click at [208, 366] on link "B0D9J1PNTX" at bounding box center [187, 363] width 61 height 16
click at [1036, 294] on link "N/A" at bounding box center [1047, 296] width 22 height 19
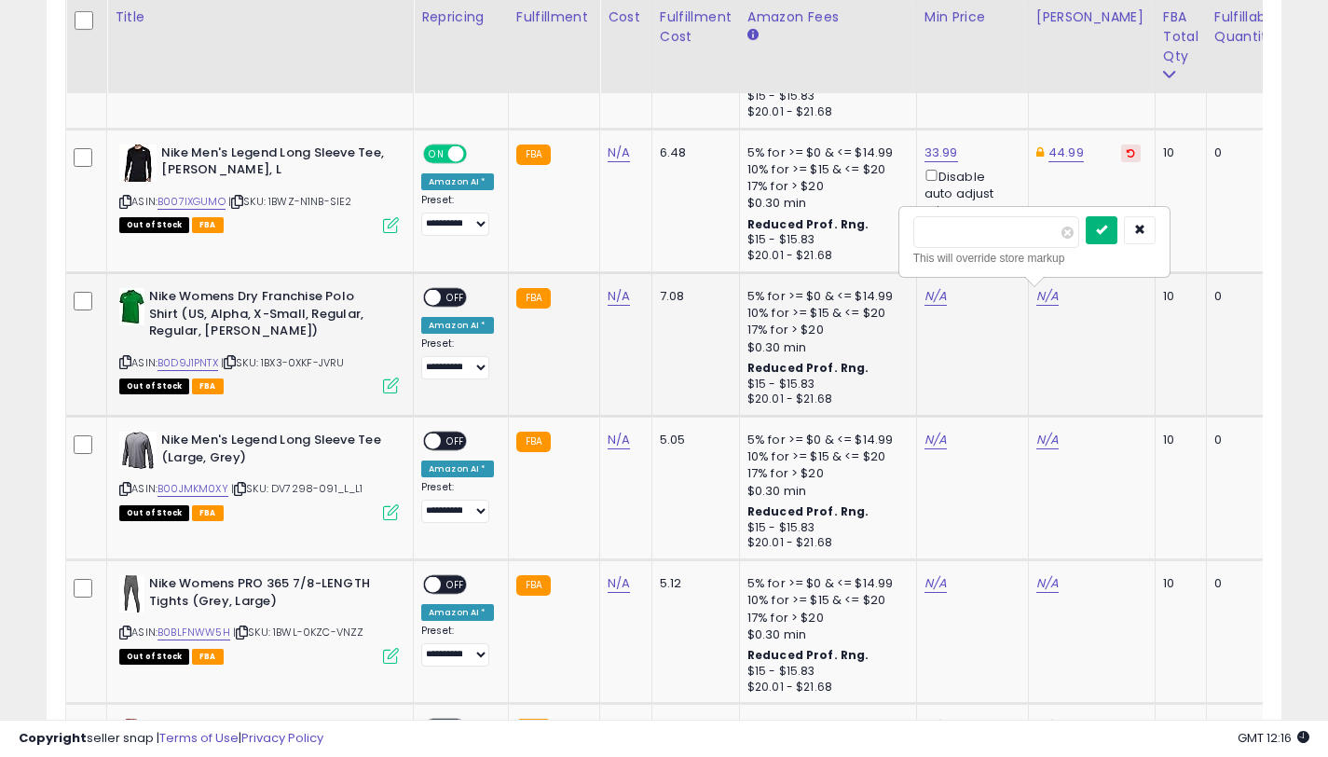
type input "*****"
click at [1107, 234] on icon "submit" at bounding box center [1101, 229] width 11 height 11
click at [936, 296] on link "N/A" at bounding box center [935, 296] width 22 height 19
type input "*****"
click at [1006, 218] on button "submit" at bounding box center [990, 230] width 32 height 28
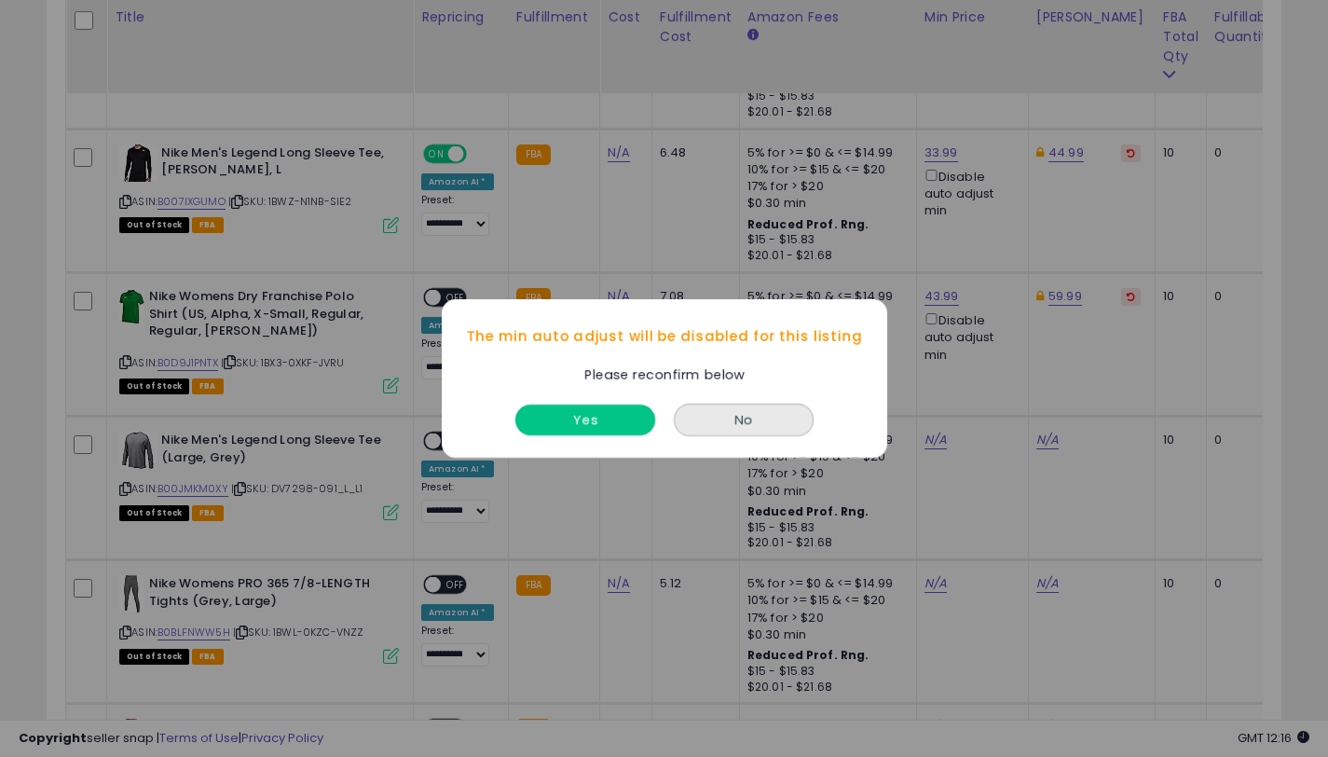
click at [610, 411] on button "Yes" at bounding box center [585, 419] width 140 height 31
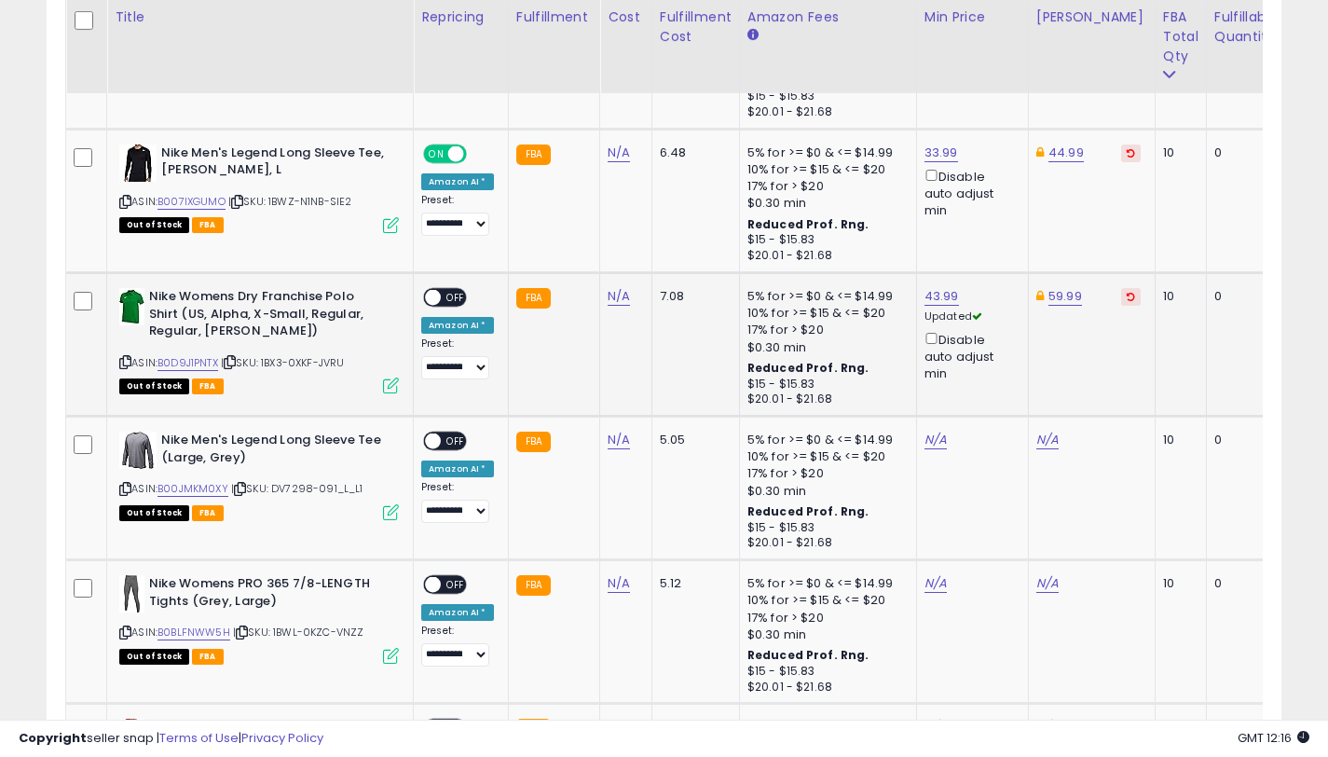
click at [444, 294] on span "OFF" at bounding box center [456, 298] width 30 height 16
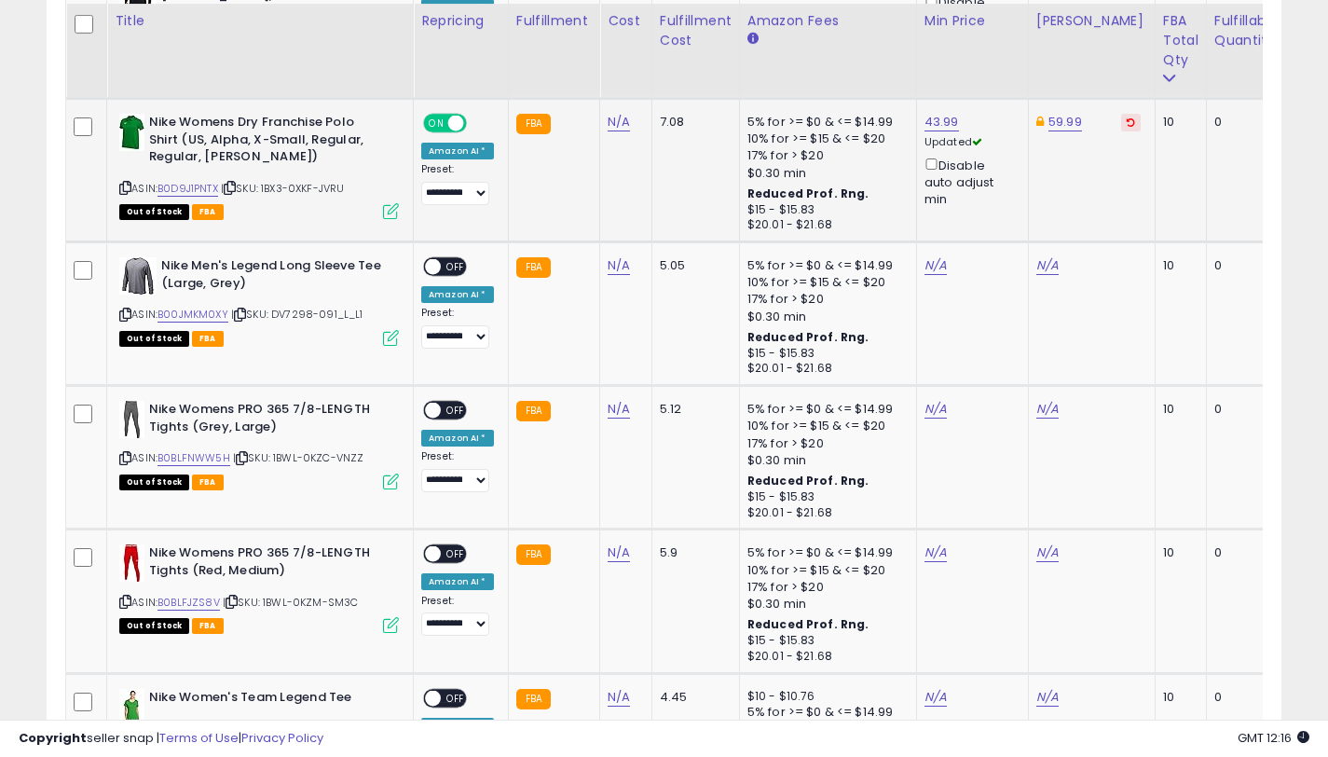
scroll to position [6724, 0]
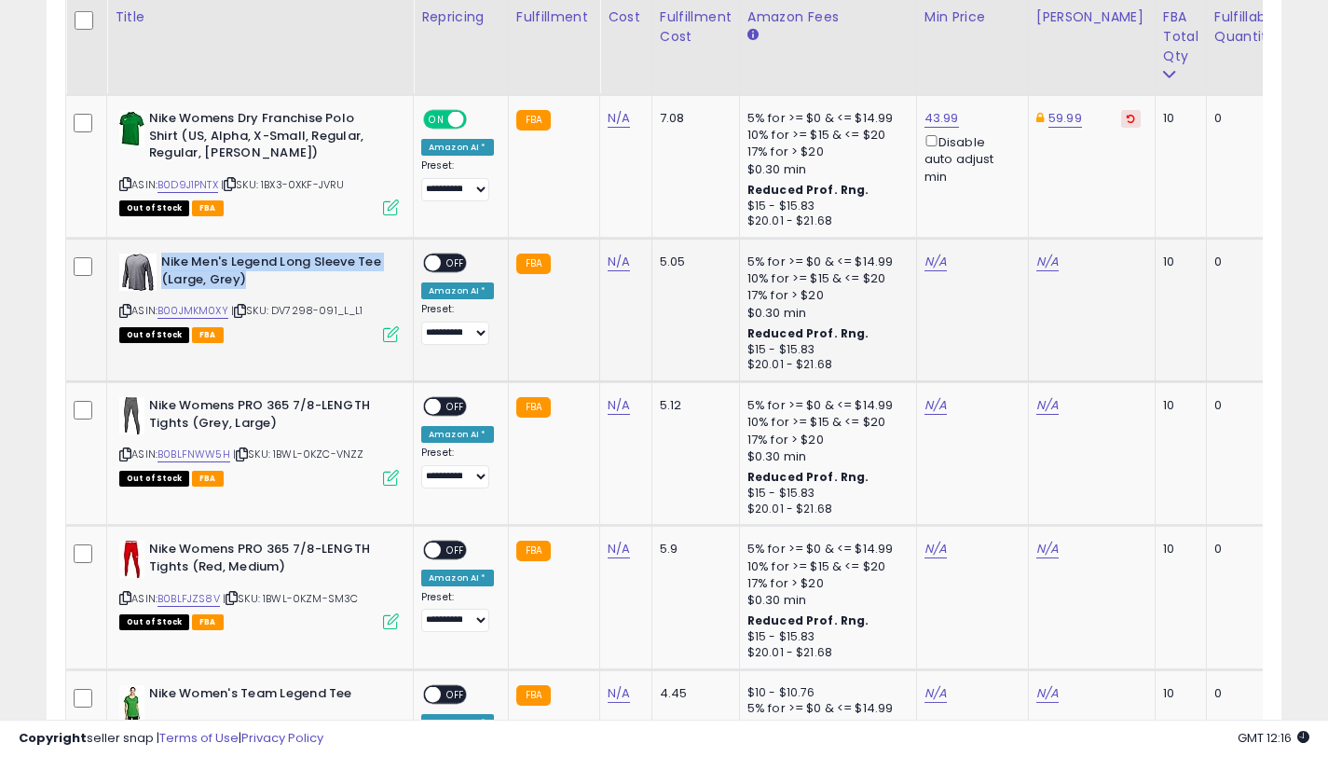
drag, startPoint x: 260, startPoint y: 281, endPoint x: 162, endPoint y: 262, distance: 99.8
click at [162, 262] on b "Nike Men's Legend Long Sleeve Tee (Large, Grey)" at bounding box center [274, 272] width 226 height 39
click at [192, 303] on link "B00JMKM0XY" at bounding box center [192, 311] width 71 height 16
click at [127, 313] on icon at bounding box center [125, 311] width 12 height 10
